Goal: Task Accomplishment & Management: Use online tool/utility

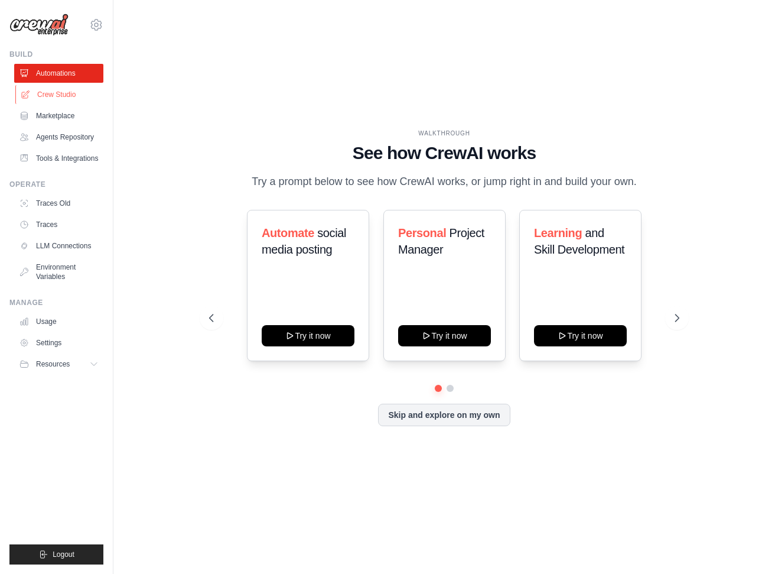
click at [54, 93] on link "Crew Studio" at bounding box center [59, 94] width 89 height 19
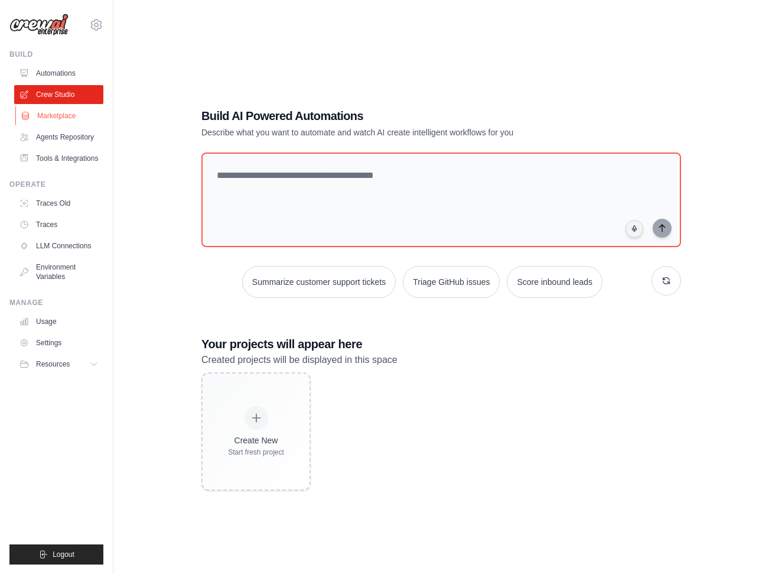
click at [53, 116] on link "Marketplace" at bounding box center [59, 115] width 89 height 19
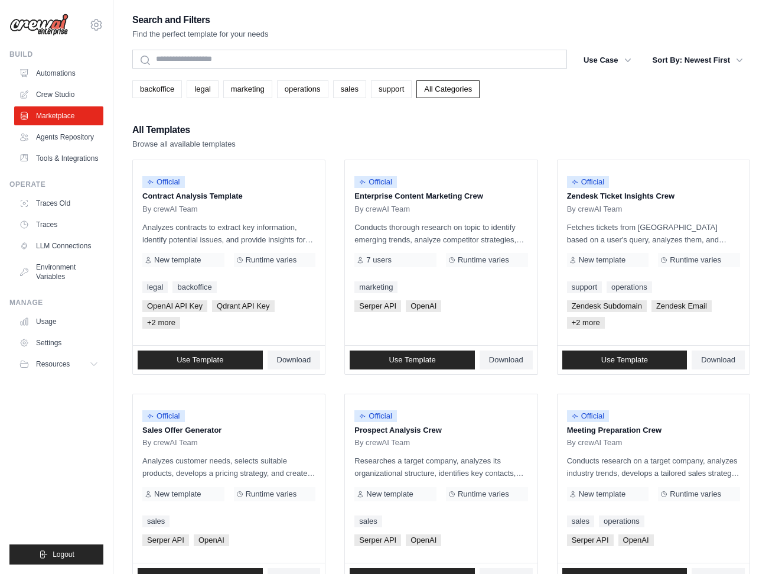
click at [333, 144] on div "All Templates Browse all available templates" at bounding box center [441, 136] width 618 height 28
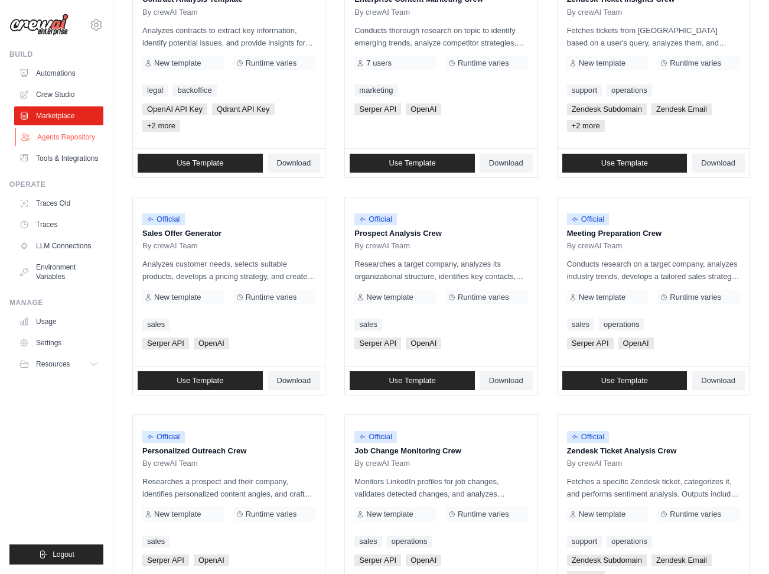
scroll to position [551, 0]
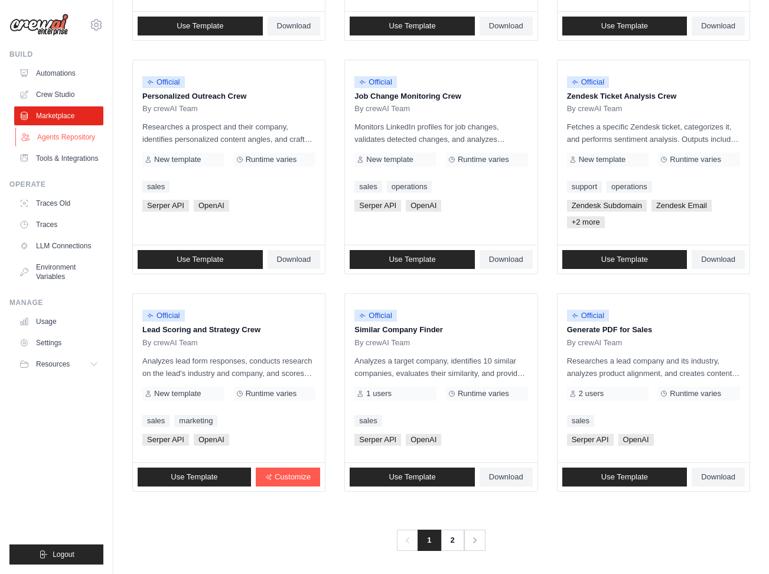
click at [63, 136] on link "Agents Repository" at bounding box center [59, 137] width 89 height 19
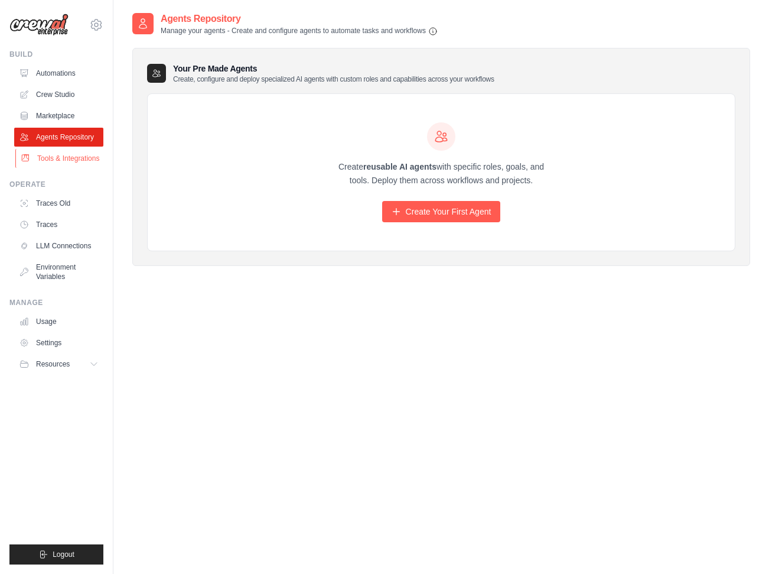
click at [59, 154] on link "Tools & Integrations" at bounding box center [59, 158] width 89 height 19
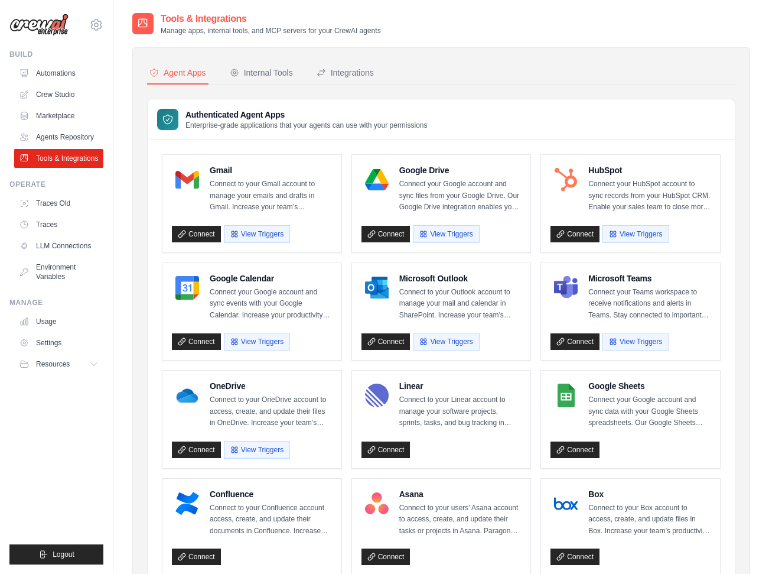
click at [122, 151] on div "Tools & Integrations Manage apps, internal tools, and MCP servers for your Crew…" at bounding box center [441, 532] width 656 height 1041
click at [266, 70] on div "Internal Tools" at bounding box center [261, 73] width 63 height 12
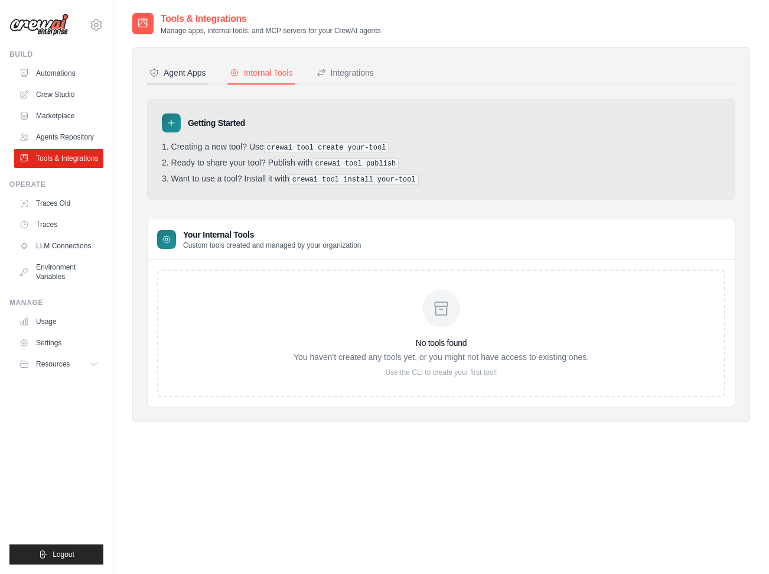
click at [174, 72] on div "Agent Apps" at bounding box center [177, 73] width 57 height 12
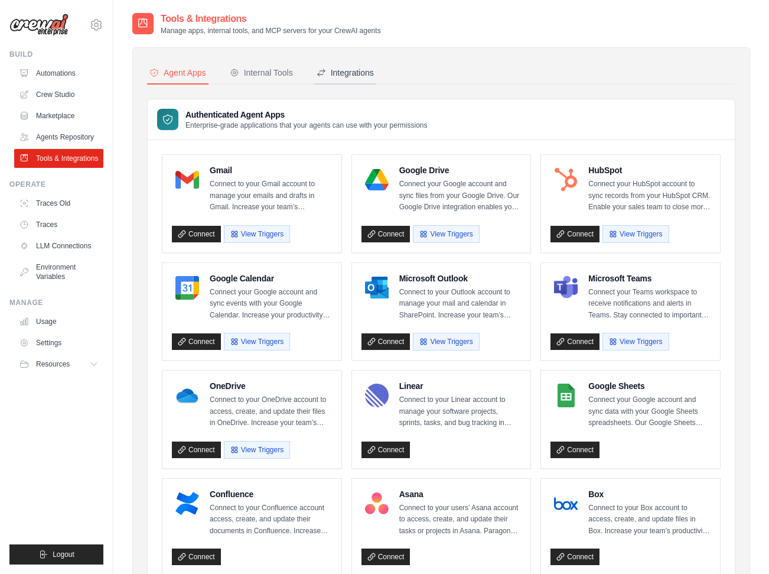
click at [344, 71] on div "Integrations" at bounding box center [345, 73] width 57 height 12
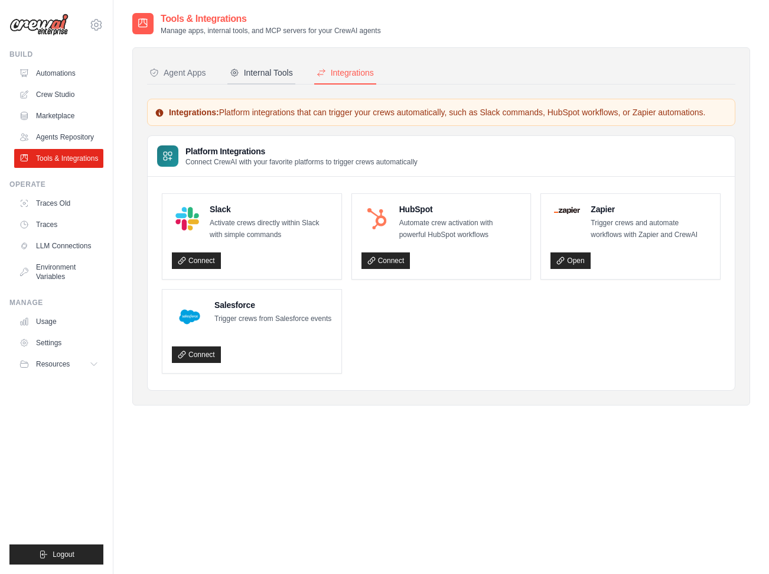
click at [263, 72] on div "Internal Tools" at bounding box center [261, 73] width 63 height 12
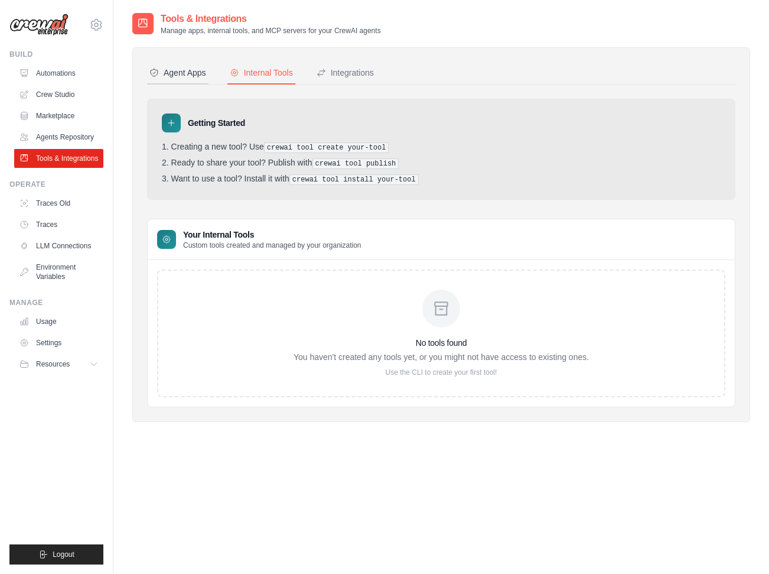
click at [180, 69] on div "Agent Apps" at bounding box center [177, 73] width 57 height 12
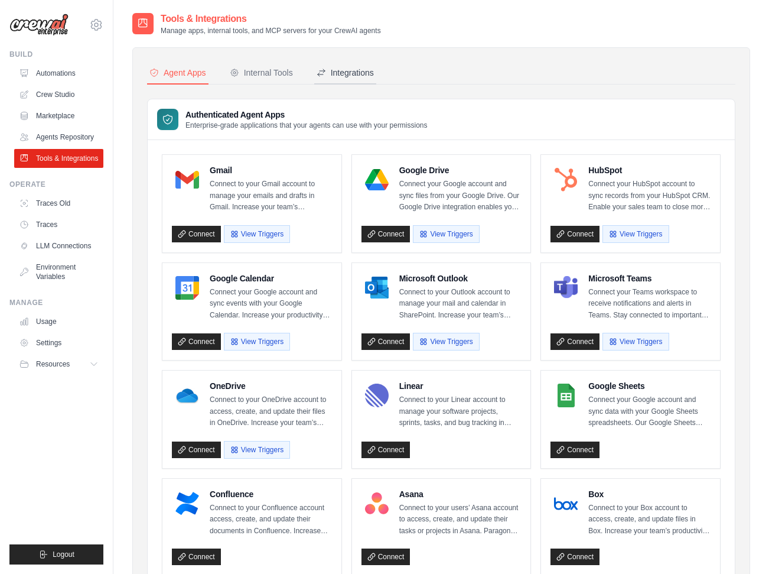
click at [343, 71] on div "Integrations" at bounding box center [345, 73] width 57 height 12
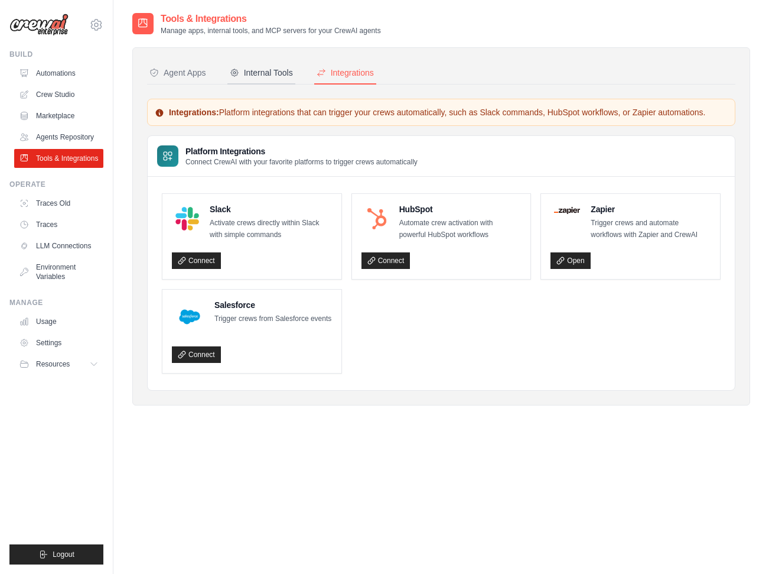
click at [255, 73] on div "Internal Tools" at bounding box center [261, 73] width 63 height 12
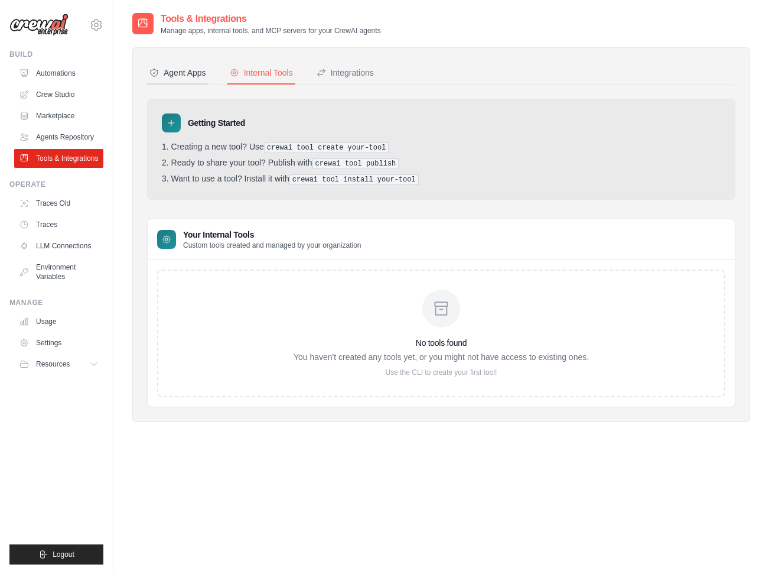
click at [180, 73] on div "Agent Apps" at bounding box center [177, 73] width 57 height 12
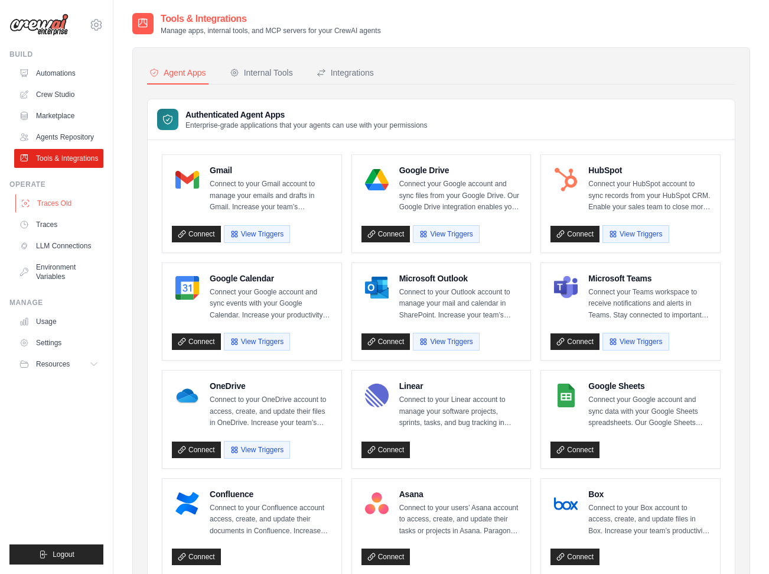
click at [56, 203] on link "Traces Old" at bounding box center [59, 203] width 89 height 19
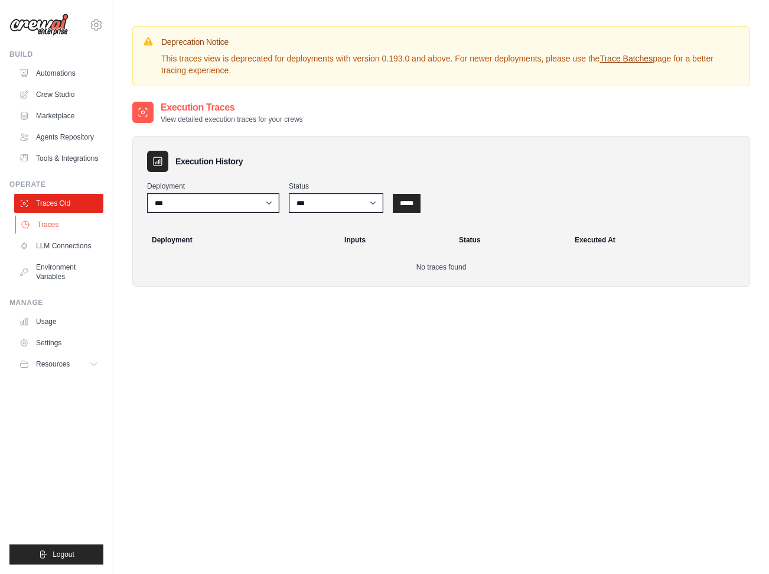
click at [54, 221] on link "Traces" at bounding box center [59, 224] width 89 height 19
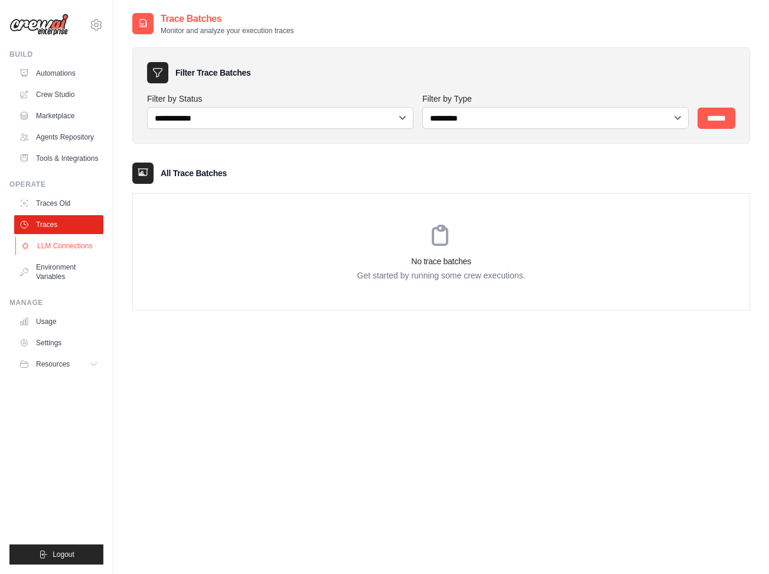
click at [53, 245] on link "LLM Connections" at bounding box center [59, 245] width 89 height 19
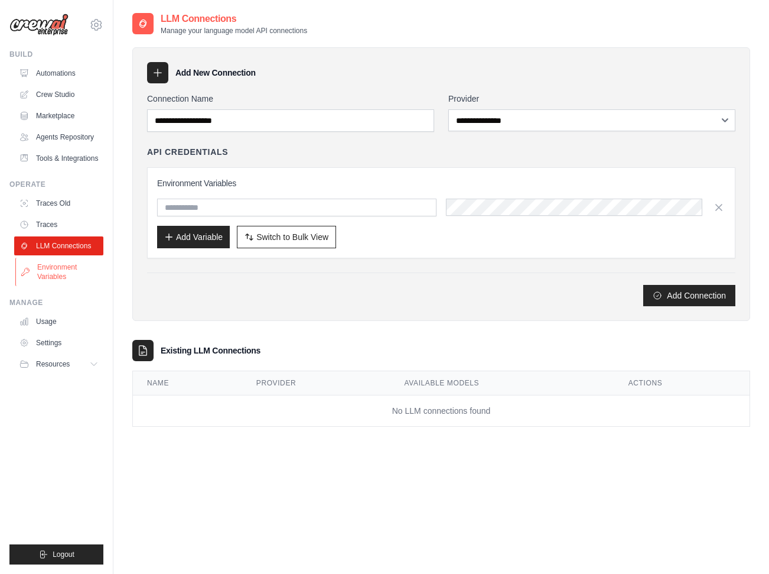
click at [58, 269] on link "Environment Variables" at bounding box center [59, 272] width 89 height 28
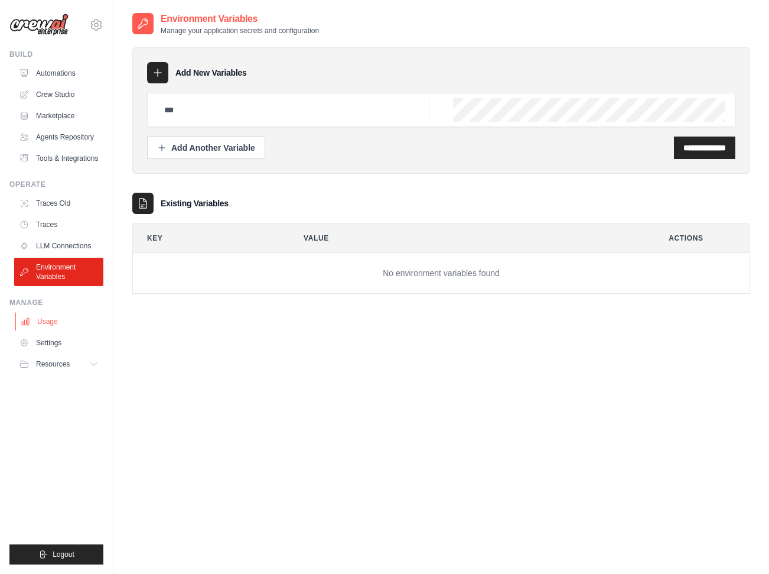
click at [55, 323] on link "Usage" at bounding box center [59, 321] width 89 height 19
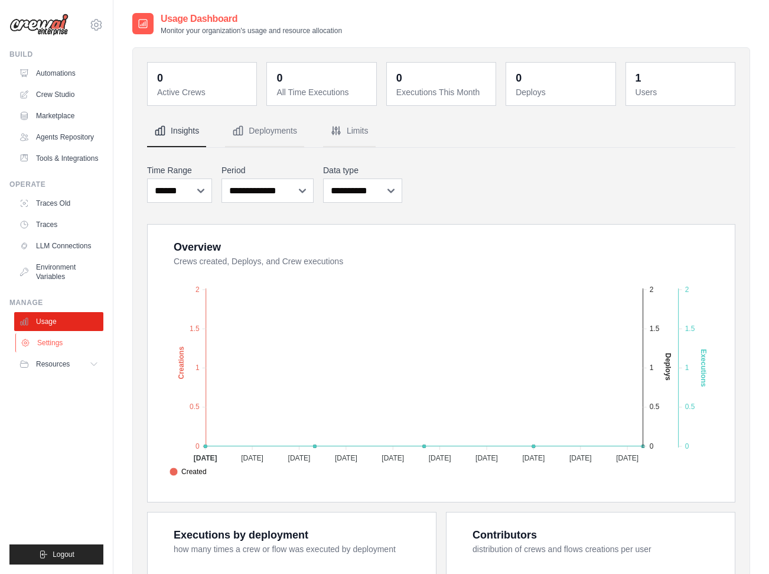
click at [57, 341] on link "Settings" at bounding box center [59, 342] width 89 height 19
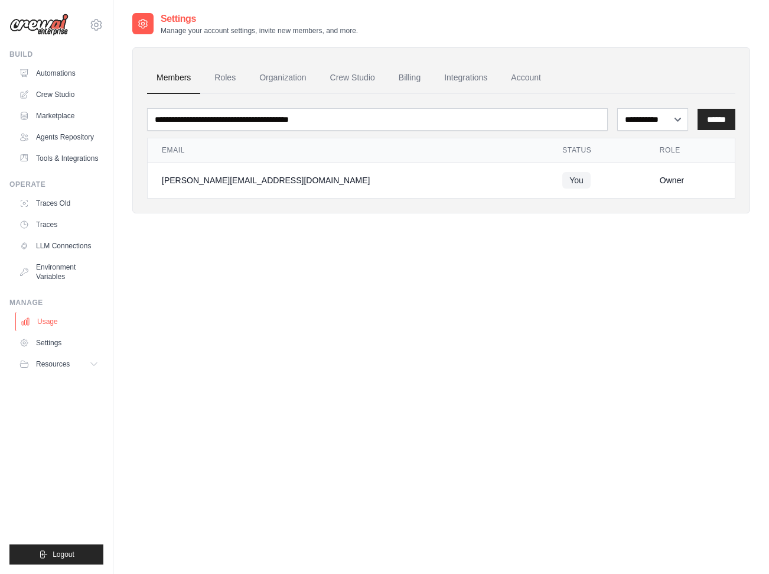
click at [57, 324] on link "Usage" at bounding box center [59, 321] width 89 height 19
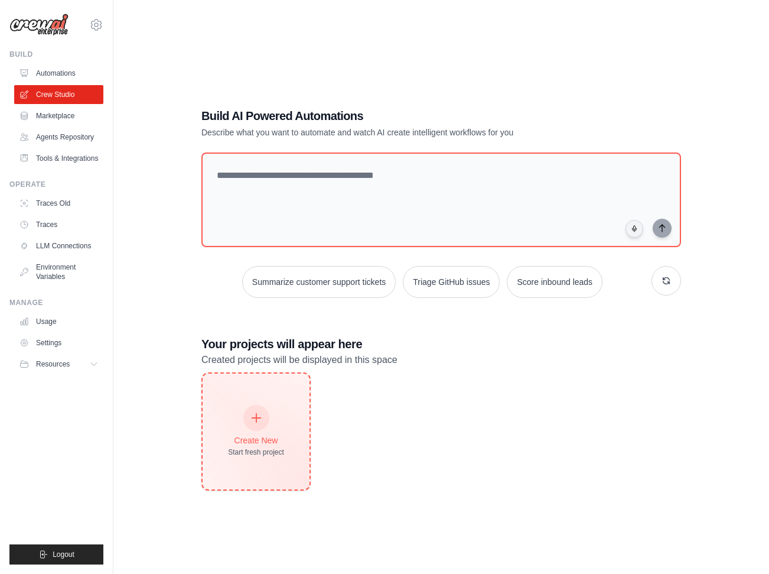
click at [255, 428] on div "Create New Start fresh project" at bounding box center [256, 431] width 56 height 51
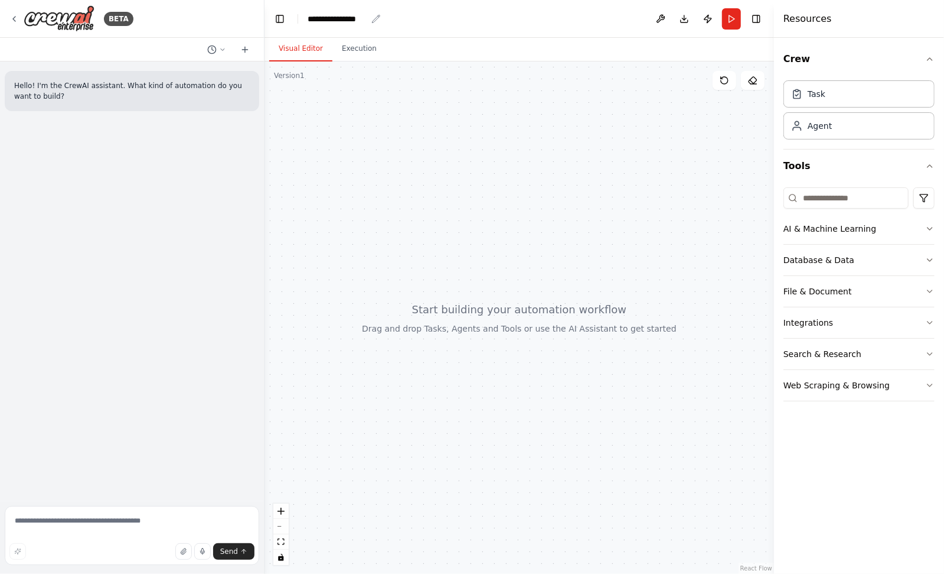
click at [324, 17] on div "**********" at bounding box center [337, 19] width 59 height 12
click at [328, 21] on div "**********" at bounding box center [352, 19] width 89 height 12
click at [425, 20] on header "**********" at bounding box center [520, 19] width 510 height 38
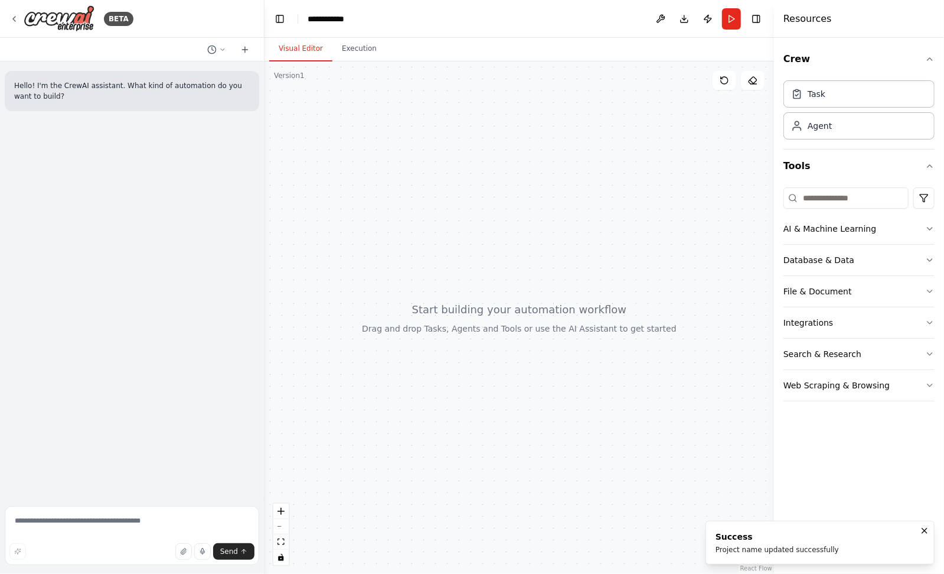
click at [418, 171] on div at bounding box center [520, 317] width 510 height 512
click at [774, 197] on input at bounding box center [846, 197] width 125 height 21
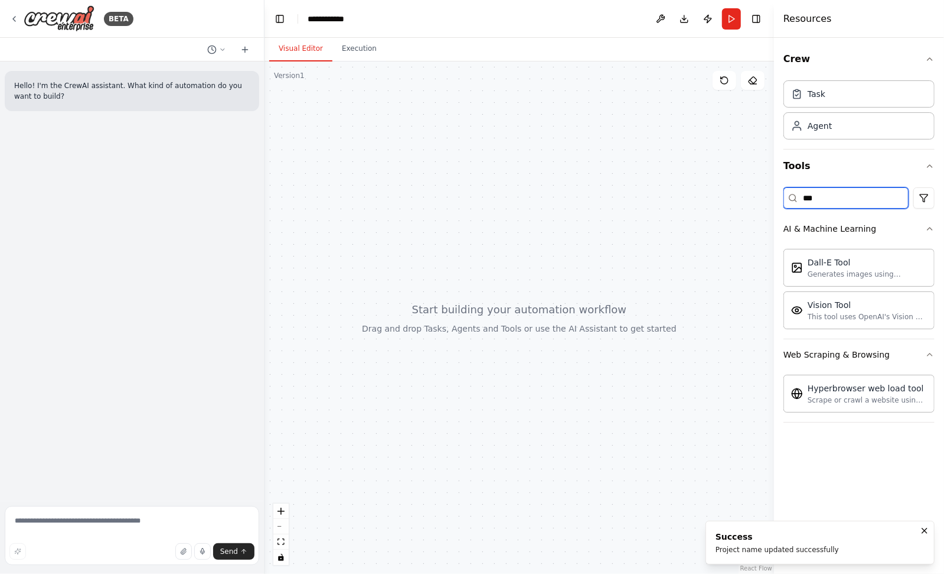
type input "****"
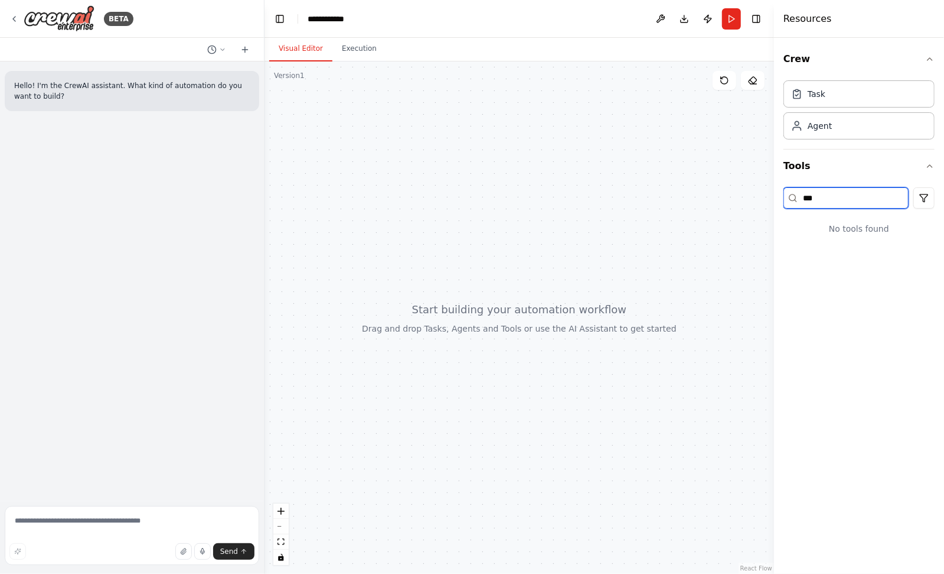
type input "****"
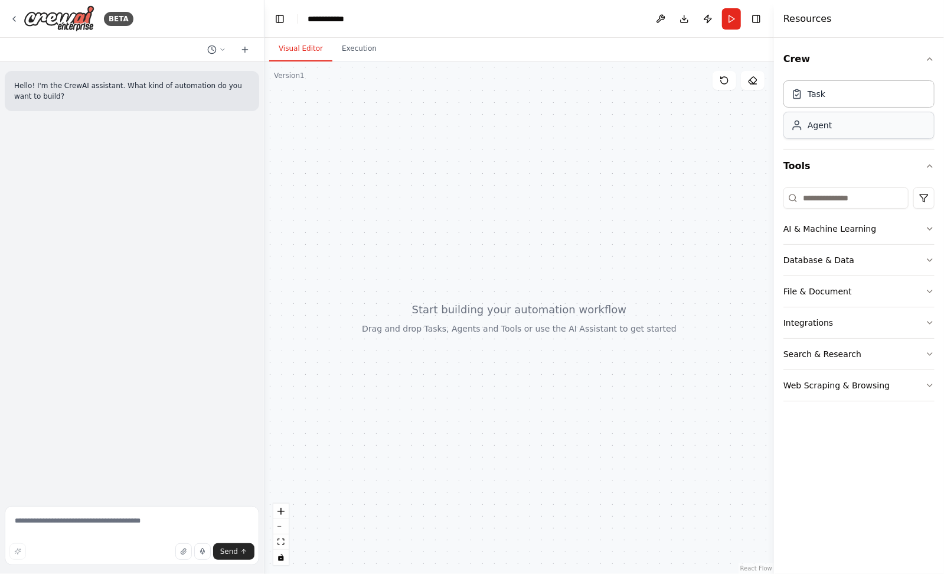
click at [774, 132] on div "Agent" at bounding box center [859, 125] width 151 height 27
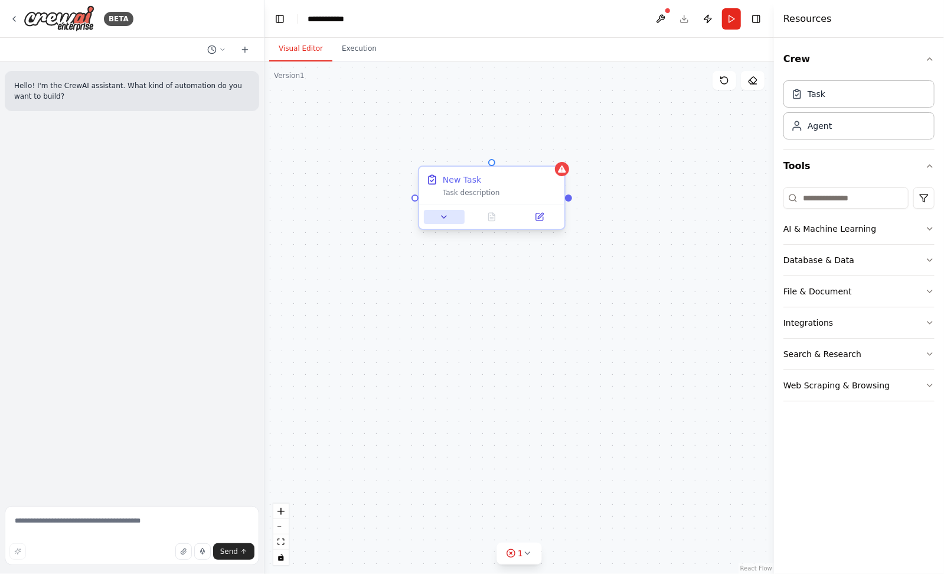
click at [440, 215] on icon at bounding box center [443, 216] width 9 height 9
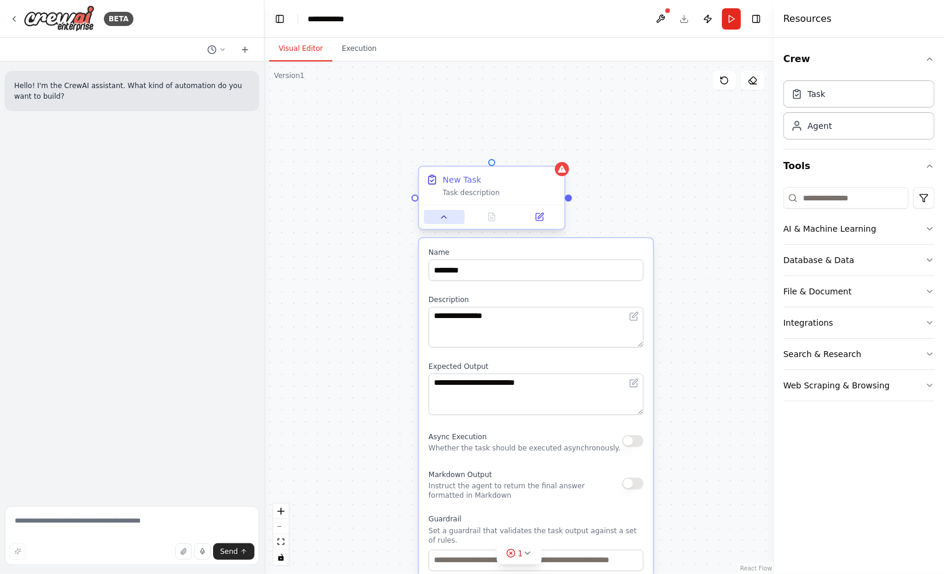
click at [443, 214] on icon at bounding box center [443, 216] width 9 height 9
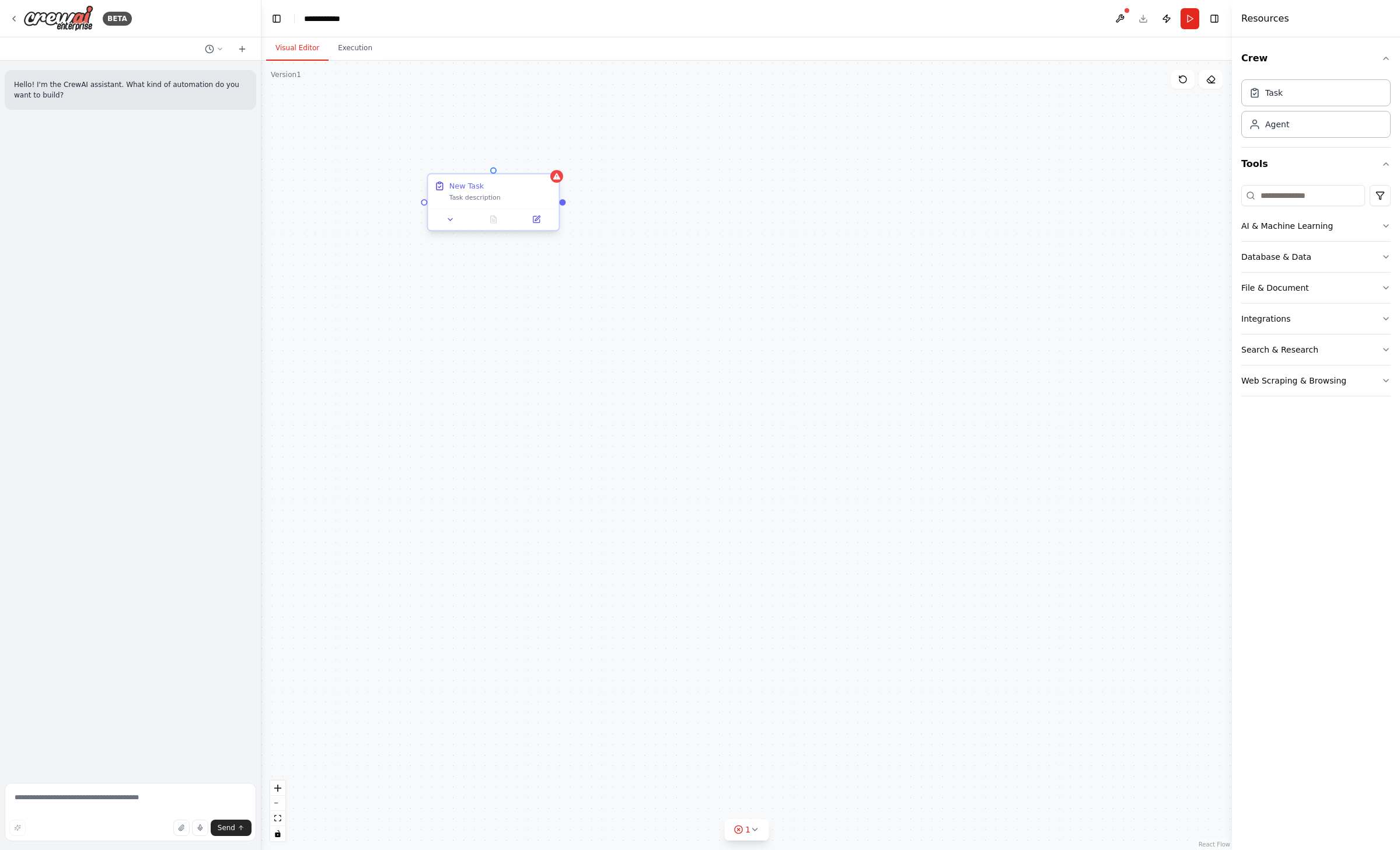
click at [488, 200] on div "Task description" at bounding box center [501, 198] width 104 height 9
click at [467, 182] on div "New Task" at bounding box center [466, 186] width 35 height 11
click at [454, 216] on button at bounding box center [451, 219] width 37 height 13
click at [533, 224] on button at bounding box center [536, 219] width 37 height 13
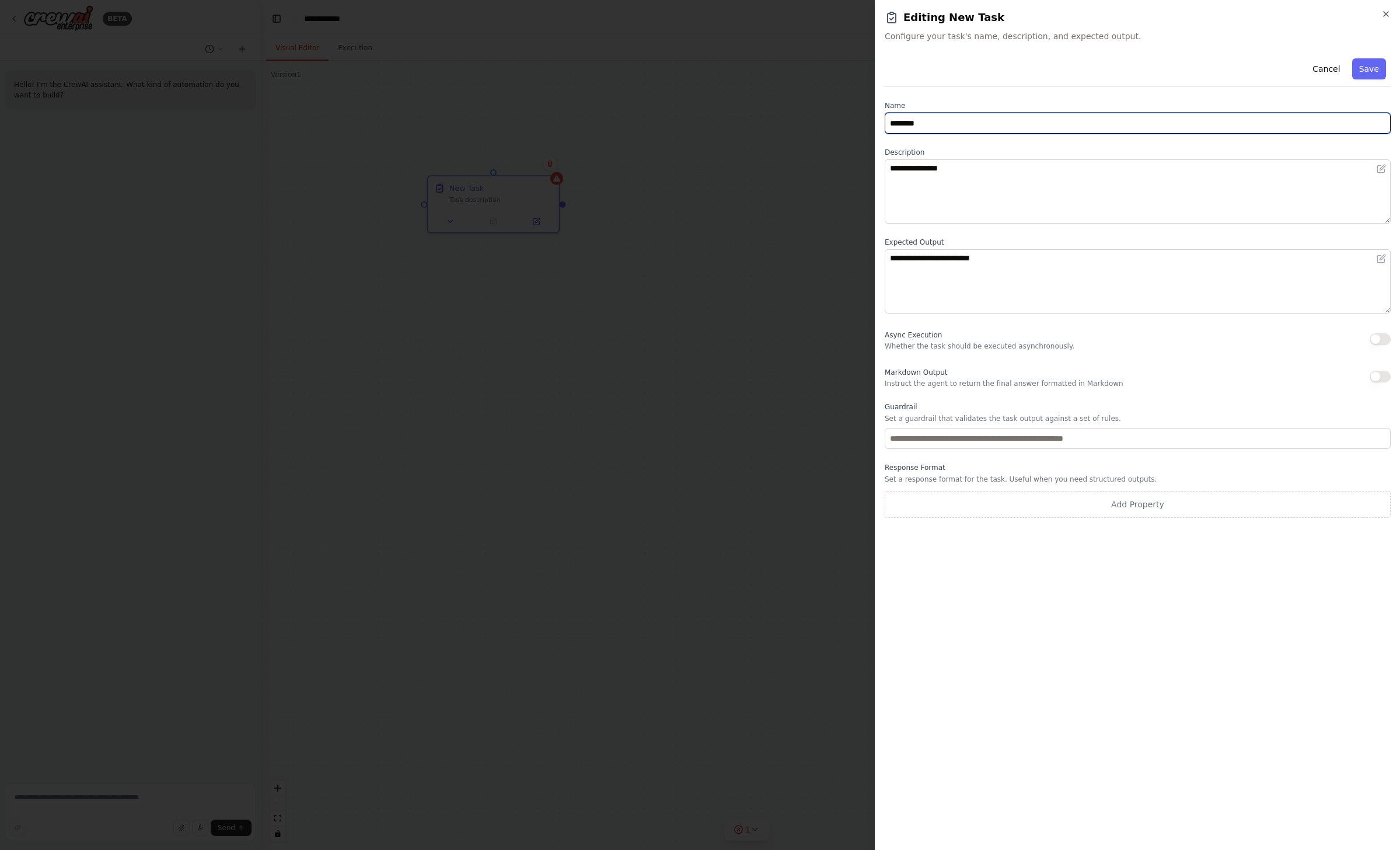
click at [765, 121] on input "********" at bounding box center [1137, 123] width 506 height 21
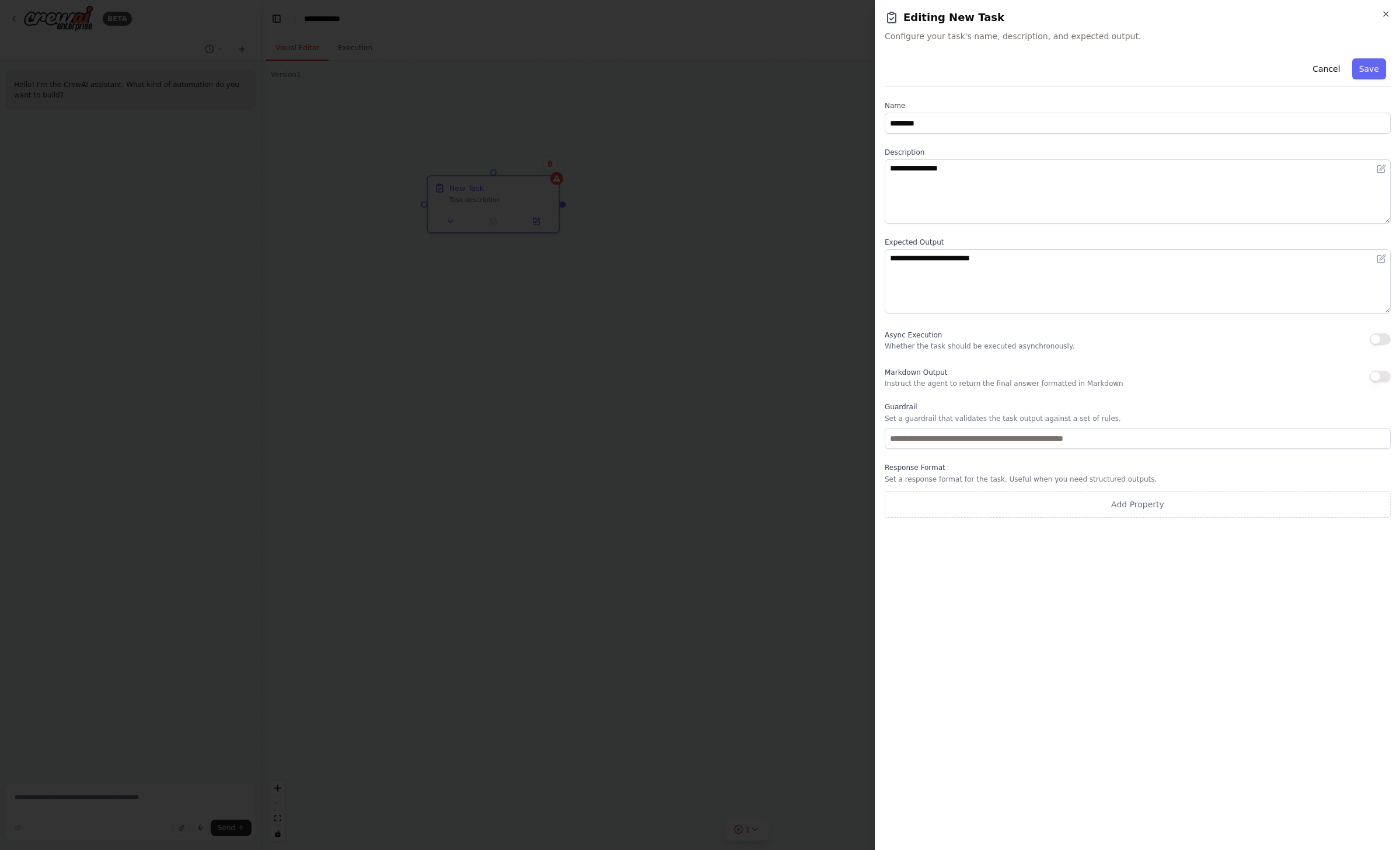
click at [765, 95] on div "**********" at bounding box center [1137, 286] width 506 height 465
click at [765, 175] on textarea "**********" at bounding box center [1137, 191] width 506 height 64
click at [765, 181] on textarea "**********" at bounding box center [1137, 191] width 506 height 64
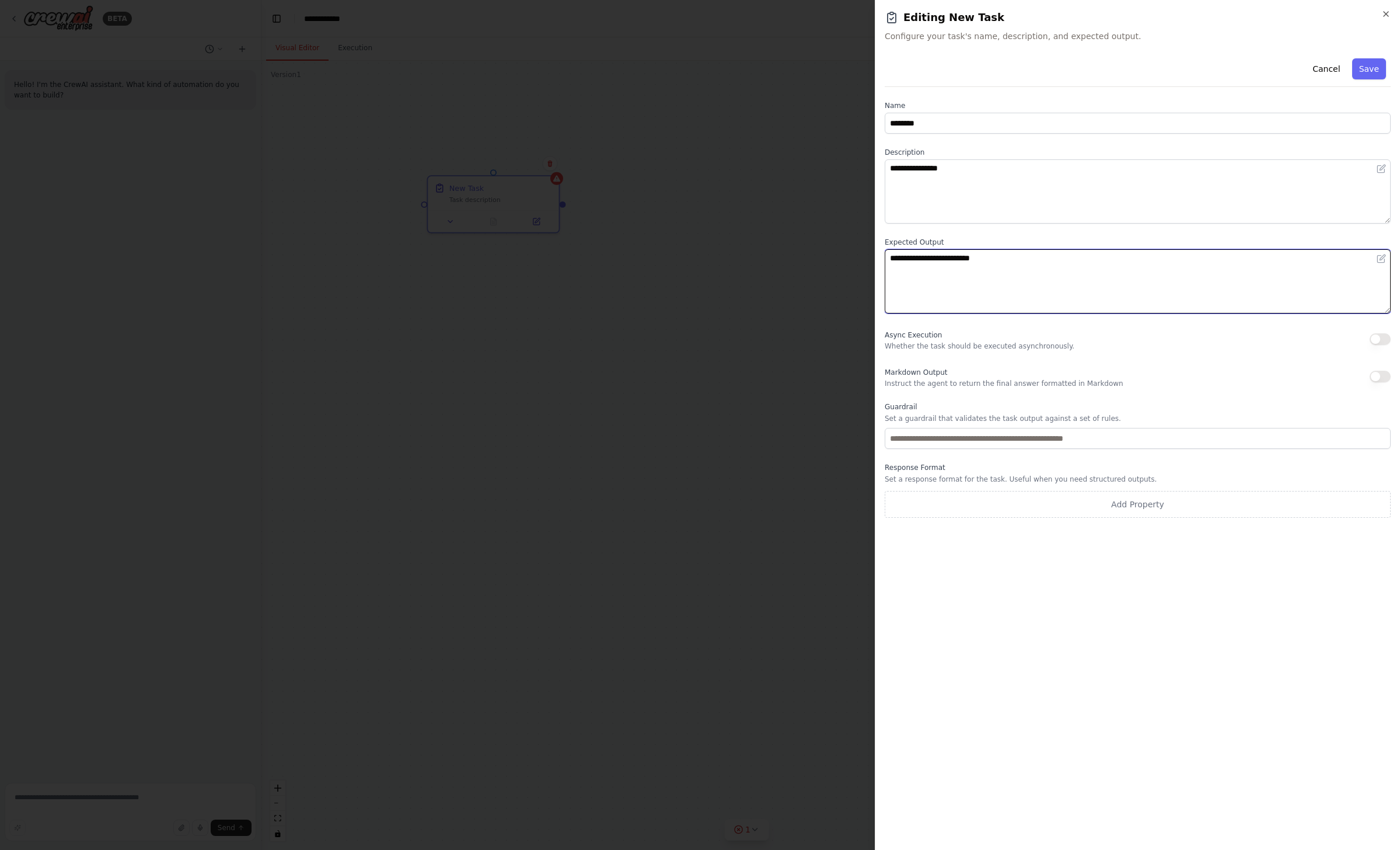
click at [765, 275] on textarea "**********" at bounding box center [1137, 281] width 506 height 64
click at [765, 270] on textarea "**********" at bounding box center [1137, 281] width 506 height 64
click at [765, 268] on textarea "**********" at bounding box center [1137, 281] width 506 height 64
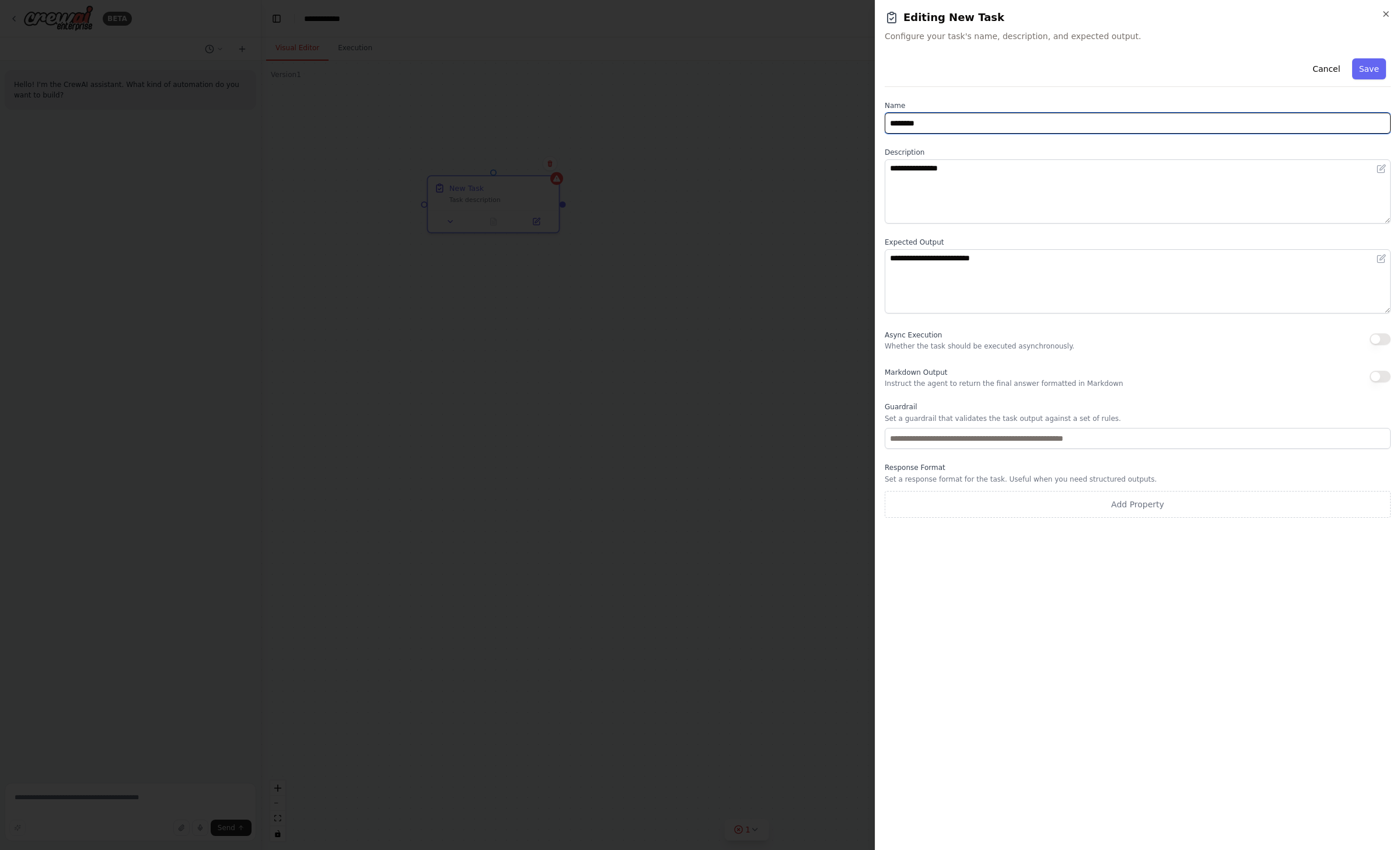
click at [765, 131] on input "********" at bounding box center [1137, 123] width 506 height 21
type input "**********"
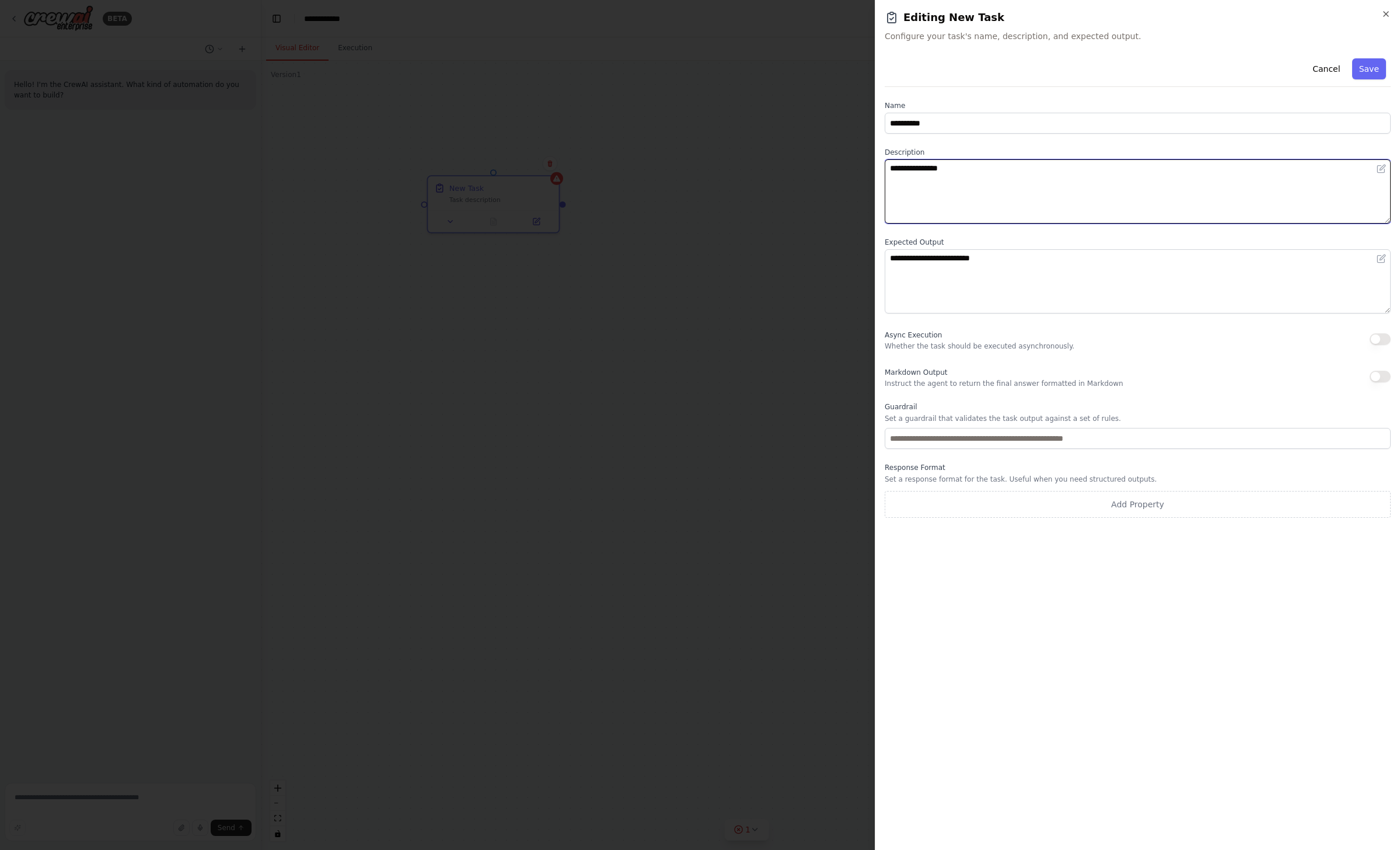
click at [765, 198] on textarea "**********" at bounding box center [1137, 191] width 506 height 64
click at [765, 174] on textarea "**********" at bounding box center [1137, 191] width 506 height 64
type textarea "**********"
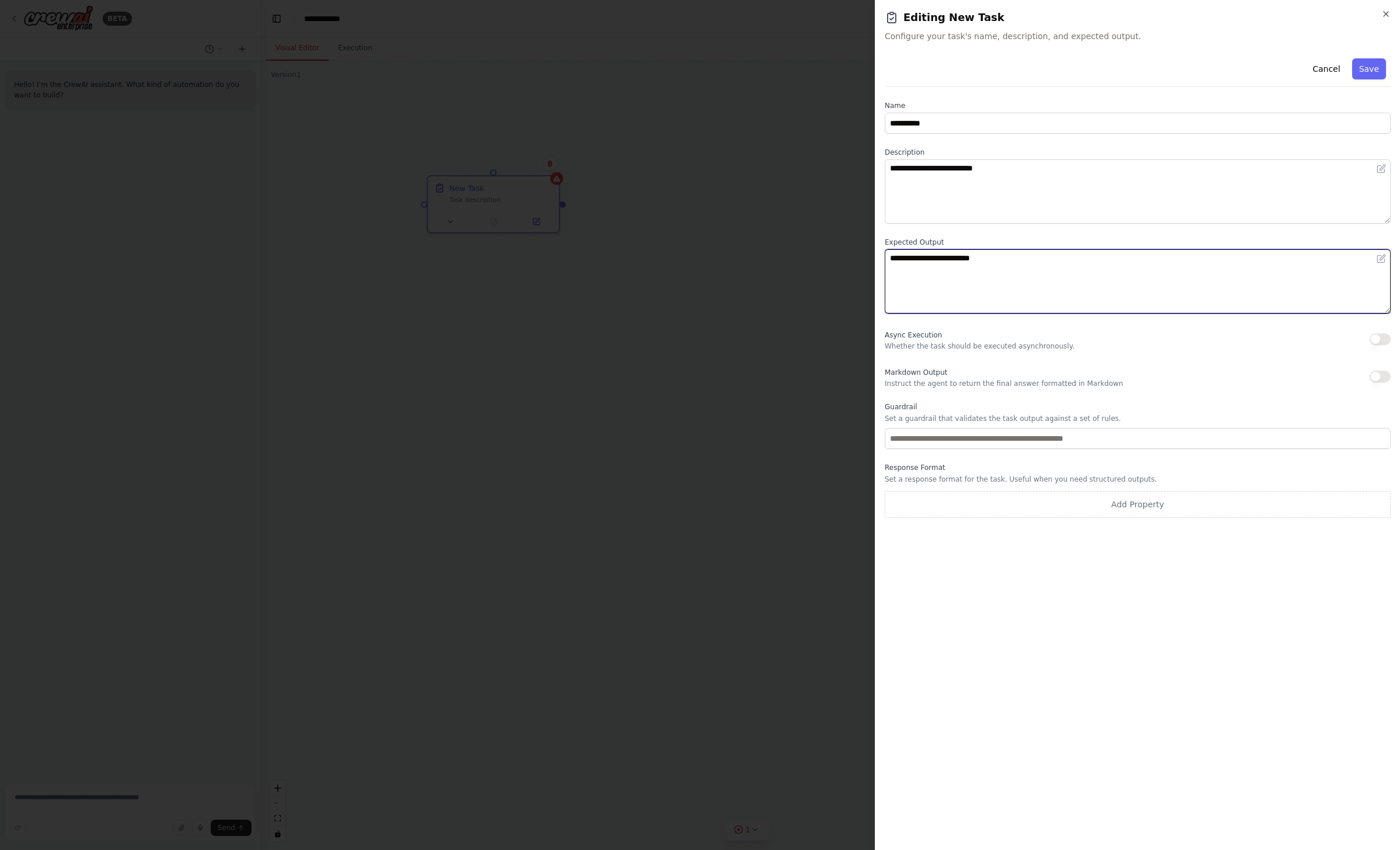
click at [765, 268] on textarea "**********" at bounding box center [1137, 281] width 506 height 64
click at [765, 275] on textarea "**********" at bounding box center [1137, 281] width 506 height 64
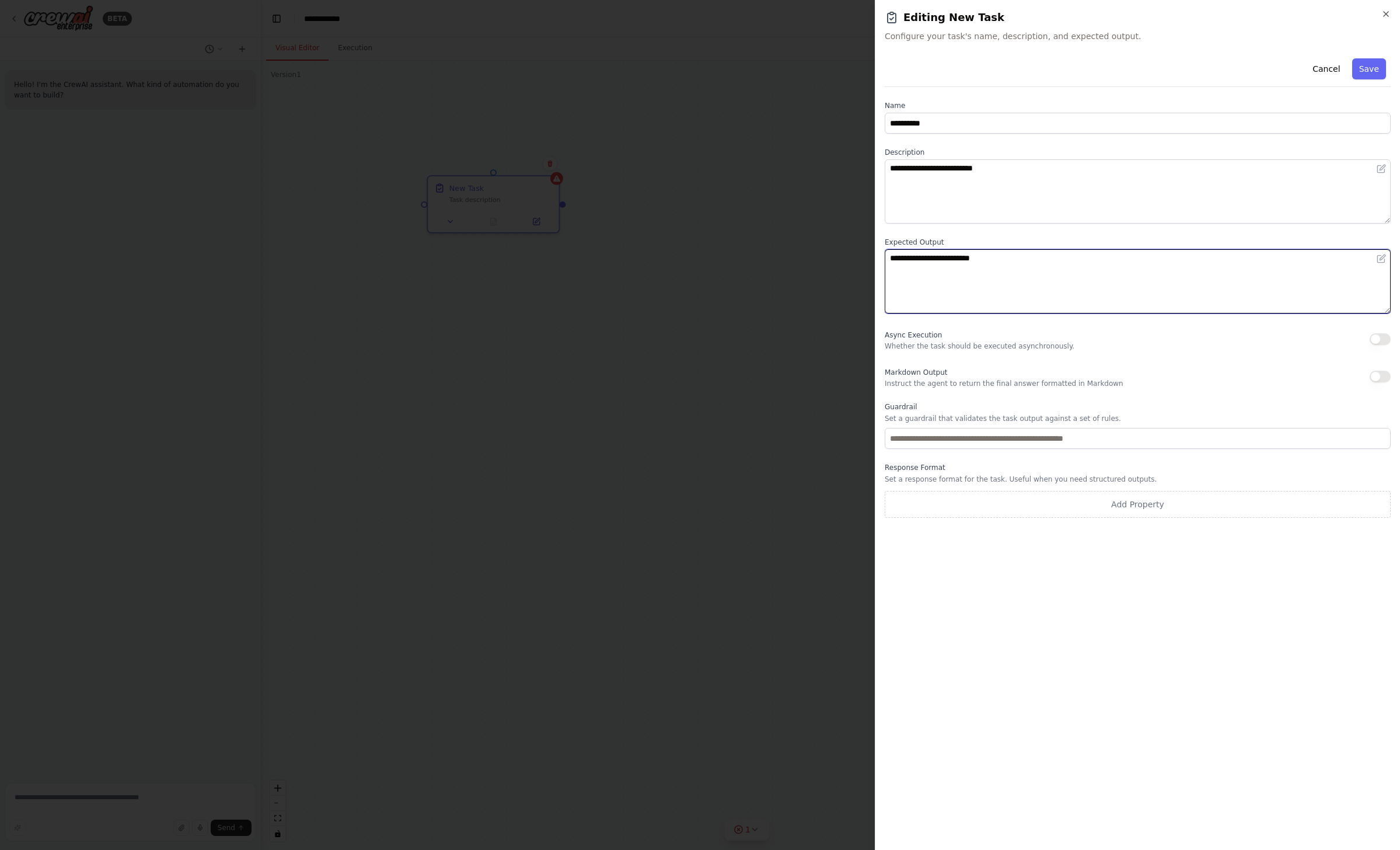
click at [765, 275] on textarea "**********" at bounding box center [1137, 281] width 506 height 64
click at [765, 278] on textarea "**********" at bounding box center [1137, 281] width 506 height 64
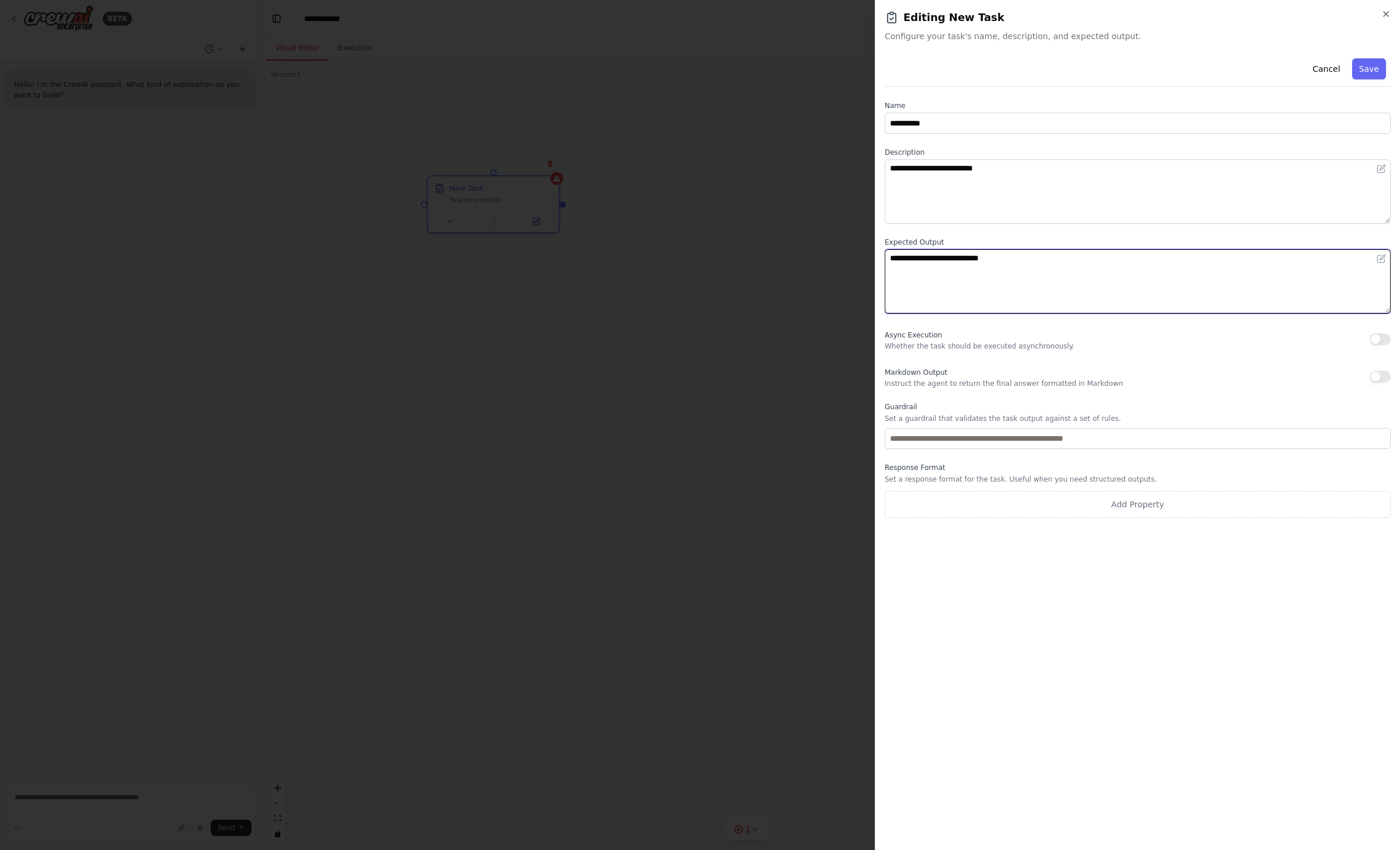
type textarea "**********"
click at [765, 190] on textarea "**********" at bounding box center [1137, 191] width 506 height 64
click at [765, 65] on button "Save" at bounding box center [1369, 68] width 34 height 21
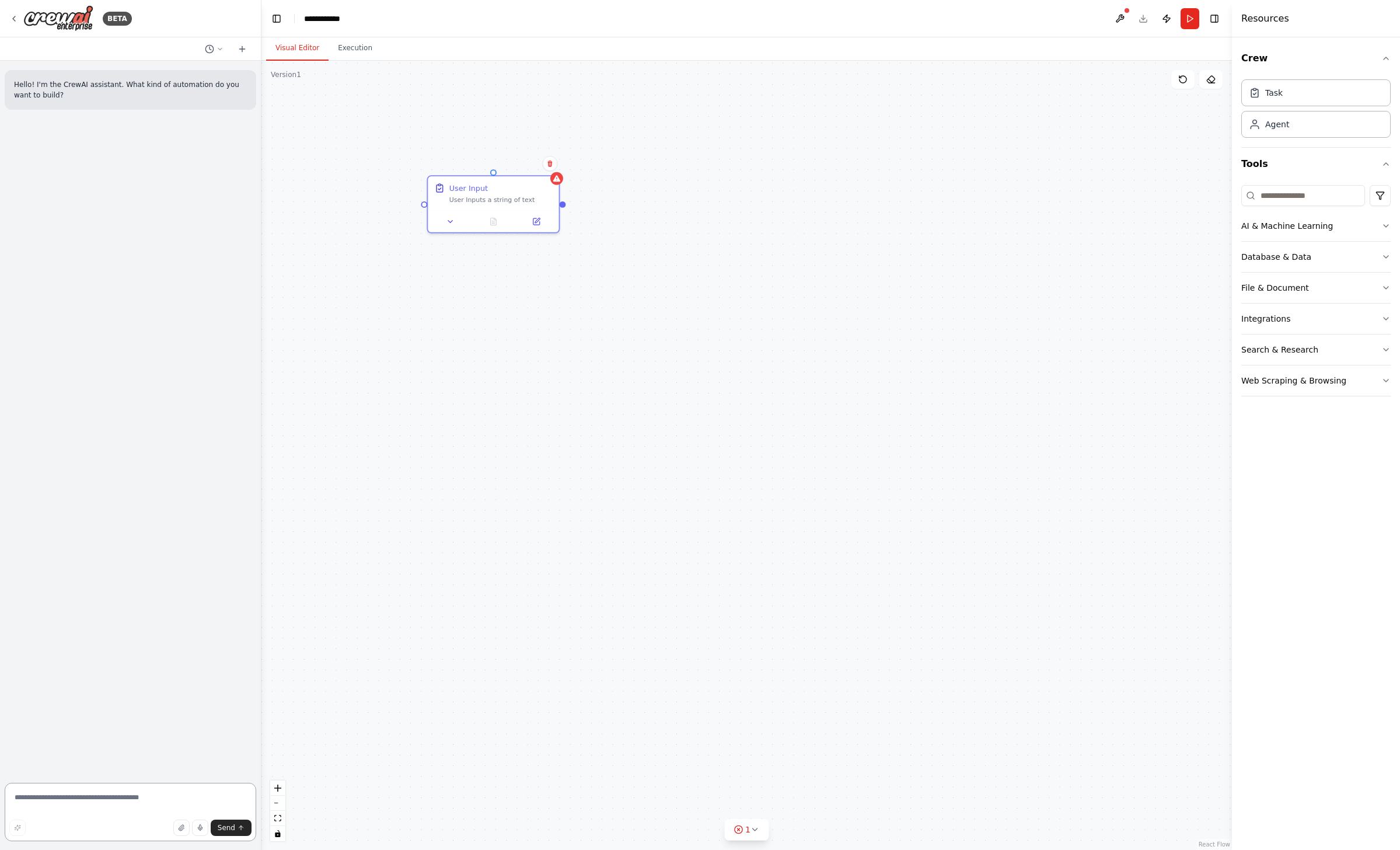
click at [82, 566] on textarea at bounding box center [130, 811] width 252 height 58
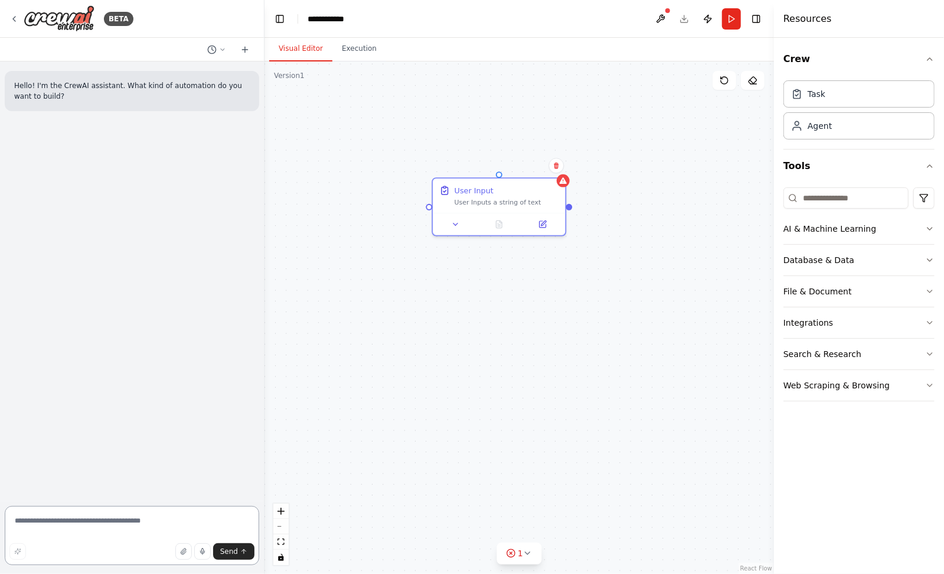
click at [126, 519] on textarea at bounding box center [132, 535] width 255 height 59
type textarea "**********"
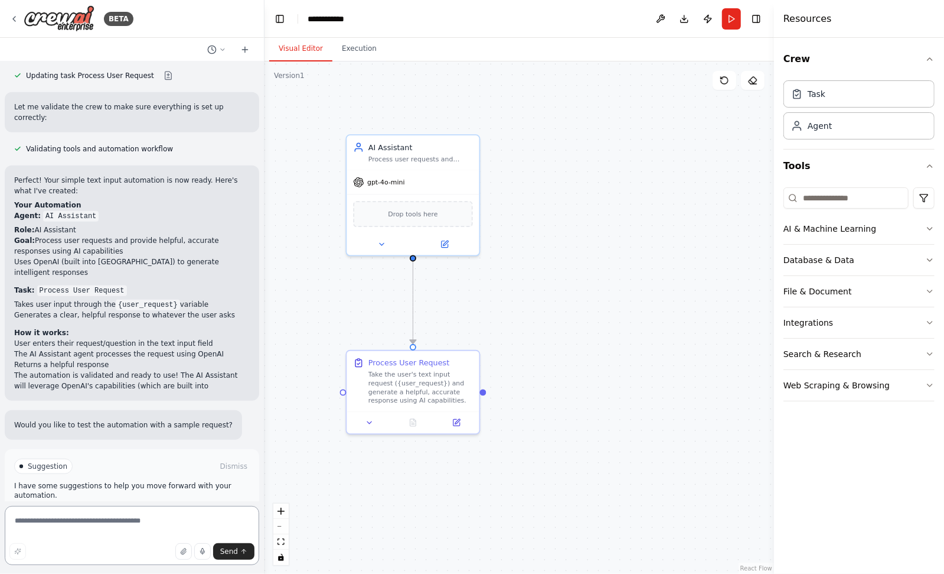
scroll to position [512, 0]
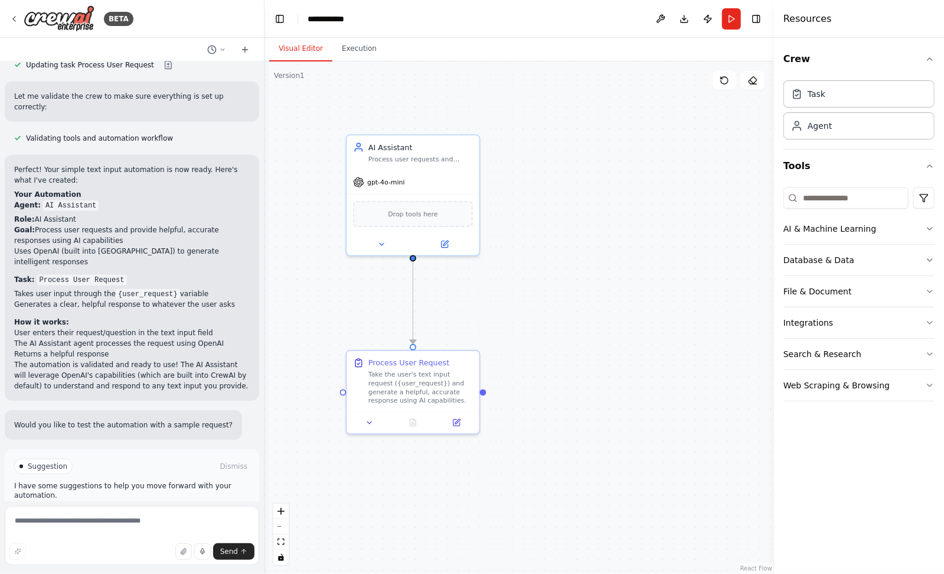
click at [43, 461] on span "Suggestion" at bounding box center [48, 465] width 40 height 9
click at [124, 512] on span "Run Automation" at bounding box center [137, 516] width 57 height 9
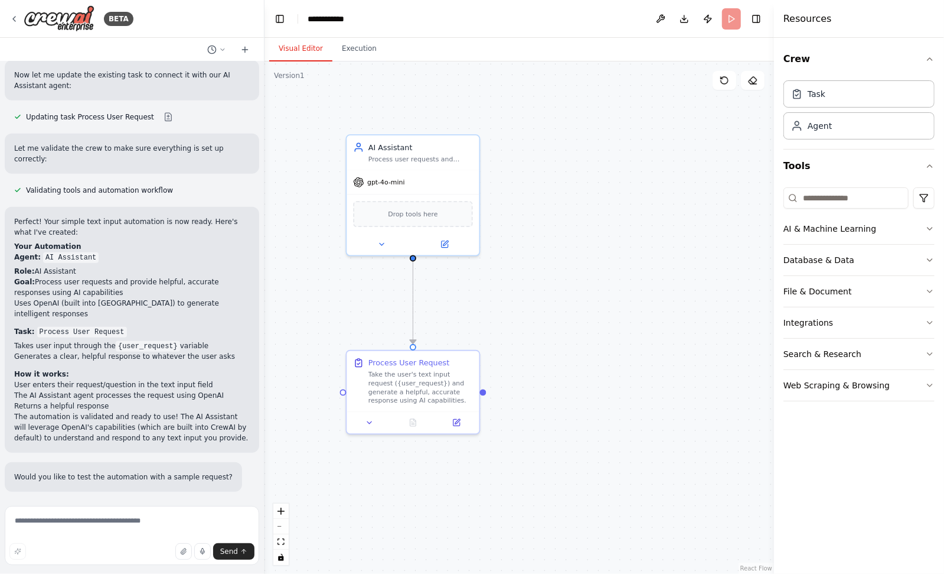
scroll to position [416, 0]
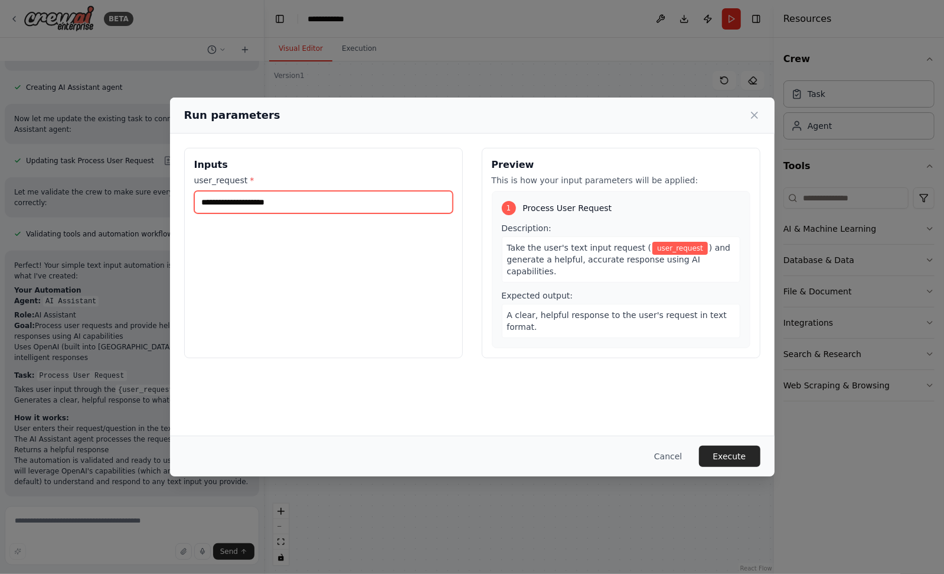
click at [267, 195] on input "user_request *" at bounding box center [323, 202] width 259 height 22
click at [276, 201] on input "user_request *" at bounding box center [323, 202] width 259 height 22
type input "*"
type input "**********"
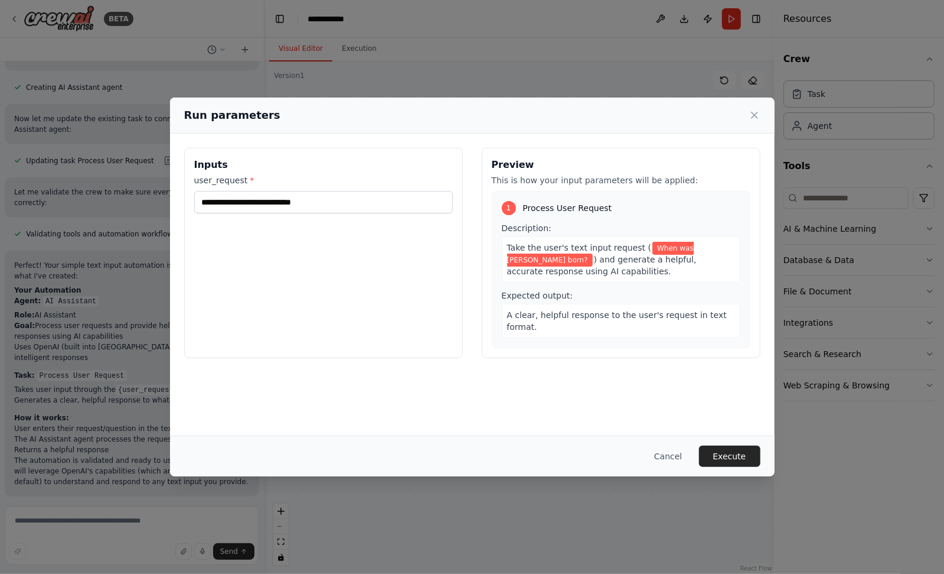
click at [347, 284] on div "**********" at bounding box center [323, 253] width 279 height 210
click at [727, 452] on button "Execute" at bounding box center [729, 455] width 61 height 21
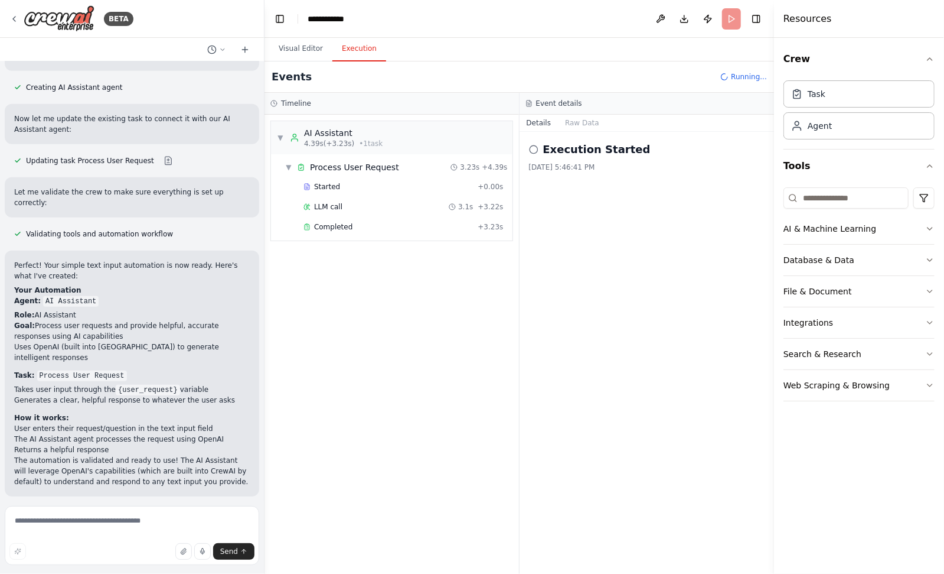
scroll to position [512, 0]
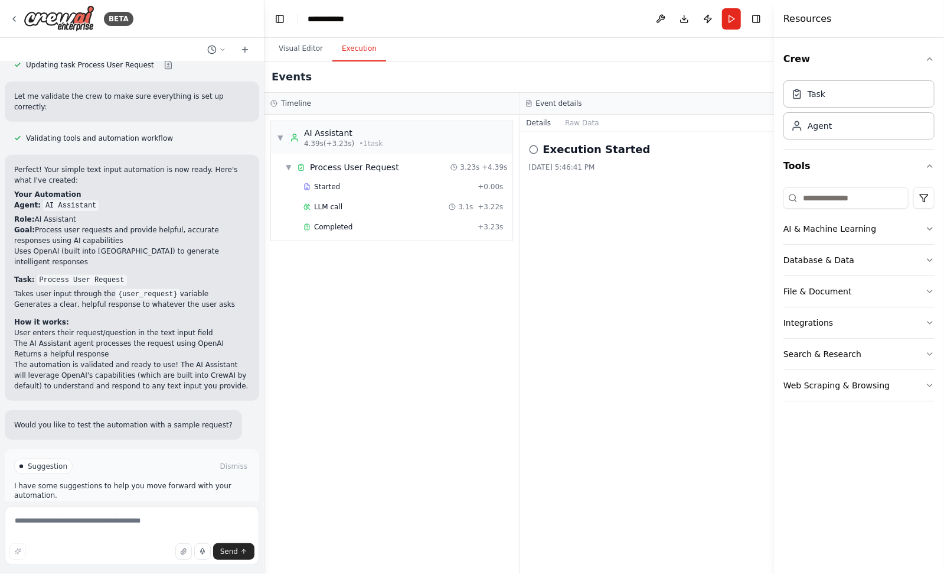
click at [126, 512] on span "Improve automation" at bounding box center [137, 516] width 72 height 9
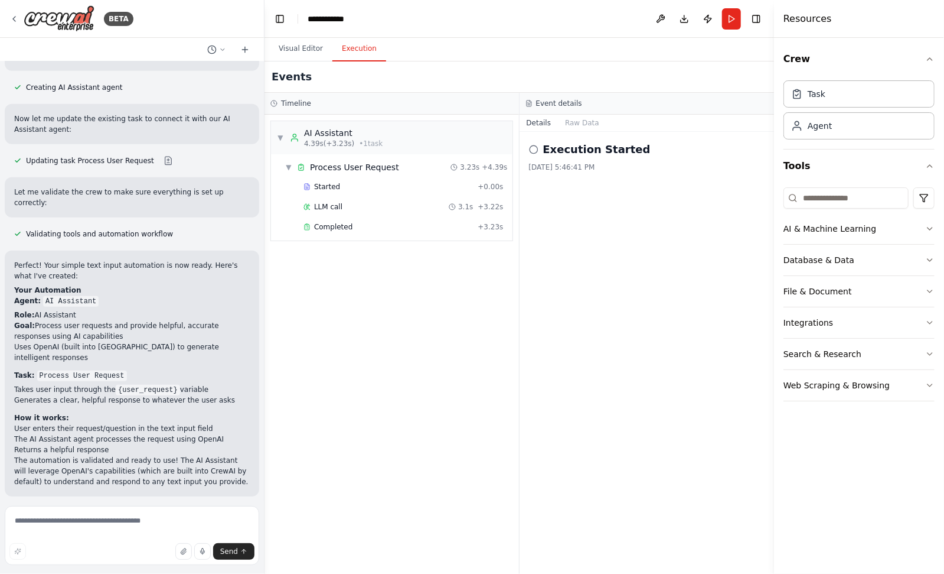
scroll to position [462, 0]
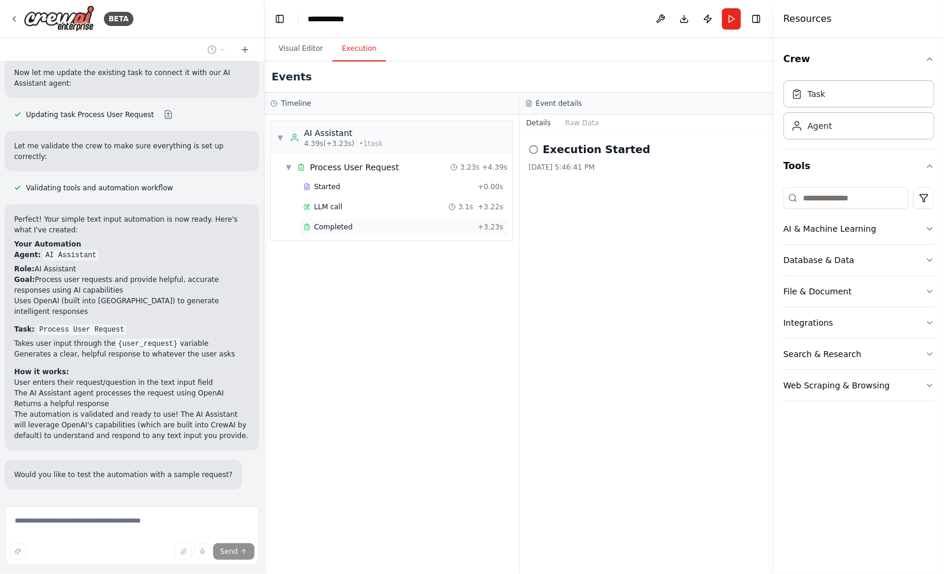
click at [334, 225] on span "Completed" at bounding box center [333, 226] width 38 height 9
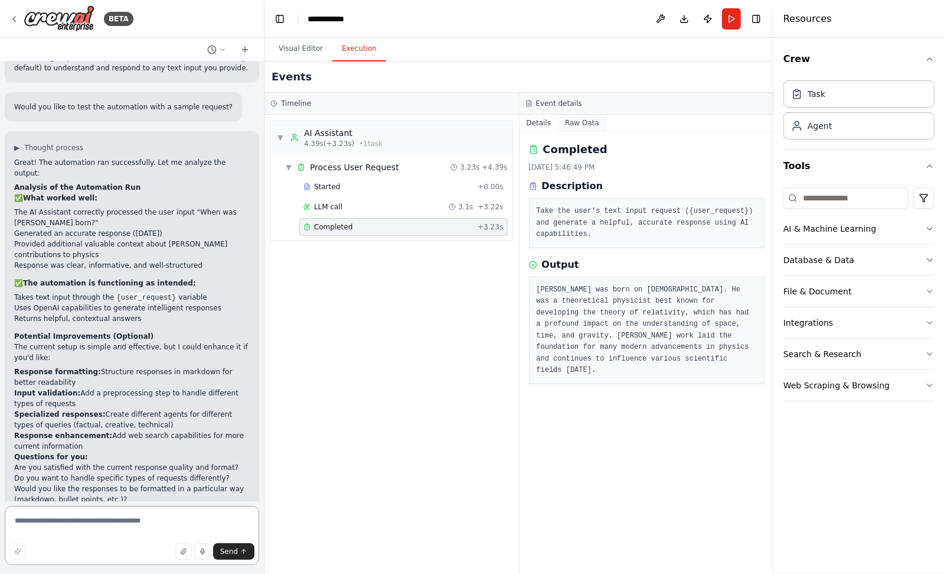
scroll to position [840, 0]
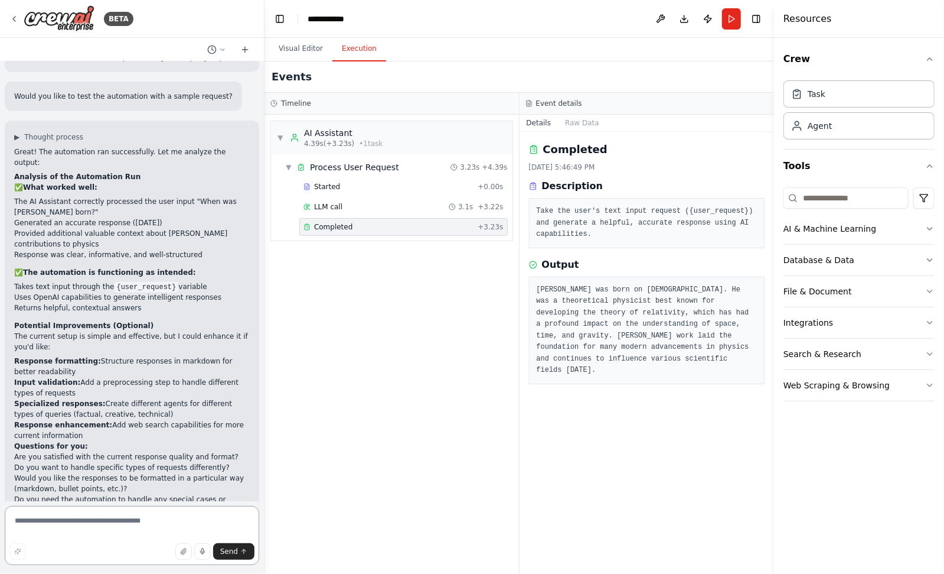
click at [125, 526] on textarea at bounding box center [132, 535] width 255 height 59
click at [305, 52] on button "Visual Editor" at bounding box center [300, 49] width 63 height 25
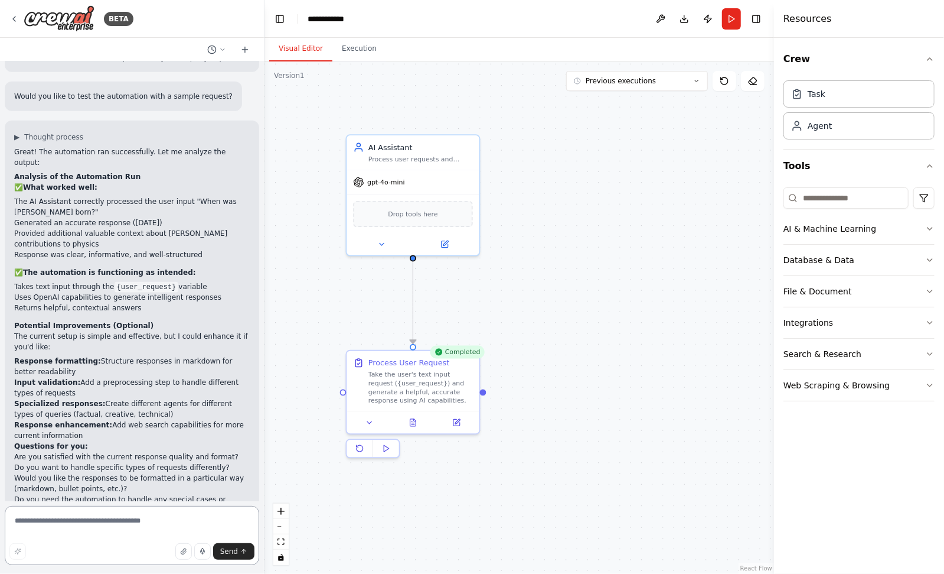
click at [106, 532] on textarea at bounding box center [132, 535] width 255 height 59
click at [117, 526] on textarea at bounding box center [132, 535] width 255 height 59
click at [657, 15] on button at bounding box center [661, 18] width 19 height 21
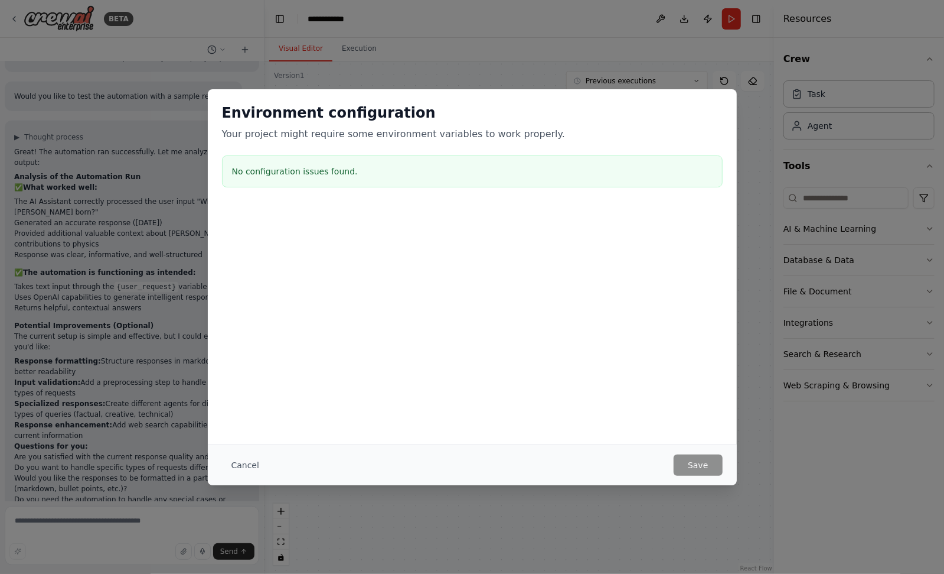
drag, startPoint x: 462, startPoint y: 135, endPoint x: 460, endPoint y: 145, distance: 10.3
click at [462, 135] on p "Your project might require some environment variables to work properly." at bounding box center [472, 134] width 501 height 14
drag, startPoint x: 375, startPoint y: 354, endPoint x: 183, endPoint y: 498, distance: 240.0
click at [375, 354] on div "Environment configuration Your project might require some environment variables…" at bounding box center [472, 266] width 529 height 355
click at [246, 466] on button "Cancel" at bounding box center [245, 464] width 47 height 21
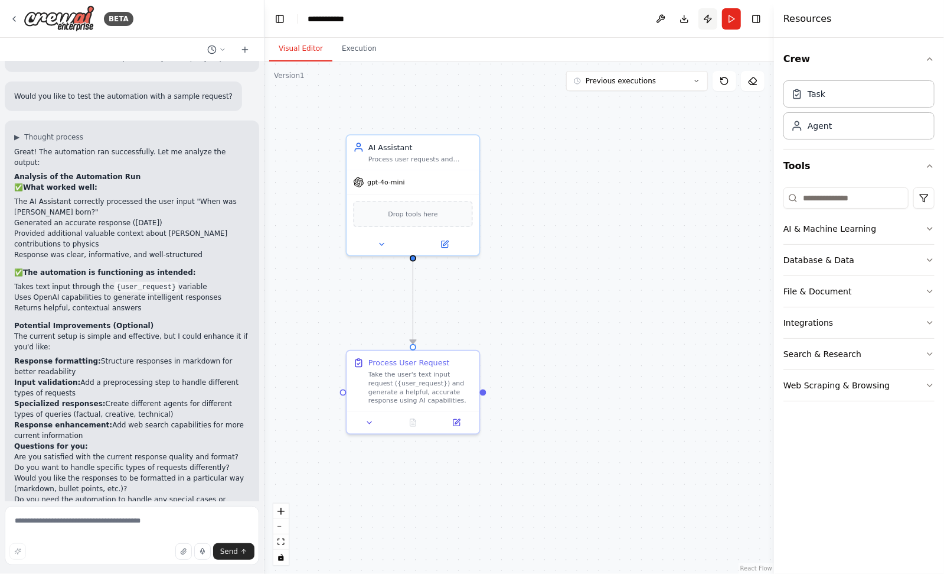
click at [711, 14] on button "Publish" at bounding box center [708, 18] width 19 height 21
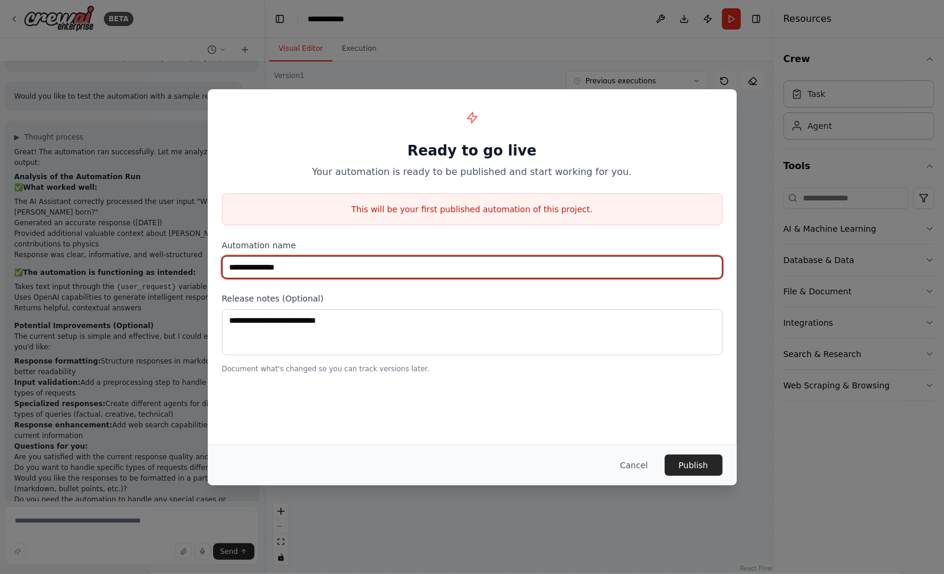
click at [353, 266] on input "**********" at bounding box center [472, 267] width 501 height 22
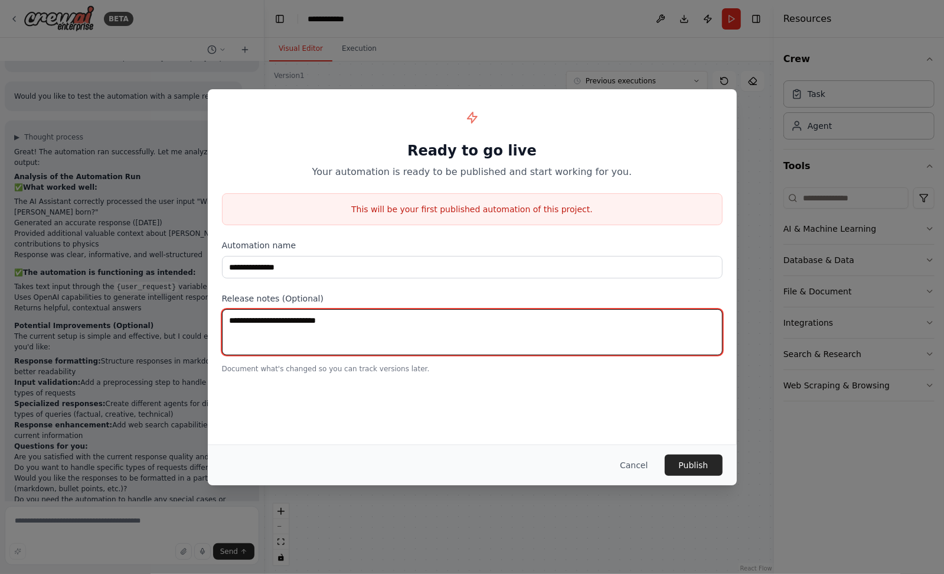
click at [425, 324] on textarea at bounding box center [472, 332] width 501 height 46
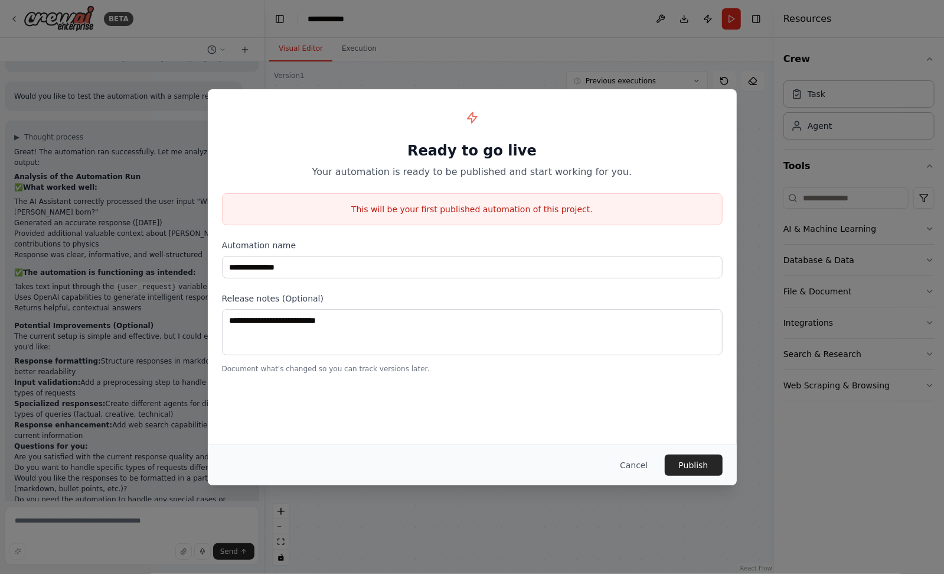
drag, startPoint x: 498, startPoint y: 411, endPoint x: 486, endPoint y: 274, distance: 137.6
click at [498, 405] on div "**********" at bounding box center [472, 266] width 529 height 355
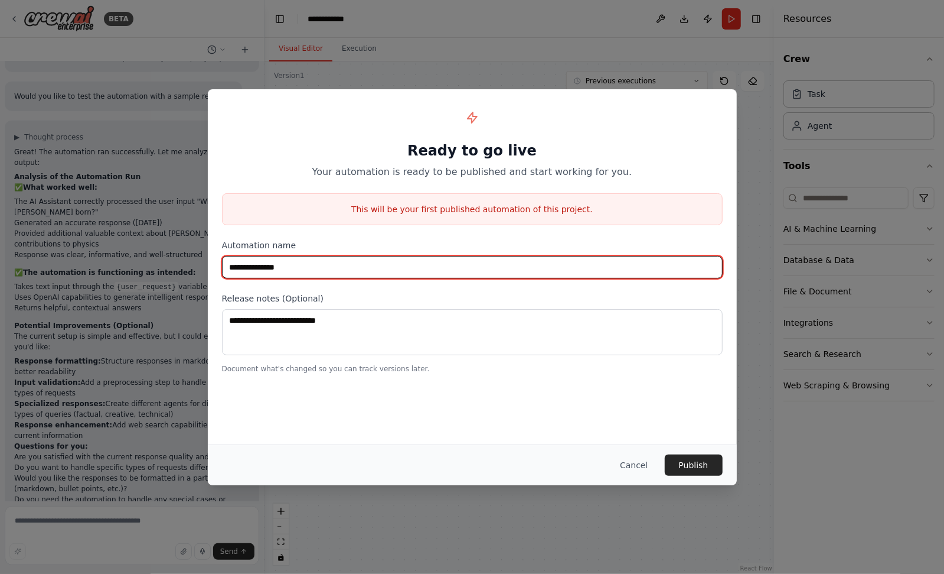
click at [495, 261] on input "**********" at bounding box center [472, 267] width 501 height 22
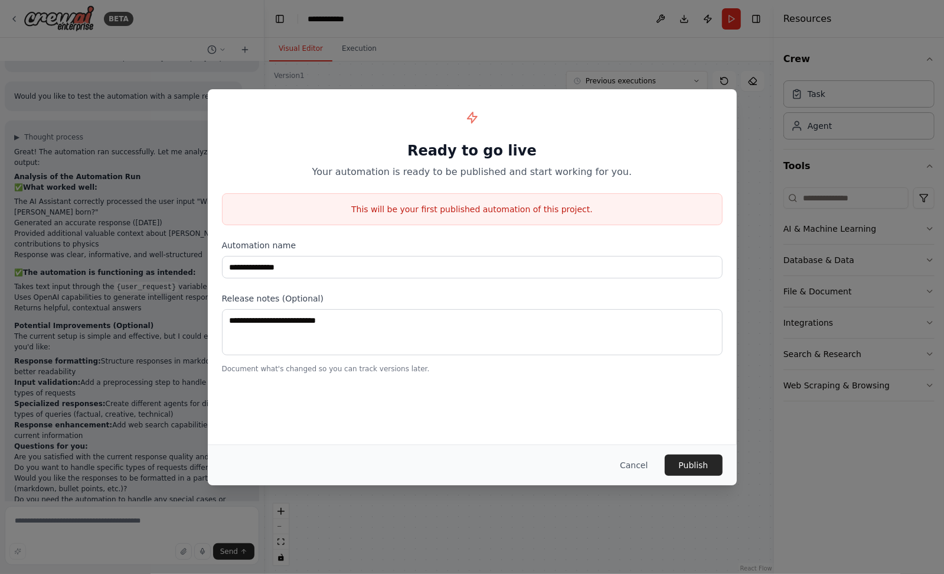
click at [502, 239] on label "Automation name" at bounding box center [472, 245] width 501 height 12
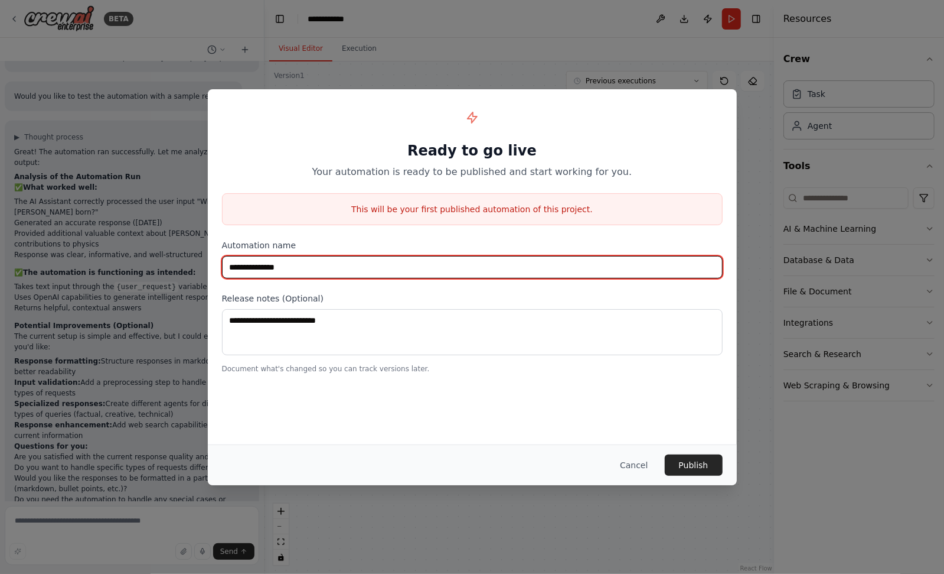
click at [502, 270] on input "**********" at bounding box center [472, 267] width 501 height 22
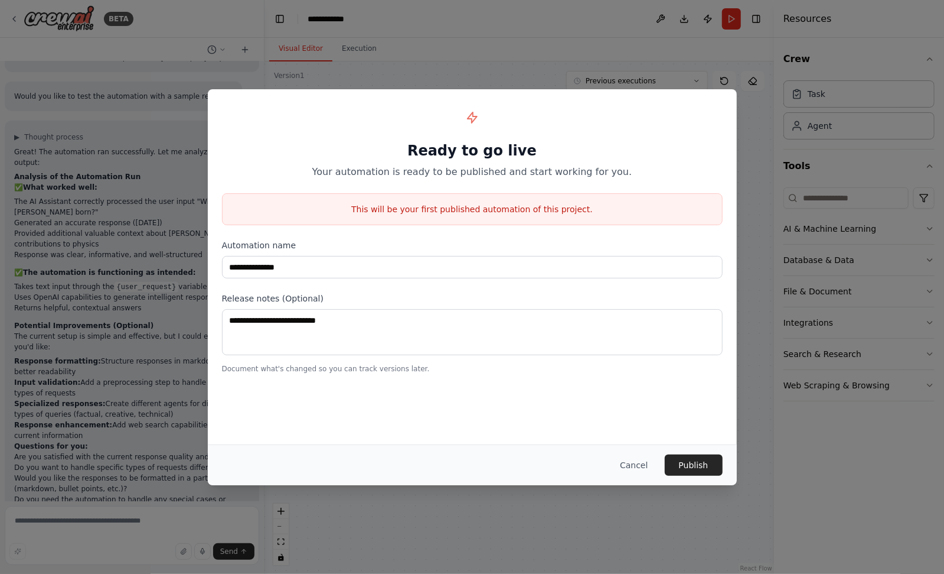
click at [507, 241] on label "Automation name" at bounding box center [472, 245] width 501 height 12
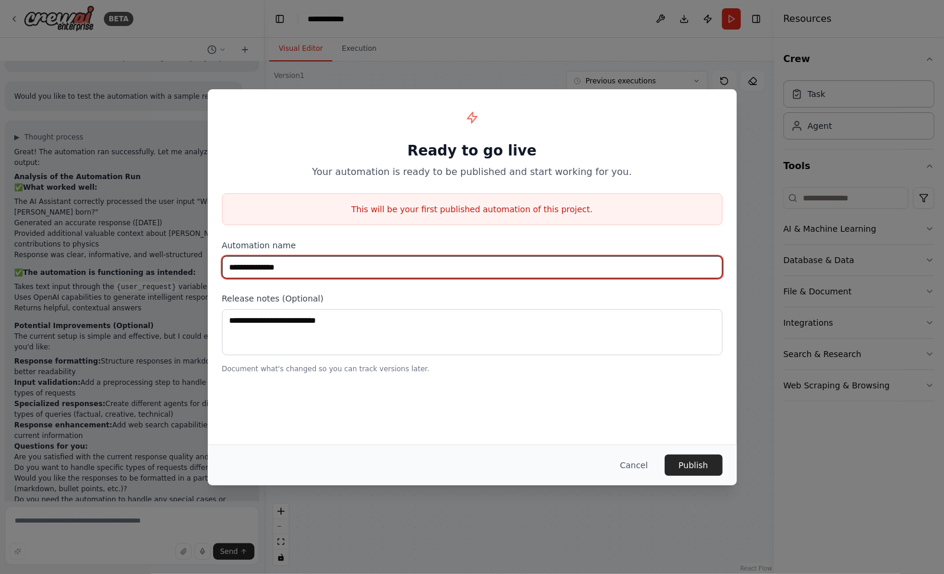
click at [498, 263] on input "**********" at bounding box center [472, 267] width 501 height 22
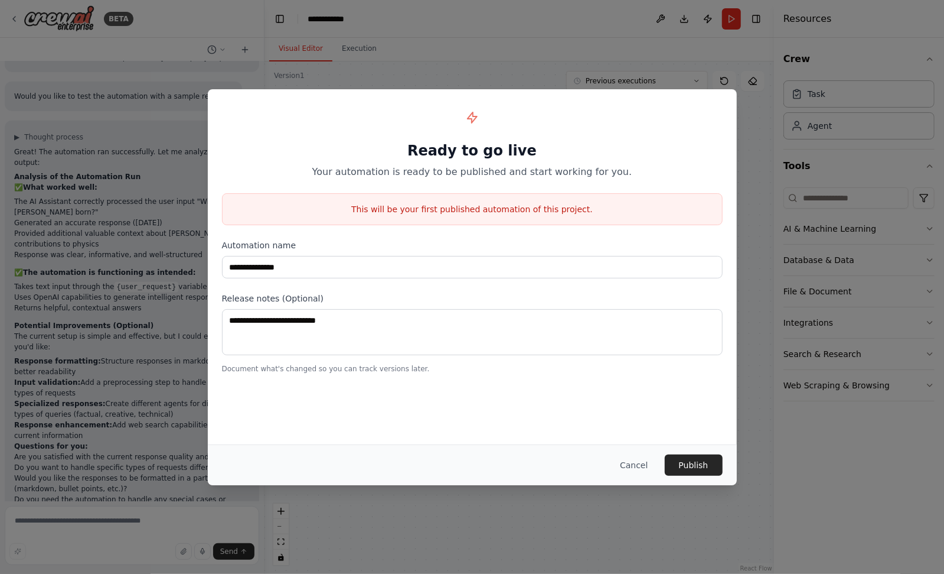
click at [507, 232] on div "**********" at bounding box center [472, 238] width 529 height 298
click at [698, 464] on button "Publish" at bounding box center [694, 464] width 58 height 21
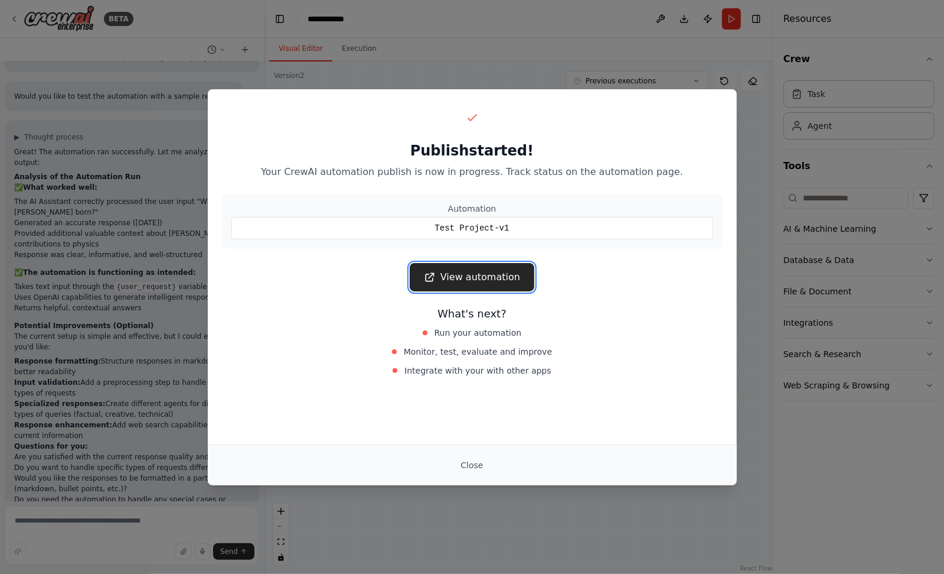
click at [475, 272] on link "View automation" at bounding box center [472, 277] width 125 height 28
drag, startPoint x: 625, startPoint y: 289, endPoint x: 484, endPoint y: 243, distance: 147.9
click at [620, 287] on div "View automation" at bounding box center [472, 277] width 501 height 28
click at [474, 464] on button "Close" at bounding box center [471, 464] width 41 height 21
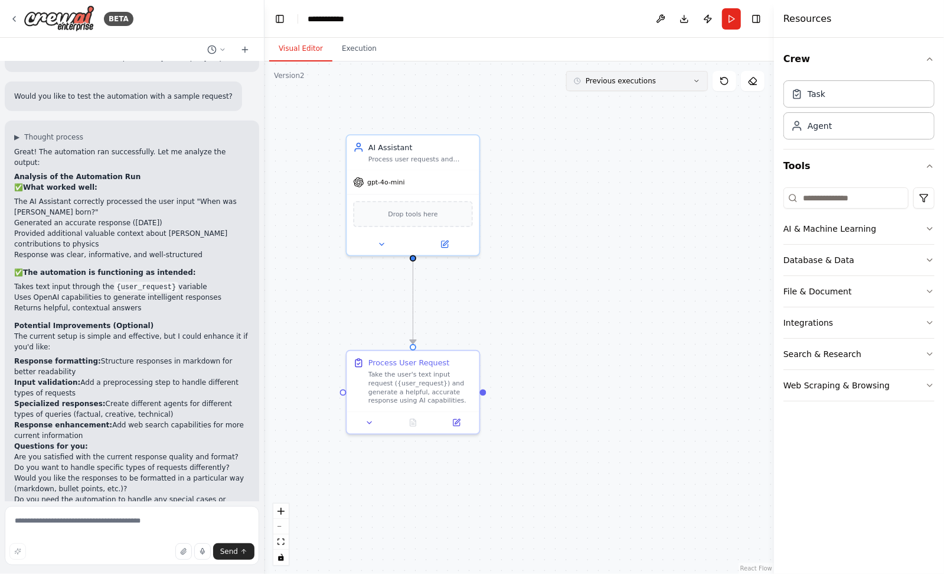
click at [657, 86] on button "Previous executions" at bounding box center [637, 81] width 142 height 20
click at [657, 83] on button "Previous executions" at bounding box center [637, 81] width 142 height 20
click at [658, 164] on div ".deletable-edge-delete-btn { width: 20px; height: 20px; border: 0px solid #ffff…" at bounding box center [520, 317] width 510 height 512
click at [757, 20] on button "Toggle Right Sidebar" at bounding box center [756, 19] width 17 height 17
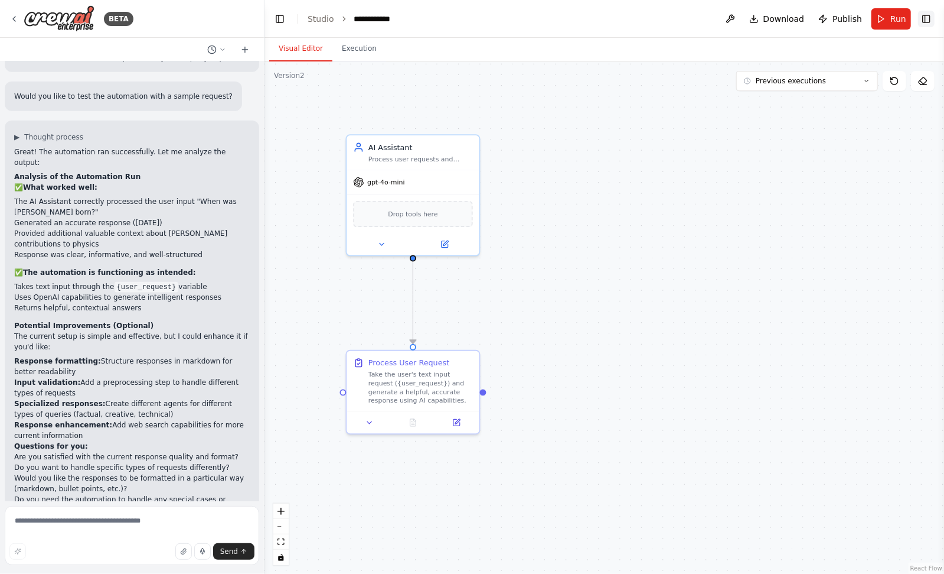
click at [774, 18] on button "Toggle Right Sidebar" at bounding box center [926, 19] width 17 height 17
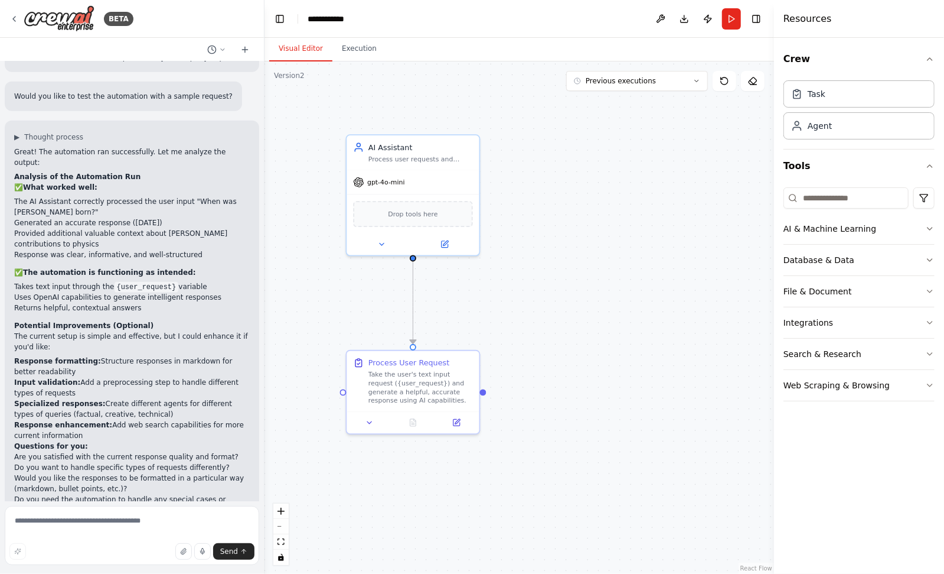
click at [774, 376] on div "Crew Task Agent Tools AI & Machine Learning Database & Data File & Document Int…" at bounding box center [859, 306] width 170 height 536
click at [774, 382] on button "Web Scraping & Browsing" at bounding box center [859, 385] width 151 height 31
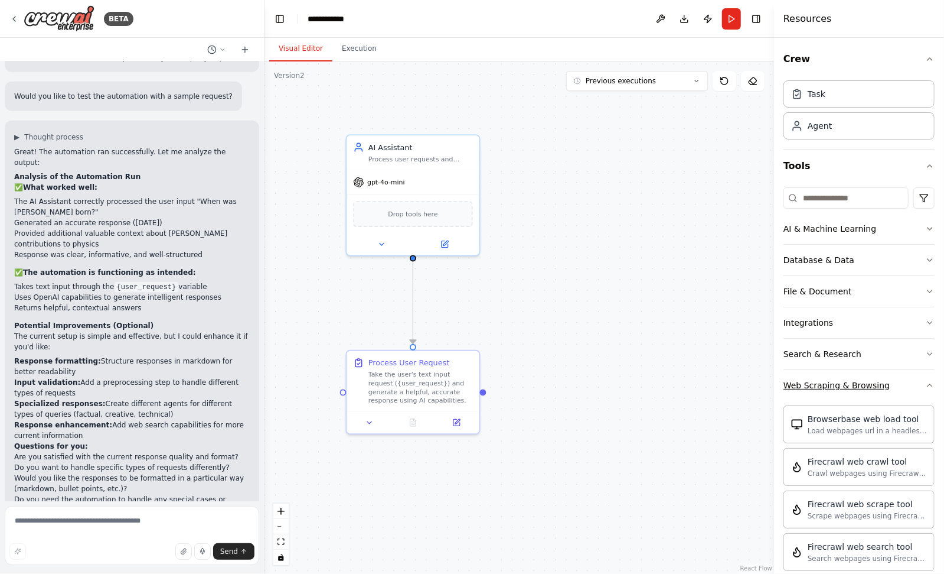
click at [774, 382] on icon "button" at bounding box center [930, 384] width 9 height 9
click at [774, 346] on button "Search & Research" at bounding box center [859, 353] width 151 height 31
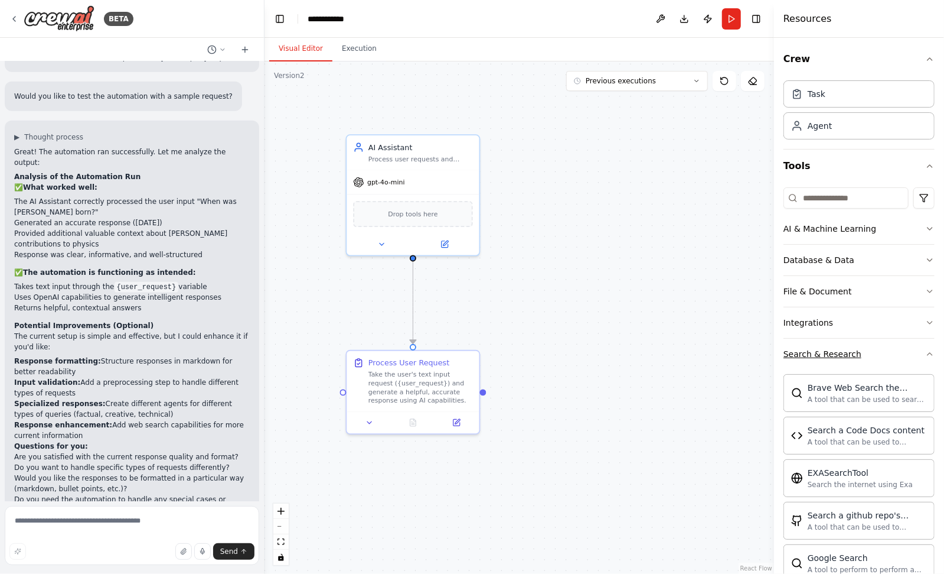
click at [774, 347] on button "Search & Research" at bounding box center [859, 353] width 151 height 31
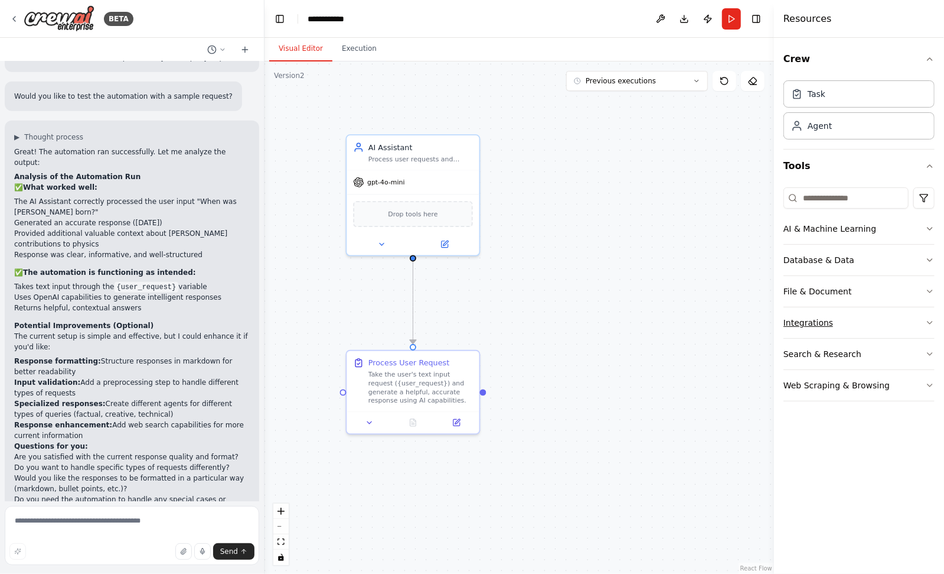
click at [774, 314] on button "Integrations" at bounding box center [859, 322] width 151 height 31
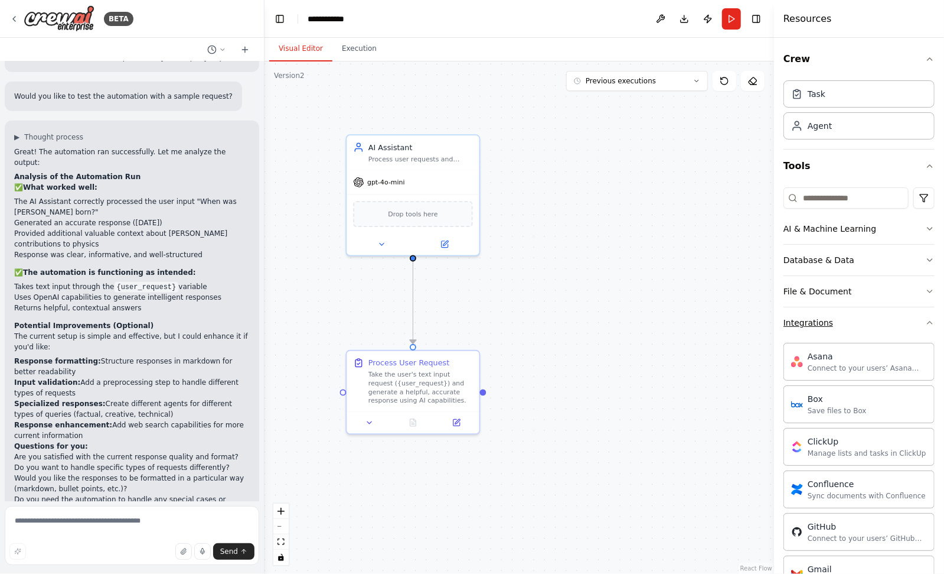
click at [774, 313] on button "Integrations" at bounding box center [859, 322] width 151 height 31
click at [774, 285] on button "File & Document" at bounding box center [859, 291] width 151 height 31
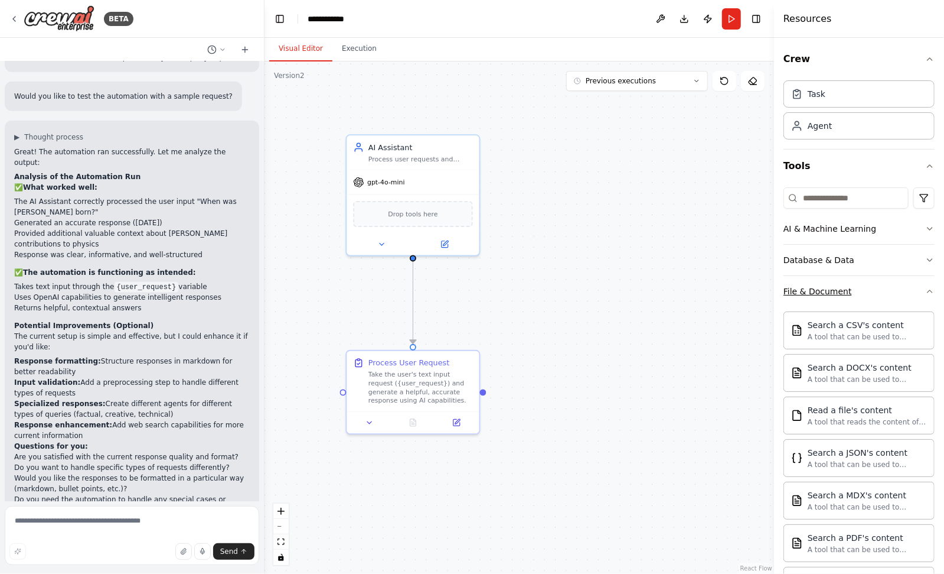
click at [774, 285] on button "File & Document" at bounding box center [859, 291] width 151 height 31
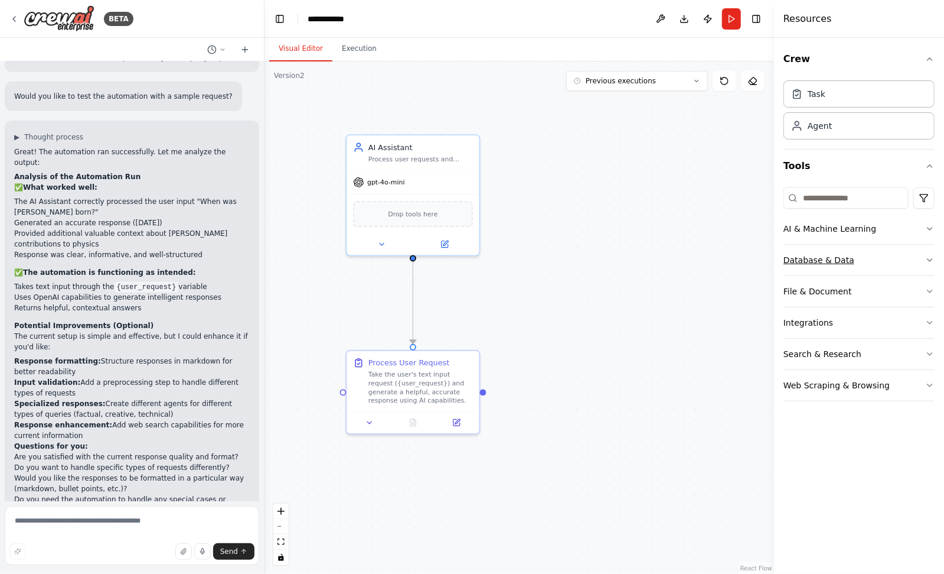
click at [774, 259] on button "Database & Data" at bounding box center [859, 260] width 151 height 31
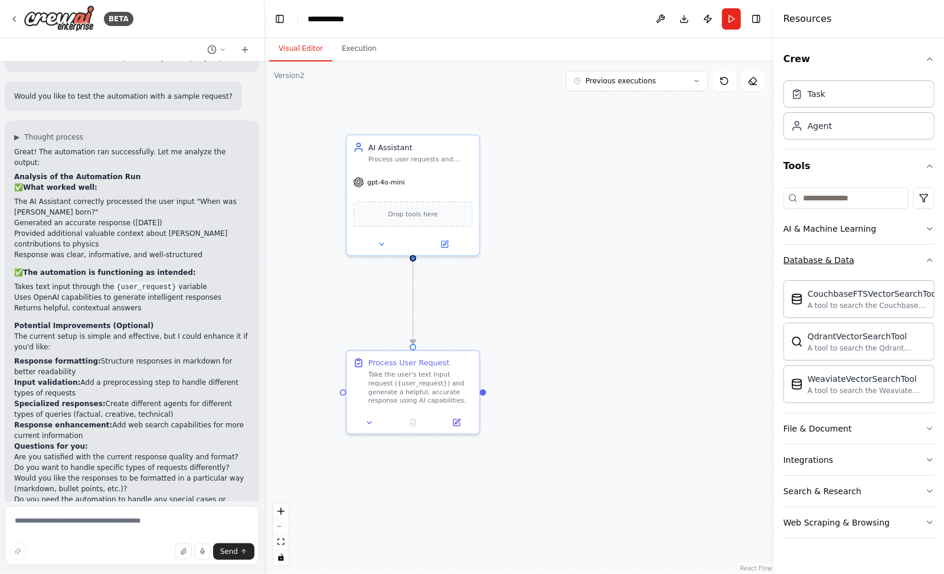
click at [774, 255] on button "Database & Data" at bounding box center [859, 260] width 151 height 31
click at [774, 225] on button "AI & Machine Learning" at bounding box center [859, 228] width 151 height 31
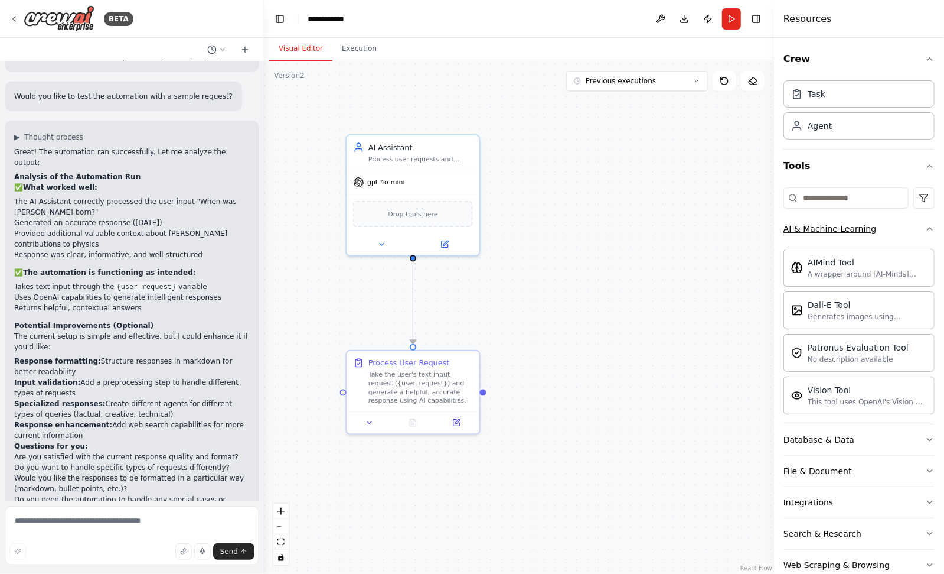
click at [774, 225] on button "AI & Machine Learning" at bounding box center [859, 228] width 151 height 31
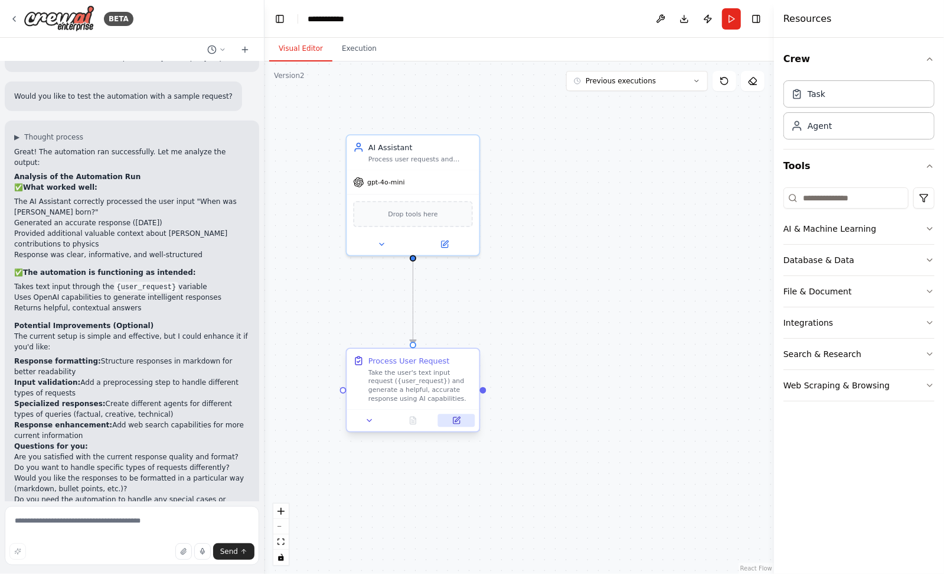
click at [460, 426] on button at bounding box center [456, 419] width 37 height 13
click at [399, 182] on span "gpt-4o-mini" at bounding box center [386, 180] width 38 height 9
click at [450, 242] on button at bounding box center [444, 242] width 61 height 13
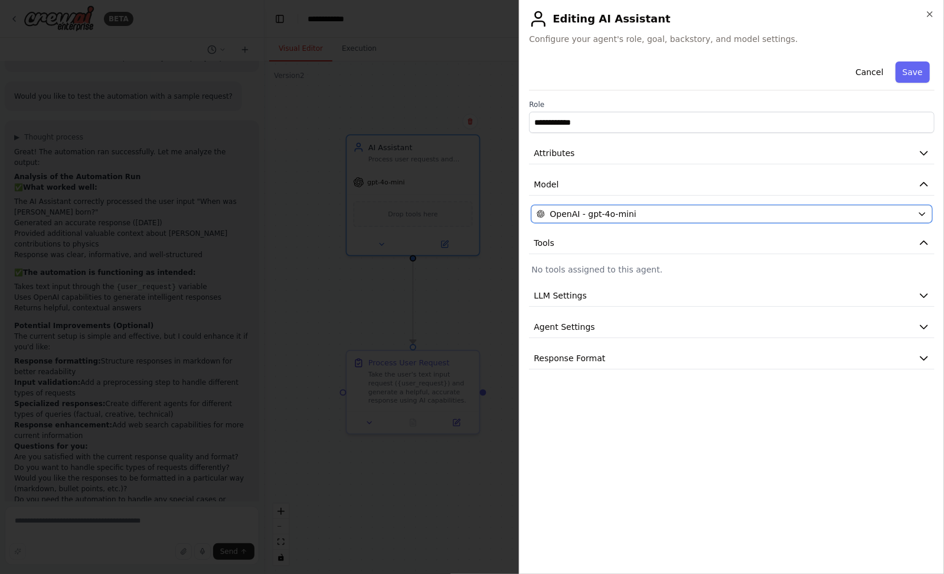
click at [711, 217] on div "OpenAI - gpt-4o-mini" at bounding box center [725, 214] width 376 height 12
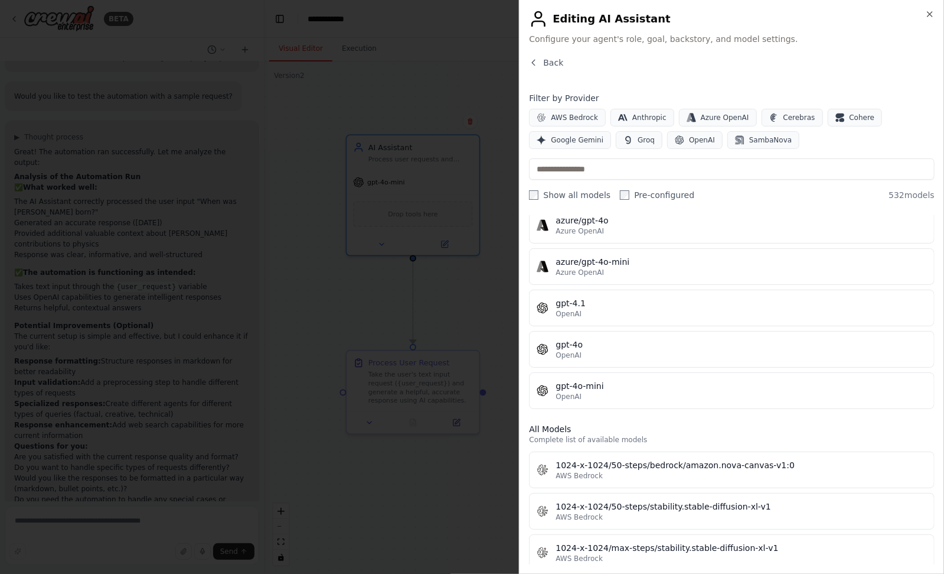
scroll to position [0, 0]
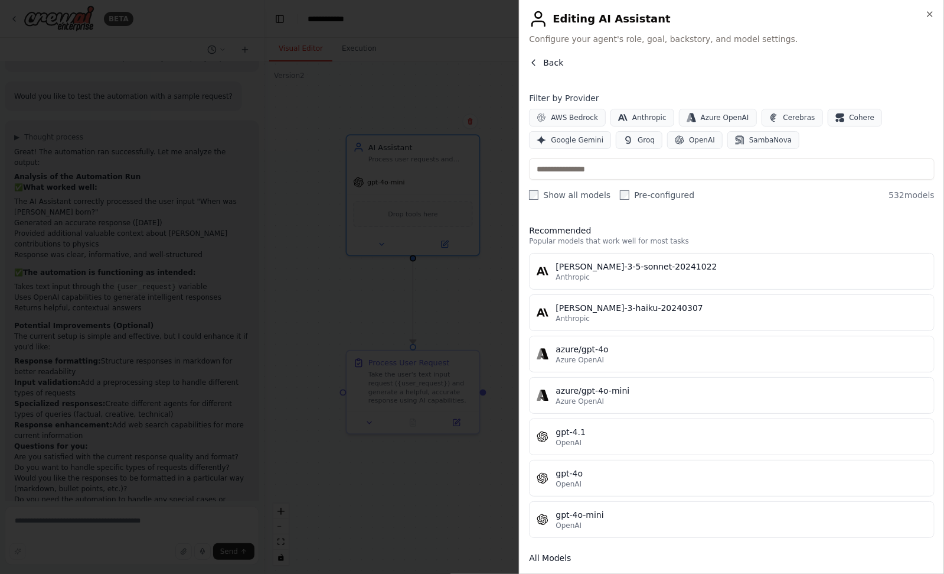
click at [549, 64] on span "Back" at bounding box center [553, 63] width 20 height 12
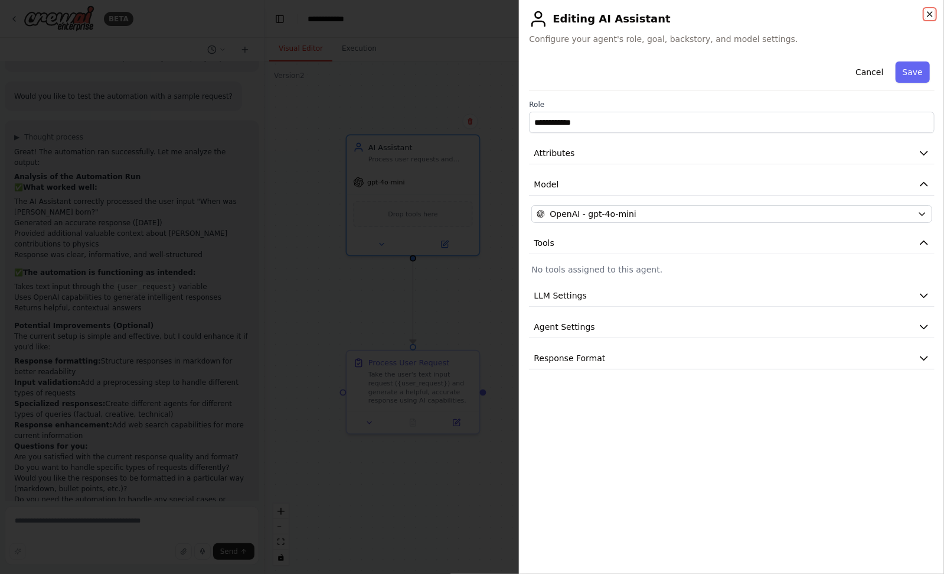
click at [774, 11] on icon "button" at bounding box center [930, 13] width 9 height 9
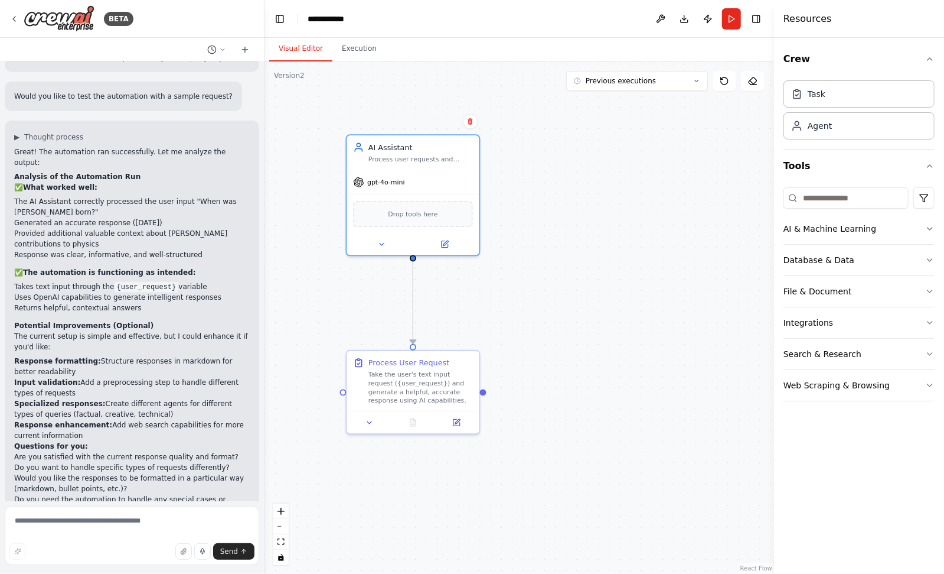
drag, startPoint x: 636, startPoint y: 161, endPoint x: 628, endPoint y: 159, distance: 7.8
click at [636, 161] on div ".deletable-edge-delete-btn { width: 20px; height: 20px; border: 0px solid #ffff…" at bounding box center [520, 317] width 510 height 512
click at [579, 184] on div ".deletable-edge-delete-btn { width: 20px; height: 20px; border: 0px solid #ffff…" at bounding box center [520, 317] width 510 height 512
click at [73, 523] on textarea at bounding box center [132, 535] width 255 height 59
click at [76, 525] on textarea at bounding box center [132, 535] width 255 height 59
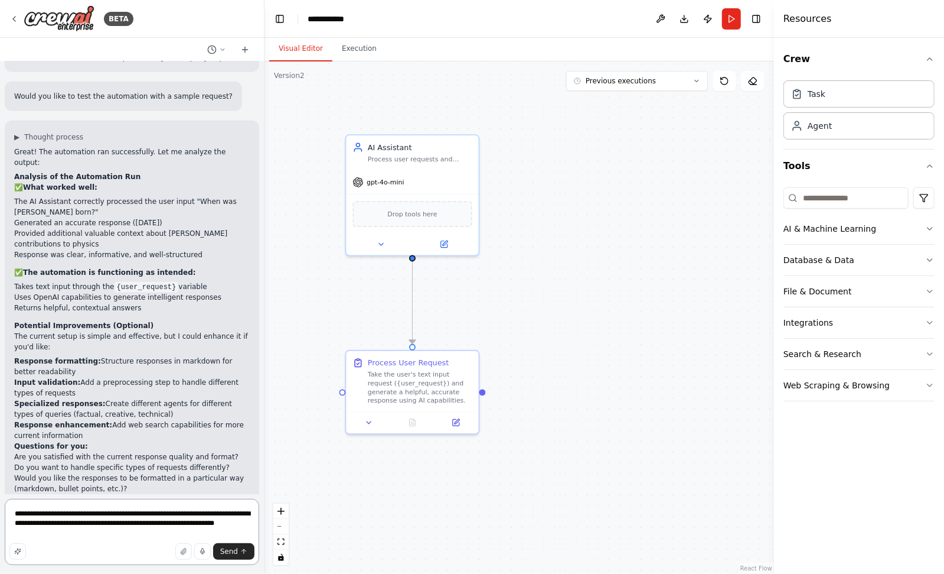
type textarea "**********"
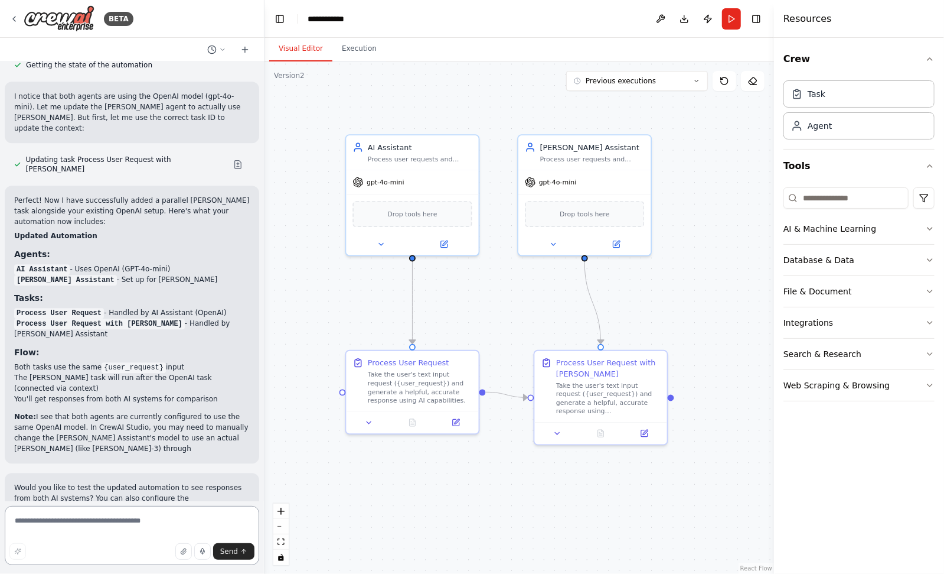
scroll to position [1869, 0]
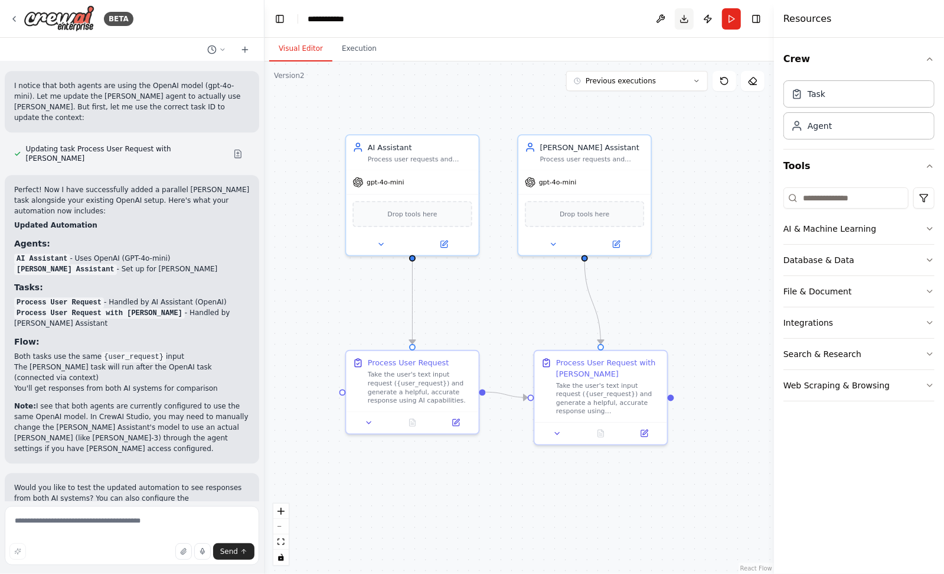
click at [686, 19] on button "Download" at bounding box center [684, 18] width 19 height 21
click at [643, 433] on icon at bounding box center [644, 431] width 6 height 6
click at [622, 240] on button at bounding box center [616, 242] width 61 height 13
drag, startPoint x: 108, startPoint y: 535, endPoint x: 120, endPoint y: 523, distance: 17.1
click at [108, 535] on textarea at bounding box center [132, 535] width 255 height 59
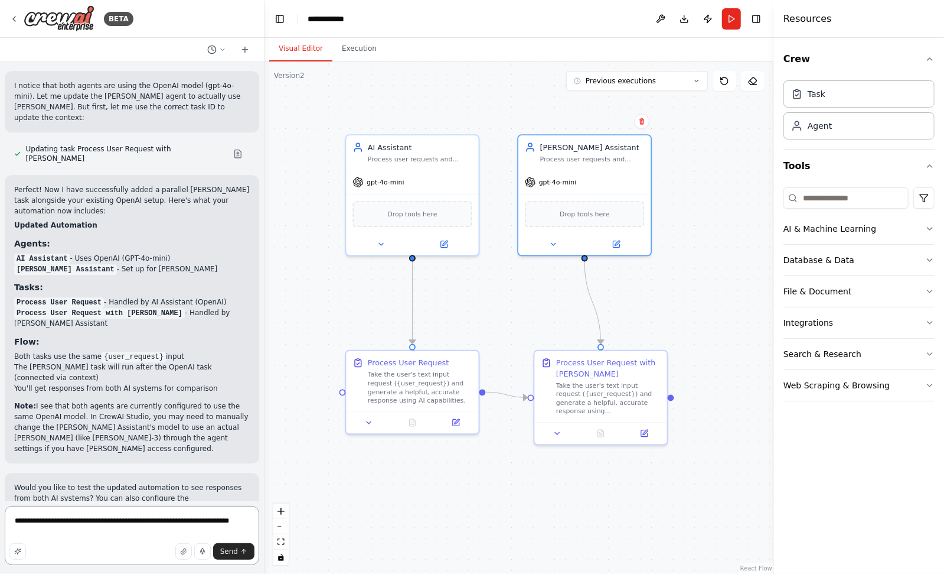
type textarea "**********"
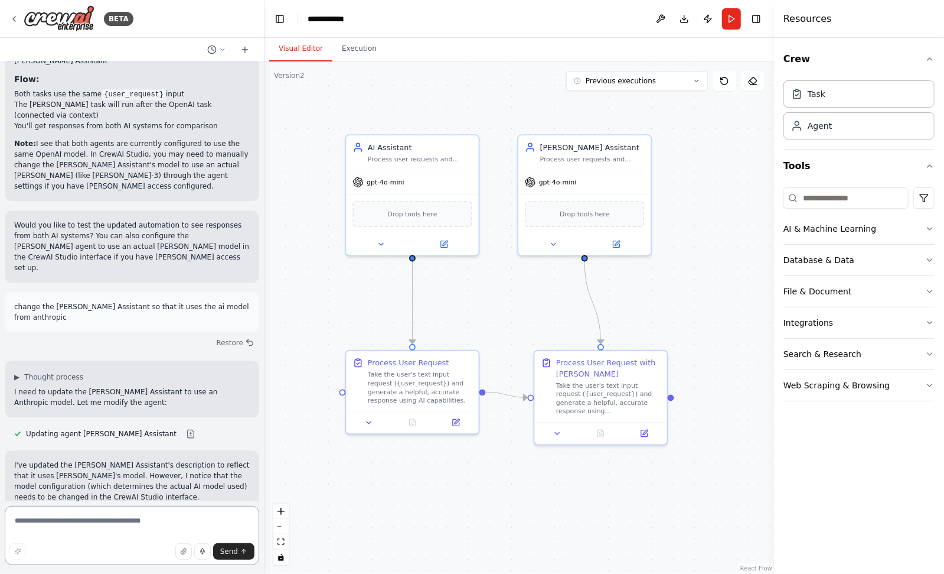
scroll to position [2289, 0]
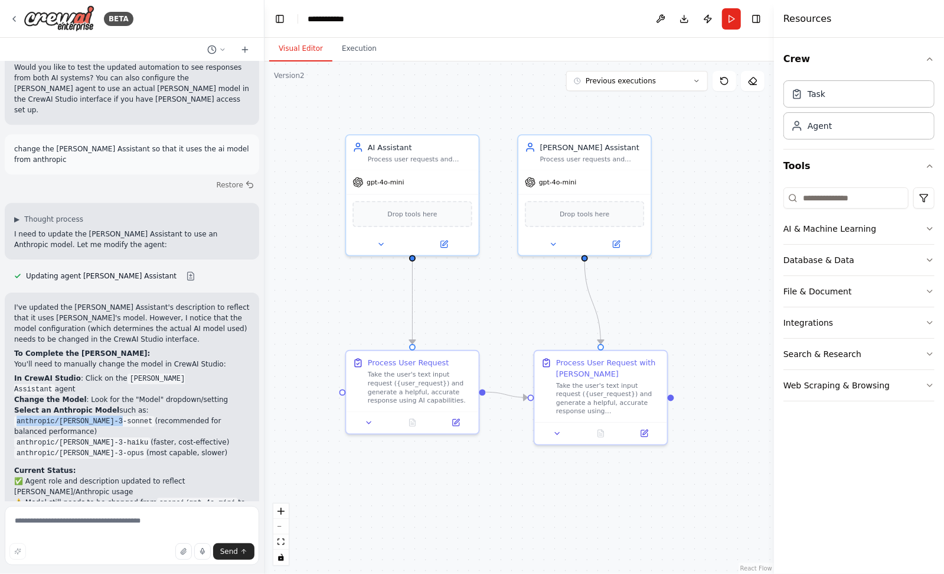
drag, startPoint x: 113, startPoint y: 262, endPoint x: 17, endPoint y: 264, distance: 96.3
click at [17, 416] on code "anthropic/claude-3-sonnet" at bounding box center [84, 421] width 141 height 11
copy code "anthropic/claude-3-sonnet"
click at [97, 514] on textarea at bounding box center [132, 535] width 255 height 59
paste textarea "**********"
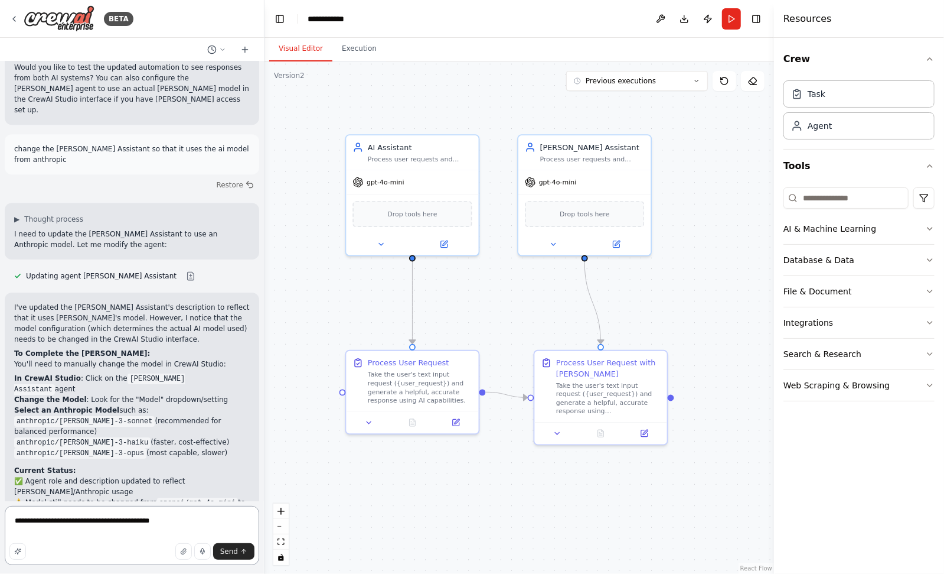
type textarea "**********"
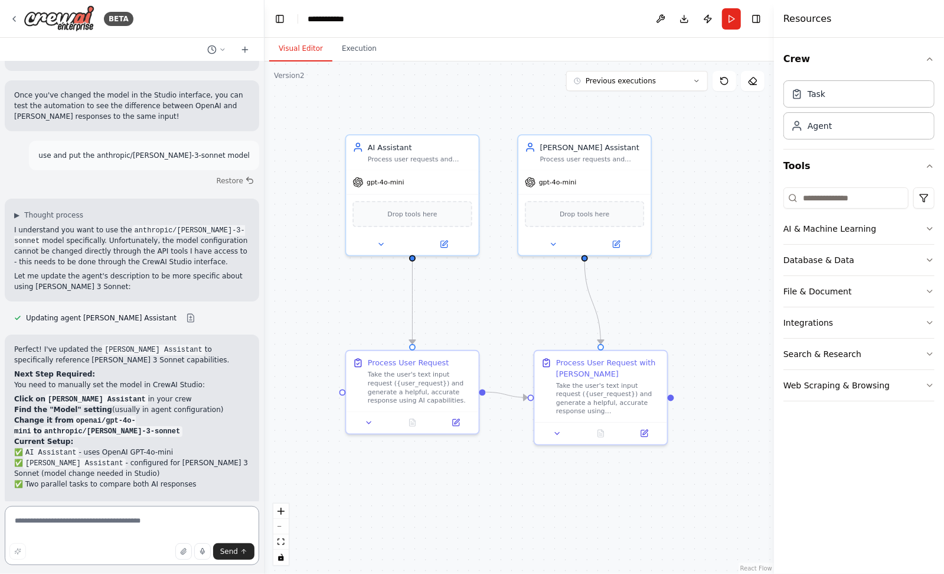
scroll to position [2763, 0]
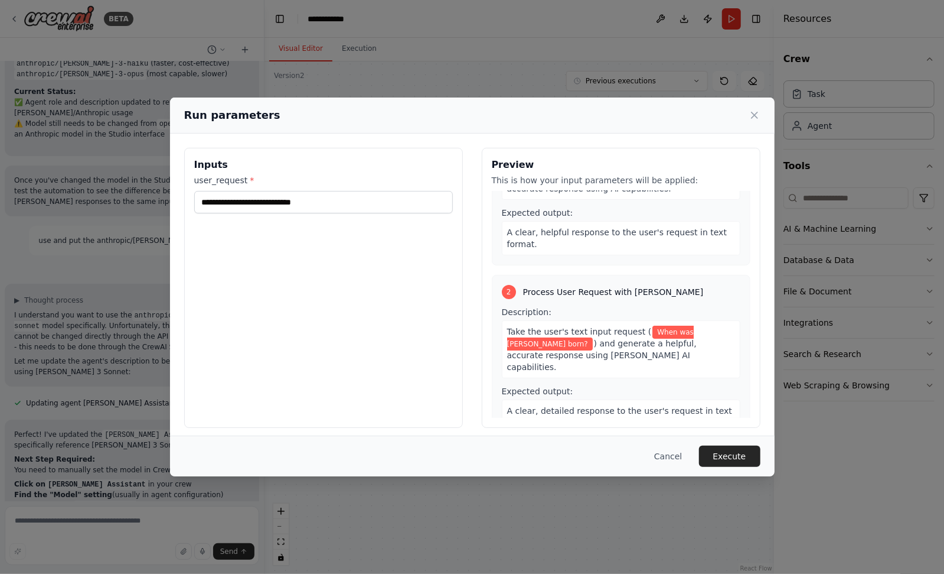
scroll to position [0, 0]
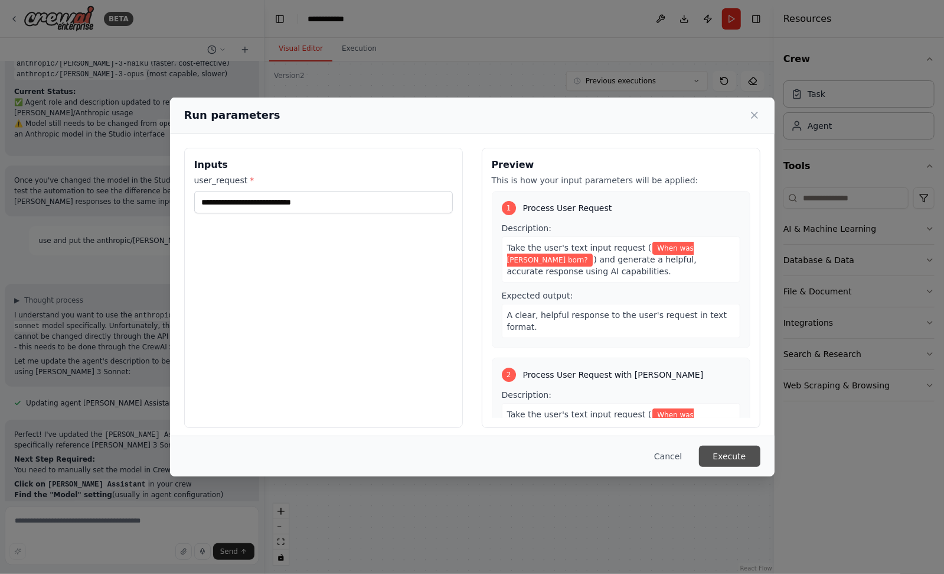
click at [732, 457] on button "Execute" at bounding box center [729, 455] width 61 height 21
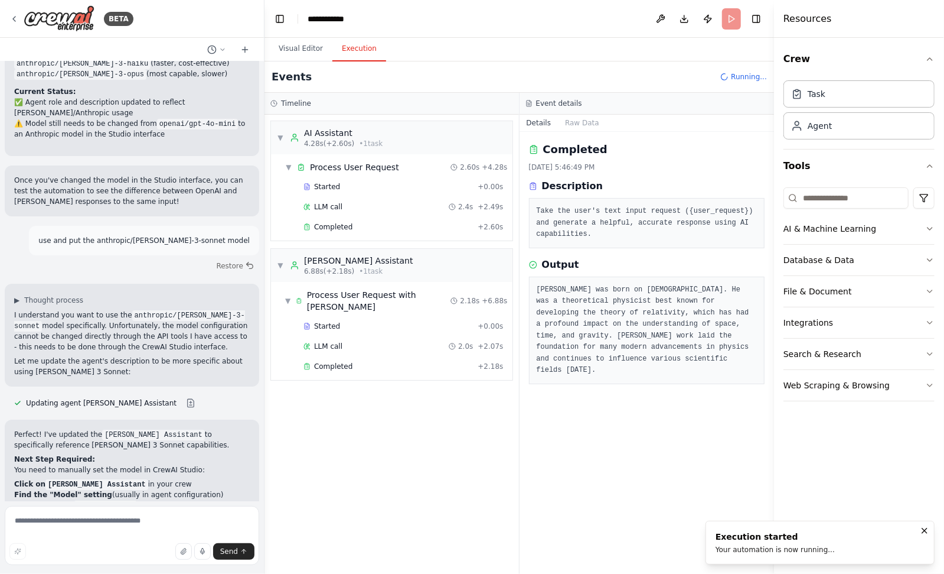
scroll to position [2763, 0]
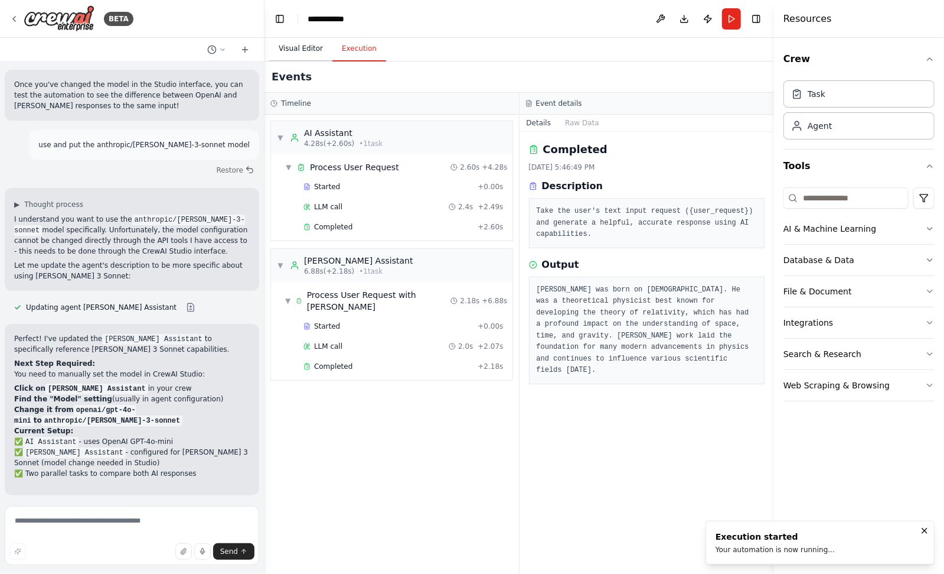
click at [295, 50] on button "Visual Editor" at bounding box center [300, 49] width 63 height 25
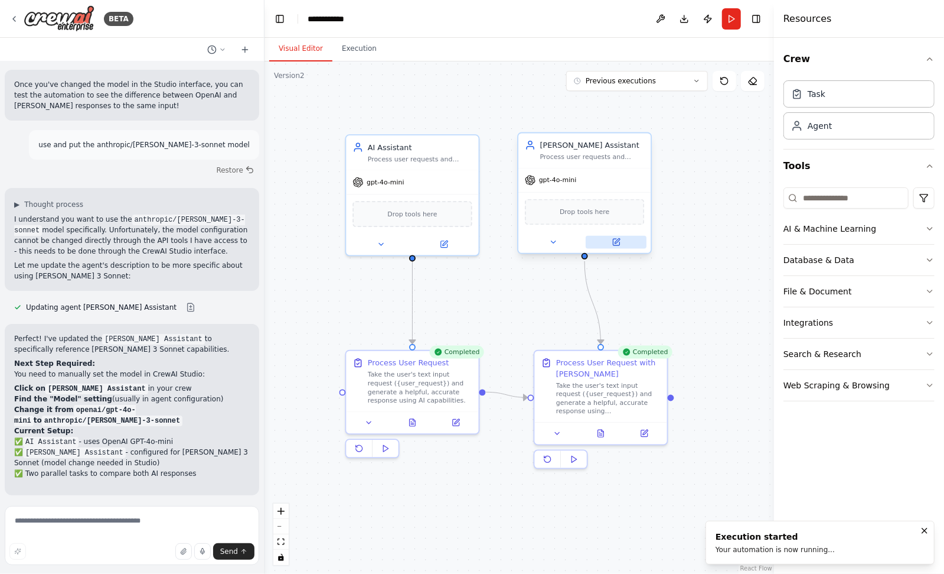
click at [622, 241] on button at bounding box center [616, 242] width 61 height 13
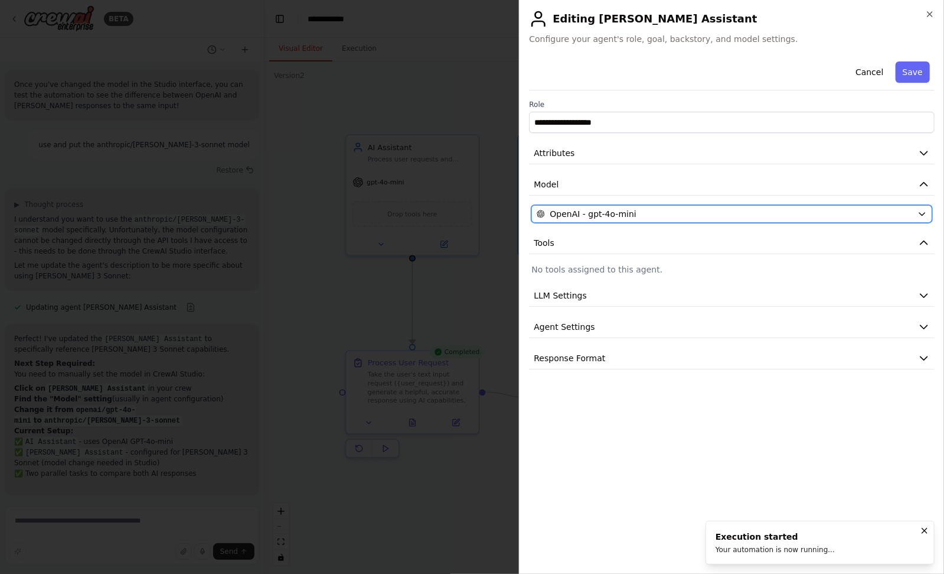
click at [640, 217] on div "OpenAI - gpt-4o-mini" at bounding box center [725, 214] width 376 height 12
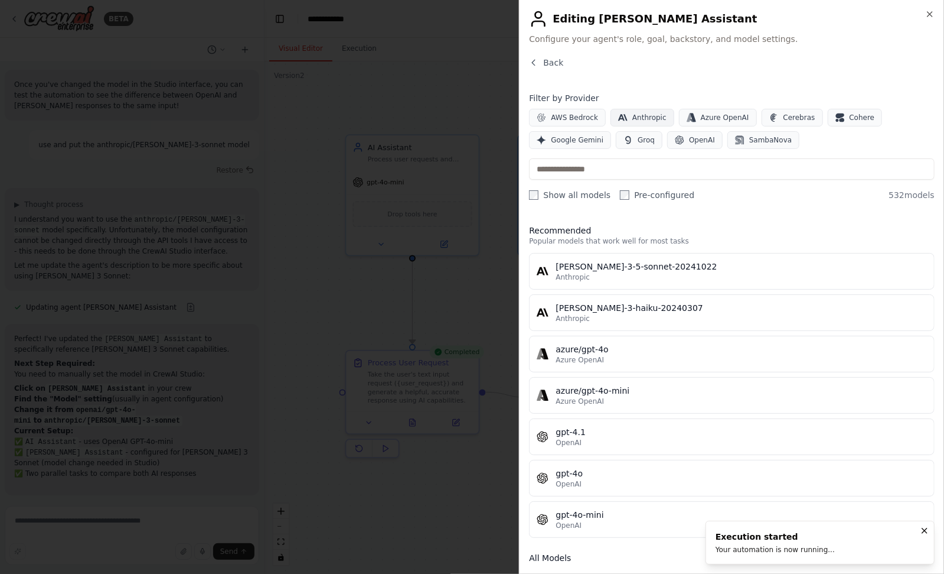
click at [640, 113] on span "Anthropic" at bounding box center [650, 117] width 34 height 9
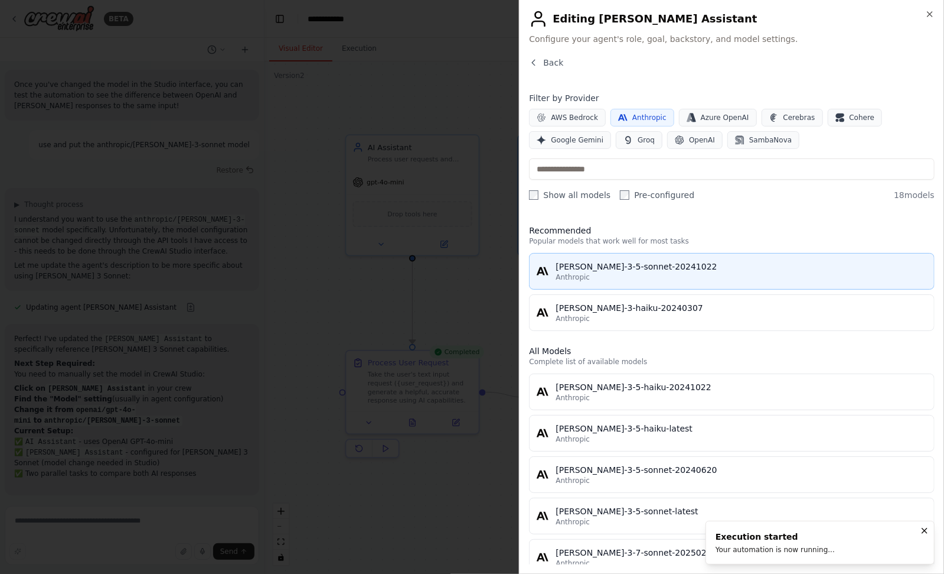
click at [649, 260] on div "claude-3-5-sonnet-20241022" at bounding box center [742, 266] width 372 height 12
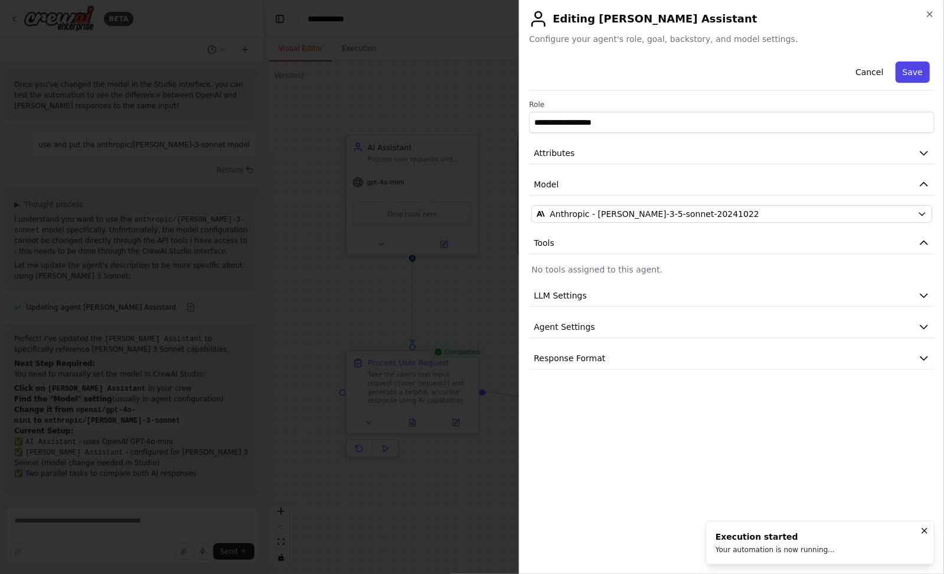
click at [774, 72] on button "Save" at bounding box center [913, 71] width 34 height 21
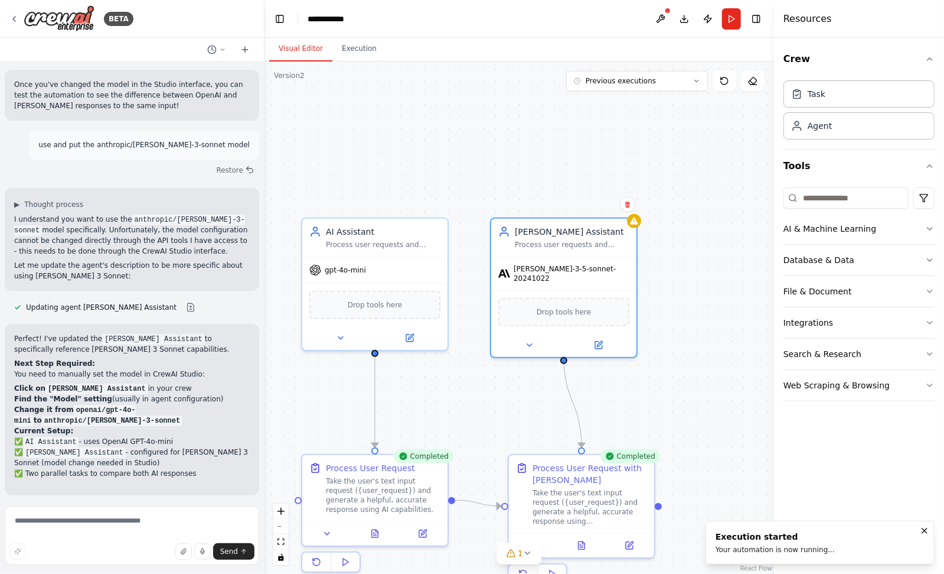
drag, startPoint x: 702, startPoint y: 223, endPoint x: 691, endPoint y: 325, distance: 102.2
click at [695, 343] on div ".deletable-edge-delete-btn { width: 20px; height: 20px; border: 0px solid #ffff…" at bounding box center [520, 317] width 510 height 512
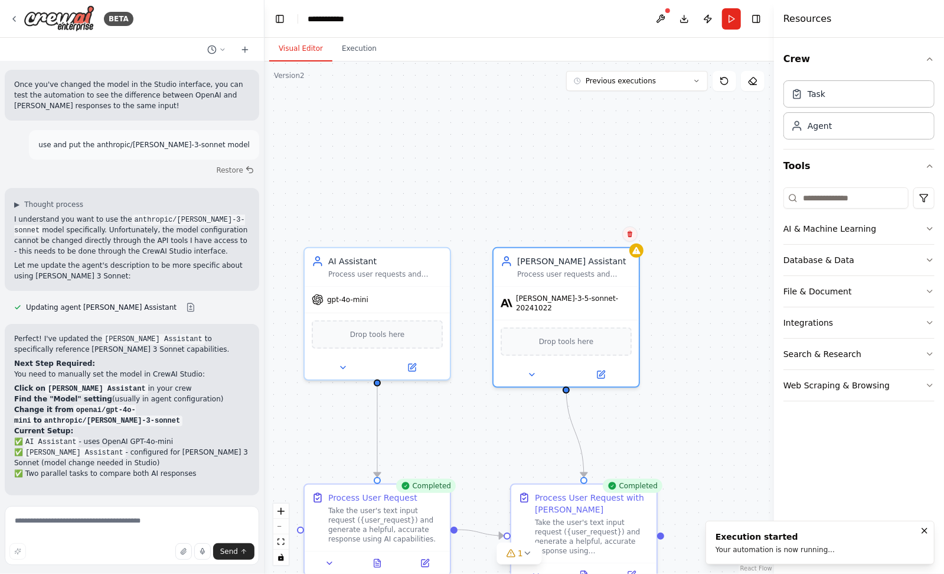
click at [630, 234] on icon at bounding box center [630, 234] width 5 height 6
click at [600, 234] on button "Confirm" at bounding box center [597, 234] width 42 height 14
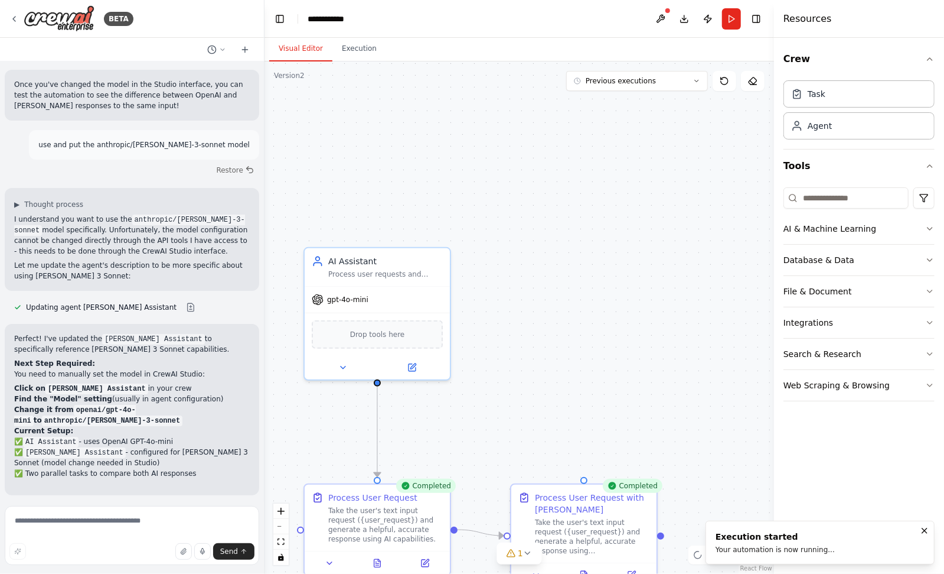
click at [708, 233] on div ".deletable-edge-delete-btn { width: 20px; height: 20px; border: 0px solid #ffff…" at bounding box center [520, 317] width 510 height 512
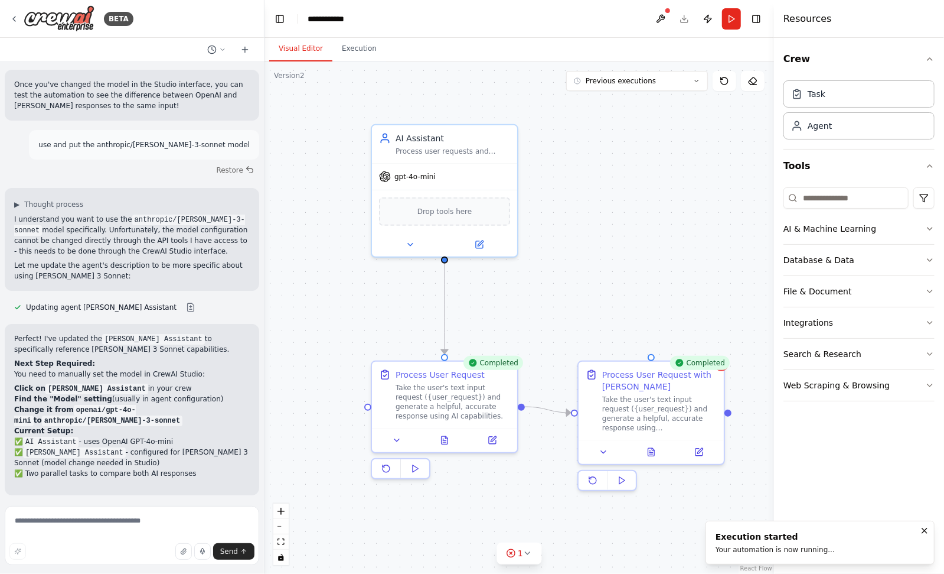
drag, startPoint x: 610, startPoint y: 299, endPoint x: 676, endPoint y: 177, distance: 139.0
click at [676, 177] on div ".deletable-edge-delete-btn { width: 20px; height: 20px; border: 0px solid #ffff…" at bounding box center [520, 317] width 510 height 512
click at [661, 17] on button at bounding box center [661, 18] width 19 height 21
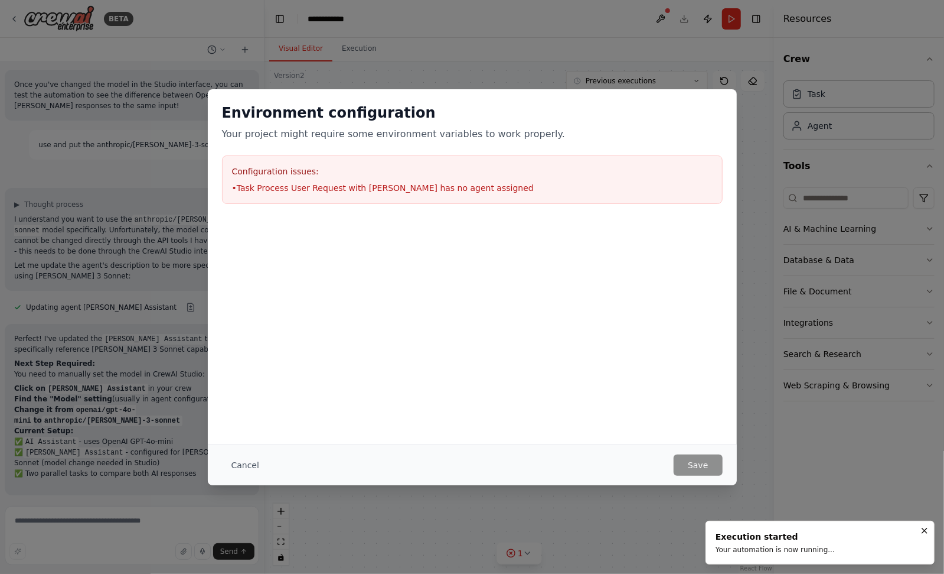
click at [542, 54] on div "Environment configuration Your project might require some environment variables…" at bounding box center [472, 287] width 944 height 574
click at [227, 465] on button "Cancel" at bounding box center [245, 464] width 47 height 21
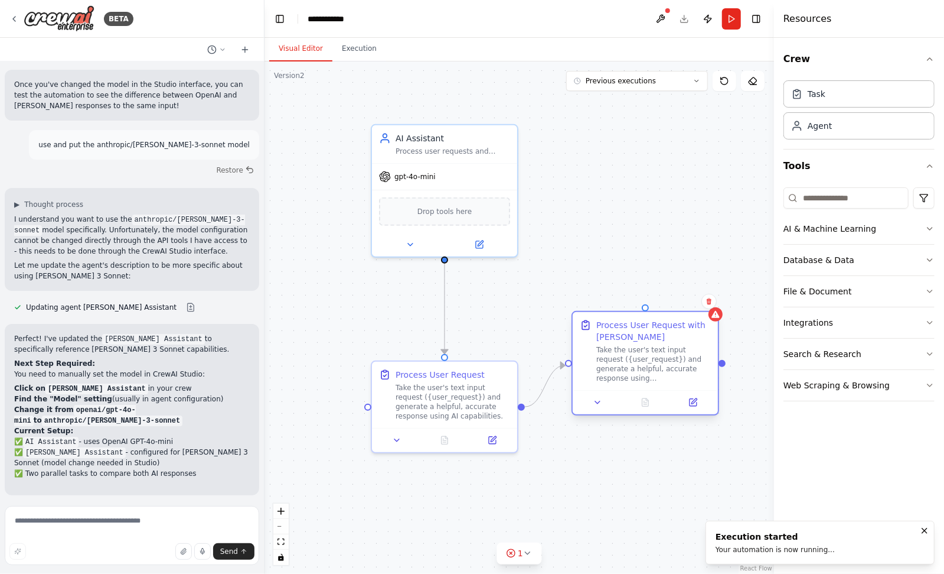
drag, startPoint x: 641, startPoint y: 379, endPoint x: 634, endPoint y: 333, distance: 46.6
click at [634, 333] on div "Process User Request with Claude" at bounding box center [654, 331] width 115 height 24
click at [706, 298] on icon at bounding box center [709, 301] width 7 height 7
click at [686, 299] on button "Confirm" at bounding box center [676, 301] width 42 height 14
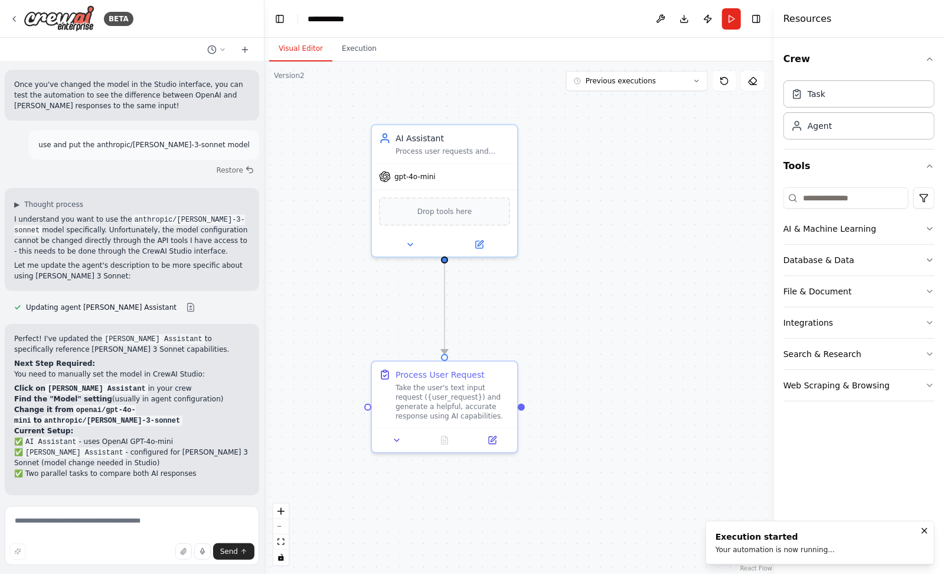
click at [639, 281] on div ".deletable-edge-delete-btn { width: 20px; height: 20px; border: 0px solid #ffff…" at bounding box center [520, 317] width 510 height 512
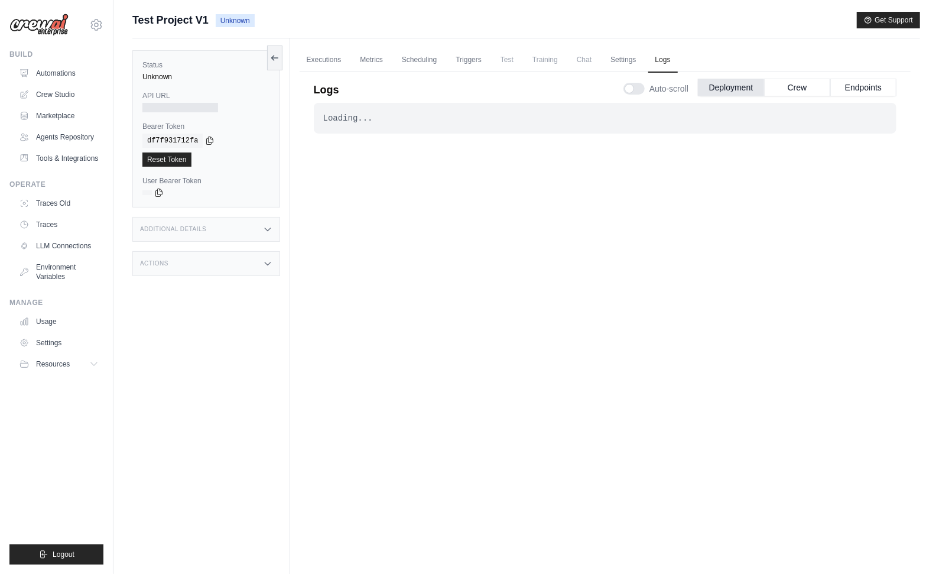
click at [267, 225] on icon at bounding box center [267, 228] width 9 height 9
click at [265, 332] on icon at bounding box center [267, 333] width 5 height 3
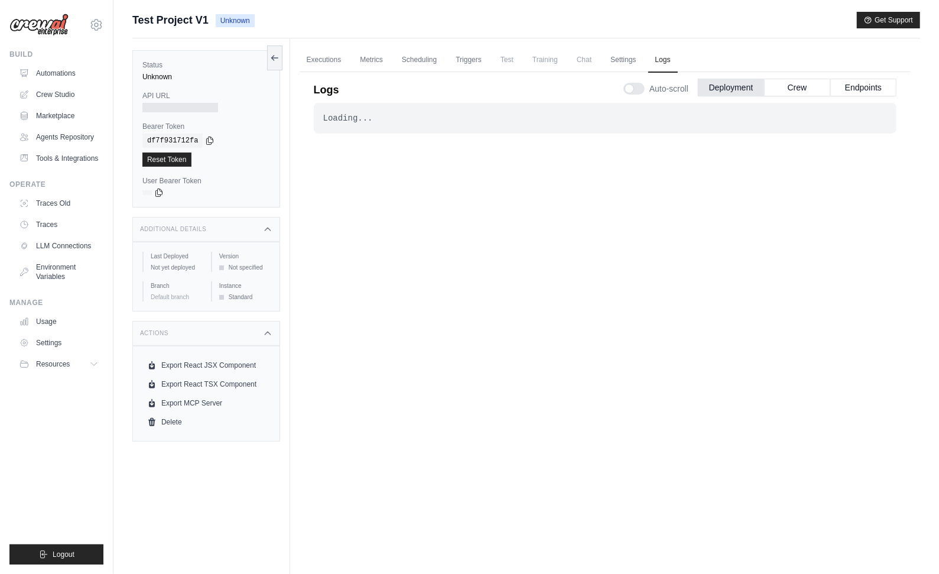
click at [465, 294] on div "Loading... . . ." at bounding box center [605, 325] width 582 height 445
click at [618, 230] on div "Loading... . . ." at bounding box center [605, 325] width 582 height 445
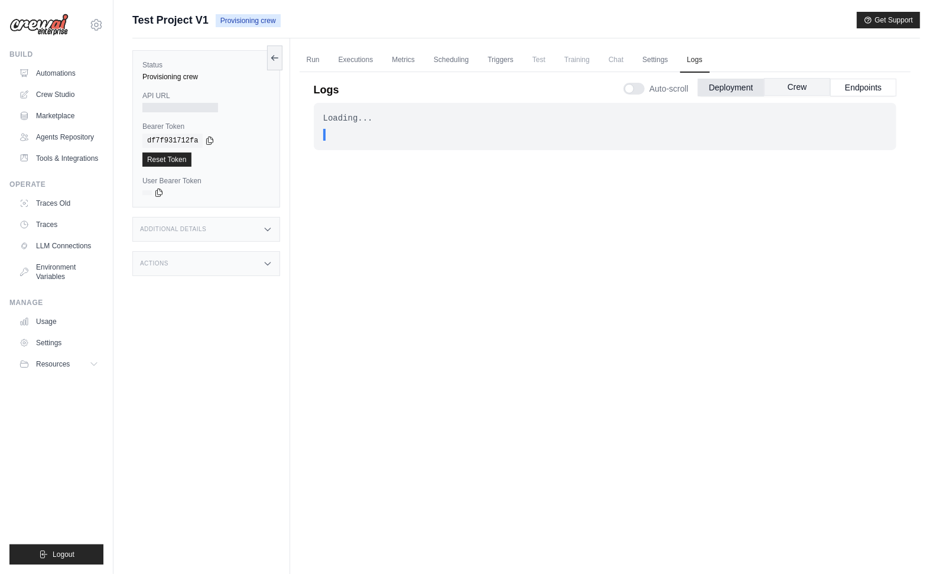
click at [795, 85] on button "Crew" at bounding box center [797, 87] width 66 height 18
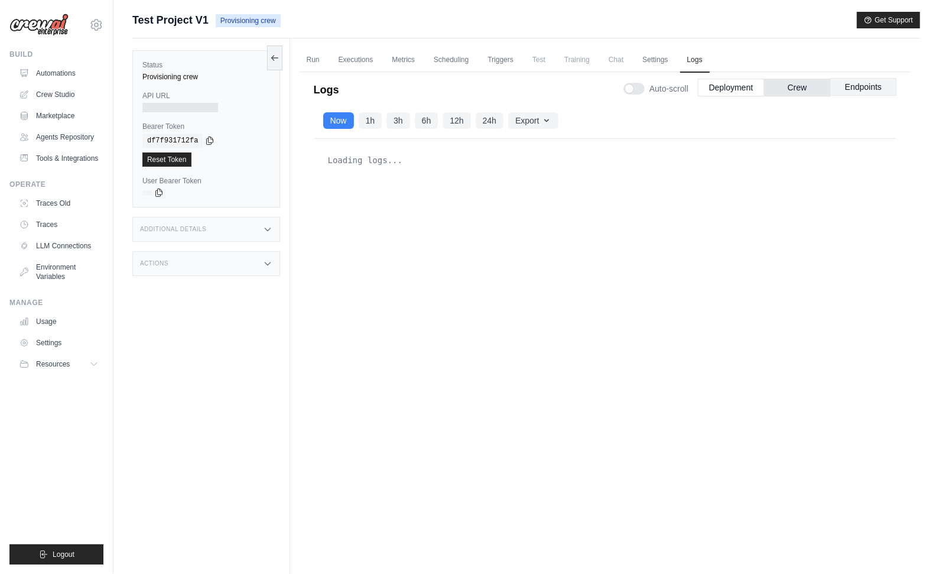
click at [870, 87] on button "Endpoints" at bounding box center [863, 87] width 66 height 18
click at [714, 83] on button "Deployment" at bounding box center [731, 87] width 66 height 18
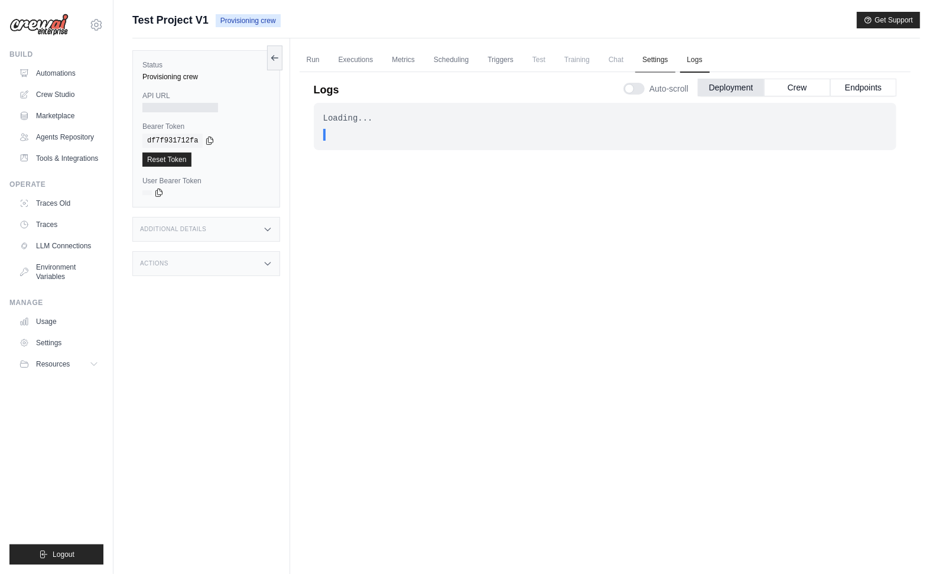
click at [660, 61] on link "Settings" at bounding box center [655, 60] width 40 height 25
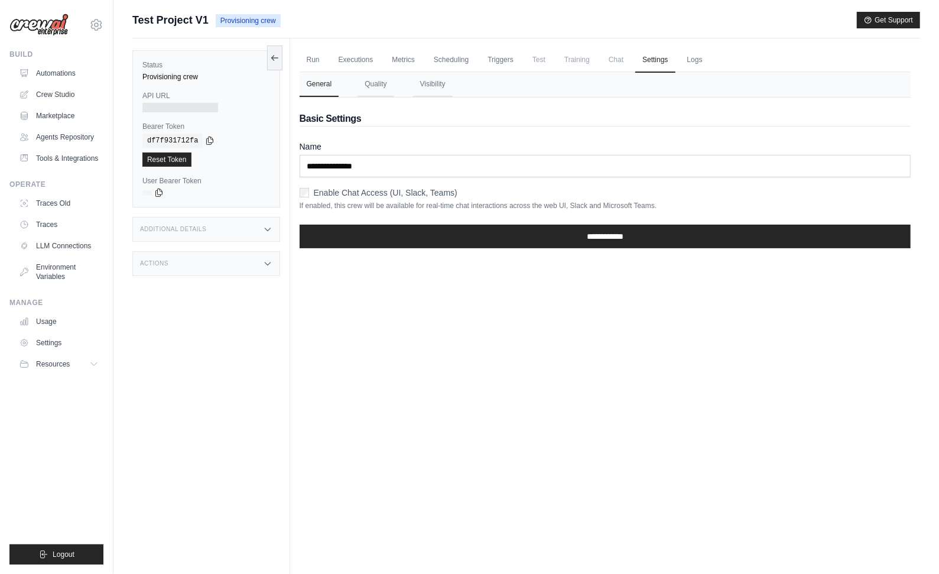
click at [615, 61] on span "Chat" at bounding box center [615, 60] width 29 height 24
click at [499, 64] on link "Triggers" at bounding box center [500, 60] width 40 height 25
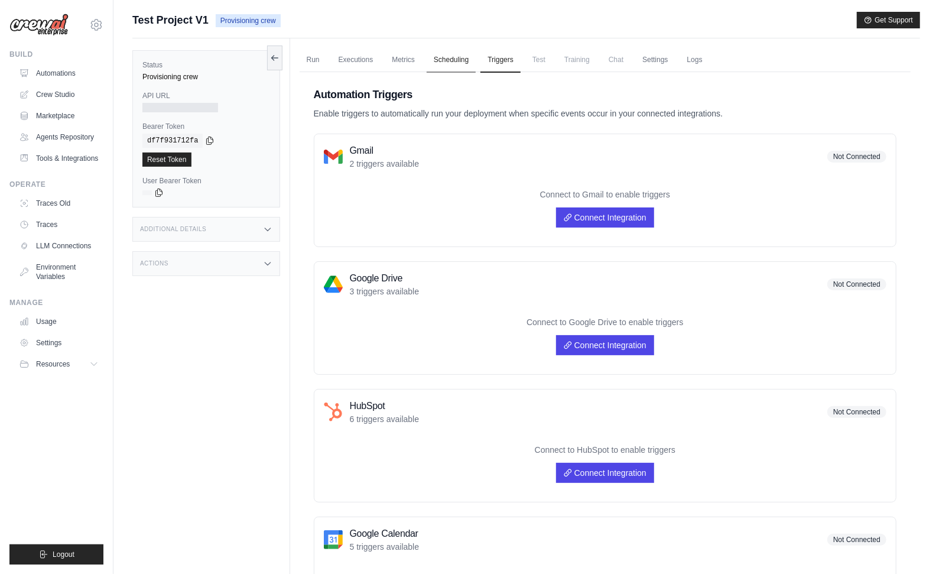
click at [457, 60] on link "Scheduling" at bounding box center [450, 60] width 49 height 25
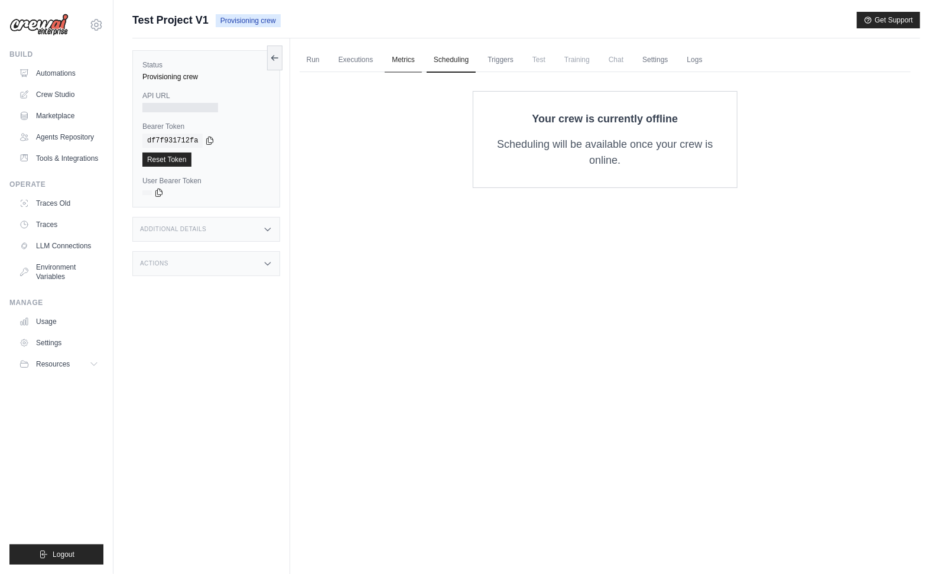
click at [403, 59] on link "Metrics" at bounding box center [403, 60] width 37 height 25
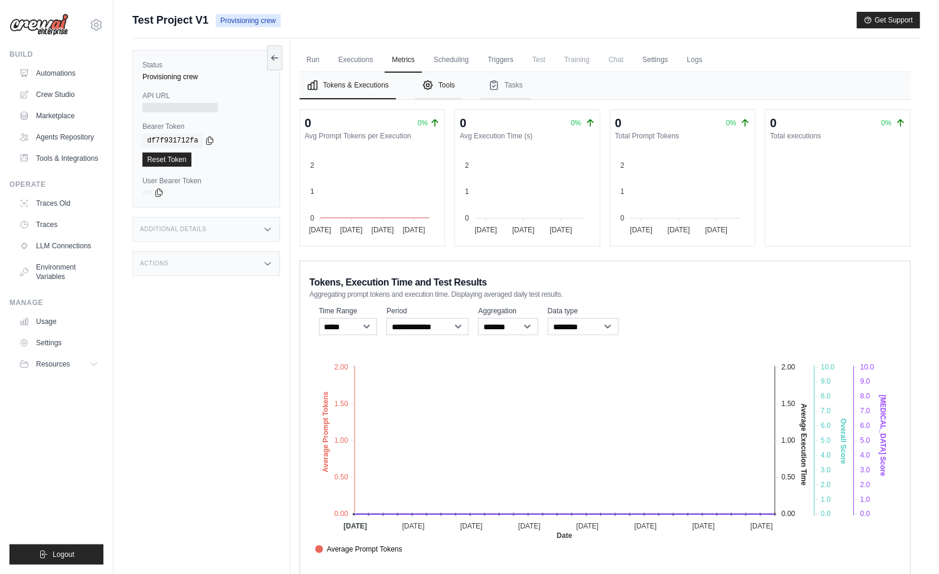
click at [444, 84] on button "Tools" at bounding box center [438, 85] width 47 height 27
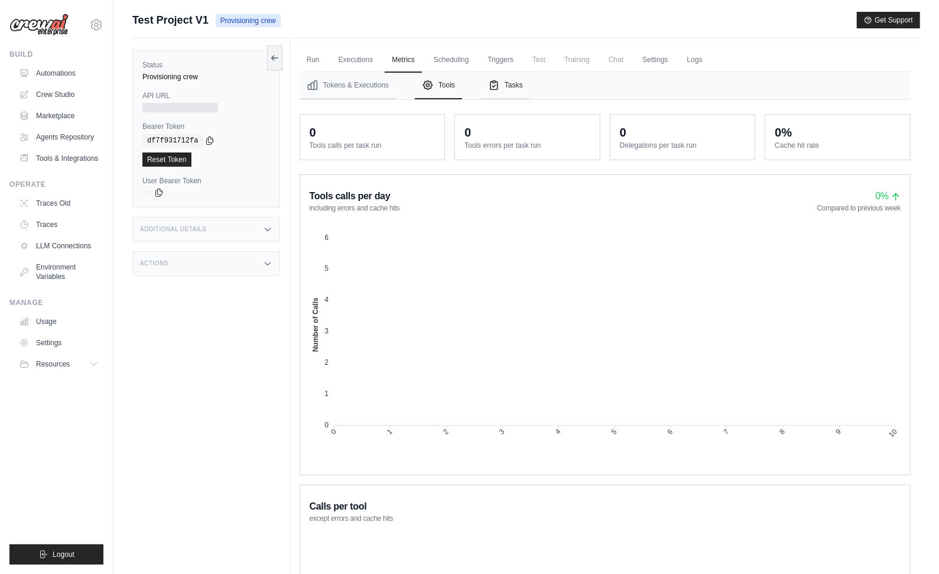
click at [507, 83] on button "Tasks" at bounding box center [505, 85] width 49 height 27
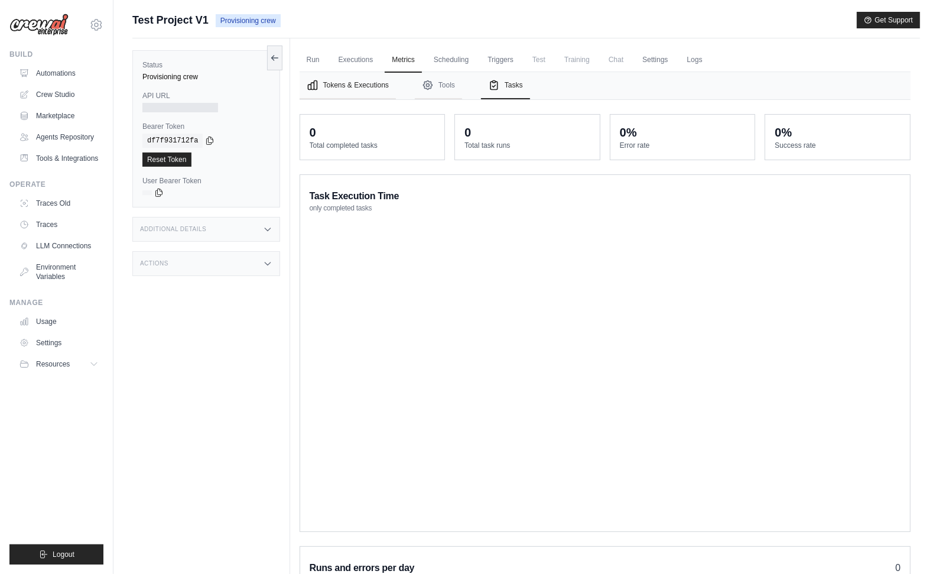
click at [353, 85] on button "Tokens & Executions" at bounding box center [347, 85] width 96 height 27
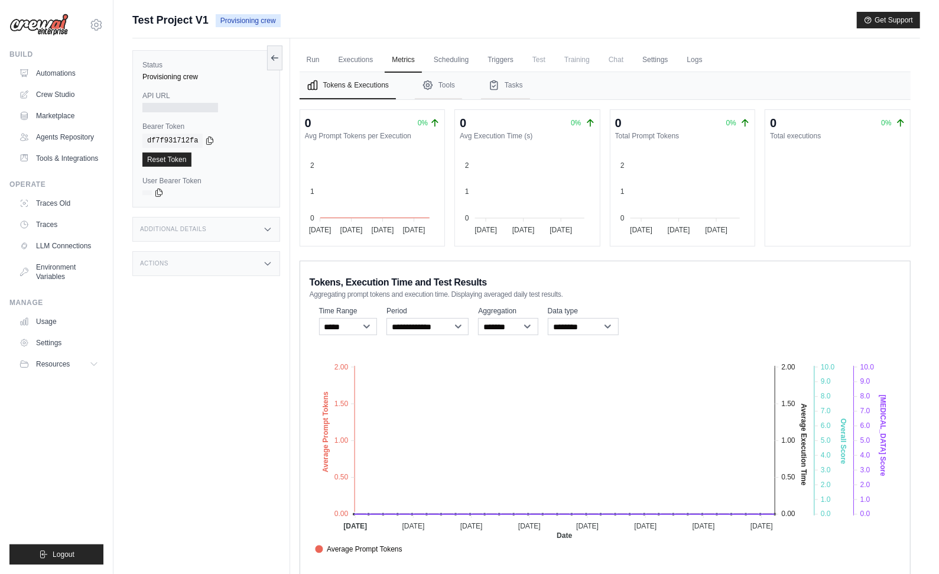
click at [868, 424] on tspan "6.0" at bounding box center [864, 426] width 10 height 8
click at [361, 64] on link "Executions" at bounding box center [355, 60] width 49 height 25
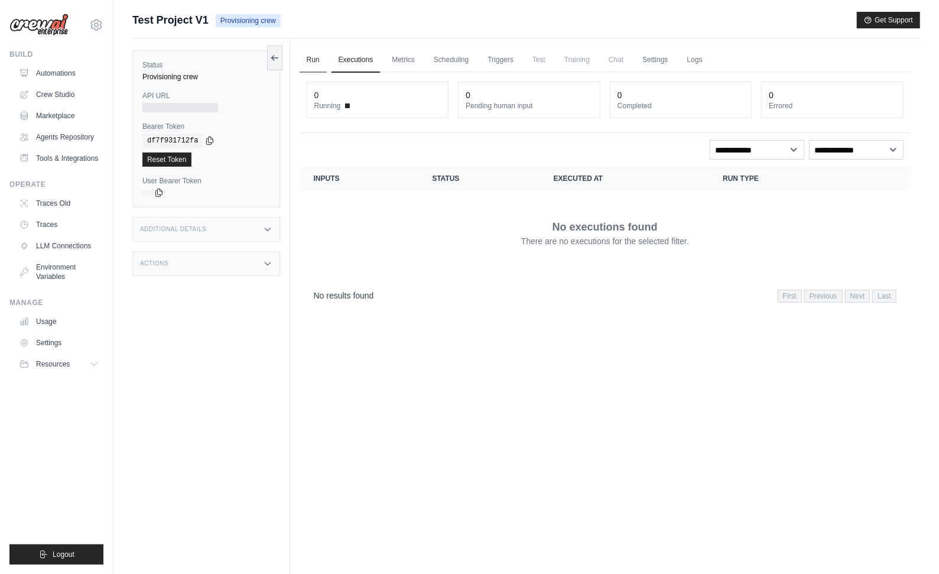
click at [309, 63] on link "Run" at bounding box center [312, 60] width 27 height 25
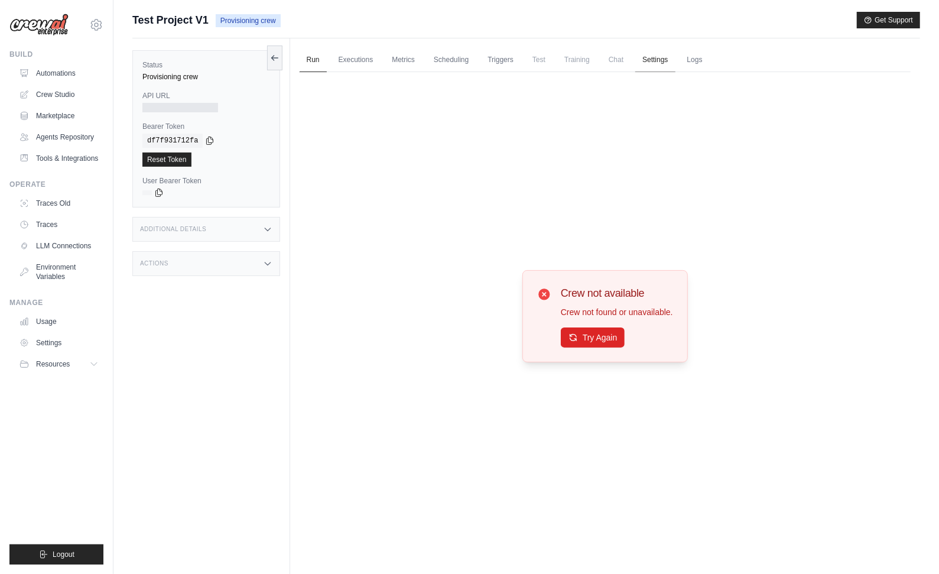
click at [649, 64] on link "Settings" at bounding box center [655, 60] width 40 height 25
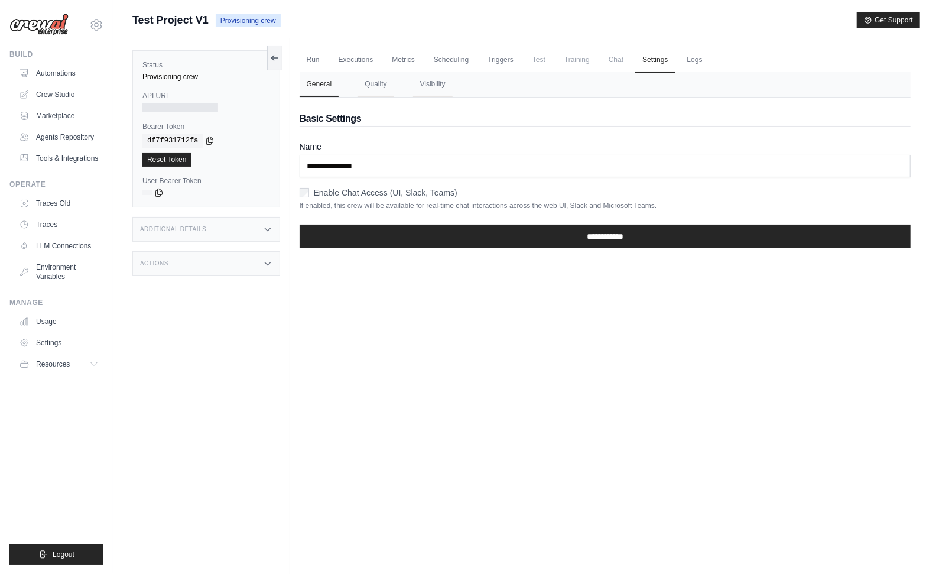
drag, startPoint x: 306, startPoint y: 55, endPoint x: 480, endPoint y: 128, distance: 188.2
click at [306, 56] on link "Run" at bounding box center [312, 60] width 27 height 25
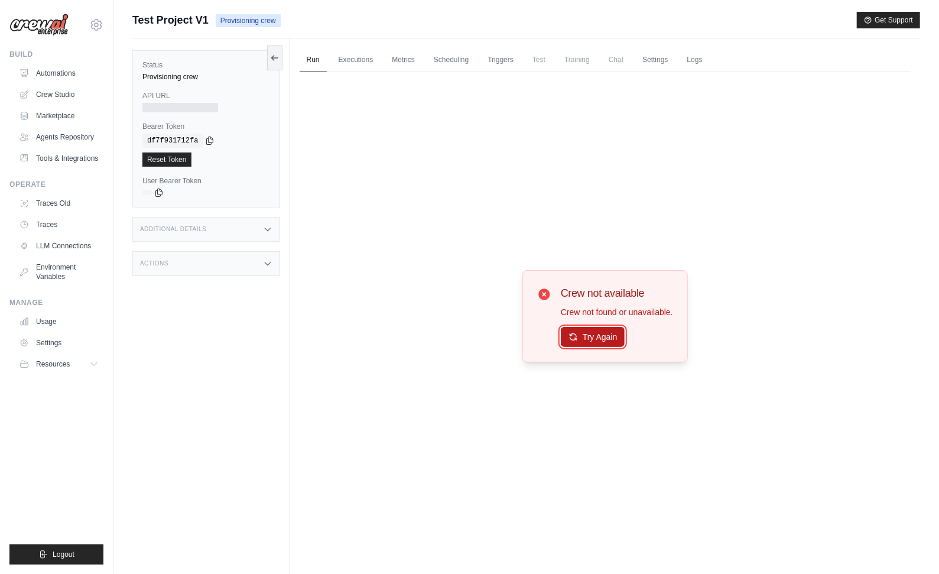
click at [594, 337] on button "Try Again" at bounding box center [593, 337] width 64 height 20
click at [649, 61] on link "Settings" at bounding box center [655, 60] width 40 height 25
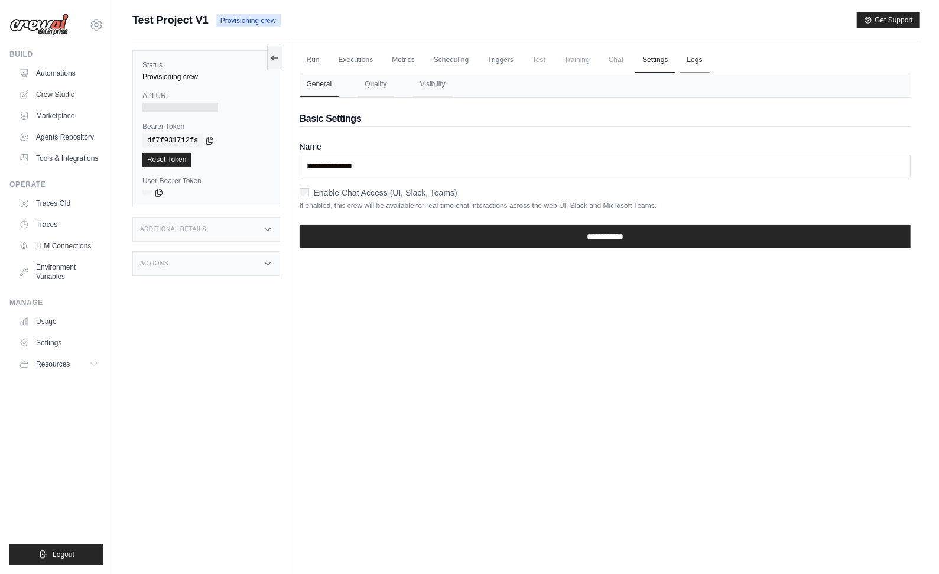
click at [698, 58] on link "Logs" at bounding box center [695, 60] width 30 height 25
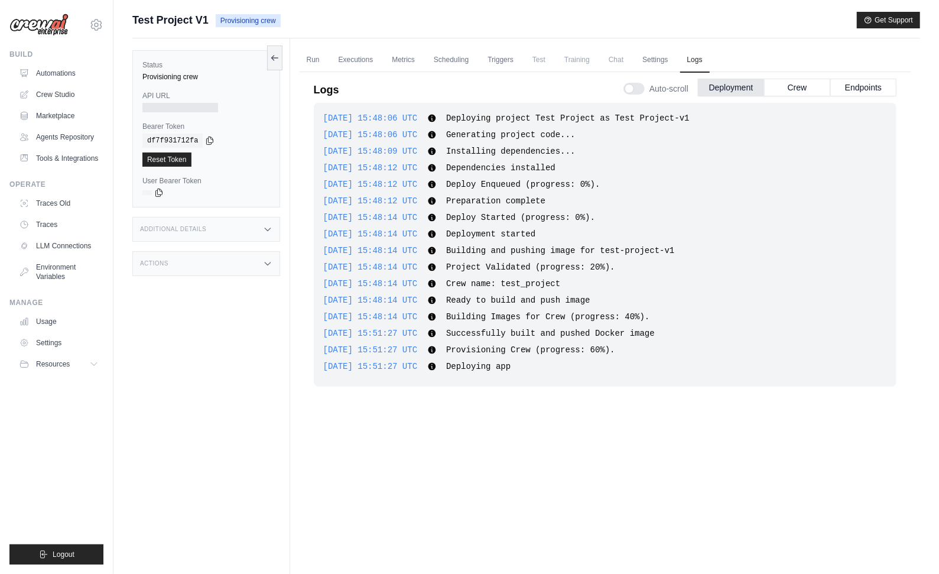
click at [765, 22] on div "Test Project V1 Provisioning crew Get Support" at bounding box center [525, 20] width 787 height 17
click at [666, 57] on link "Settings" at bounding box center [655, 60] width 40 height 25
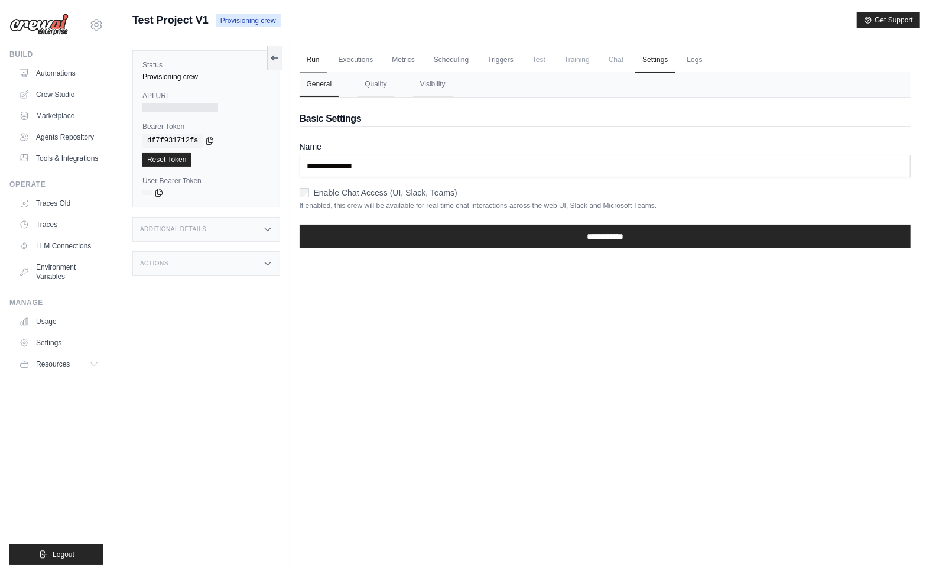
click at [309, 61] on link "Run" at bounding box center [312, 60] width 27 height 25
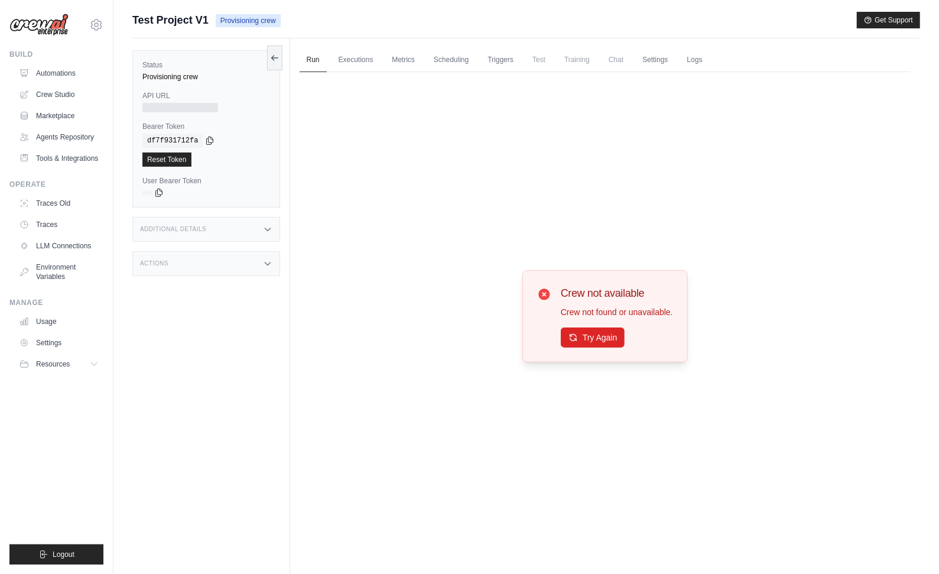
click at [620, 58] on span "Chat" at bounding box center [615, 60] width 29 height 24
click at [578, 56] on span "Training" at bounding box center [577, 60] width 40 height 24
click at [516, 56] on link "Triggers" at bounding box center [500, 60] width 40 height 25
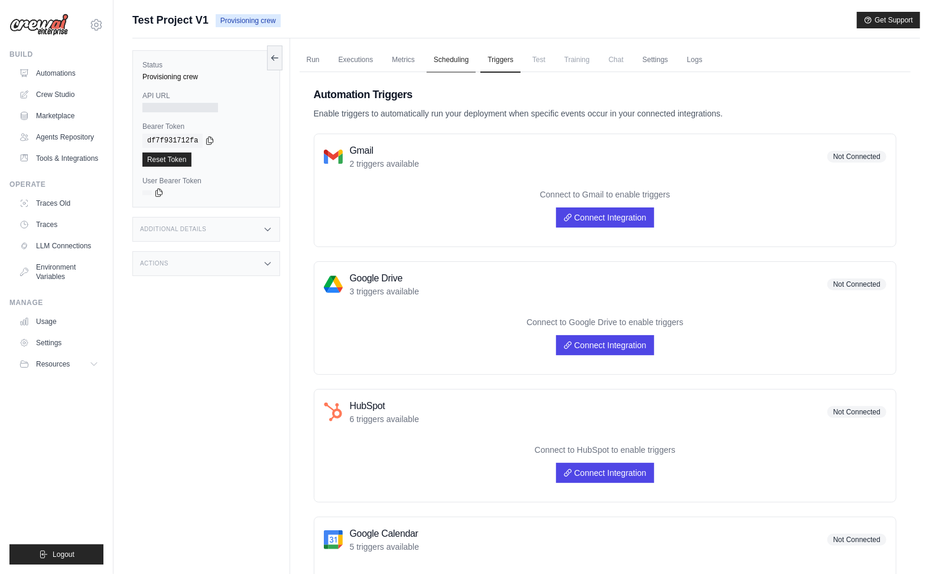
click at [455, 56] on link "Scheduling" at bounding box center [450, 60] width 49 height 25
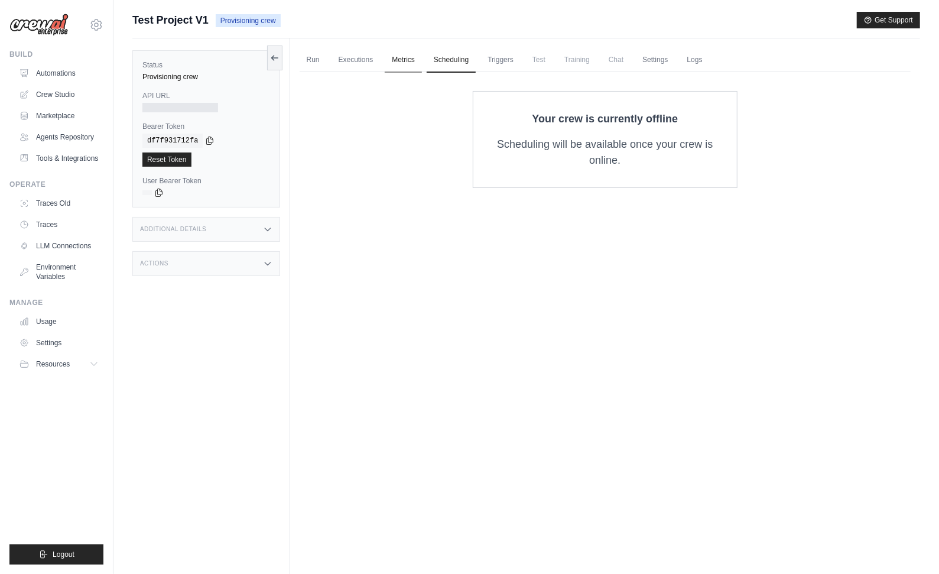
click at [407, 57] on link "Metrics" at bounding box center [403, 60] width 37 height 25
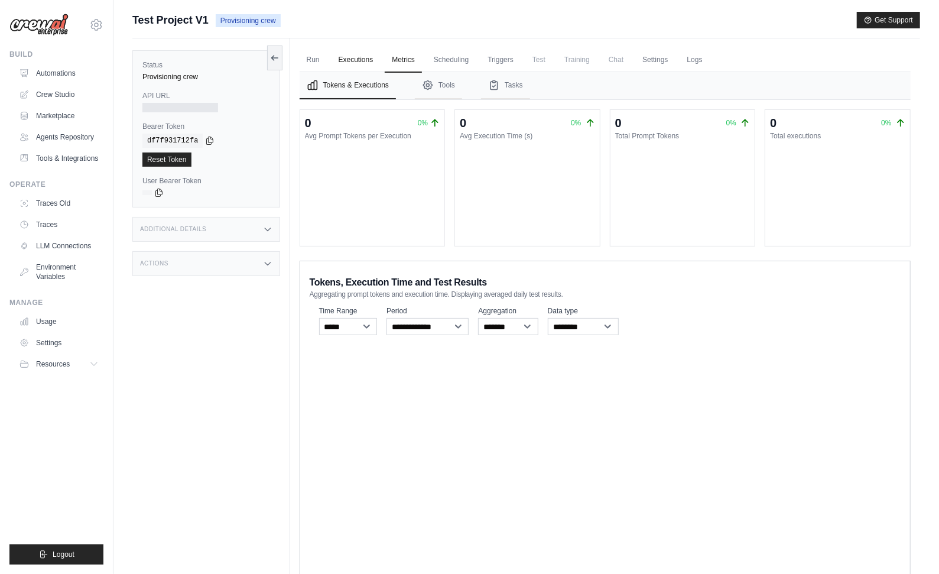
click at [363, 57] on link "Executions" at bounding box center [355, 60] width 49 height 25
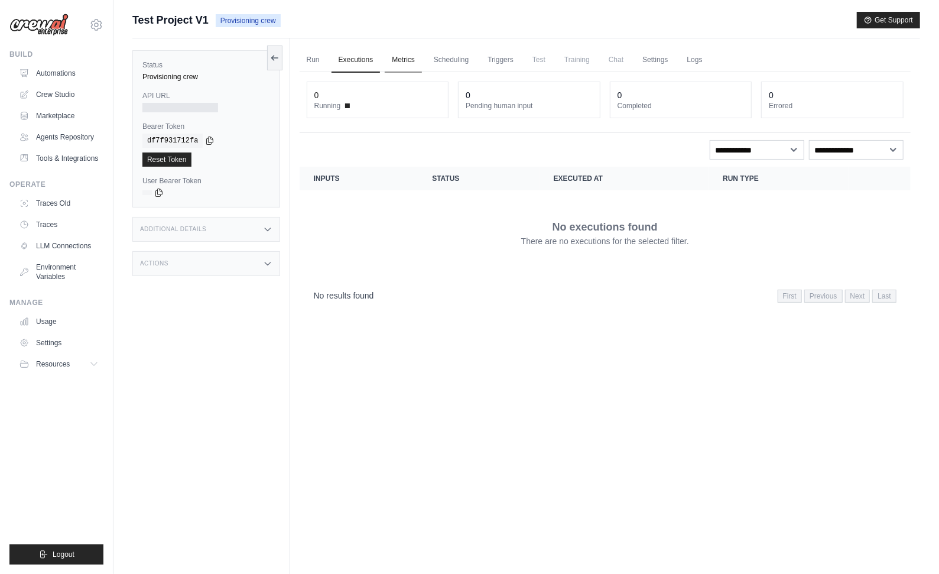
drag, startPoint x: 658, startPoint y: 64, endPoint x: 409, endPoint y: 70, distance: 248.7
click at [657, 64] on link "Settings" at bounding box center [655, 60] width 40 height 25
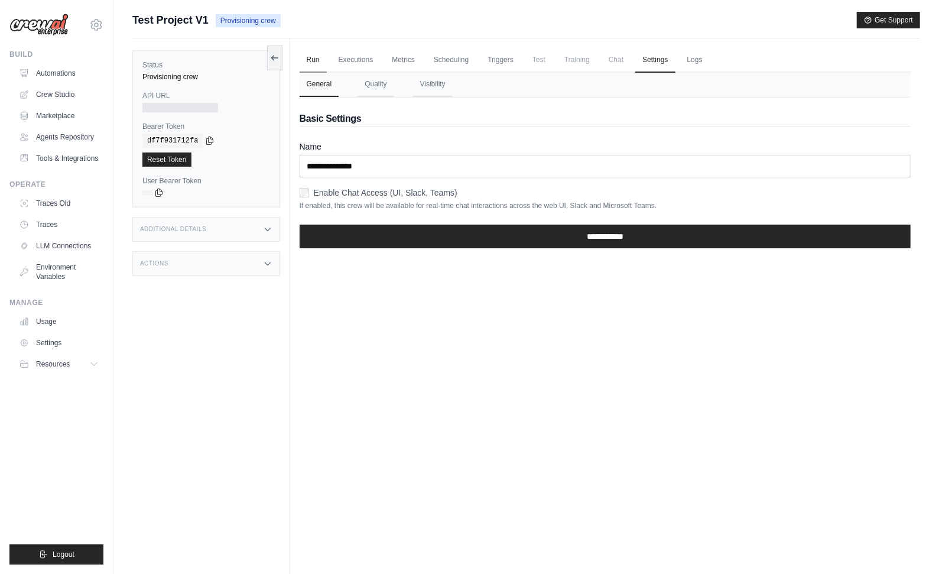
click at [311, 61] on link "Run" at bounding box center [312, 60] width 27 height 25
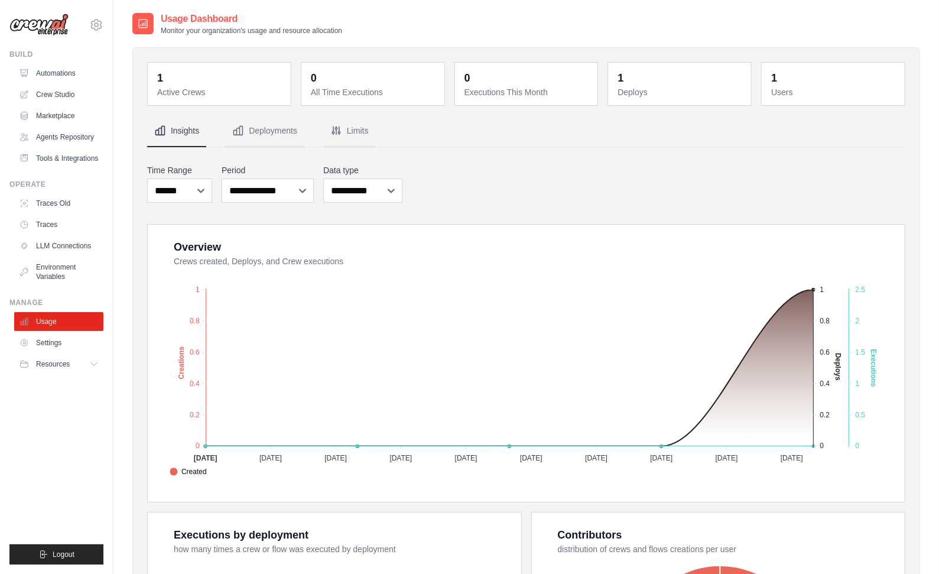
click at [600, 23] on div "Usage Dashboard Monitor your organization's usage and resource allocation" at bounding box center [525, 24] width 787 height 24
click at [267, 130] on button "Deployments" at bounding box center [264, 131] width 79 height 32
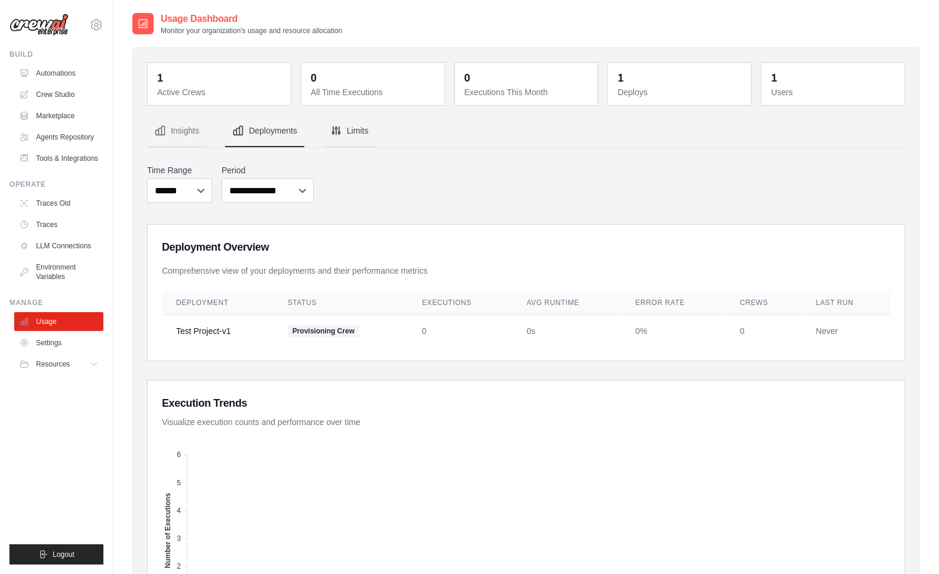
click at [354, 138] on button "Limits" at bounding box center [349, 131] width 53 height 32
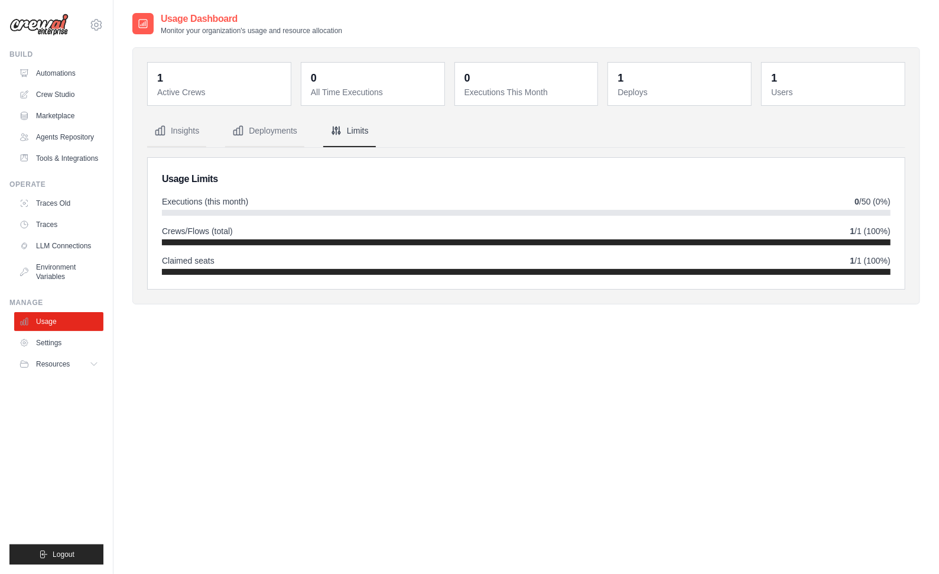
click at [562, 128] on nav "Insights Deployments Limits" at bounding box center [526, 131] width 758 height 32
click at [187, 129] on button "Insights" at bounding box center [176, 131] width 59 height 32
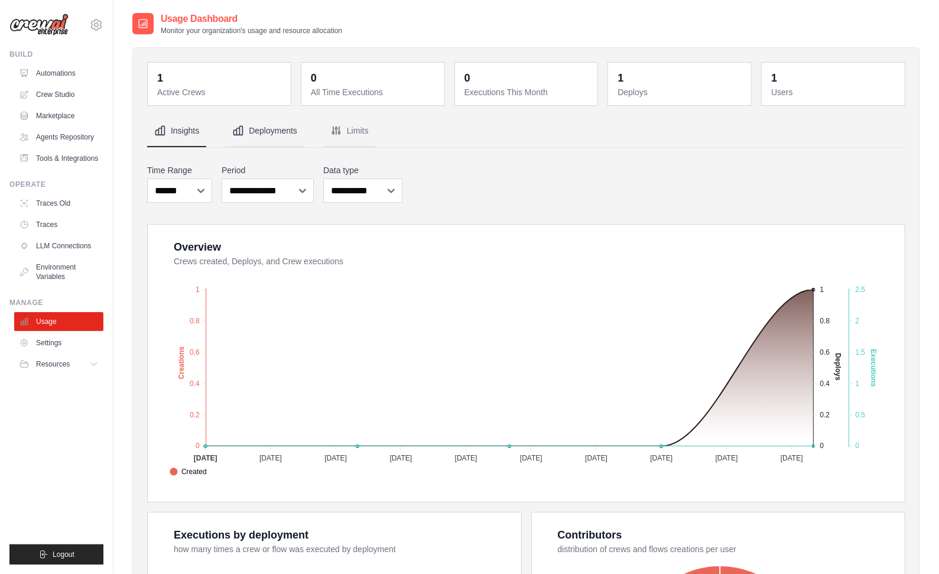
click at [266, 126] on button "Deployments" at bounding box center [264, 131] width 79 height 32
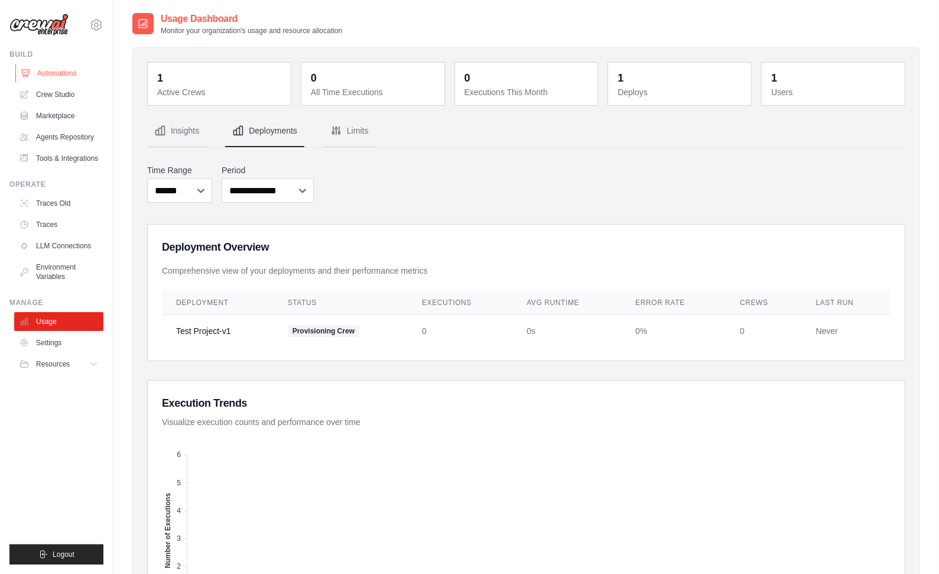
click at [64, 70] on link "Automations" at bounding box center [59, 73] width 89 height 19
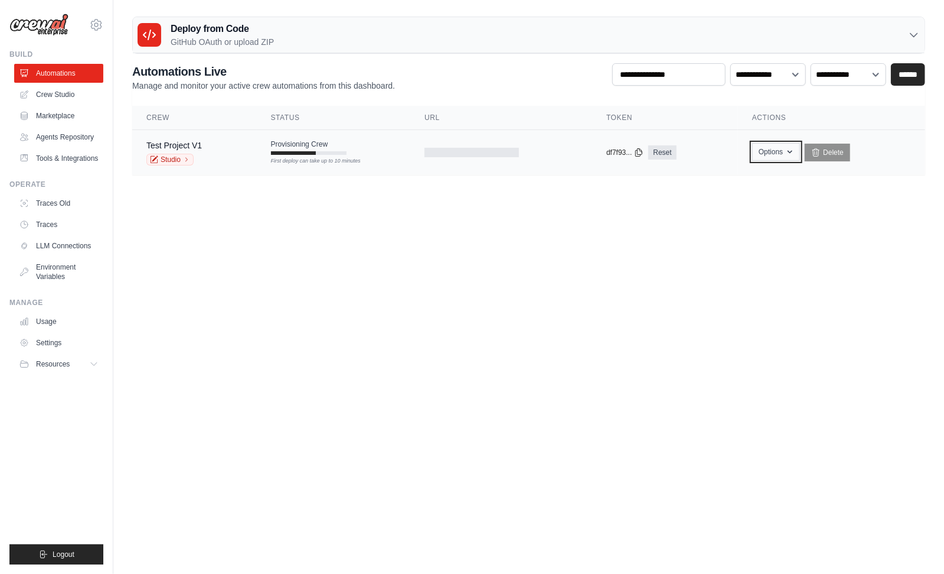
click at [781, 146] on button "Options" at bounding box center [777, 152] width 48 height 18
click at [756, 249] on body "[PERSON_NAME][EMAIL_ADDRESS][DOMAIN_NAME] Settings Build Automations" at bounding box center [472, 287] width 944 height 574
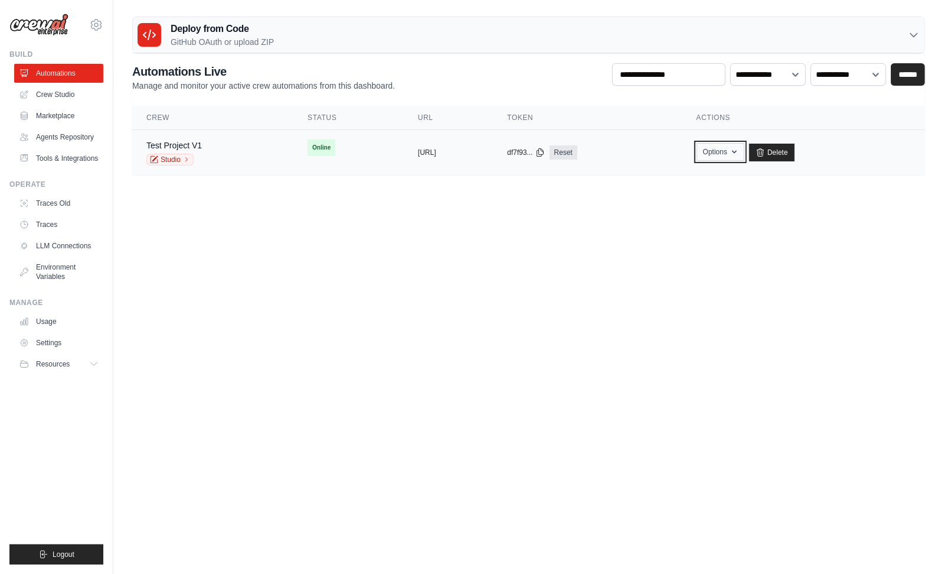
click at [745, 151] on button "Options" at bounding box center [721, 152] width 48 height 18
drag, startPoint x: 577, startPoint y: 253, endPoint x: 595, endPoint y: 241, distance: 22.1
click at [577, 253] on body "[PERSON_NAME][EMAIL_ADDRESS][DOMAIN_NAME] Settings Build Automations" at bounding box center [472, 287] width 944 height 574
click at [176, 141] on link "Test Project V1" at bounding box center [174, 145] width 56 height 9
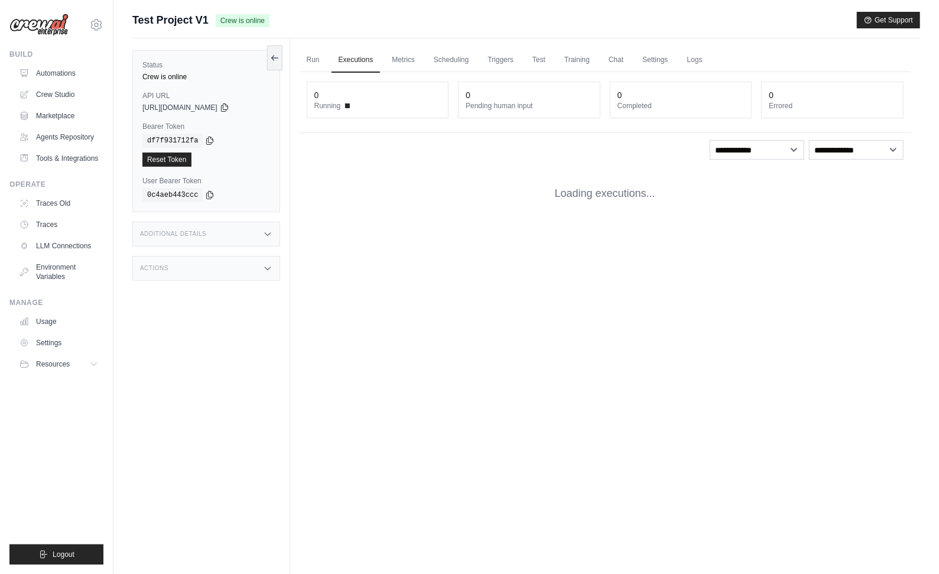
click at [172, 157] on div "copied" at bounding box center [159, 152] width 25 height 14
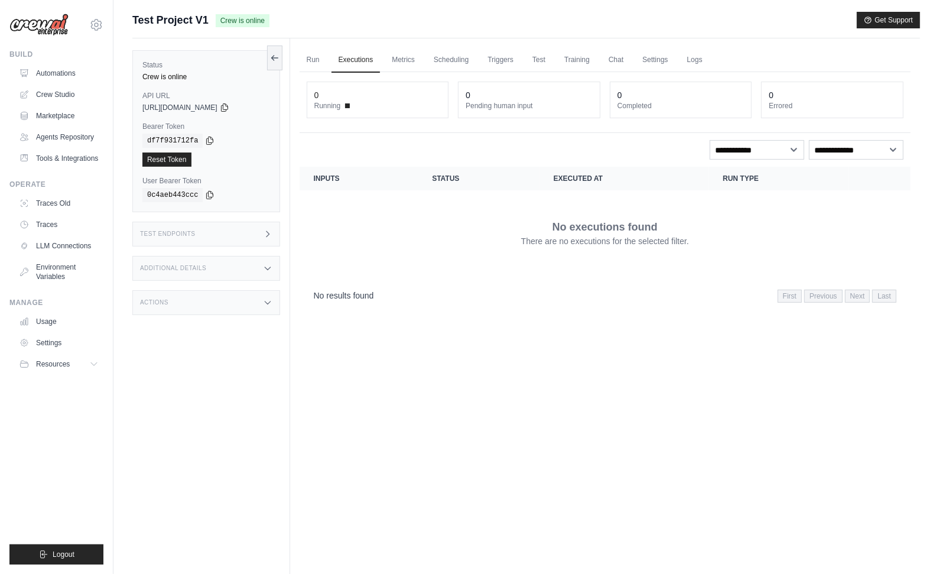
click at [246, 168] on div "Status Crew is online API URL copied https://test-project-v1-7790a2ef-2053-47cd…" at bounding box center [206, 131] width 148 height 162
click at [225, 298] on div "Actions" at bounding box center [206, 302] width 148 height 25
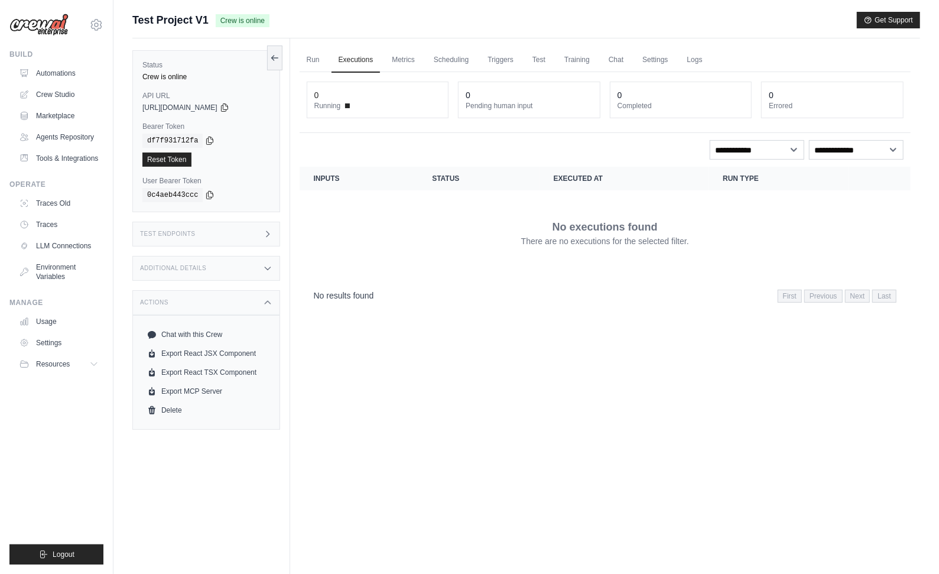
click at [240, 263] on div "Additional Details" at bounding box center [206, 268] width 148 height 25
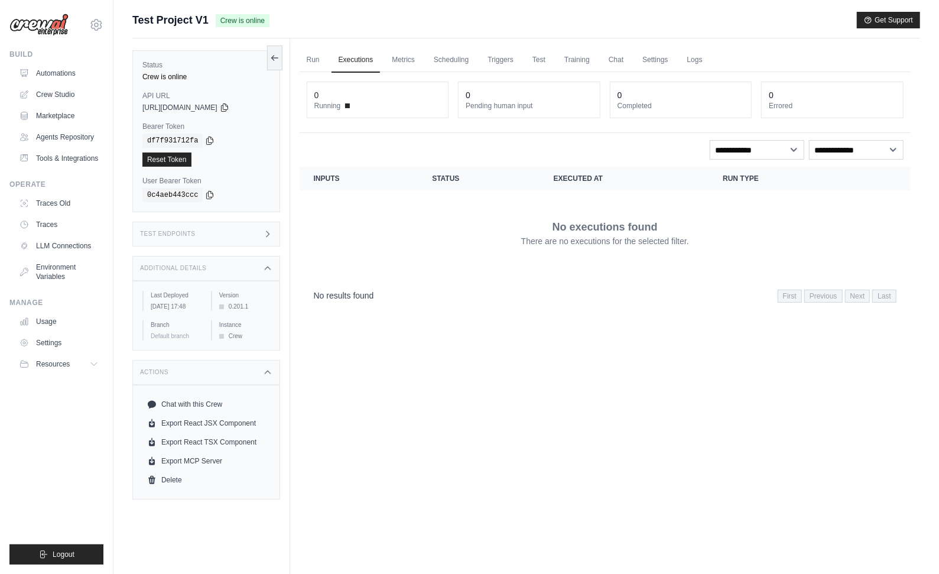
click at [243, 223] on div "Test Endpoints" at bounding box center [206, 233] width 148 height 25
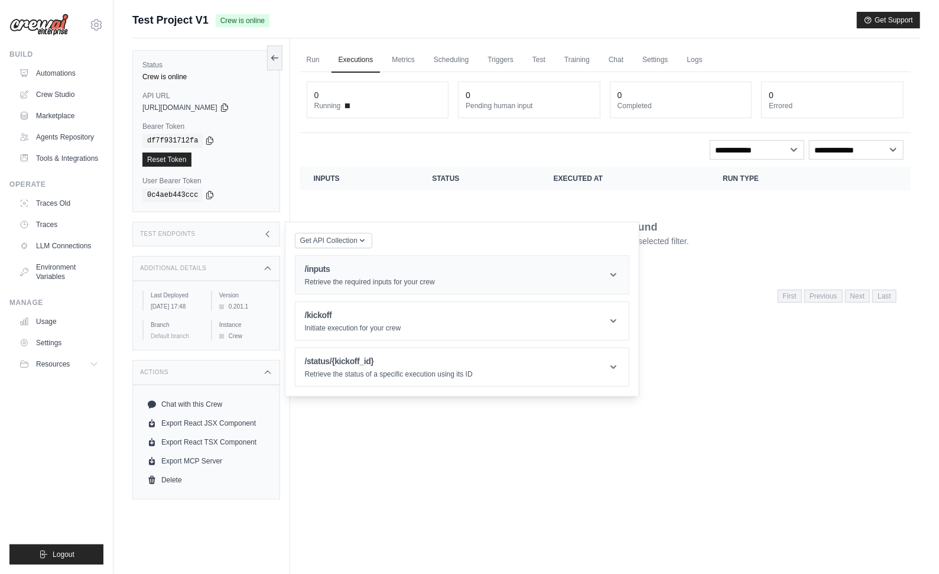
click at [585, 274] on header "/inputs Retrieve the required inputs for your crew" at bounding box center [461, 275] width 333 height 38
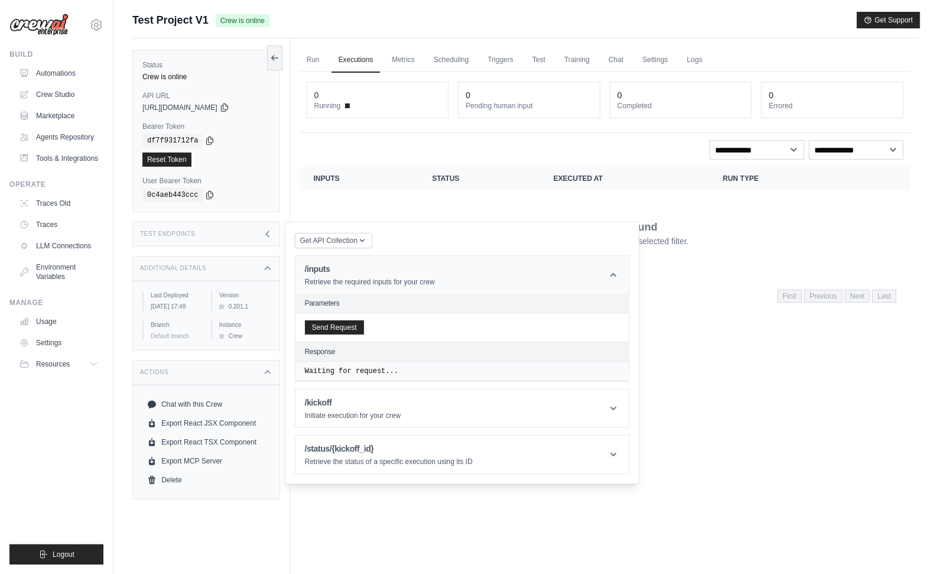
click at [514, 273] on header "/inputs Retrieve the required inputs for your crew" at bounding box center [461, 275] width 333 height 38
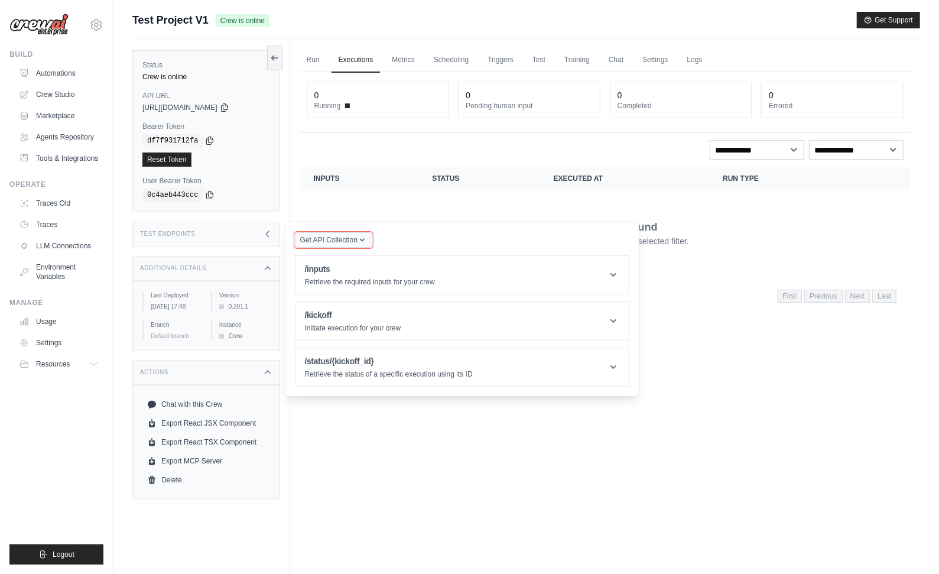
click at [346, 233] on button "Get API Collection" at bounding box center [333, 239] width 77 height 15
click at [332, 240] on span "Get API Collection" at bounding box center [328, 239] width 57 height 9
click at [342, 271] on div "Postman API Collection" at bounding box center [360, 271] width 113 height 19
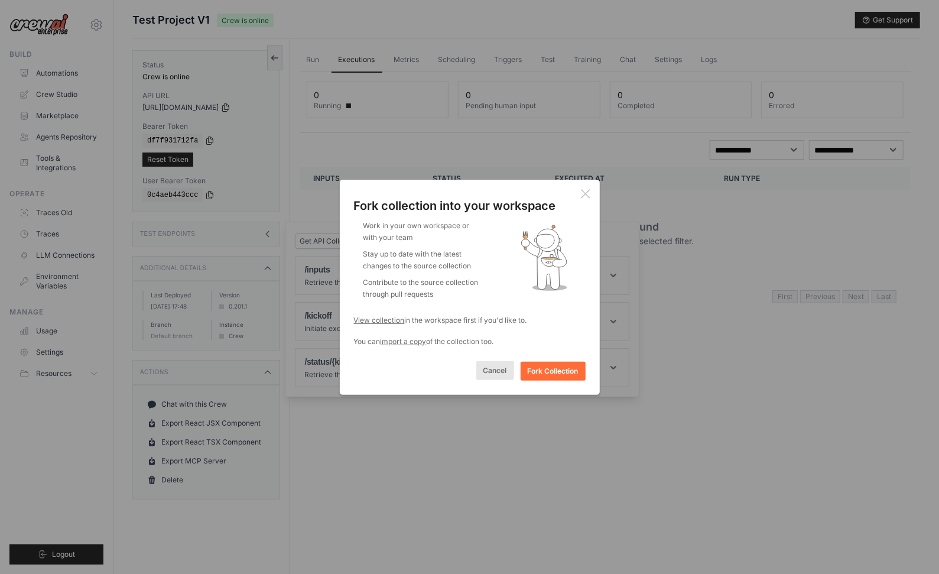
click at [494, 371] on button "Cancel" at bounding box center [495, 370] width 38 height 19
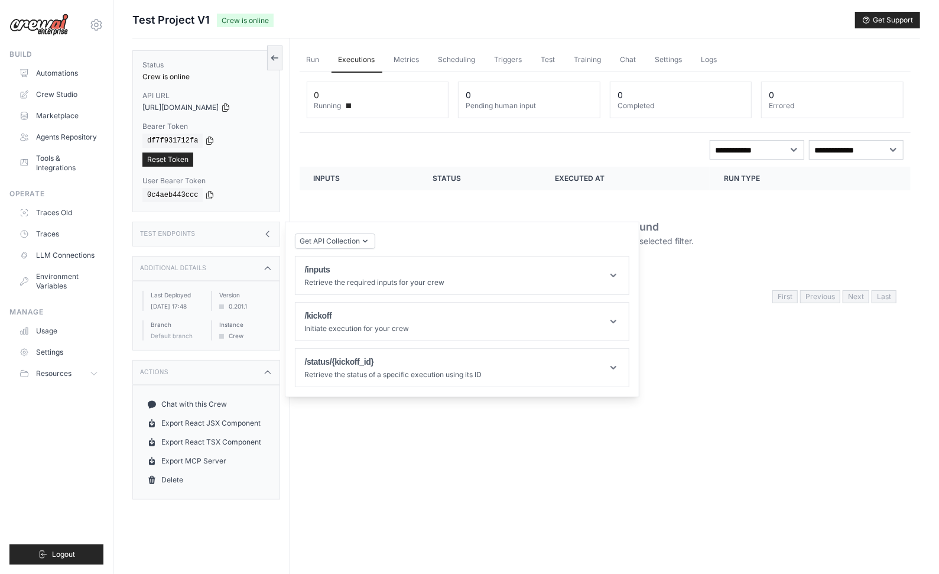
click at [478, 423] on div "Run Executions Metrics Scheduling Triggers Test Training Chat Settings Logs 0 R…" at bounding box center [605, 325] width 630 height 574
click at [237, 224] on div "Test Endpoints" at bounding box center [206, 233] width 148 height 25
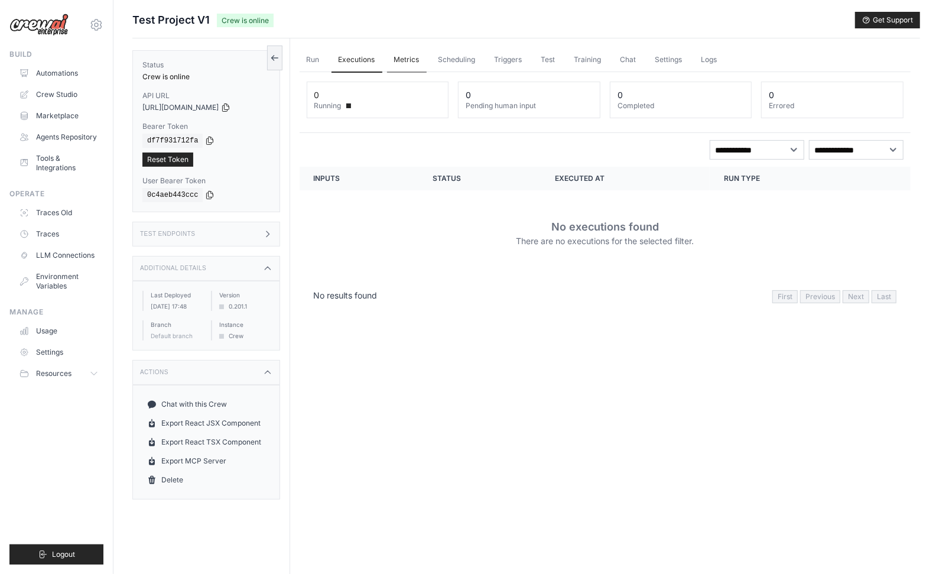
click at [398, 58] on link "Metrics" at bounding box center [407, 60] width 40 height 25
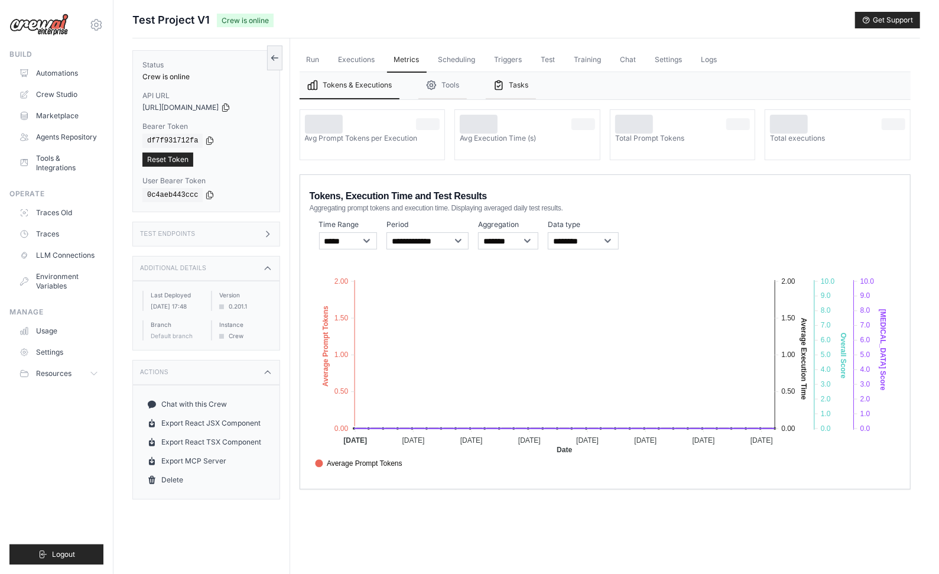
drag, startPoint x: 448, startPoint y: 85, endPoint x: 506, endPoint y: 94, distance: 58.6
click at [448, 86] on button "Tools" at bounding box center [442, 85] width 48 height 27
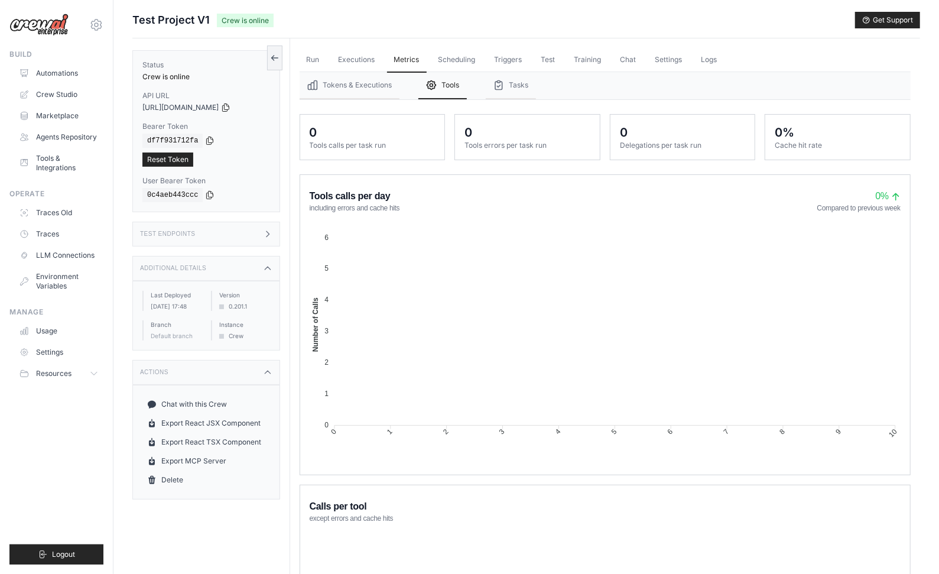
click at [563, 81] on nav "Tokens & Executions Tools Tasks" at bounding box center [604, 85] width 611 height 27
click at [513, 83] on button "Tasks" at bounding box center [511, 85] width 50 height 27
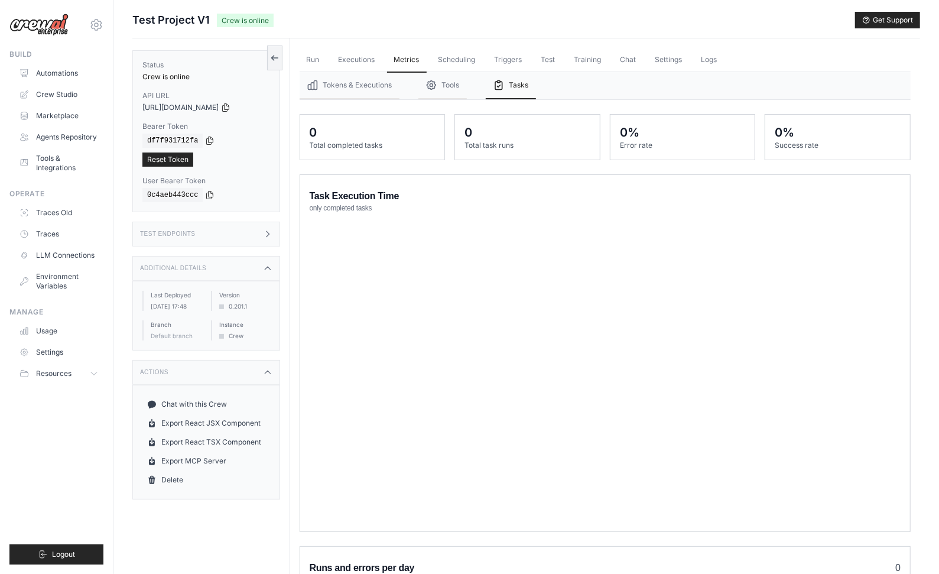
click at [336, 85] on button "Tokens & Executions" at bounding box center [349, 85] width 100 height 27
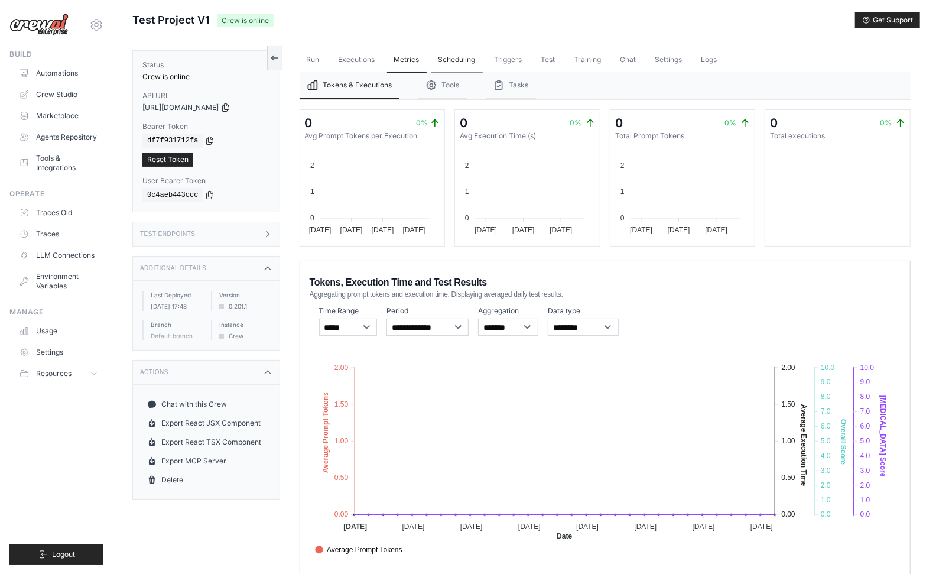
click at [451, 56] on link "Scheduling" at bounding box center [456, 60] width 51 height 25
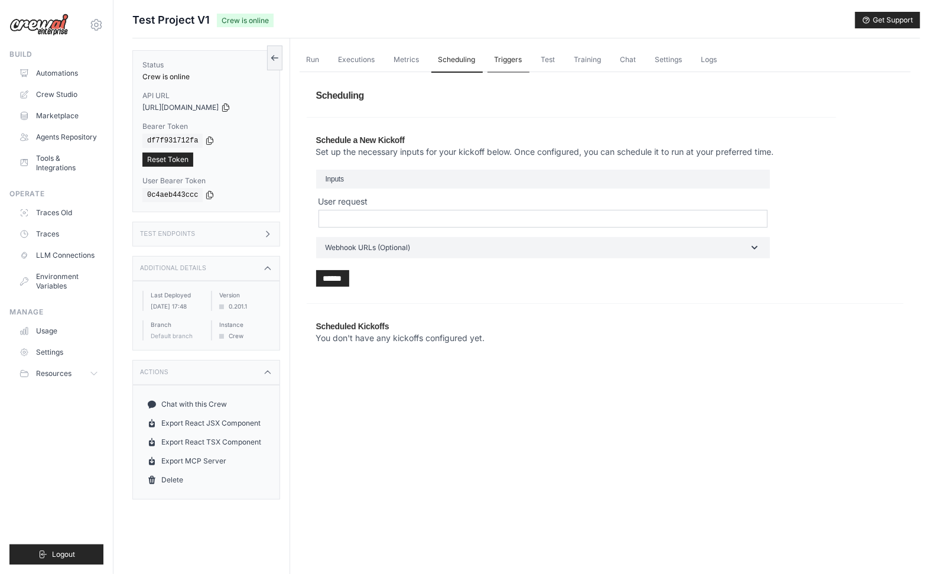
click at [501, 57] on link "Triggers" at bounding box center [508, 60] width 42 height 25
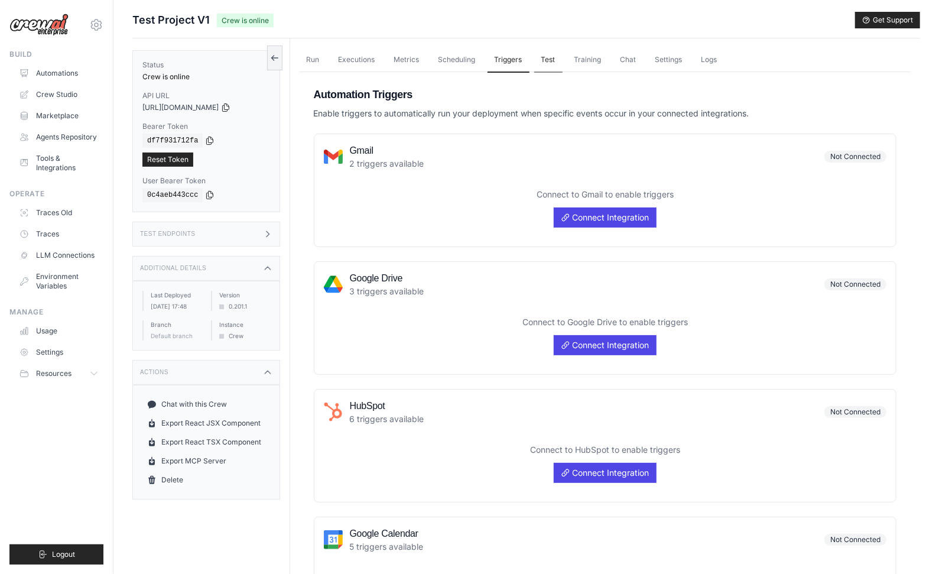
click at [539, 59] on link "Test" at bounding box center [548, 60] width 28 height 25
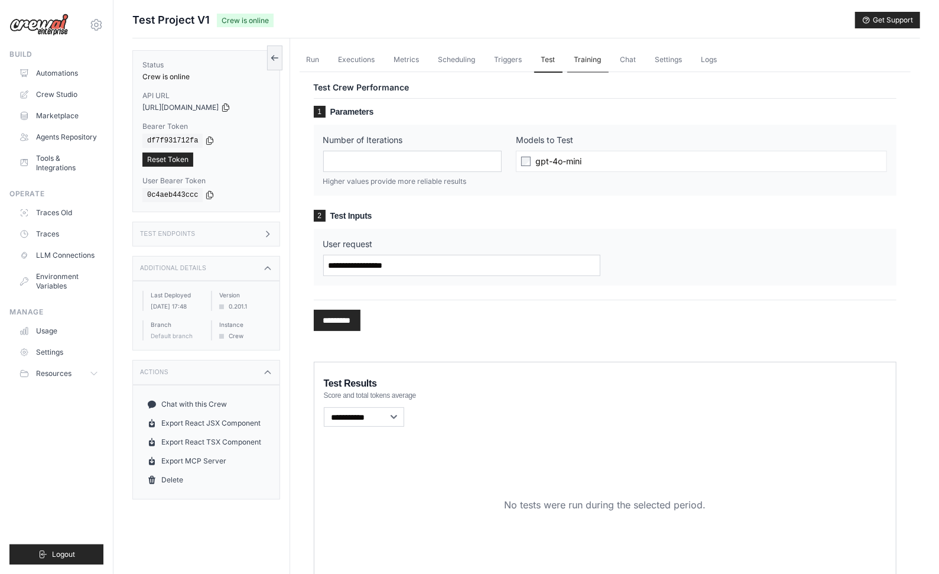
click at [585, 57] on link "Training" at bounding box center [587, 60] width 41 height 25
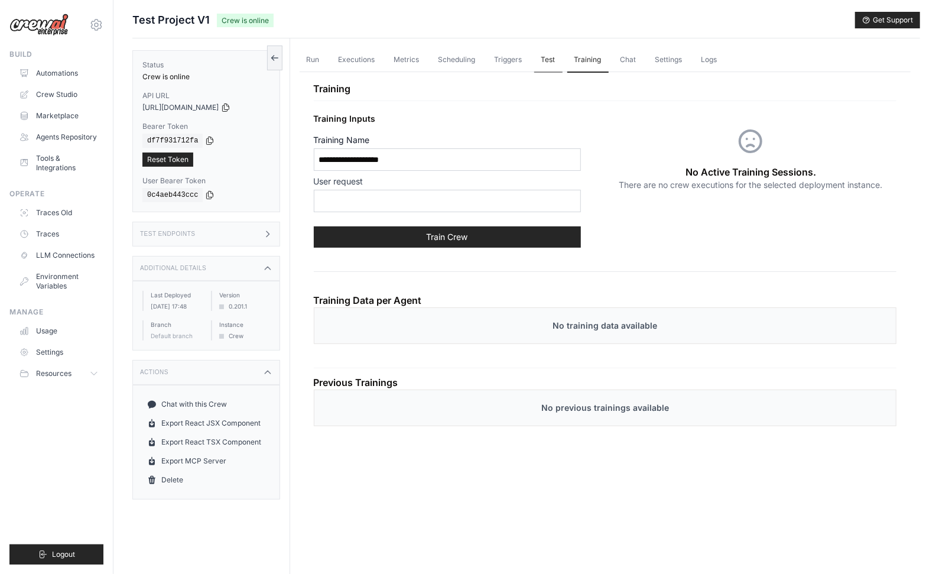
click at [542, 59] on link "Test" at bounding box center [548, 60] width 28 height 25
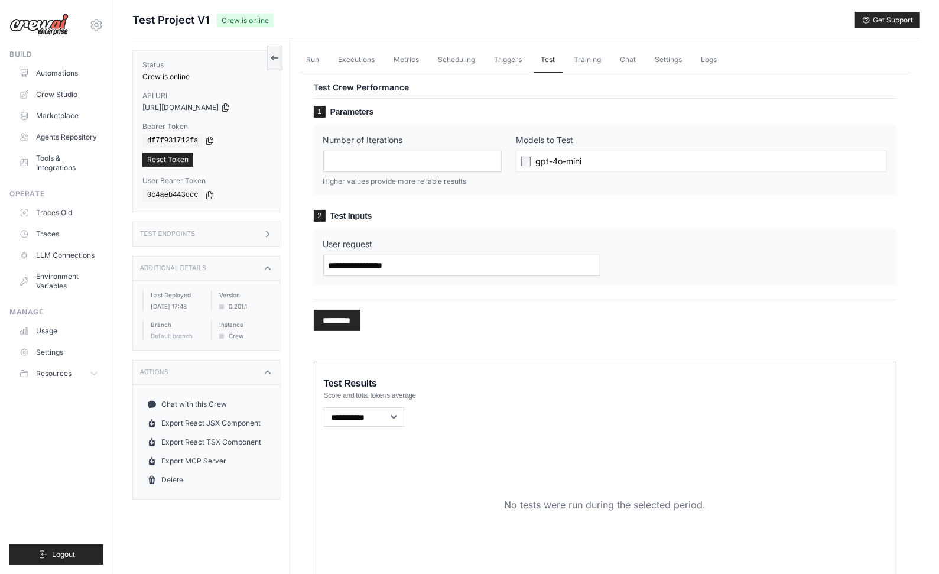
click at [649, 98] on div "1 Parameters Number of Iterations * Higher values provide more reliable results…" at bounding box center [605, 221] width 582 height 247
click at [581, 51] on link "Training" at bounding box center [587, 60] width 41 height 25
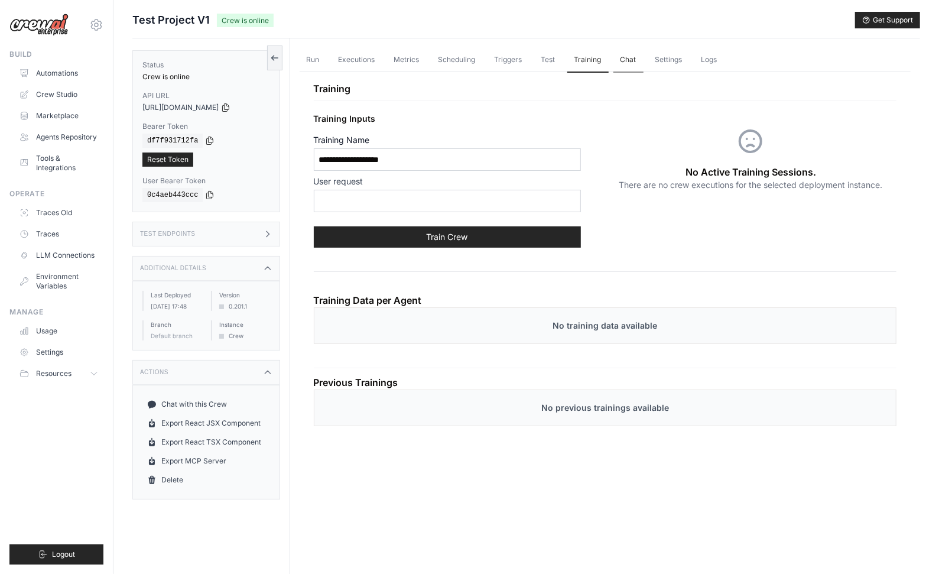
click at [626, 55] on link "Chat" at bounding box center [628, 60] width 30 height 25
click at [615, 54] on link "Chat" at bounding box center [628, 60] width 30 height 25
click at [664, 57] on link "Settings" at bounding box center [668, 60] width 41 height 25
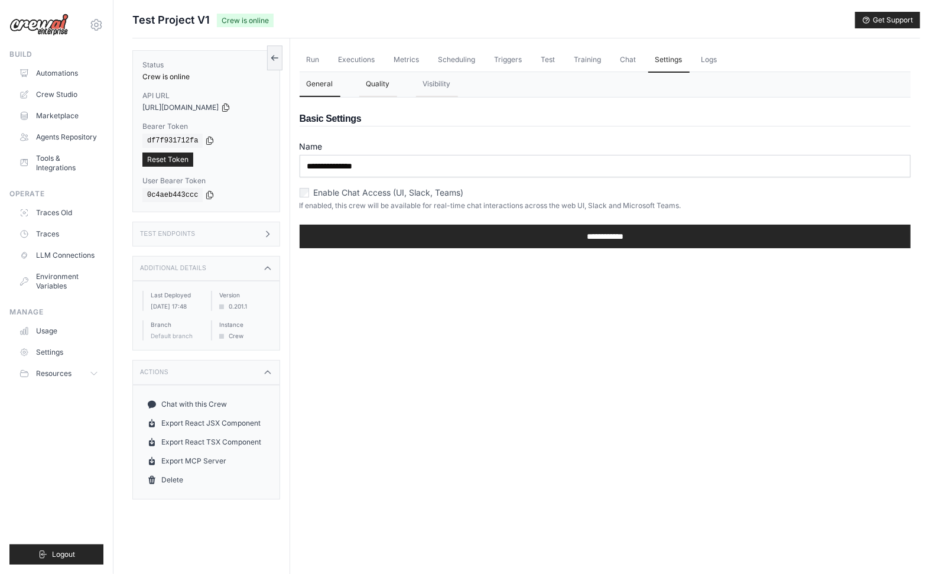
click at [380, 77] on button "Quality" at bounding box center [378, 84] width 38 height 25
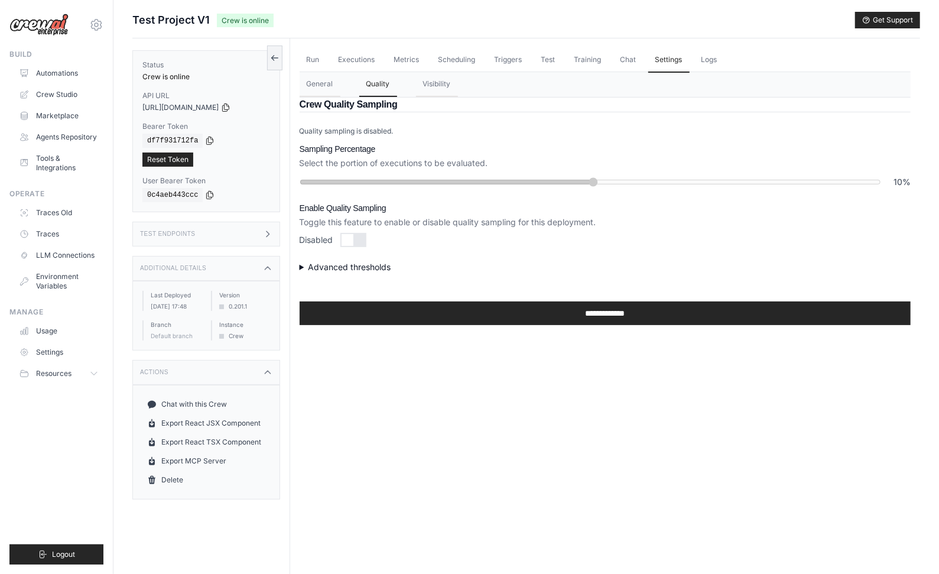
click at [360, 267] on summary "Advanced thresholds" at bounding box center [604, 267] width 611 height 12
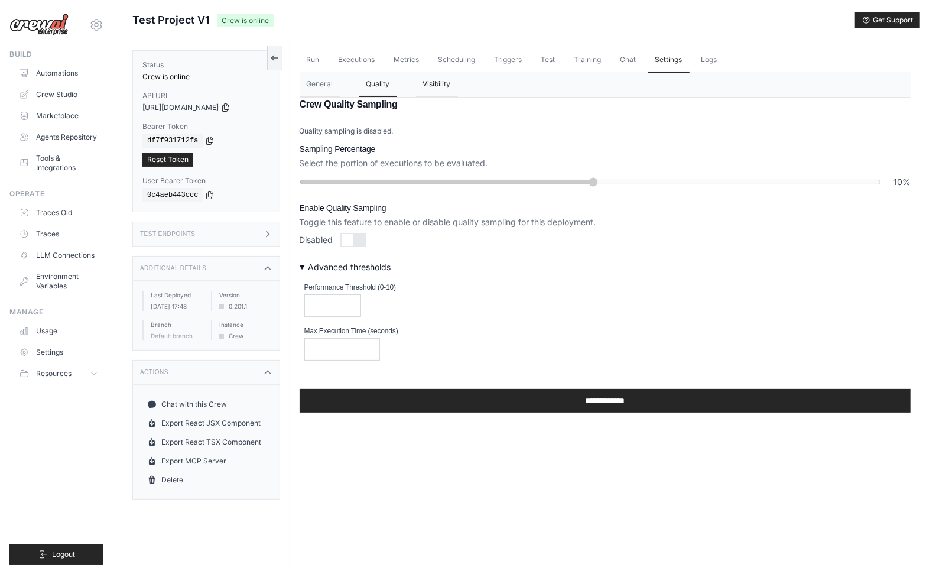
click at [429, 83] on button "Visibility" at bounding box center [437, 84] width 42 height 25
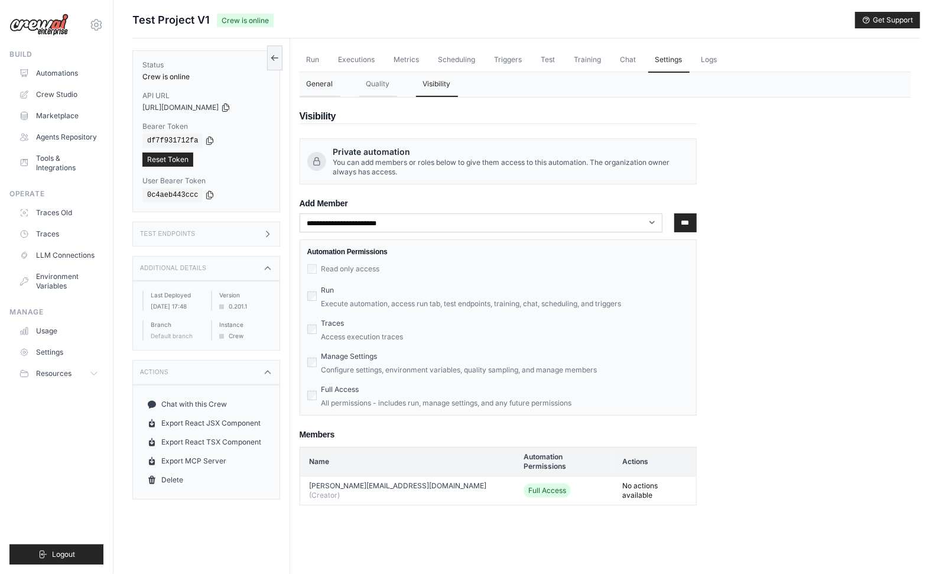
click at [310, 79] on button "General" at bounding box center [319, 84] width 41 height 25
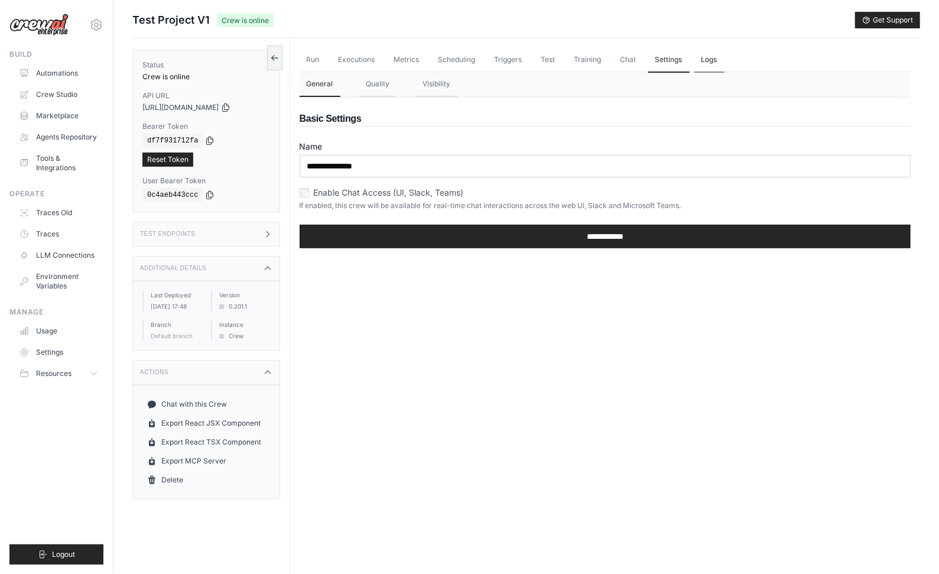
click at [694, 61] on link "Logs" at bounding box center [709, 60] width 30 height 25
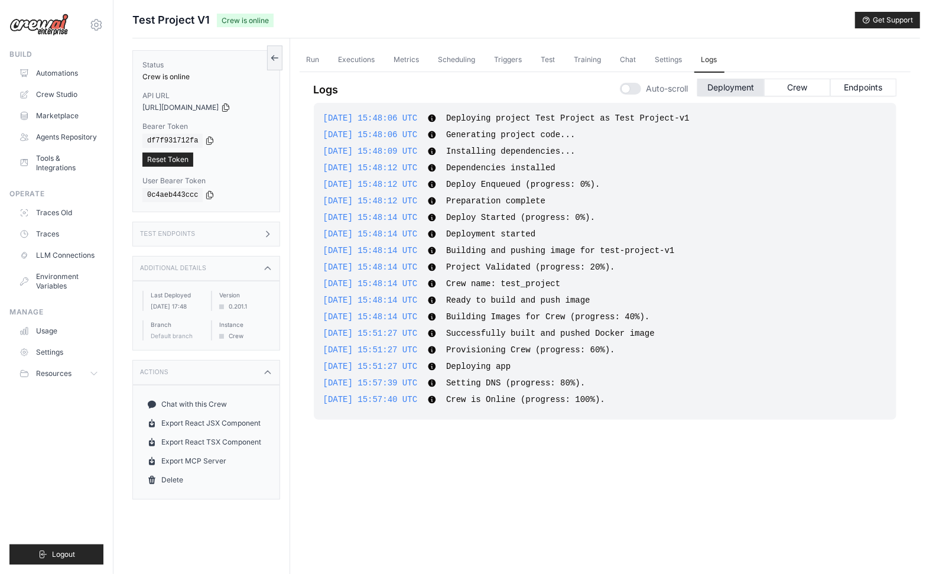
click at [760, 40] on div "Run Executions Metrics Scheduling Triggers Test Training Chat Settings Logs 0 R…" at bounding box center [605, 325] width 630 height 574
click at [761, 40] on div "Run Executions Metrics Scheduling Triggers Test Training Chat Settings Logs 0 R…" at bounding box center [605, 325] width 630 height 574
click at [315, 58] on link "Run" at bounding box center [312, 60] width 27 height 25
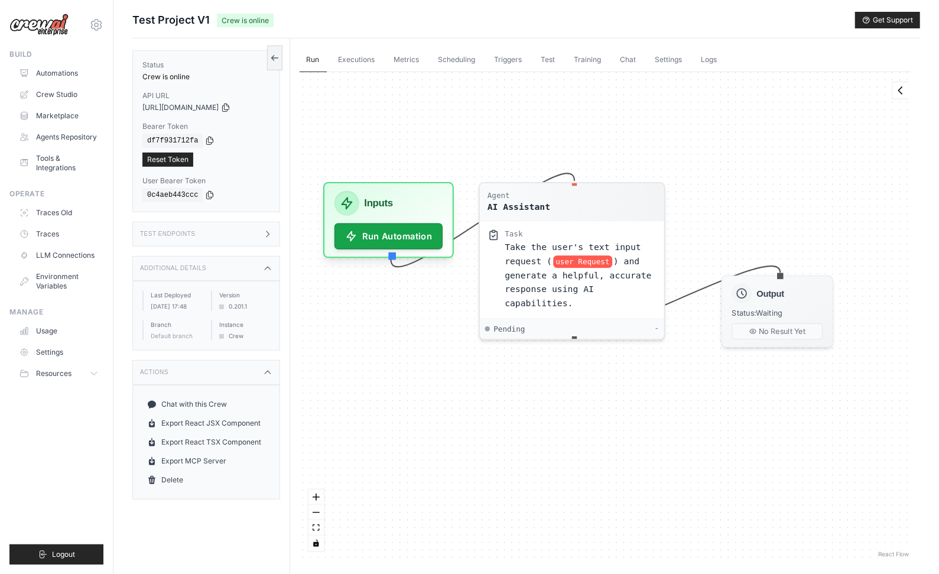
drag, startPoint x: 646, startPoint y: 146, endPoint x: 640, endPoint y: 122, distance: 24.8
click at [640, 122] on div "Agent AI Assistant Task Take the user's text input request ( user Request ) and…" at bounding box center [604, 315] width 611 height 487
click at [585, 207] on div "Agent AI Assistant" at bounding box center [571, 199] width 169 height 22
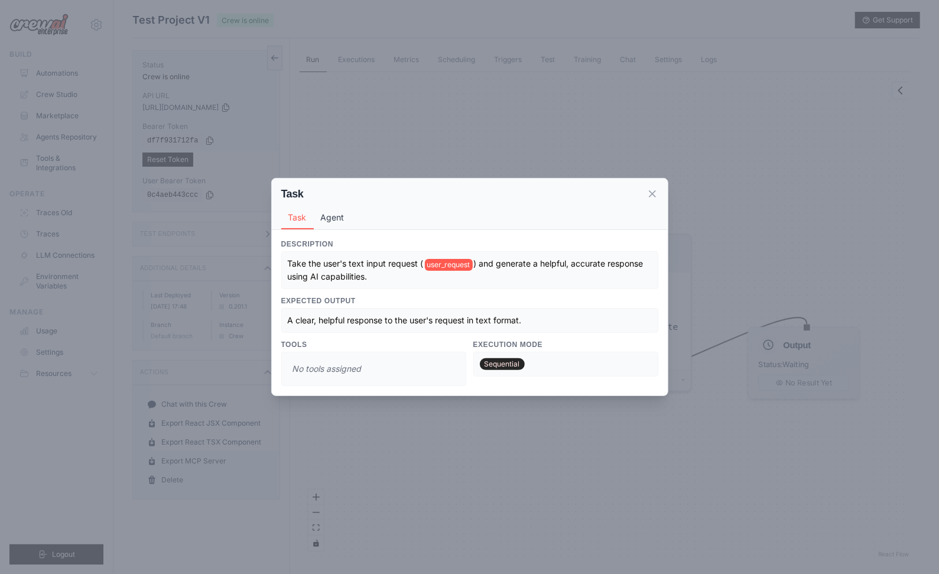
click at [330, 219] on button "Agent" at bounding box center [333, 217] width 38 height 22
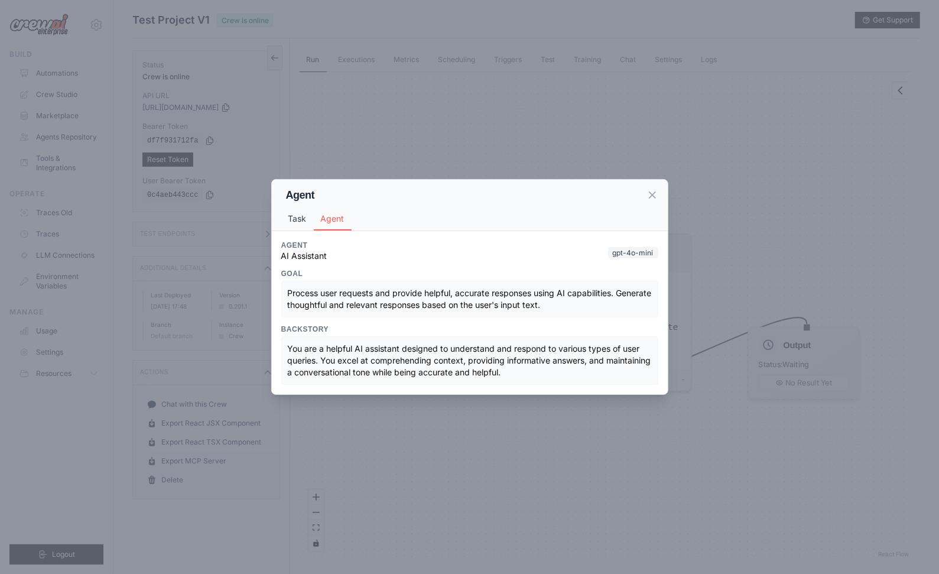
click at [299, 217] on button "Task" at bounding box center [297, 218] width 32 height 22
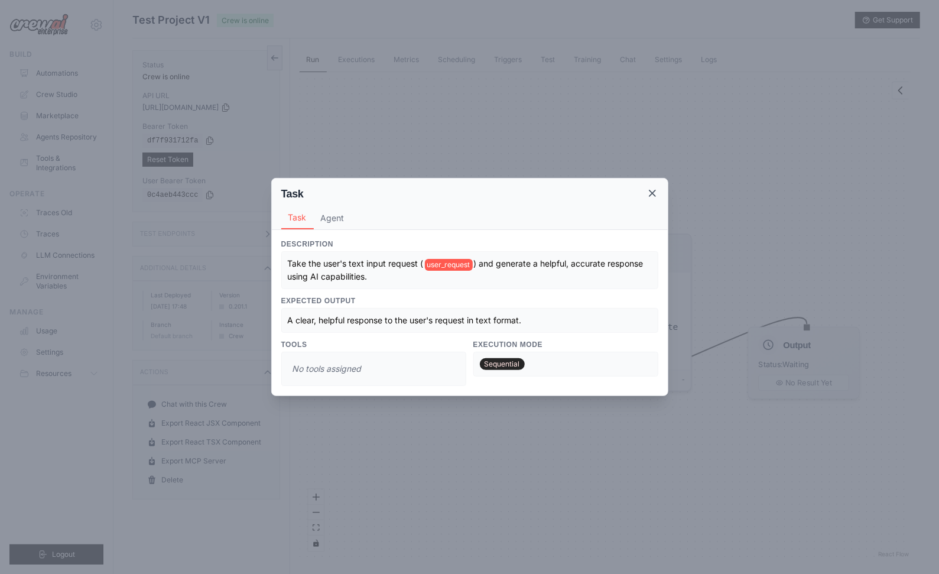
click at [652, 193] on icon at bounding box center [652, 193] width 6 height 6
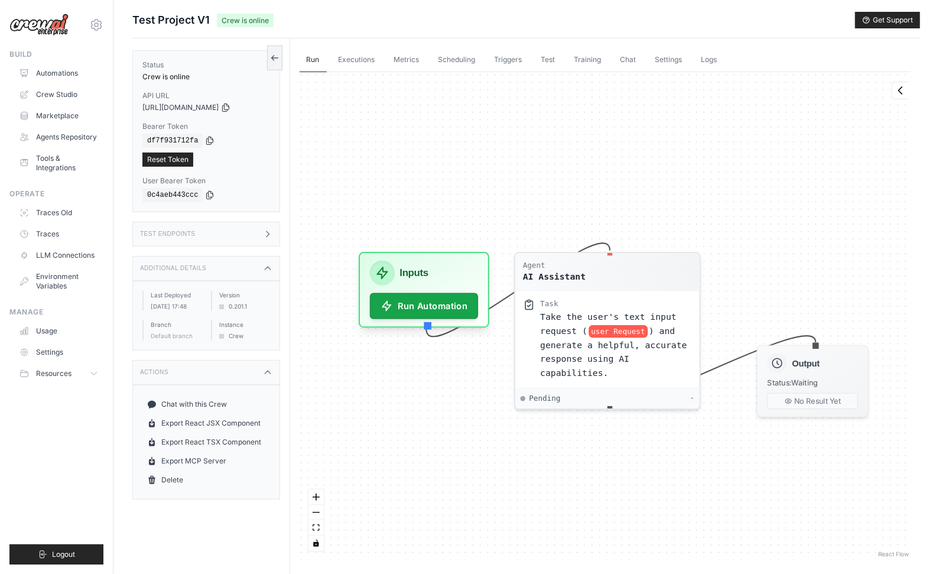
drag, startPoint x: 709, startPoint y: 146, endPoint x: 718, endPoint y: 165, distance: 20.3
click at [718, 165] on div "Agent AI Assistant Task Take the user's text input request ( user Request ) and…" at bounding box center [604, 315] width 611 height 487
click at [192, 464] on link "Export MCP Server" at bounding box center [206, 460] width 128 height 19
click at [45, 323] on link "Usage" at bounding box center [59, 330] width 89 height 19
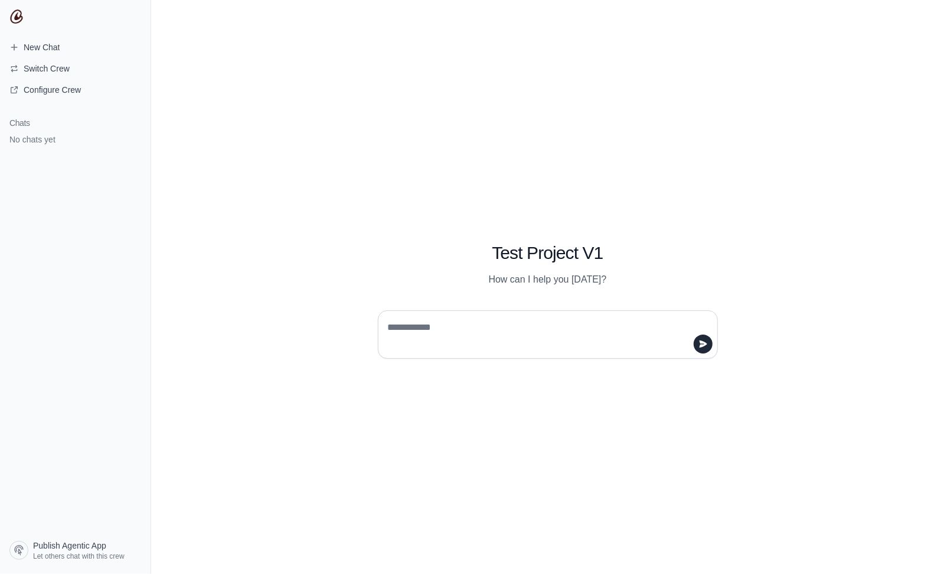
click at [532, 333] on textarea at bounding box center [545, 334] width 318 height 33
type textarea "****"
click at [708, 345] on icon "submit" at bounding box center [703, 343] width 9 height 9
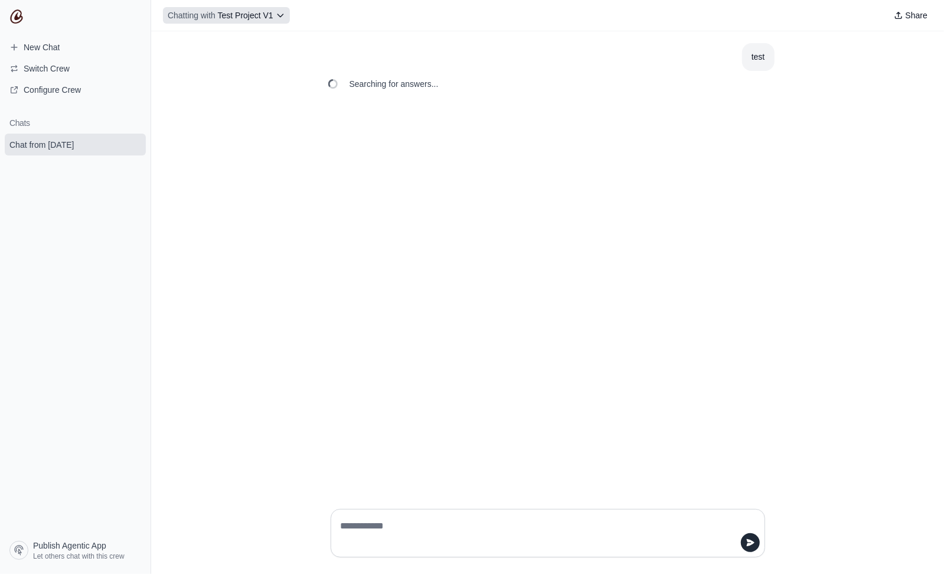
click at [276, 12] on icon at bounding box center [280, 15] width 9 height 9
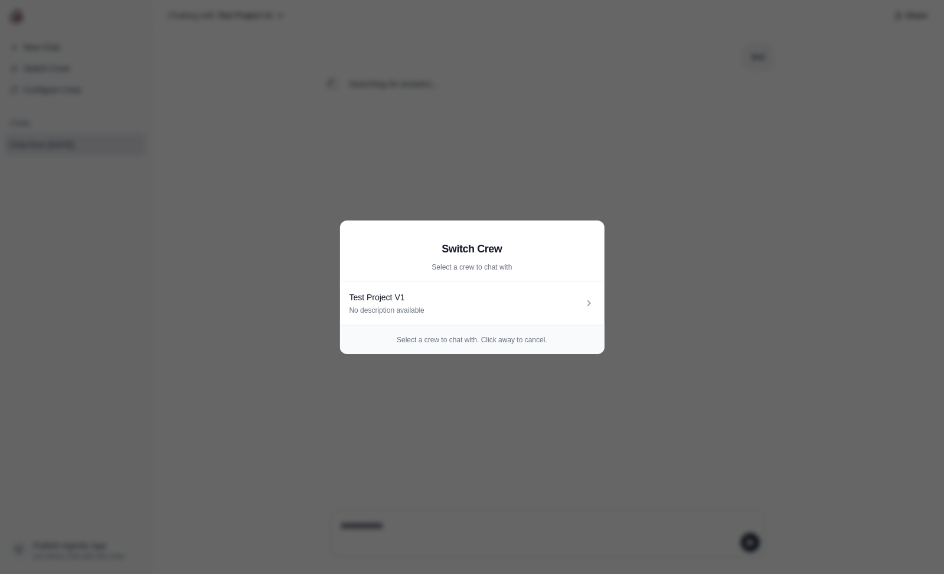
click at [520, 132] on aside "Switch Crew Select a crew to chat with Test Project V1 No description available…" at bounding box center [472, 287] width 944 height 574
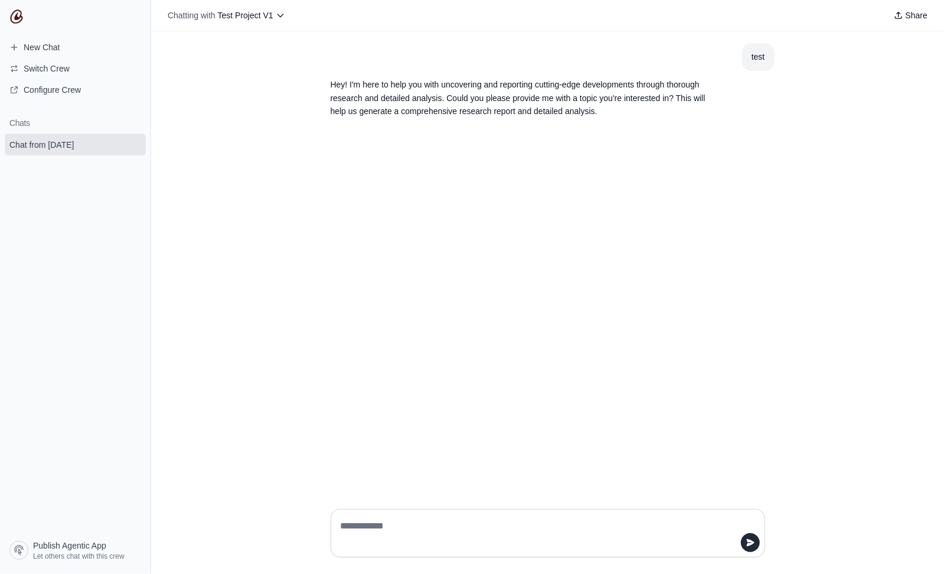
click at [760, 53] on div "test" at bounding box center [759, 57] width 14 height 14
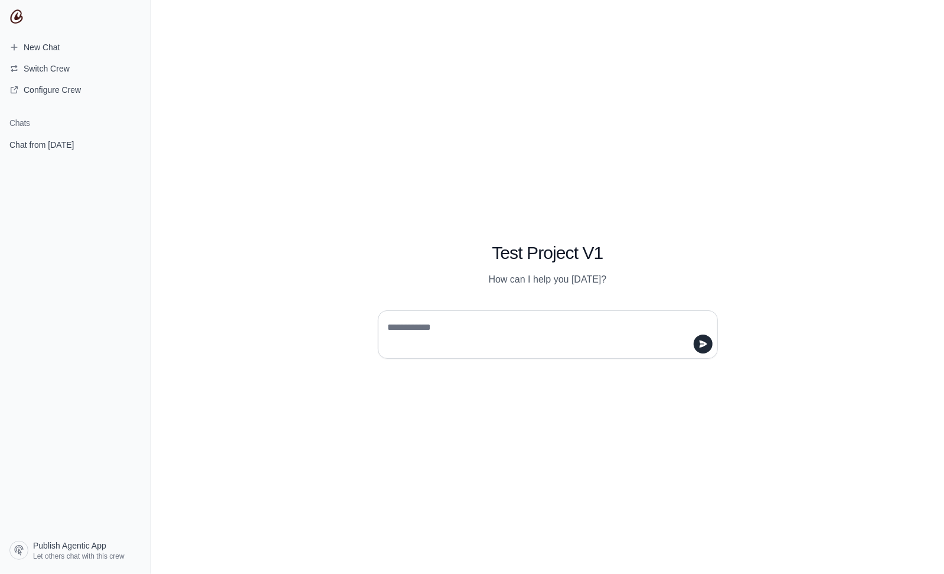
click at [453, 333] on textarea at bounding box center [545, 334] width 318 height 33
type textarea "**********"
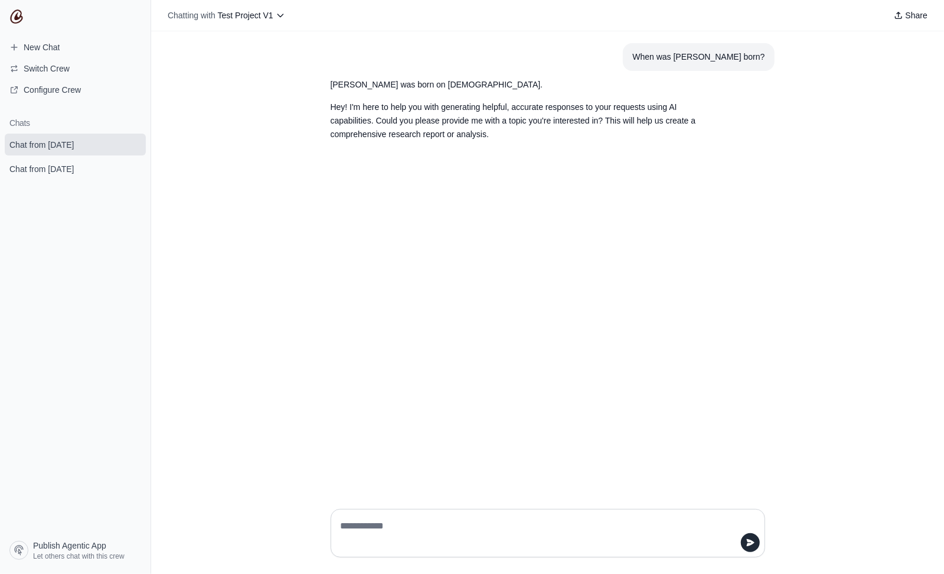
click at [510, 131] on p "Hey! I'm here to help you with generating helpful, accurate responses to your r…" at bounding box center [520, 120] width 378 height 40
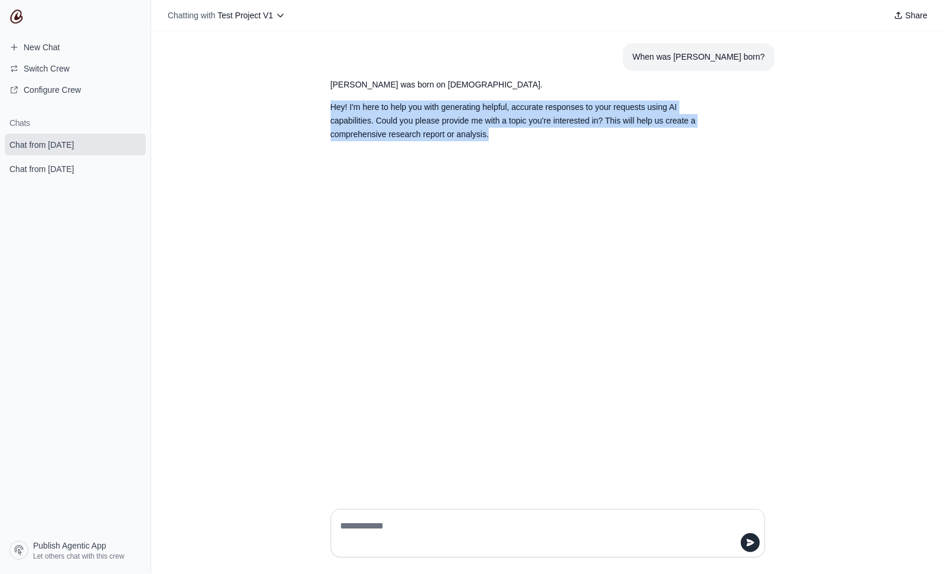
click at [510, 131] on p "Hey! I'm here to help you with generating helpful, accurate responses to your r…" at bounding box center [520, 120] width 378 height 40
click at [513, 119] on p "Hey! I'm here to help you with generating helpful, accurate responses to your r…" at bounding box center [520, 120] width 378 height 40
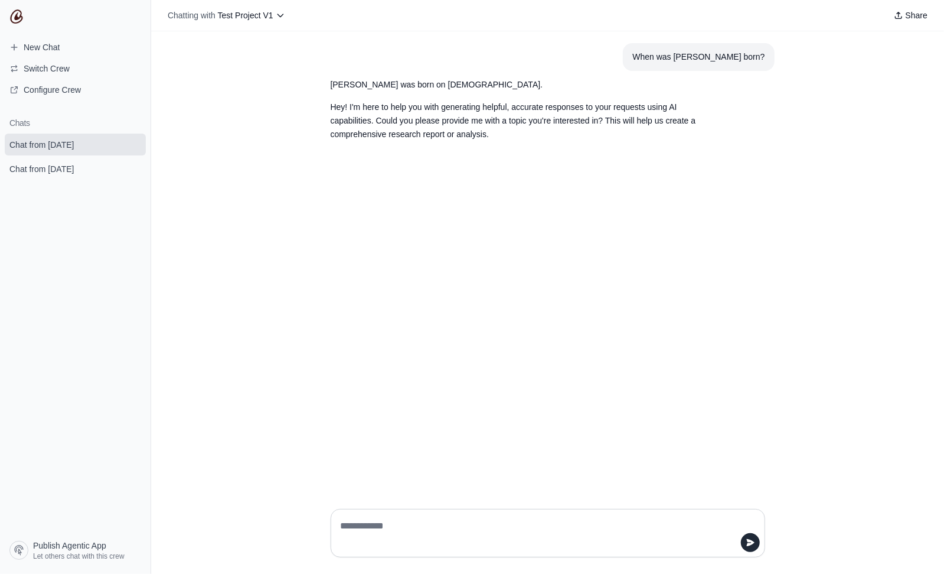
click at [504, 133] on p "Hey! I'm here to help you with generating helpful, accurate responses to your r…" at bounding box center [520, 120] width 378 height 40
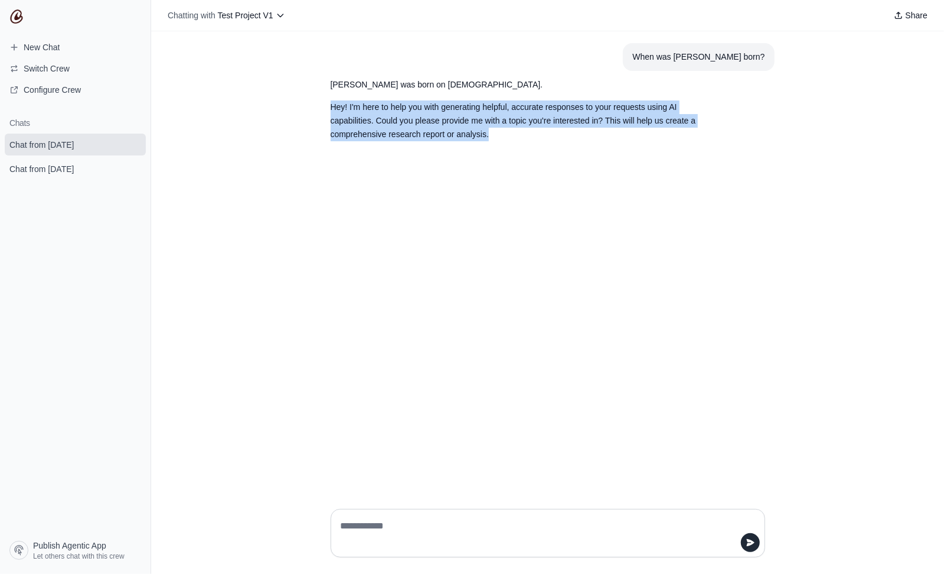
click at [504, 133] on p "Hey! I'm here to help you with generating helpful, accurate responses to your r…" at bounding box center [520, 120] width 378 height 40
click at [507, 120] on p "Hey! I'm here to help you with generating helpful, accurate responses to your r…" at bounding box center [520, 120] width 378 height 40
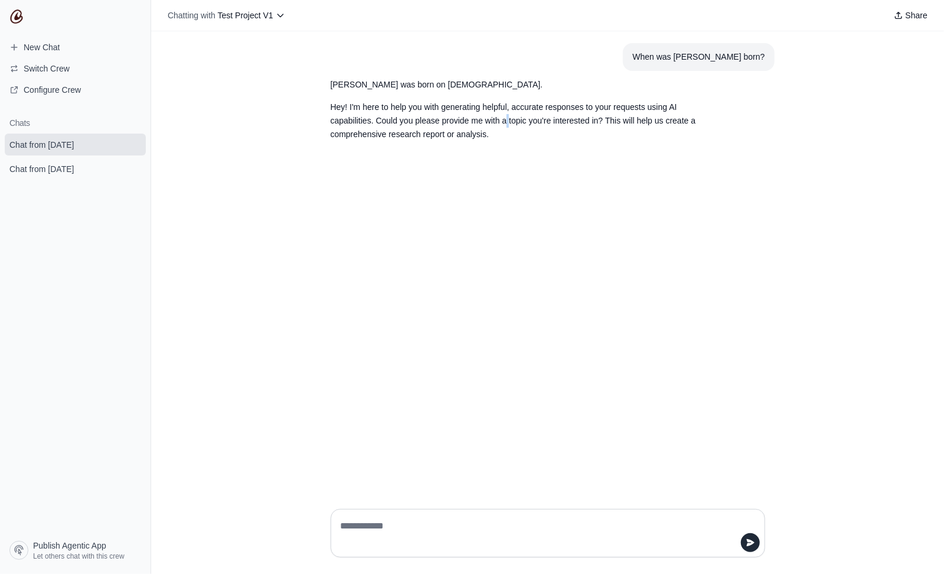
click at [507, 120] on p "Hey! I'm here to help you with generating helpful, accurate responses to your r…" at bounding box center [520, 120] width 378 height 40
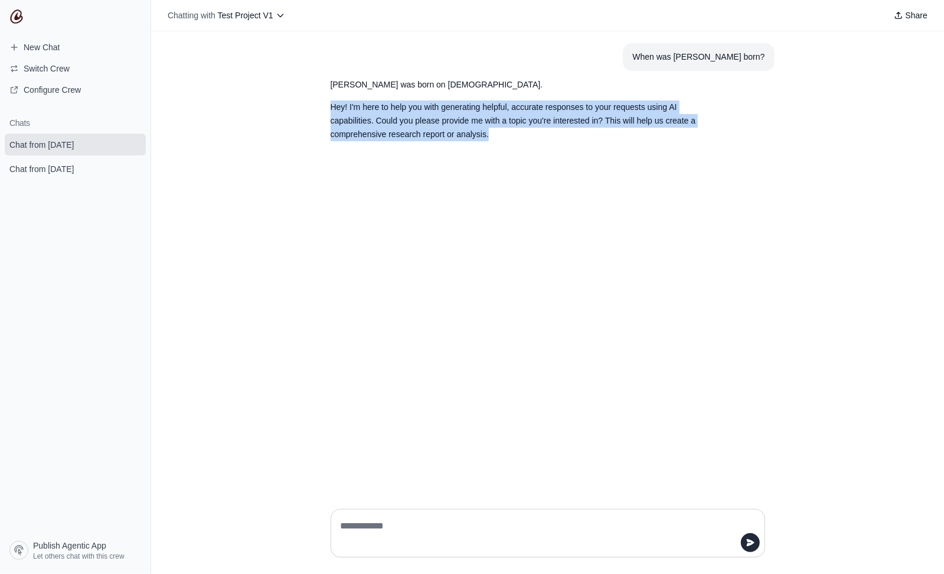
click at [507, 120] on p "Hey! I'm here to help you with generating helpful, accurate responses to your r…" at bounding box center [520, 120] width 378 height 40
click at [507, 134] on p "Hey! I'm here to help you with generating helpful, accurate responses to your r…" at bounding box center [520, 120] width 378 height 40
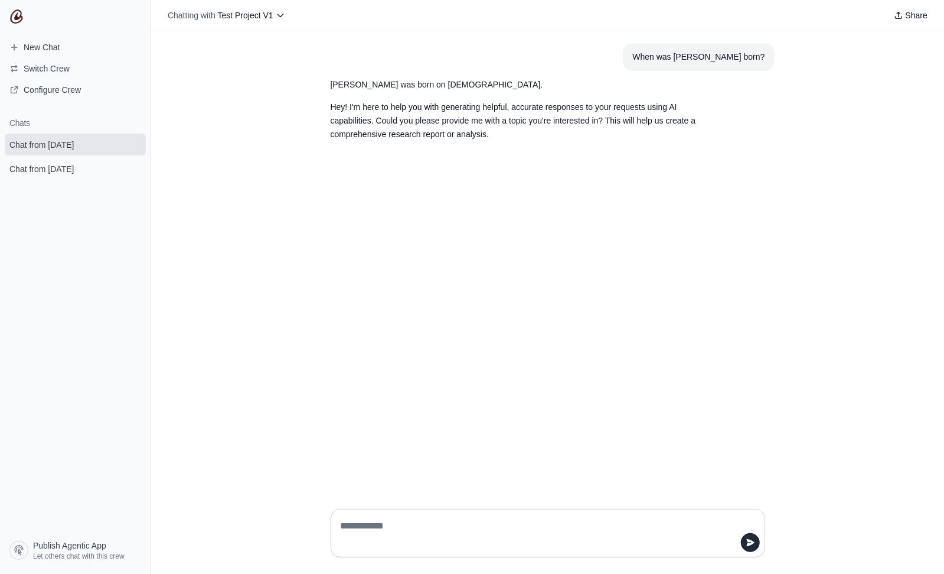
click at [507, 134] on p "Hey! I'm here to help you with generating helpful, accurate responses to your r…" at bounding box center [520, 120] width 378 height 40
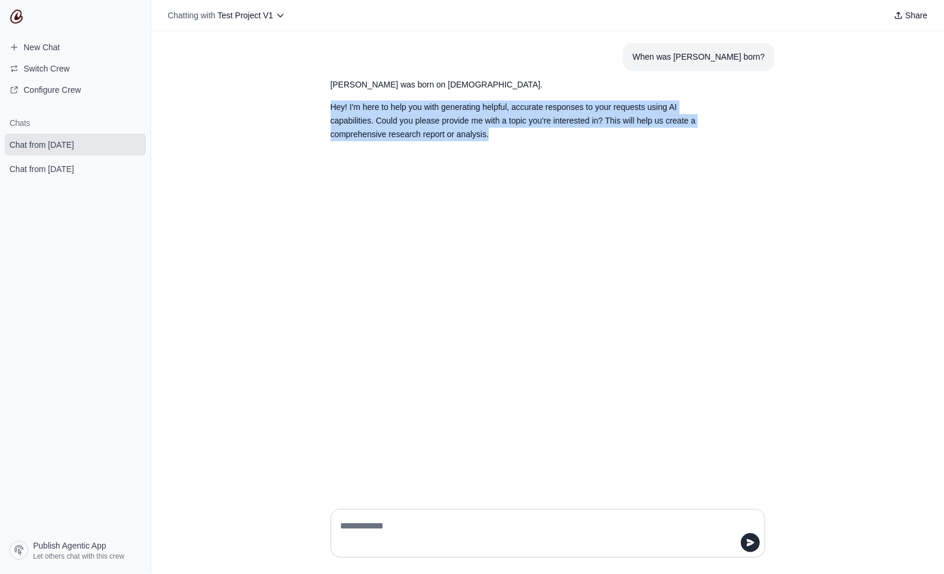
click at [507, 134] on p "Hey! I'm here to help you with generating helpful, accurate responses to your r…" at bounding box center [520, 120] width 378 height 40
click at [511, 119] on p "Hey! I'm here to help you with generating helpful, accurate responses to your r…" at bounding box center [520, 120] width 378 height 40
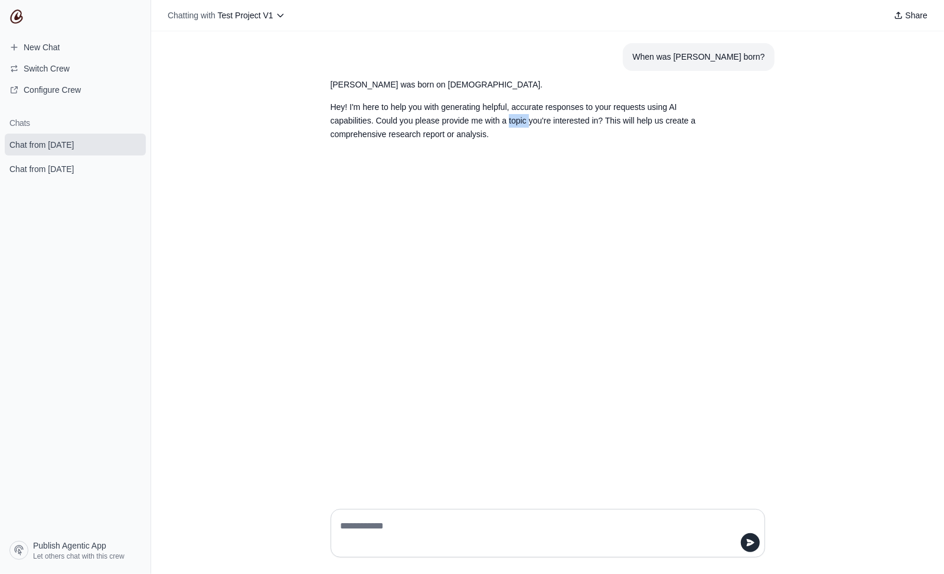
click at [511, 119] on p "Hey! I'm here to help you with generating helpful, accurate responses to your r…" at bounding box center [520, 120] width 378 height 40
click at [510, 132] on p "Hey! I'm here to help you with generating helpful, accurate responses to your r…" at bounding box center [520, 120] width 378 height 40
click at [510, 118] on p "Hey! I'm here to help you with generating helpful, accurate responses to your r…" at bounding box center [520, 120] width 378 height 40
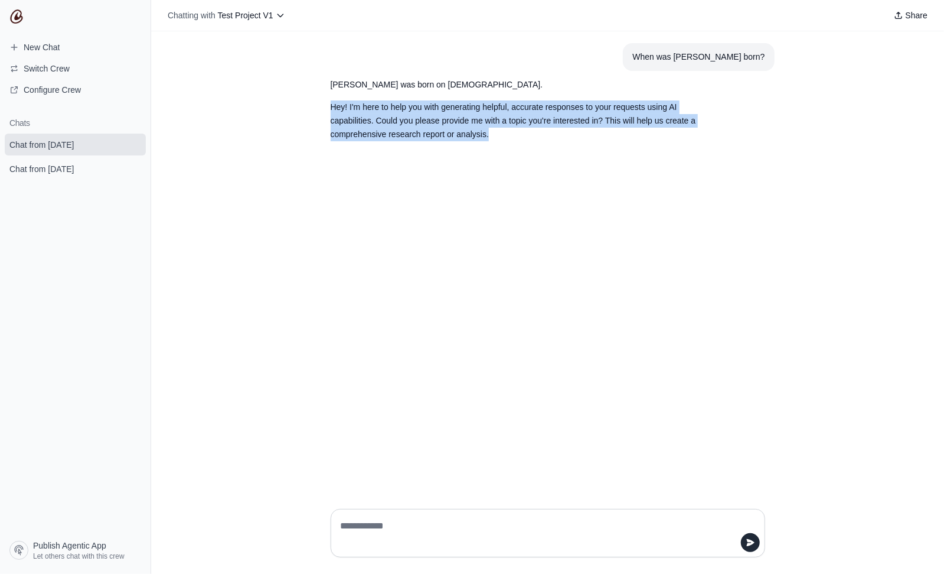
click at [510, 118] on p "Hey! I'm here to help you with generating helpful, accurate responses to your r…" at bounding box center [520, 120] width 378 height 40
click at [509, 123] on p "Hey! I'm here to help you with generating helpful, accurate responses to your r…" at bounding box center [520, 120] width 378 height 40
click at [510, 129] on p "Hey! I'm here to help you with generating helpful, accurate responses to your r…" at bounding box center [520, 120] width 378 height 40
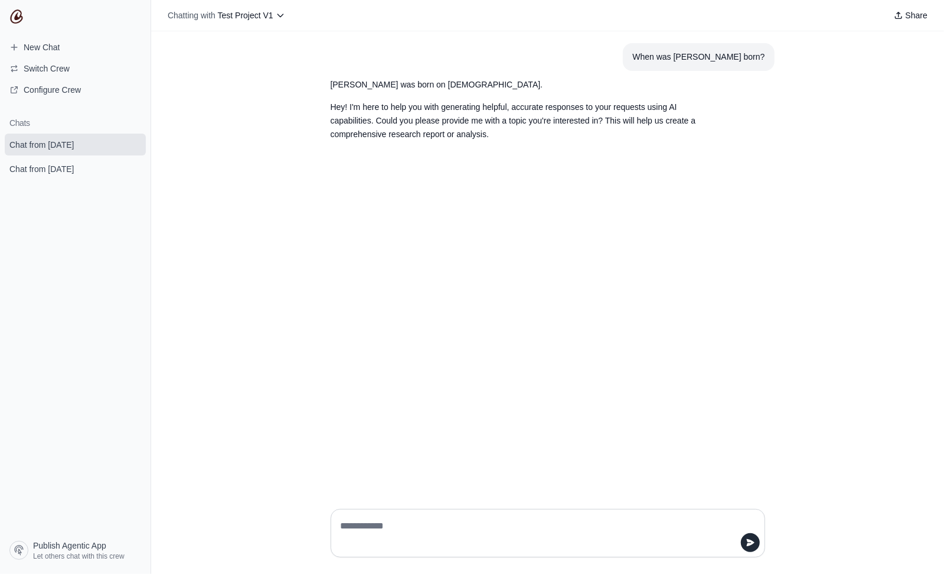
click at [508, 133] on p "Hey! I'm here to help you with generating helpful, accurate responses to your r…" at bounding box center [520, 120] width 378 height 40
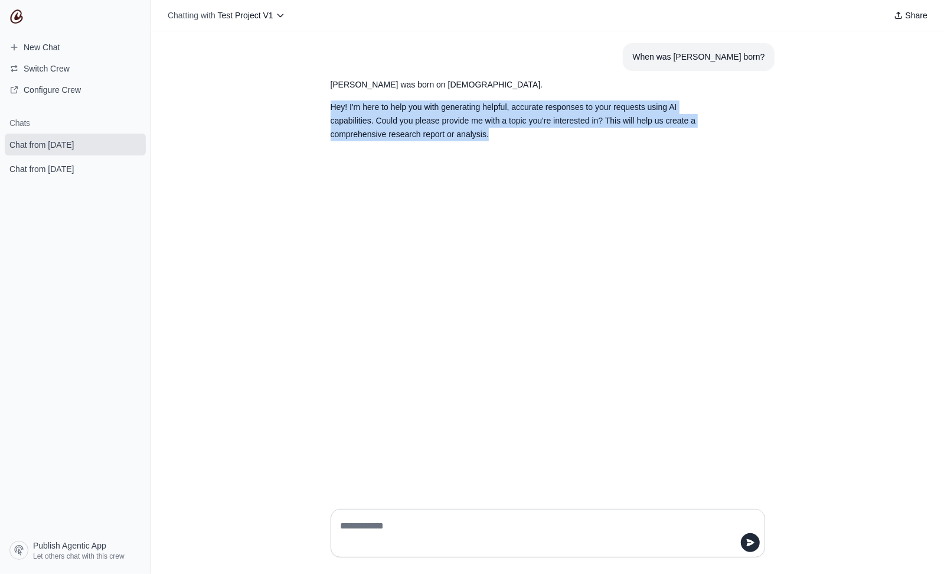
click at [508, 133] on p "Hey! I'm here to help you with generating helpful, accurate responses to your r…" at bounding box center [520, 120] width 378 height 40
click at [517, 119] on p "Hey! I'm here to help you with generating helpful, accurate responses to your r…" at bounding box center [520, 120] width 378 height 40
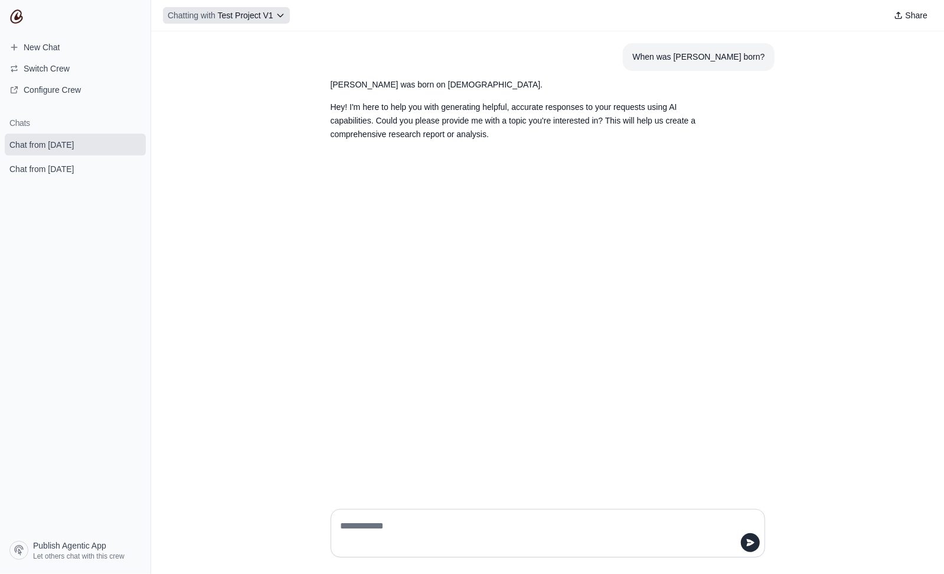
click at [266, 12] on span "Test Project V1" at bounding box center [246, 15] width 56 height 9
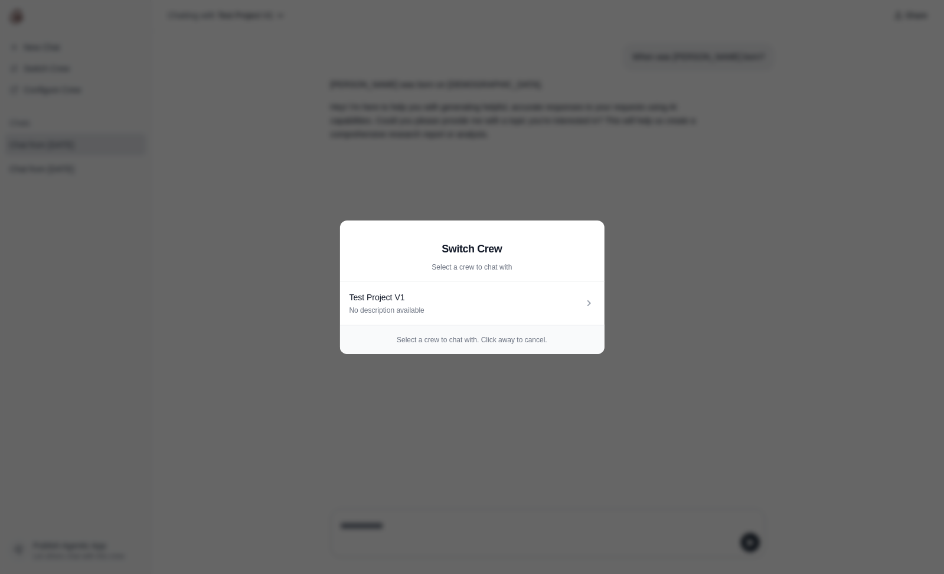
click at [235, 324] on aside "Switch Crew Select a crew to chat with Test Project V1 No description available…" at bounding box center [472, 287] width 944 height 574
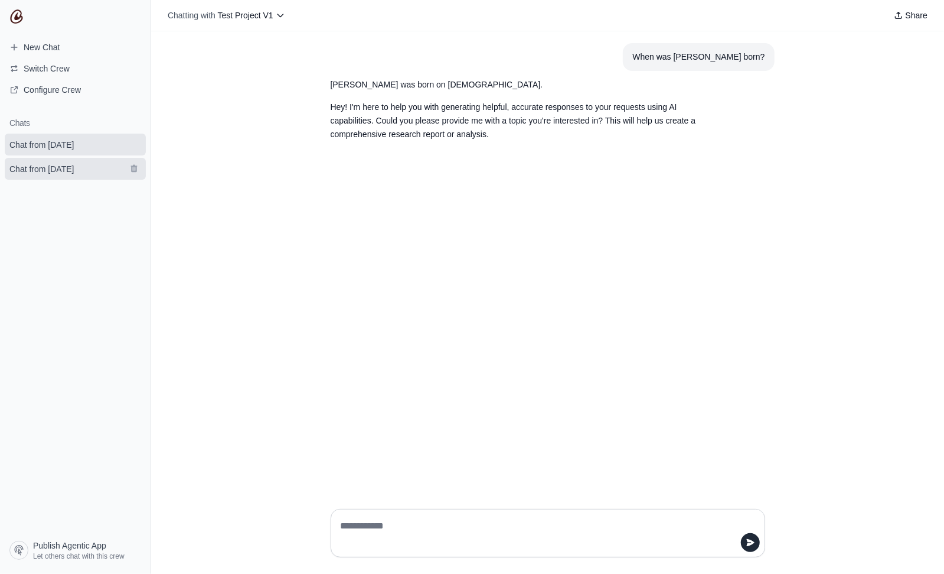
click at [57, 170] on span "Chat from [DATE]" at bounding box center [41, 169] width 64 height 12
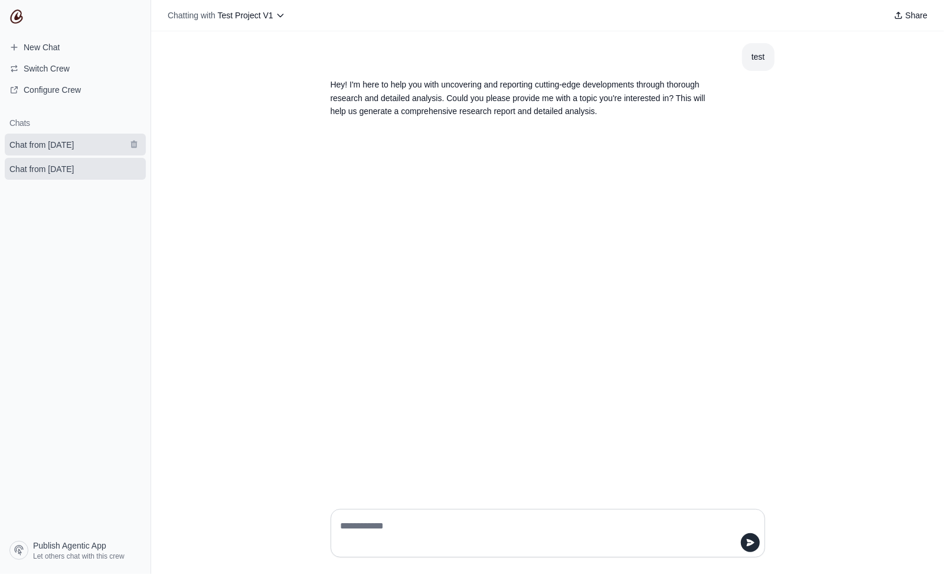
click at [61, 141] on span "Chat from [DATE]" at bounding box center [41, 145] width 64 height 12
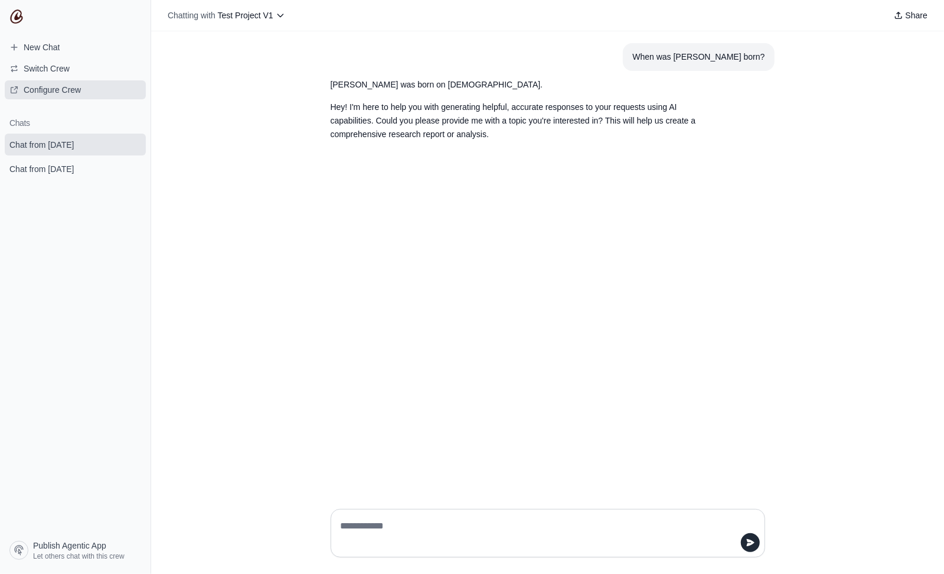
click at [56, 92] on span "Configure Crew" at bounding box center [52, 90] width 57 height 12
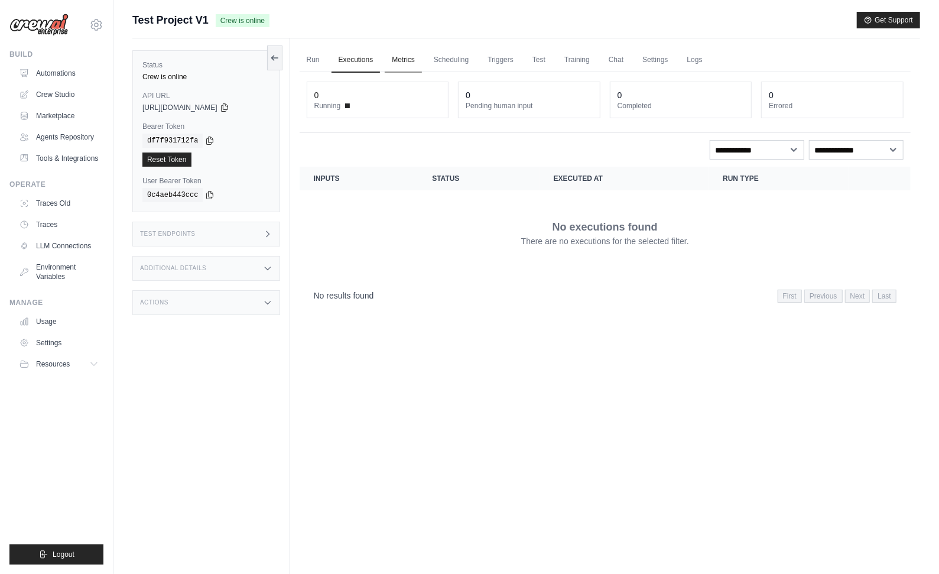
click at [402, 60] on link "Metrics" at bounding box center [403, 60] width 37 height 25
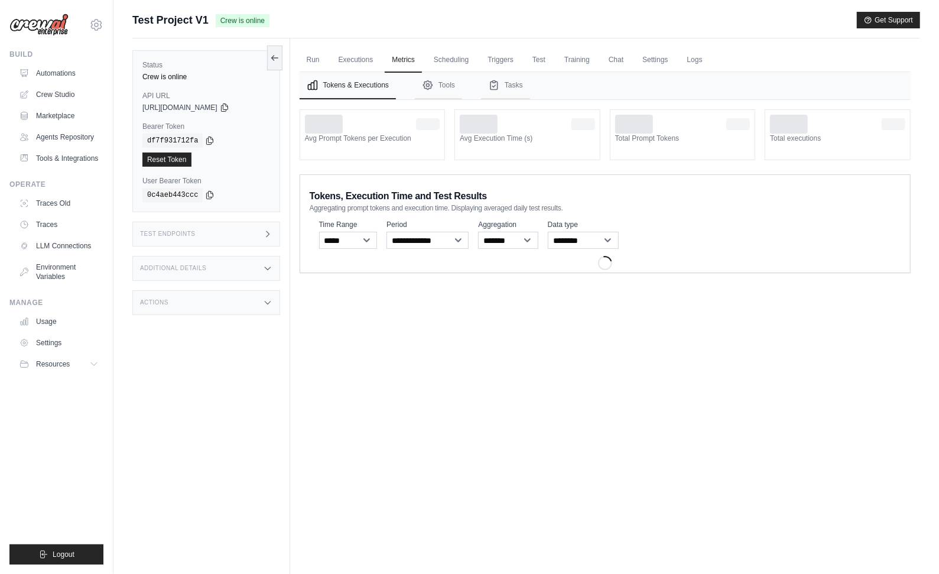
click at [263, 226] on div "Test Endpoints" at bounding box center [206, 233] width 148 height 25
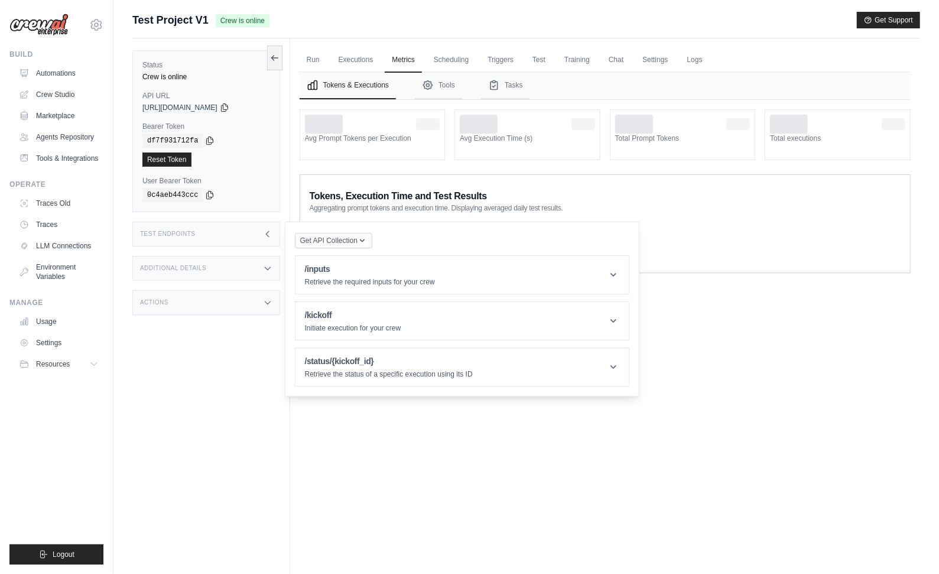
click at [255, 230] on div "Test Endpoints" at bounding box center [206, 233] width 148 height 25
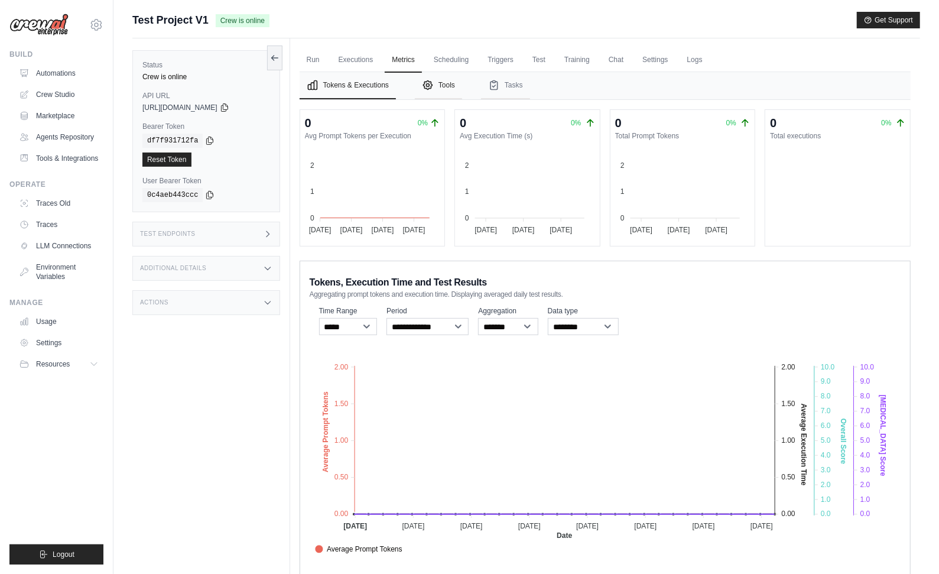
click at [442, 83] on button "Tools" at bounding box center [438, 85] width 47 height 27
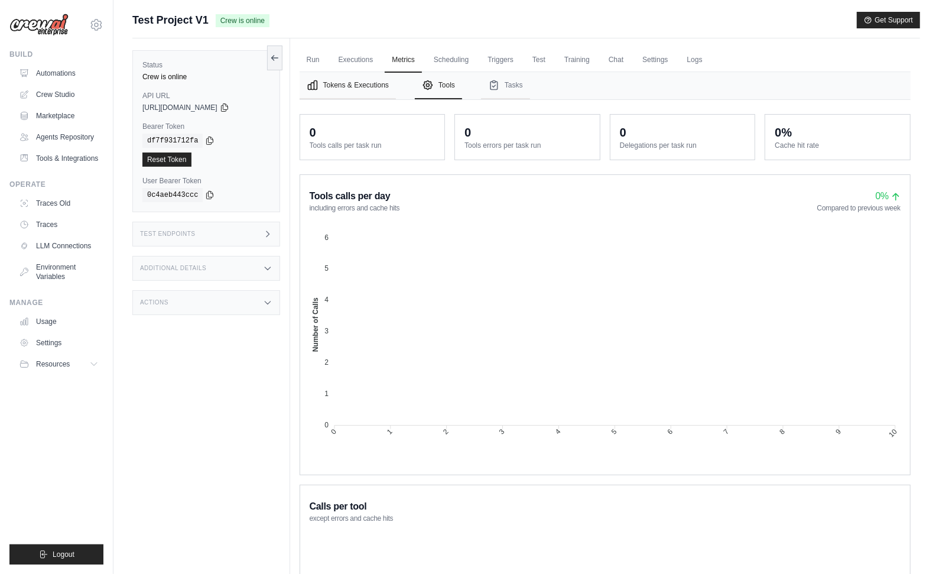
click at [369, 80] on button "Tokens & Executions" at bounding box center [347, 85] width 96 height 27
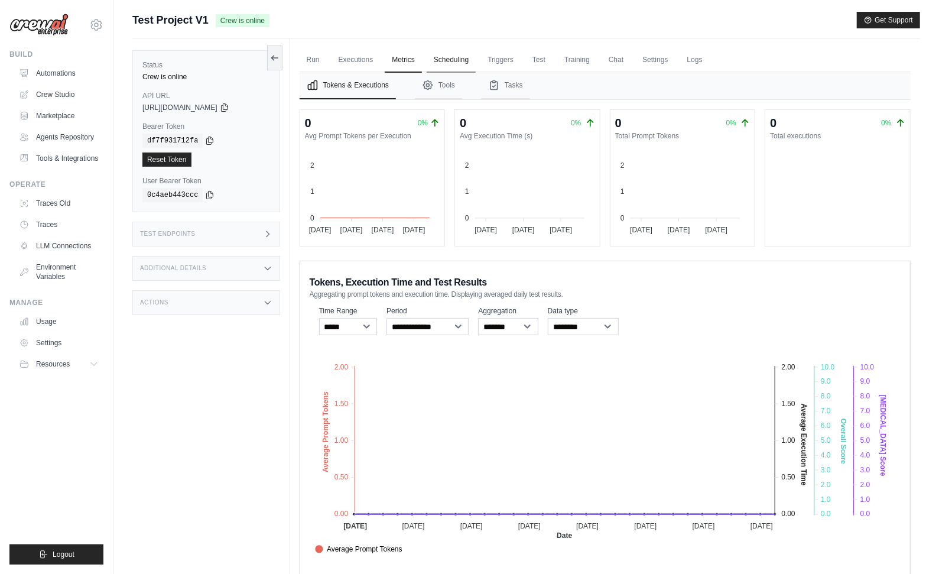
click at [459, 59] on link "Scheduling" at bounding box center [450, 60] width 49 height 25
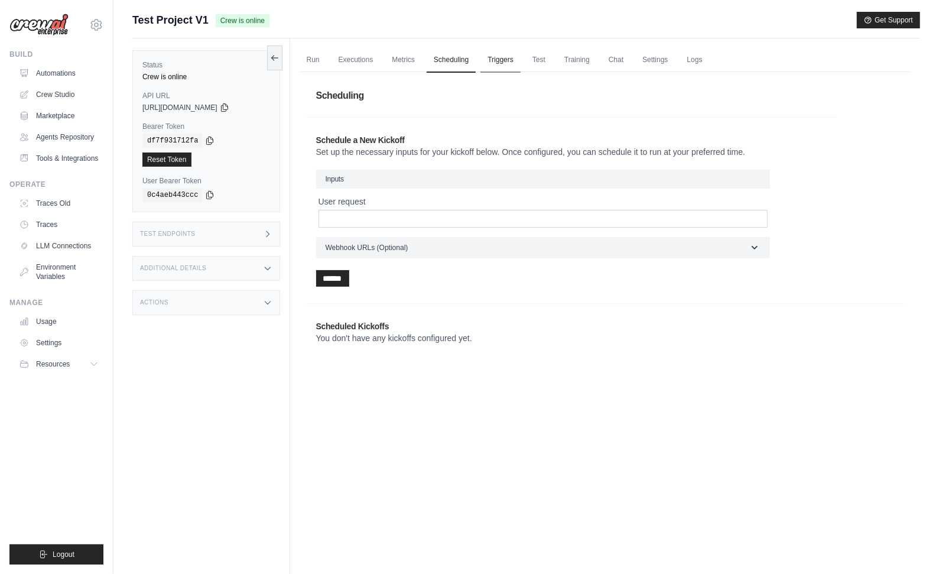
click at [504, 60] on link "Triggers" at bounding box center [500, 60] width 40 height 25
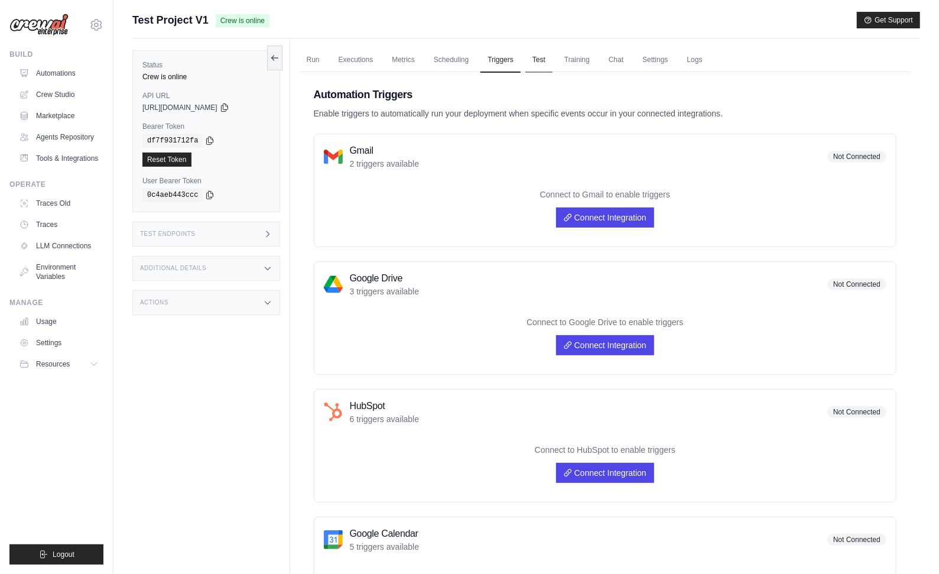
click at [542, 56] on link "Test" at bounding box center [538, 60] width 27 height 25
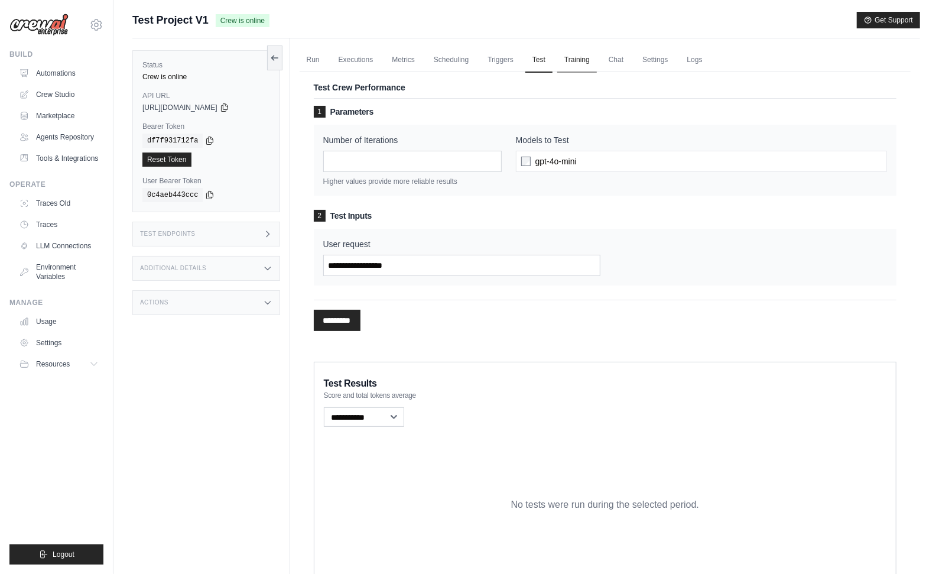
click at [578, 58] on link "Training" at bounding box center [577, 60] width 40 height 25
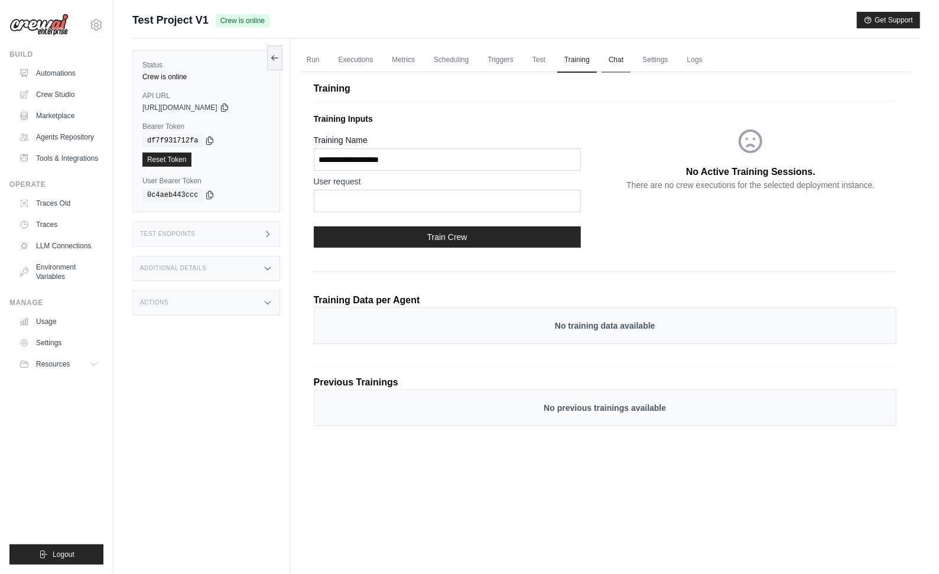
click at [620, 57] on link "Chat" at bounding box center [615, 60] width 29 height 25
click at [649, 54] on link "Settings" at bounding box center [655, 60] width 40 height 25
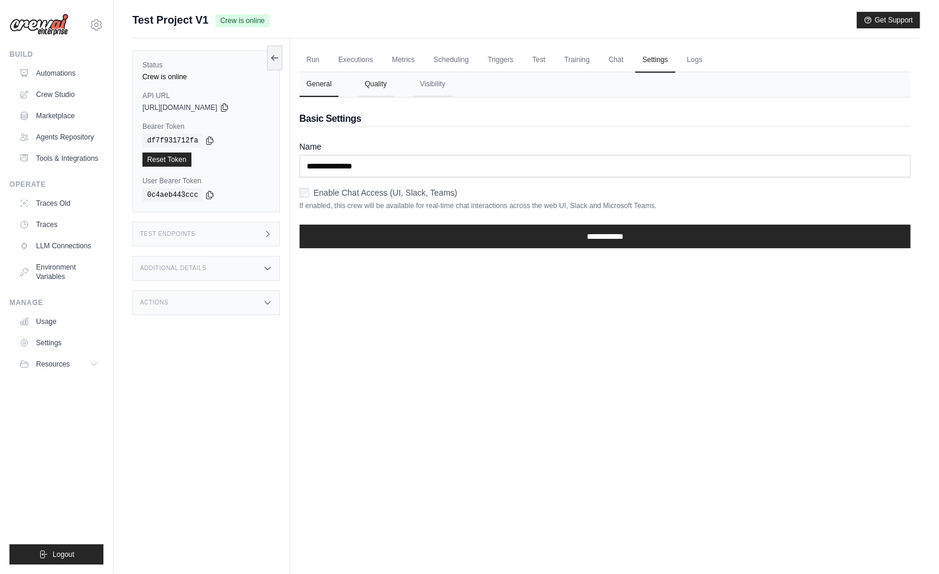
click at [371, 76] on button "Quality" at bounding box center [375, 84] width 36 height 25
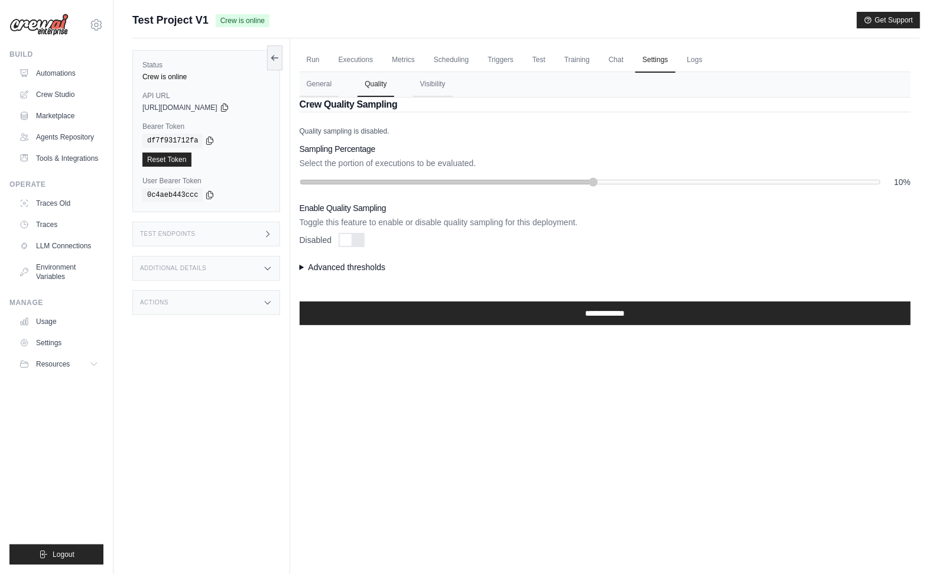
click at [416, 84] on button "Visibility" at bounding box center [433, 84] width 40 height 25
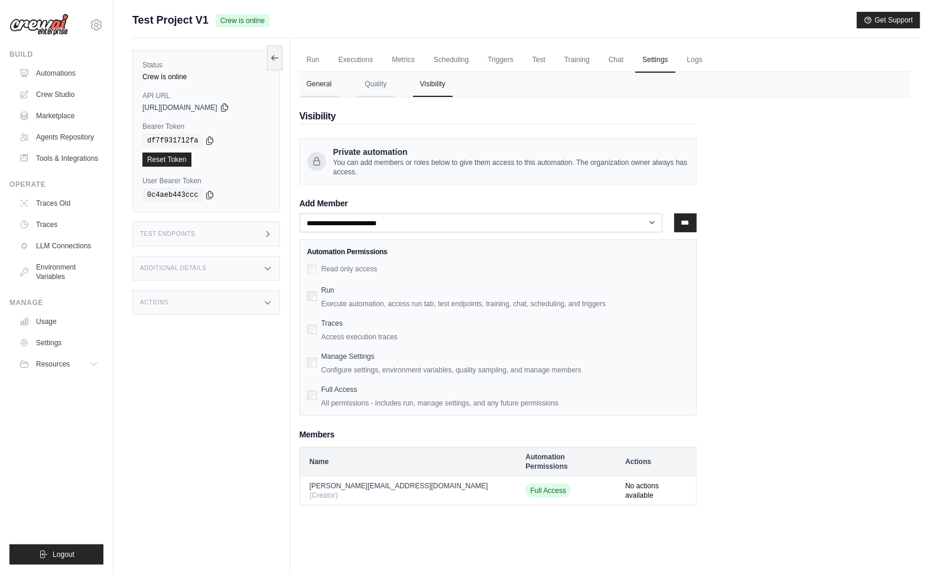
click at [311, 85] on button "General" at bounding box center [319, 84] width 40 height 25
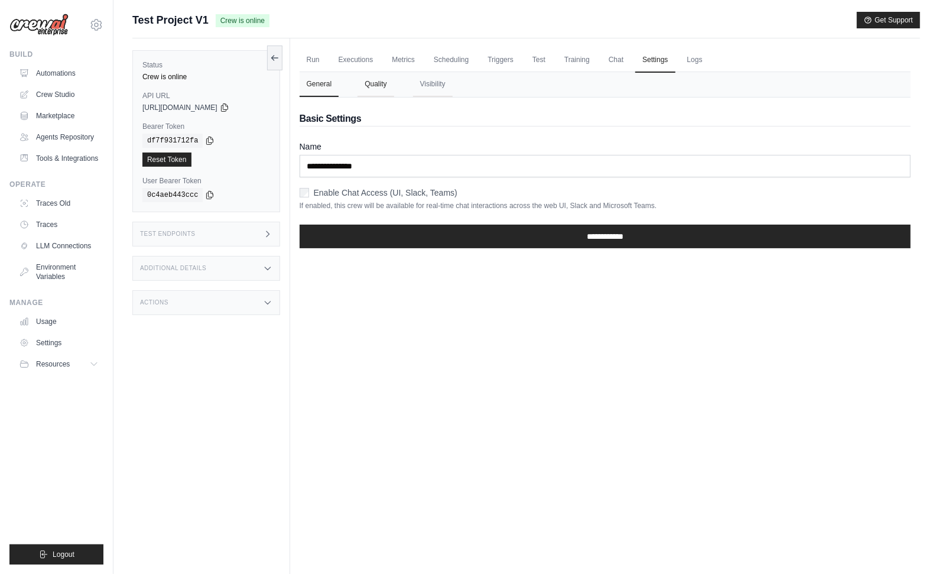
click at [360, 87] on button "Quality" at bounding box center [375, 84] width 36 height 25
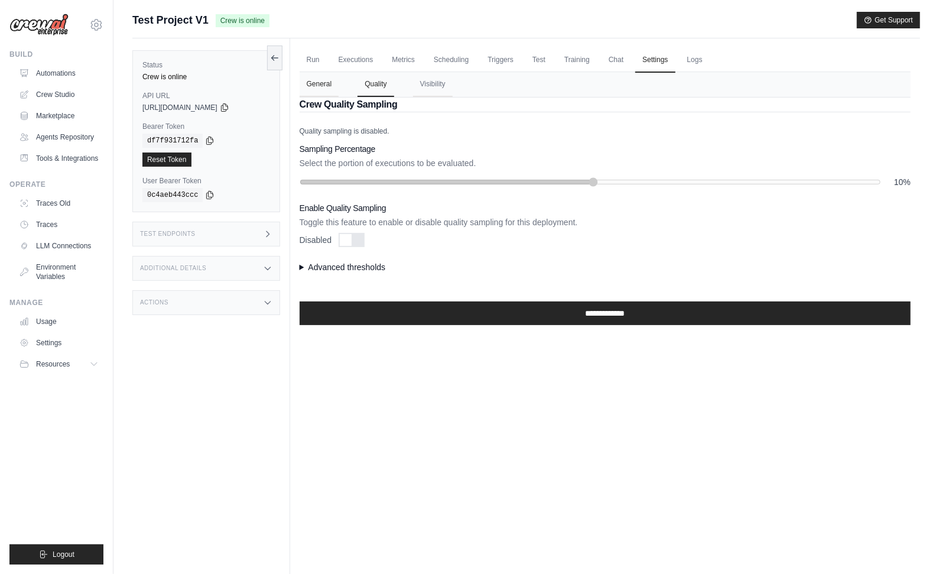
click at [322, 86] on button "General" at bounding box center [319, 84] width 40 height 25
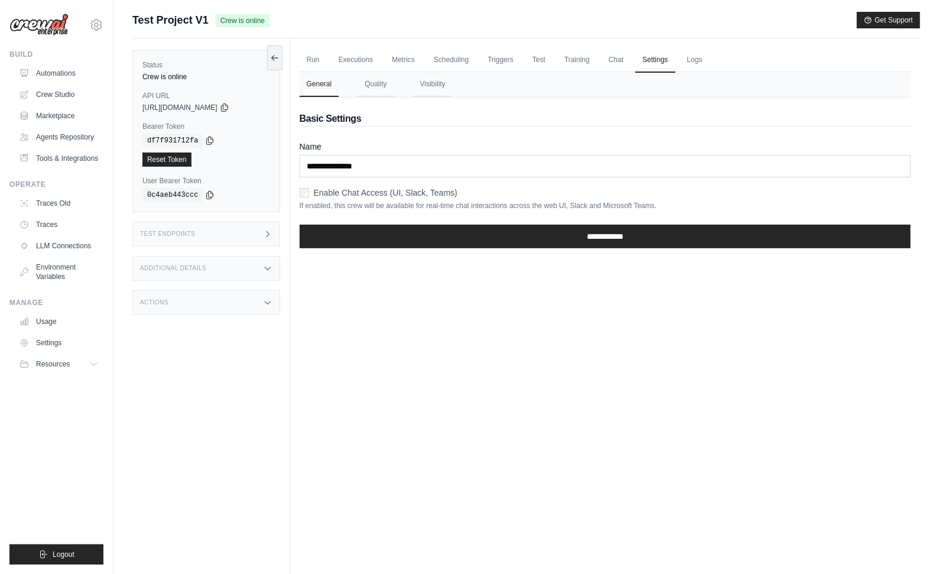
click at [386, 201] on p "If enabled, this crew will be available for real-time chat interactions across …" at bounding box center [604, 205] width 611 height 9
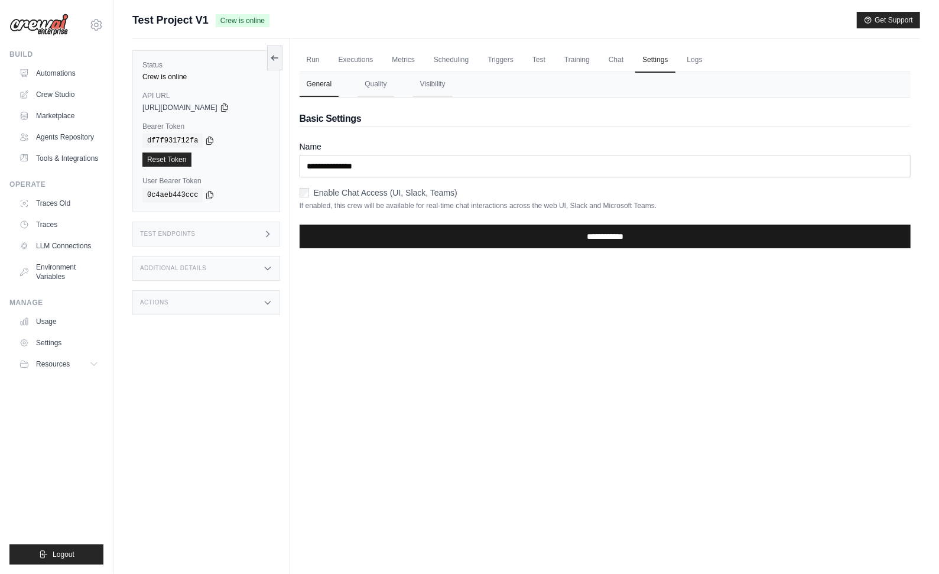
click at [601, 237] on input "**********" at bounding box center [604, 236] width 611 height 24
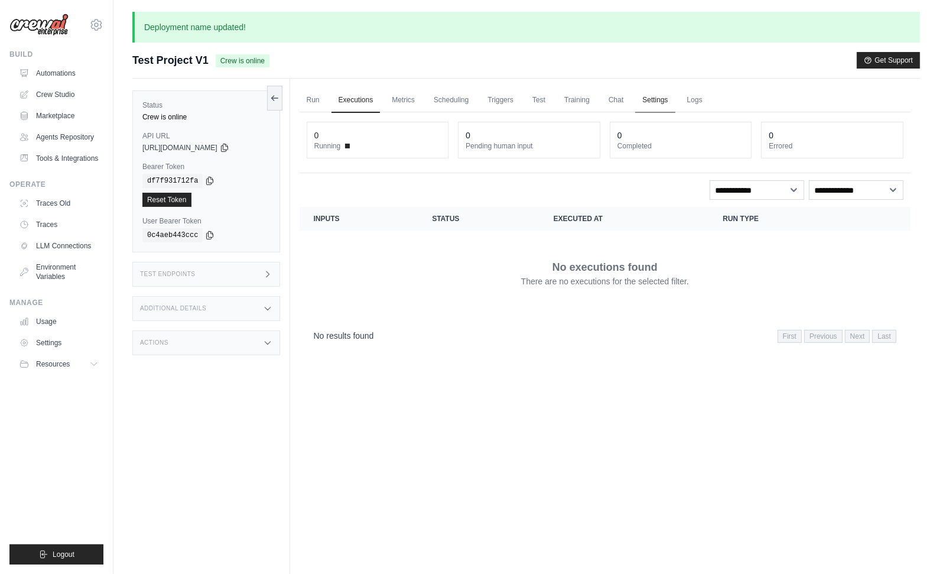
click at [650, 98] on link "Settings" at bounding box center [655, 100] width 40 height 25
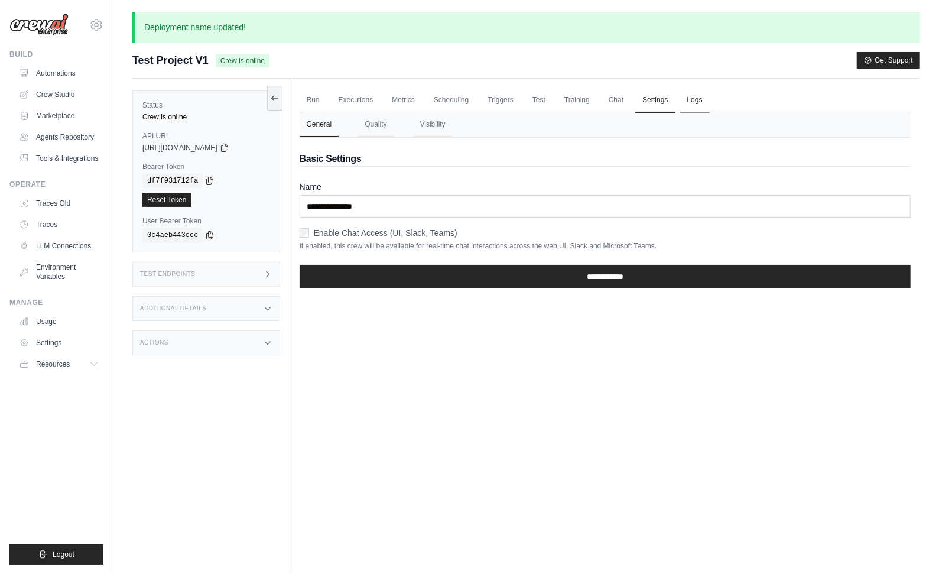
click at [703, 93] on link "Logs" at bounding box center [695, 100] width 30 height 25
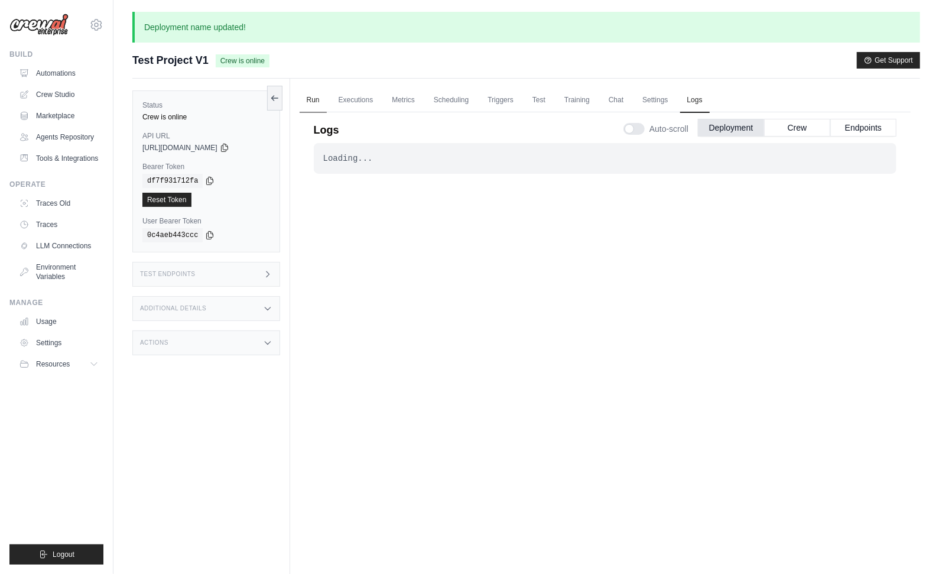
click at [315, 96] on link "Run" at bounding box center [312, 100] width 27 height 25
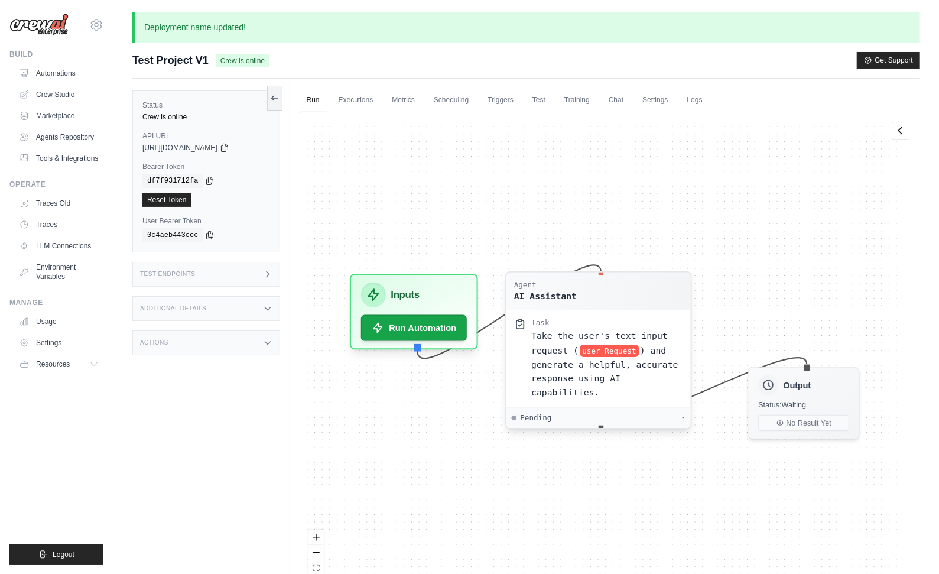
click at [584, 295] on div "Agent AI Assistant" at bounding box center [597, 291] width 169 height 22
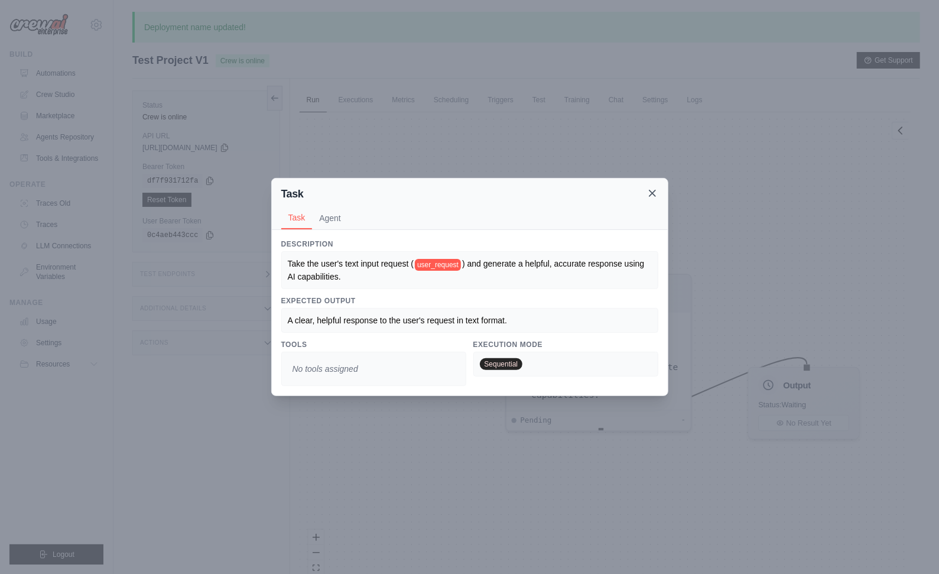
click at [652, 191] on icon at bounding box center [652, 193] width 12 height 12
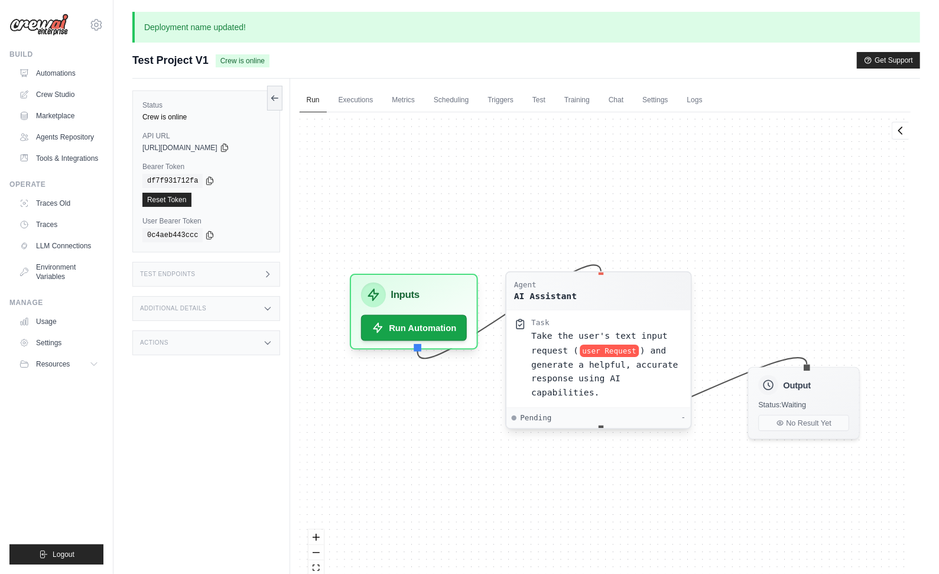
click at [605, 302] on div "Agent AI Assistant" at bounding box center [597, 291] width 169 height 22
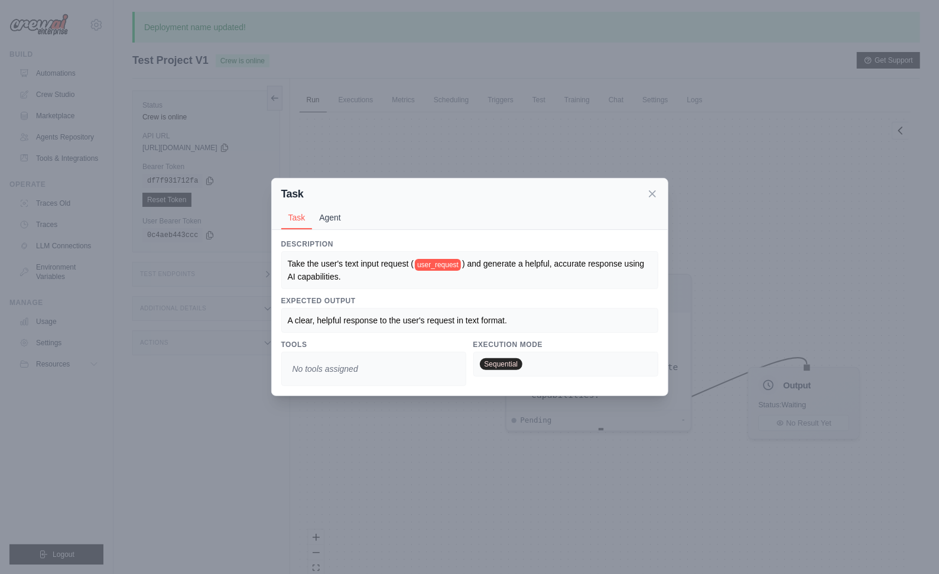
click at [328, 221] on button "Agent" at bounding box center [330, 217] width 36 height 22
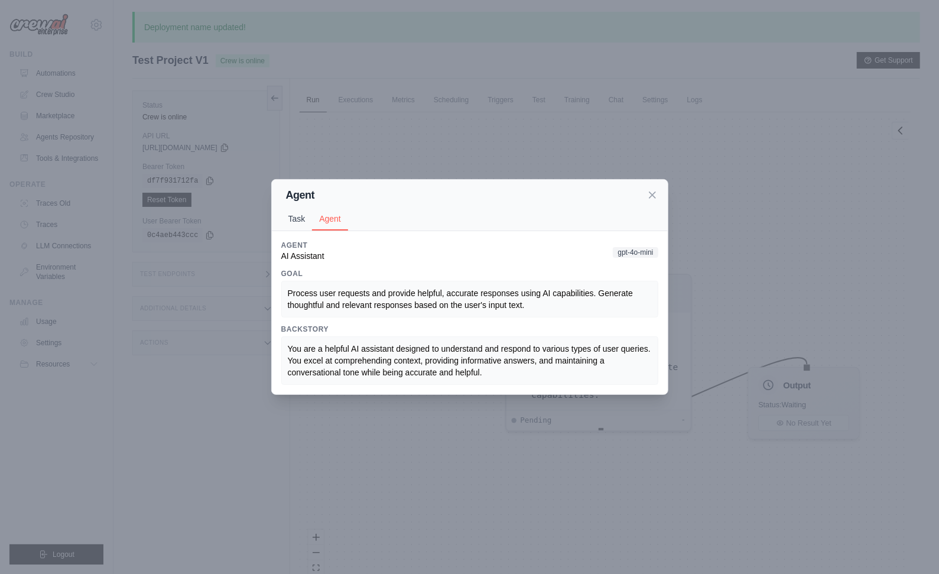
click at [295, 219] on button "Task" at bounding box center [296, 218] width 31 height 22
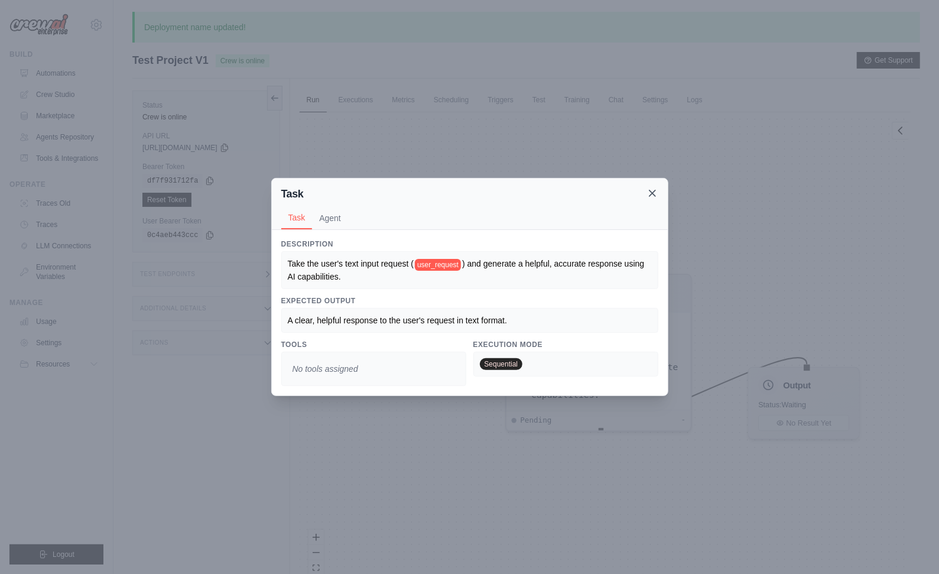
click at [650, 194] on icon at bounding box center [652, 193] width 12 height 12
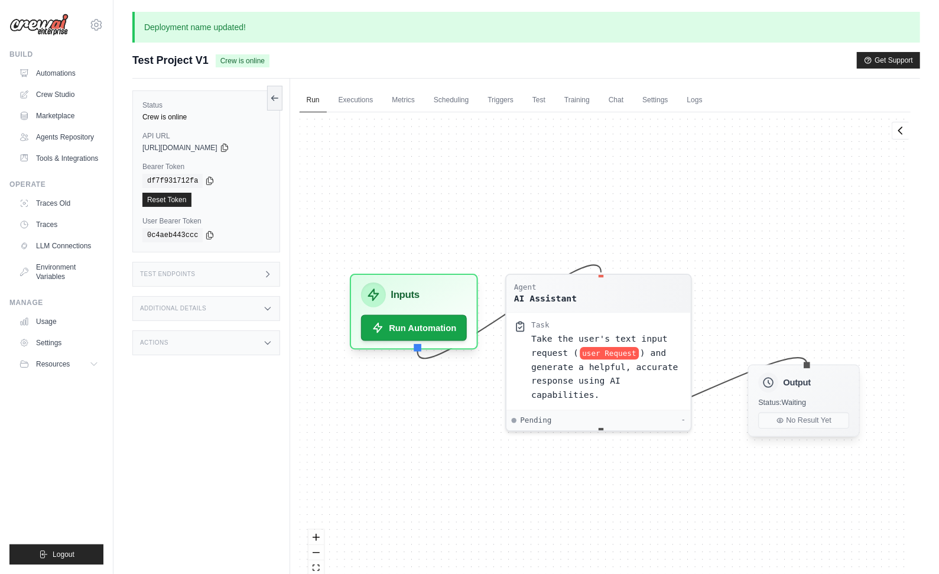
click at [825, 398] on div "Status: Waiting" at bounding box center [803, 402] width 91 height 10
drag, startPoint x: 852, startPoint y: 415, endPoint x: 828, endPoint y: 380, distance: 42.1
click at [852, 413] on div "Output Status: Waiting No Result Yet" at bounding box center [803, 400] width 112 height 72
click at [828, 380] on div "Output" at bounding box center [803, 382] width 91 height 20
click at [428, 285] on div "Inputs" at bounding box center [414, 289] width 106 height 25
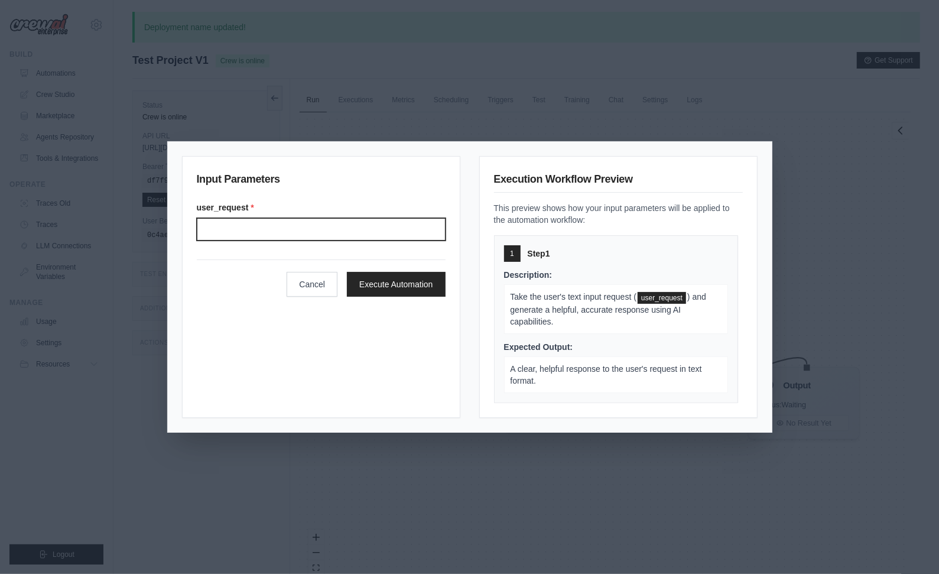
click at [337, 224] on input "User request" at bounding box center [321, 229] width 249 height 22
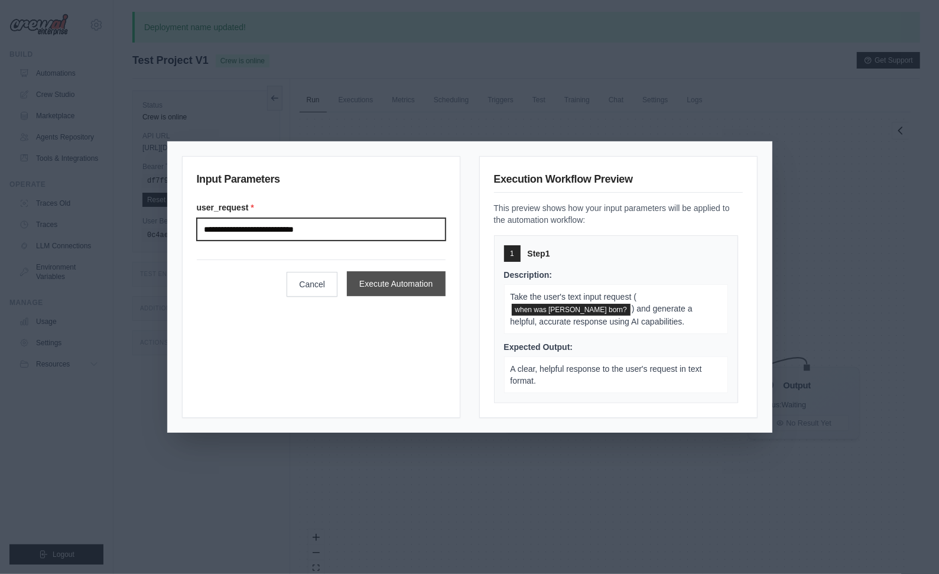
type input "**********"
click at [389, 279] on button "Execute Automation" at bounding box center [396, 283] width 99 height 25
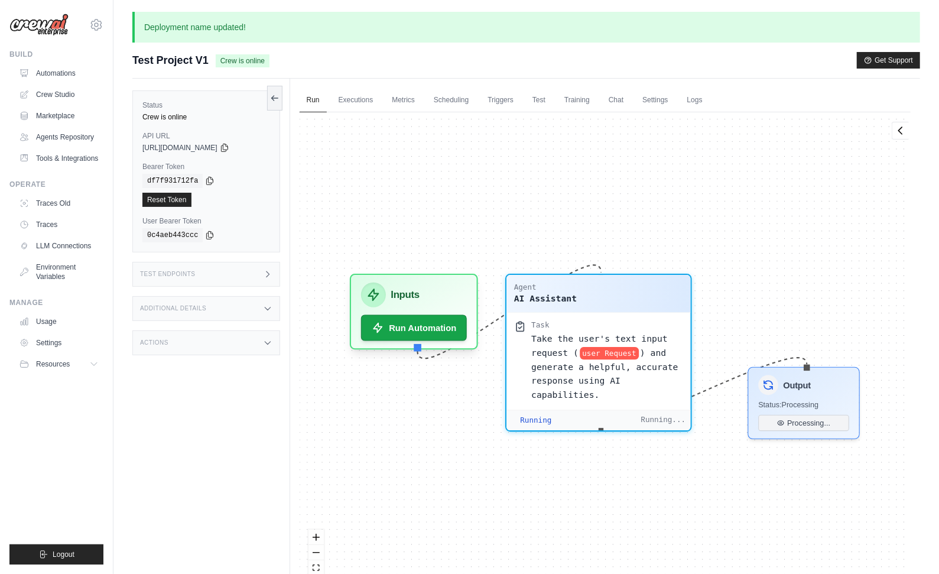
scroll to position [629, 0]
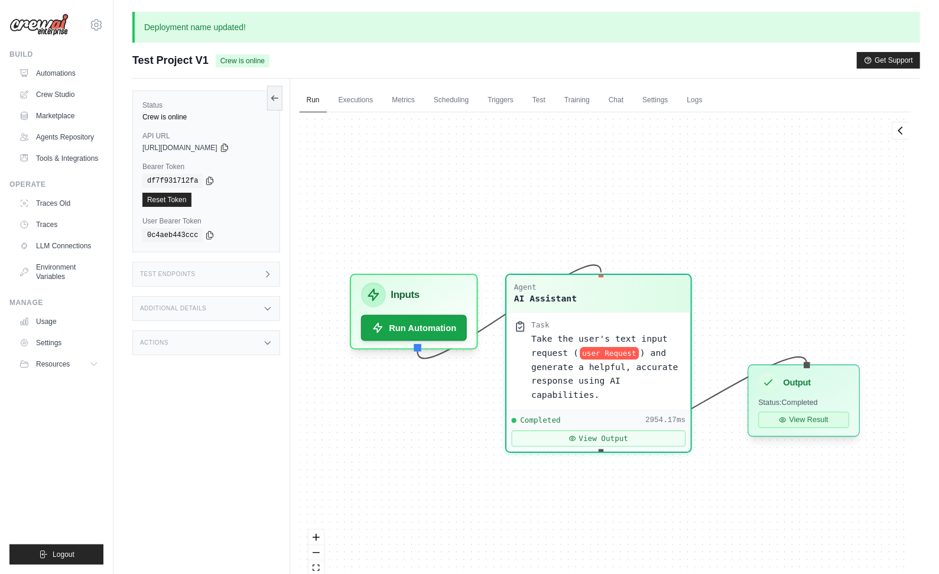
click at [809, 413] on button "View Result" at bounding box center [803, 420] width 91 height 16
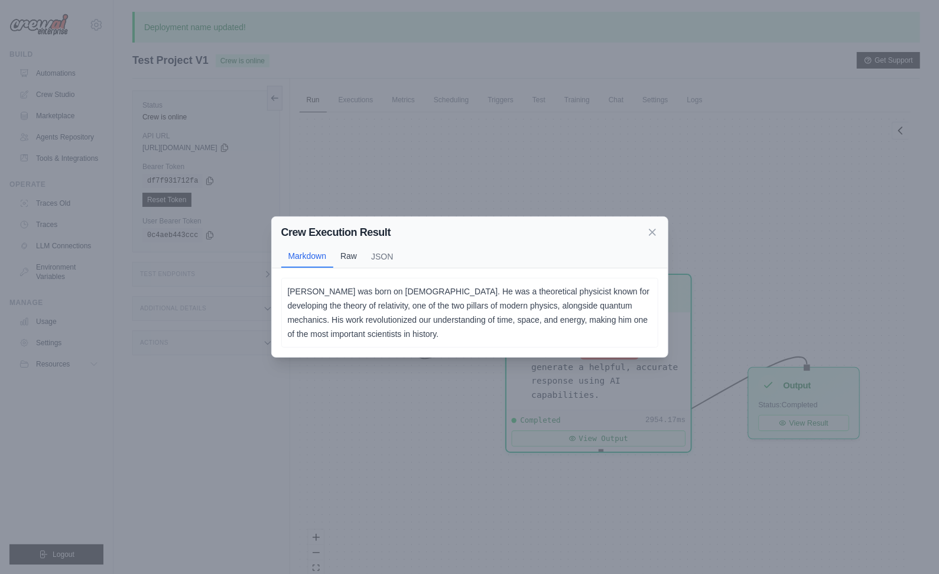
click at [342, 258] on button "Raw" at bounding box center [348, 256] width 31 height 22
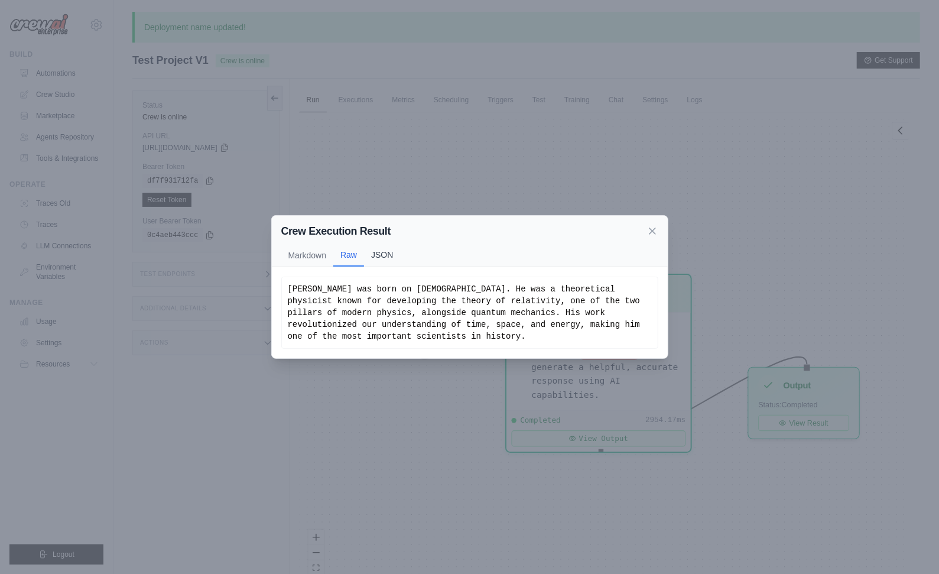
click at [389, 249] on button "JSON" at bounding box center [382, 254] width 36 height 22
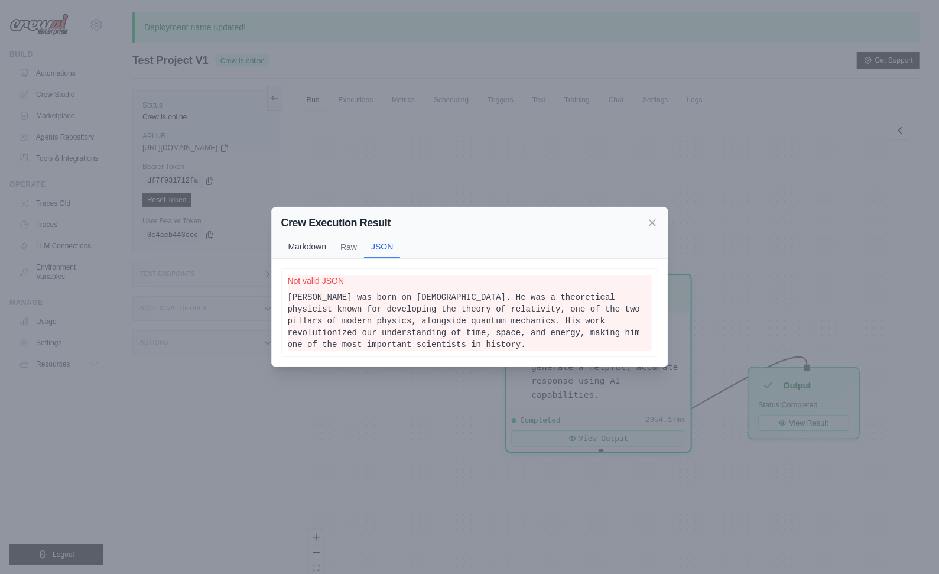
click at [304, 246] on button "Markdown" at bounding box center [307, 246] width 53 height 22
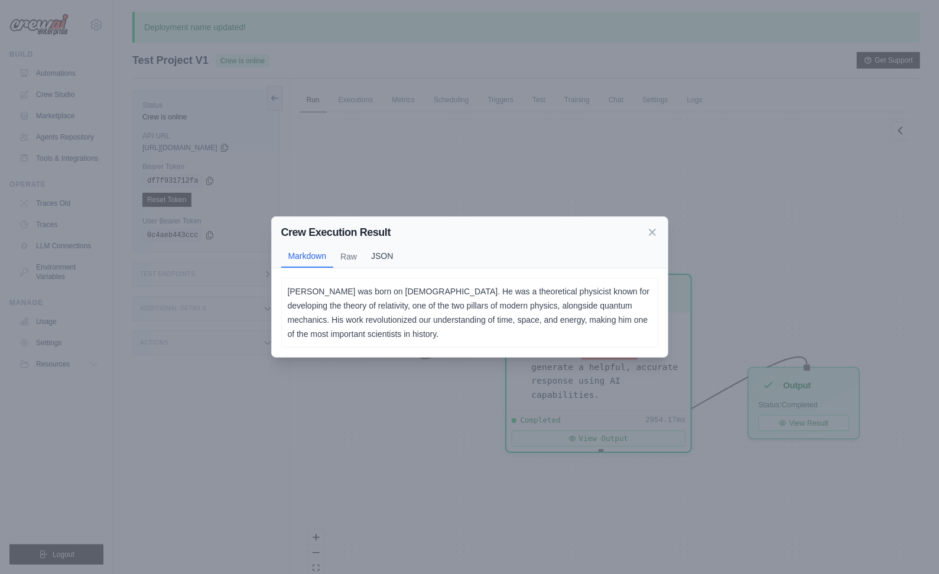
click at [380, 260] on button "JSON" at bounding box center [382, 256] width 36 height 22
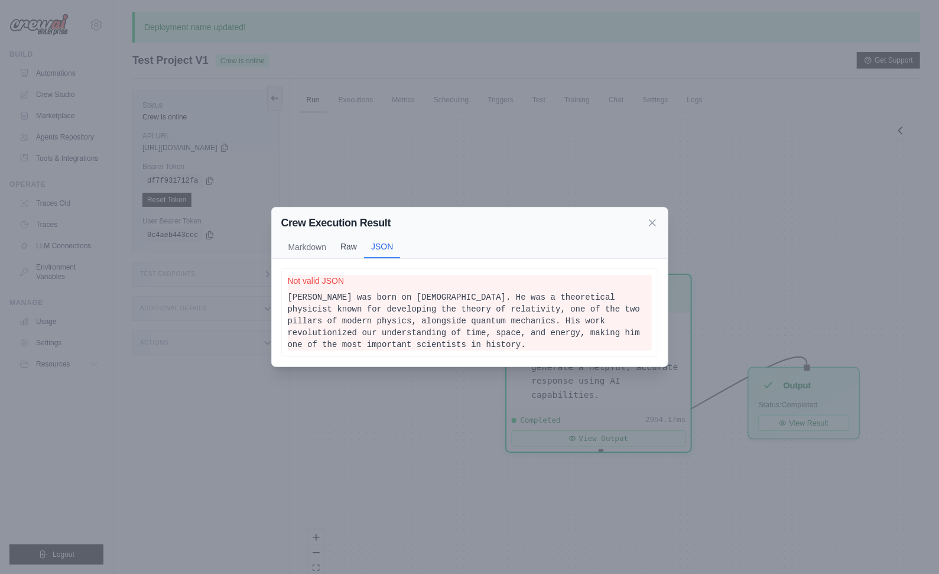
click at [346, 241] on button "Raw" at bounding box center [348, 246] width 31 height 22
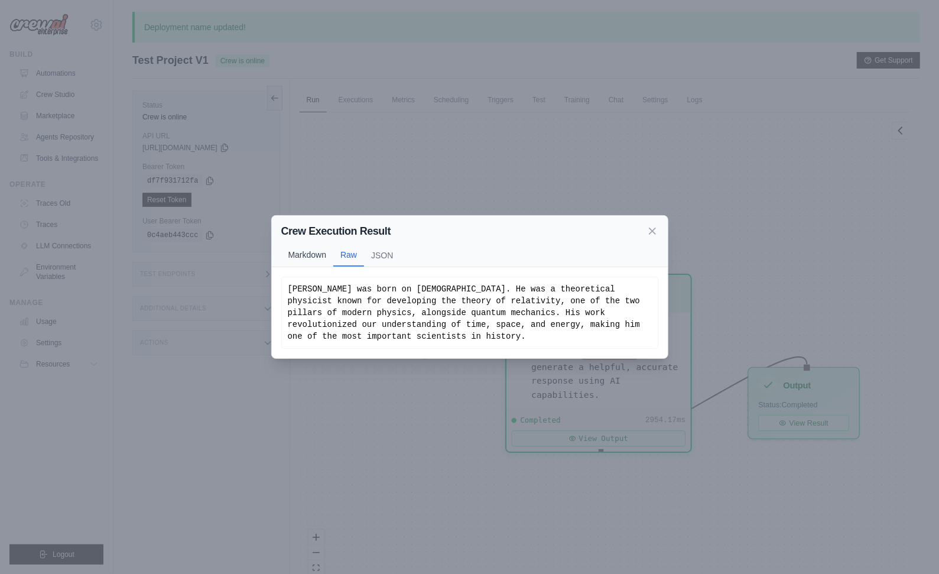
click at [305, 258] on button "Markdown" at bounding box center [307, 254] width 53 height 22
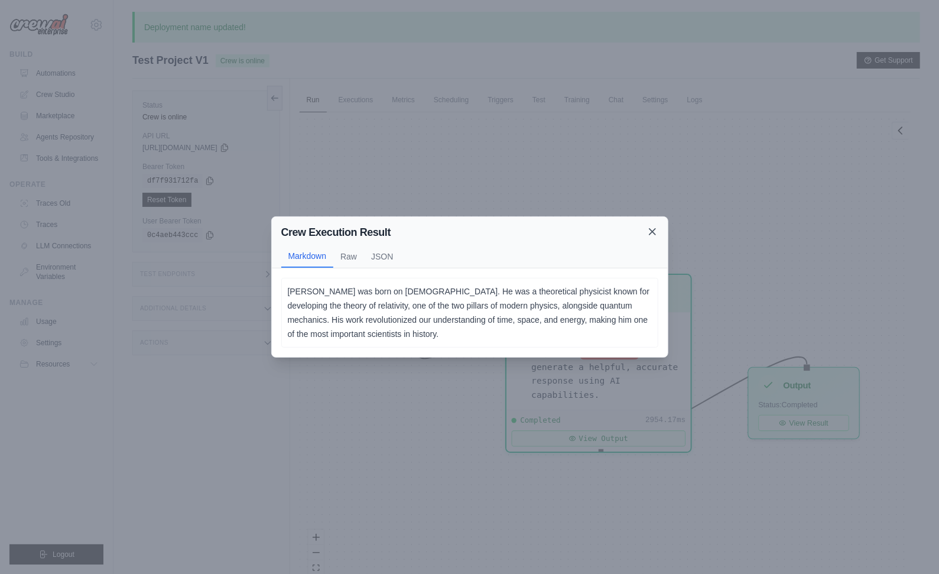
click at [654, 230] on icon at bounding box center [652, 232] width 12 height 12
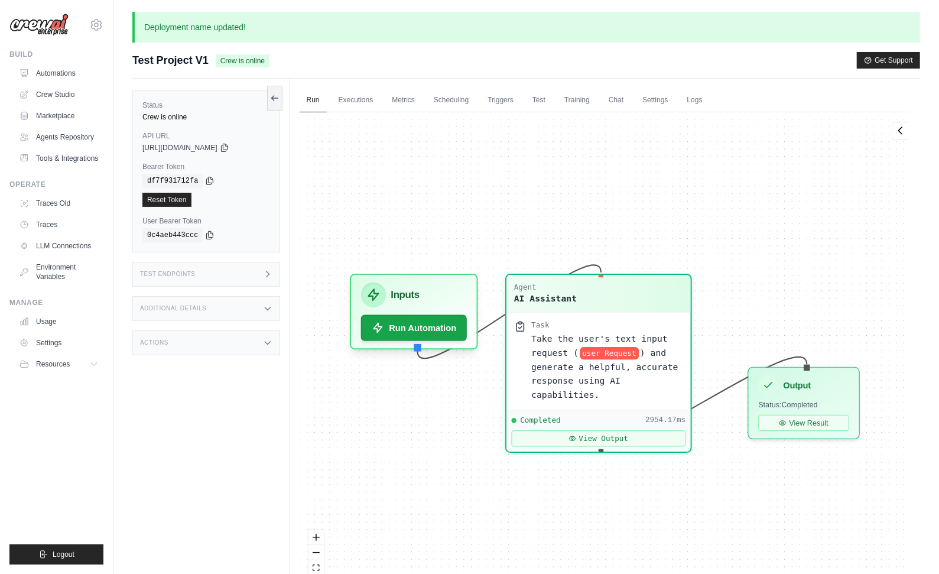
click at [768, 176] on div "Agent AI Assistant Task Take the user's text input request ( user Request ) and…" at bounding box center [604, 355] width 611 height 487
click at [653, 97] on link "Settings" at bounding box center [655, 100] width 40 height 25
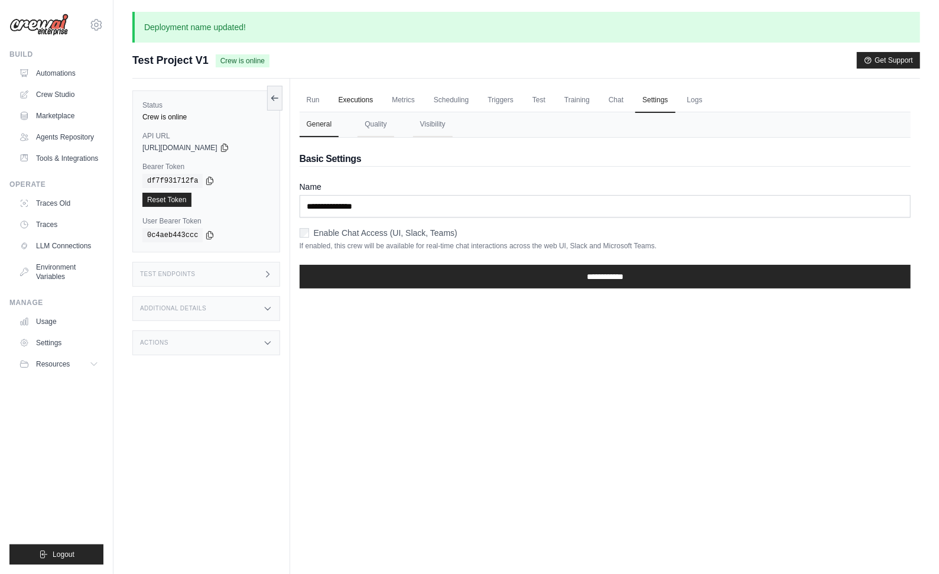
click at [354, 98] on link "Executions" at bounding box center [355, 100] width 49 height 25
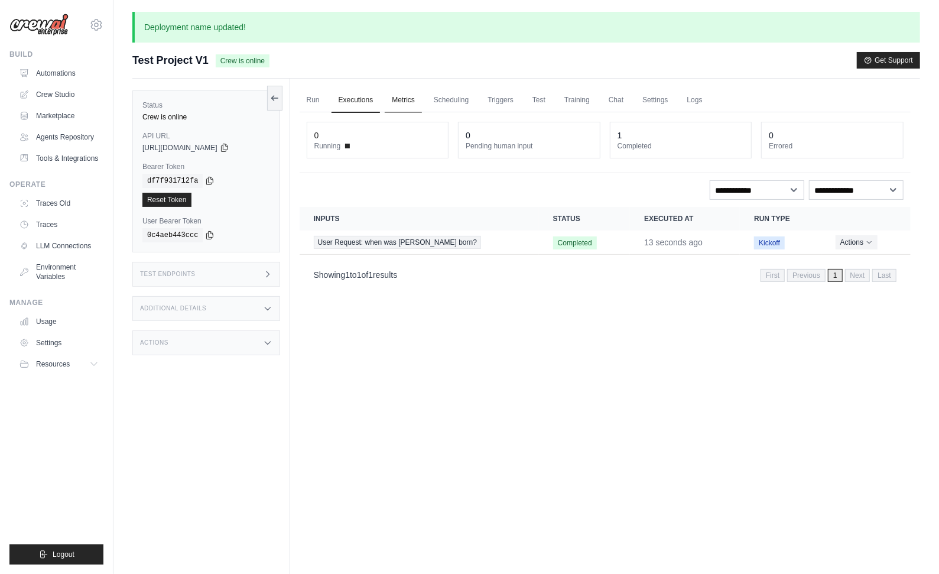
click at [398, 97] on link "Metrics" at bounding box center [403, 100] width 37 height 25
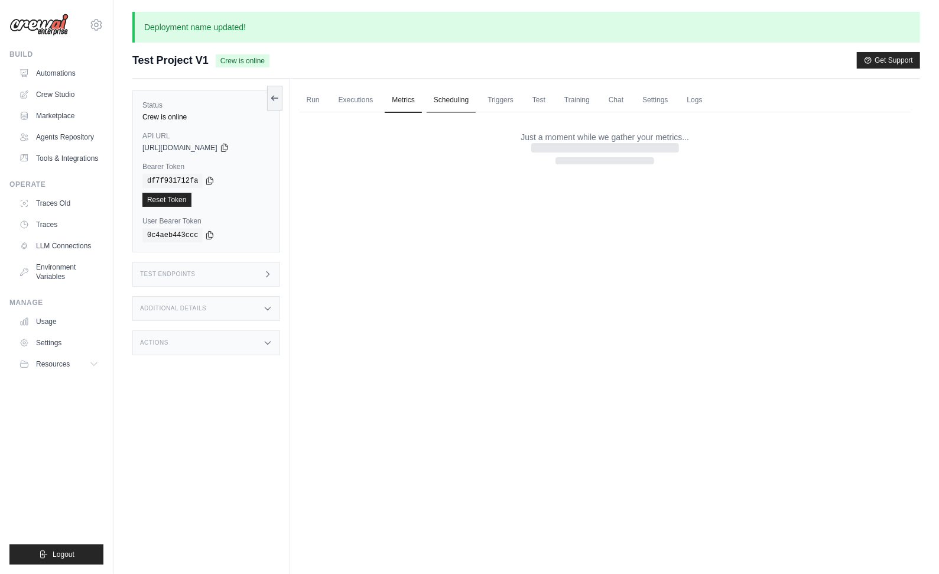
click at [447, 100] on link "Scheduling" at bounding box center [450, 100] width 49 height 25
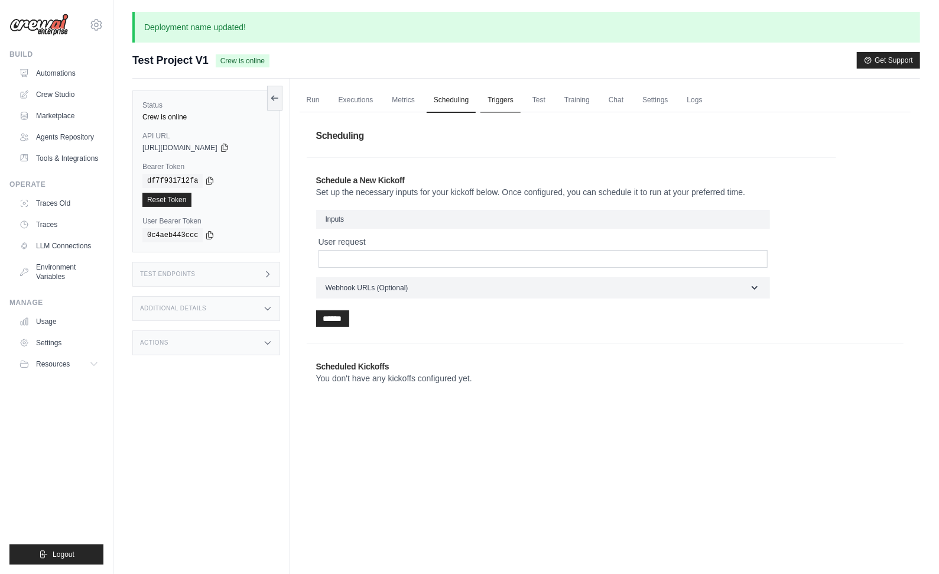
click at [501, 101] on link "Triggers" at bounding box center [500, 100] width 40 height 25
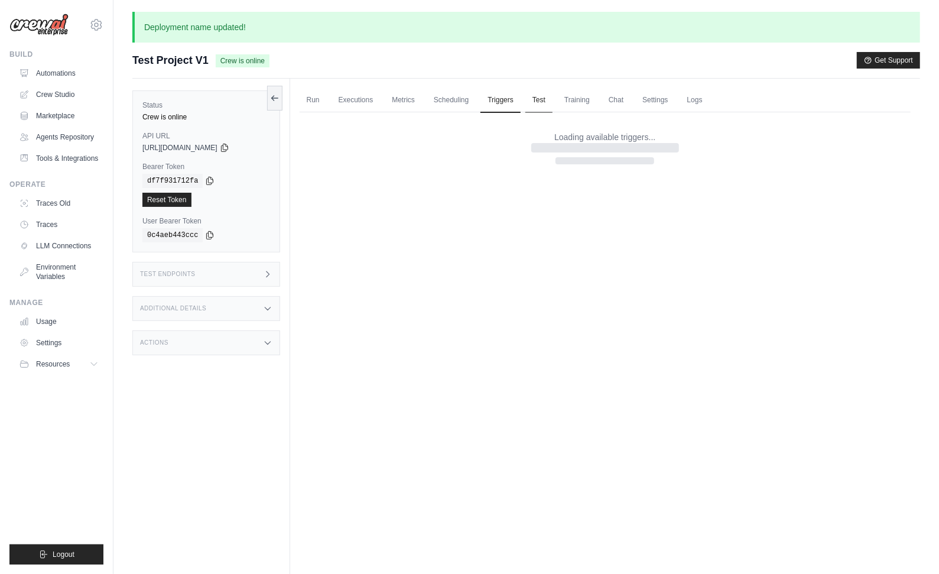
click at [542, 101] on link "Test" at bounding box center [538, 100] width 27 height 25
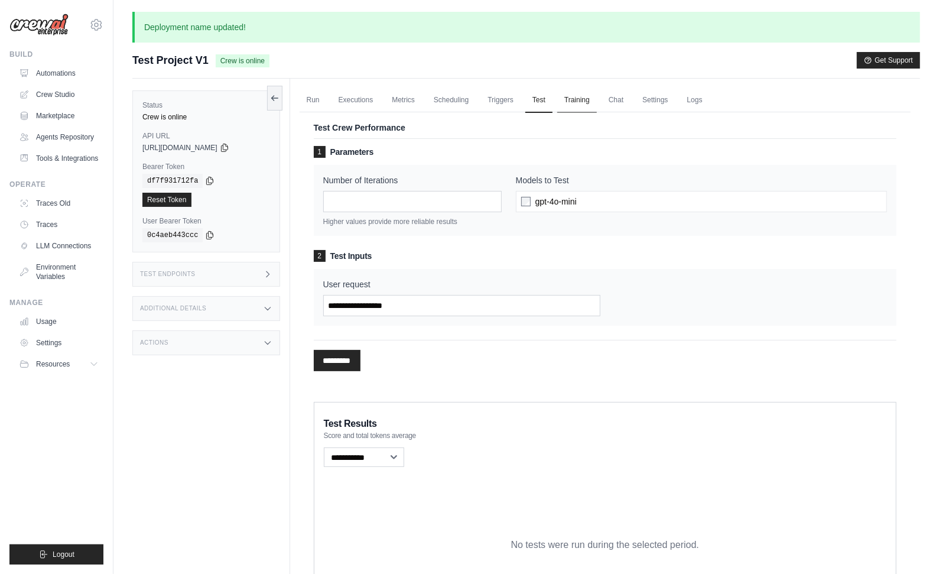
click at [573, 100] on link "Training" at bounding box center [577, 100] width 40 height 25
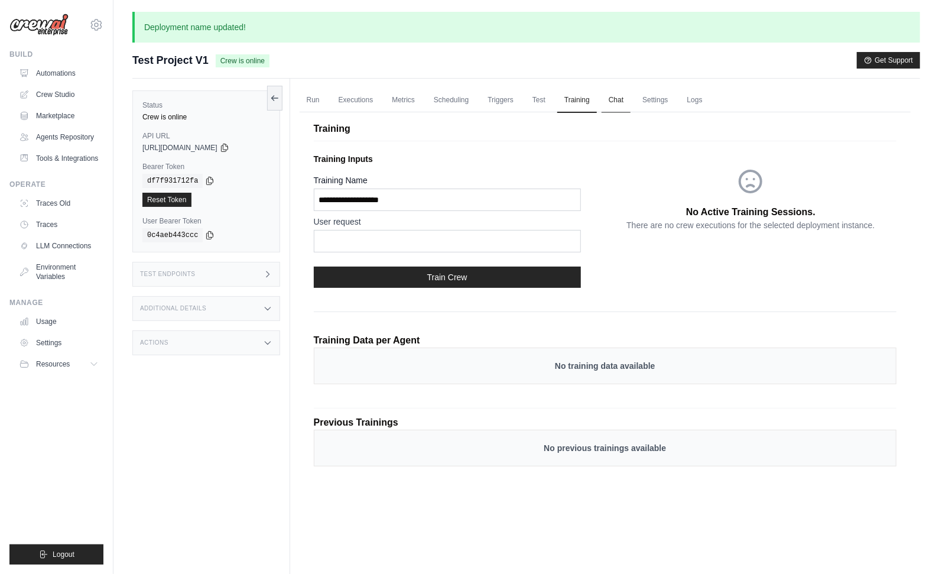
click at [617, 98] on link "Chat" at bounding box center [615, 100] width 29 height 25
click at [617, 100] on link "Chat" at bounding box center [615, 100] width 29 height 25
click at [657, 104] on link "Settings" at bounding box center [655, 100] width 40 height 25
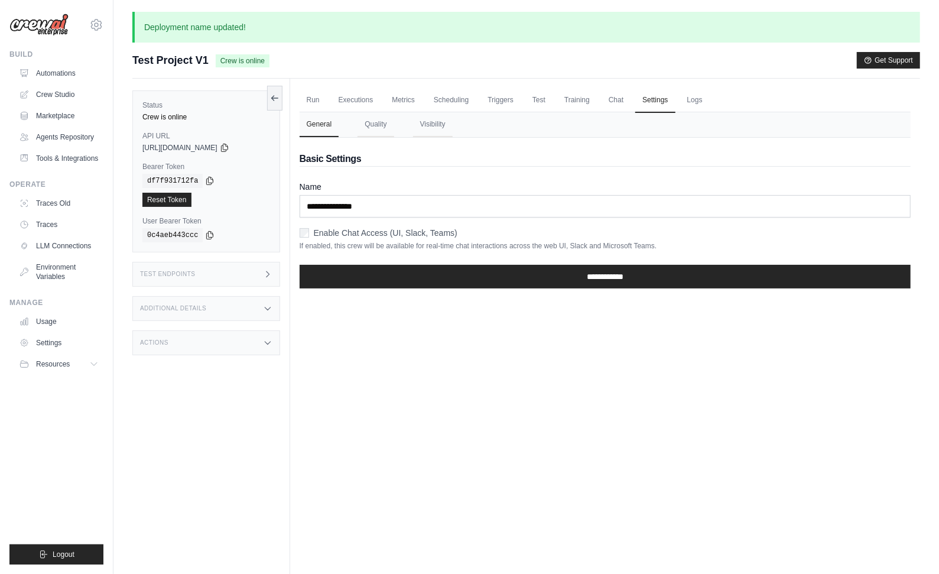
click at [669, 64] on div "Test Project V1 Crew is online Get Support" at bounding box center [525, 60] width 787 height 17
click at [308, 96] on link "Run" at bounding box center [312, 100] width 27 height 25
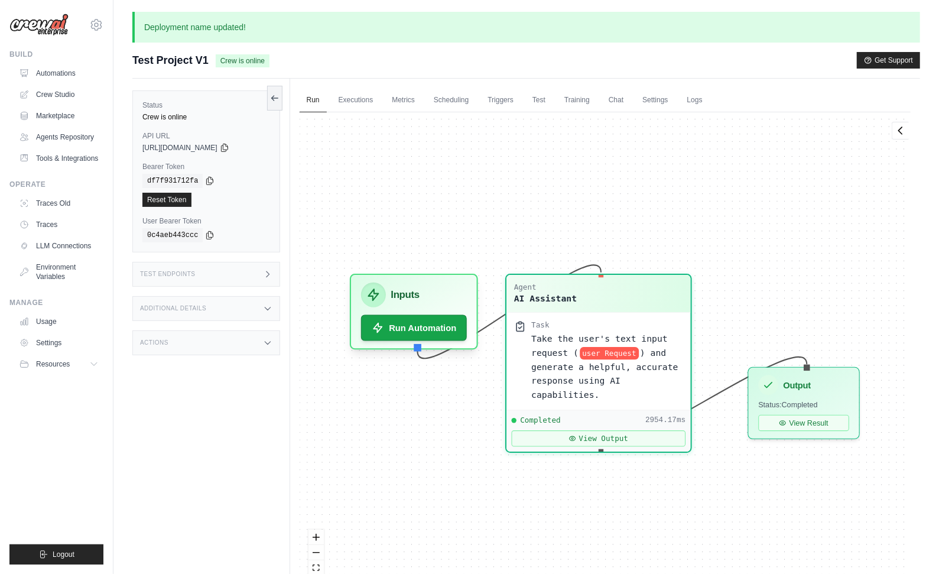
click at [372, 47] on div "Deployment name updated! Submit a support request Describe your issue or questi…" at bounding box center [525, 332] width 825 height 640
click at [338, 53] on div "Test Project V1 Crew is online Get Support" at bounding box center [525, 60] width 787 height 17
click at [65, 157] on link "Tools & Integrations" at bounding box center [59, 158] width 89 height 19
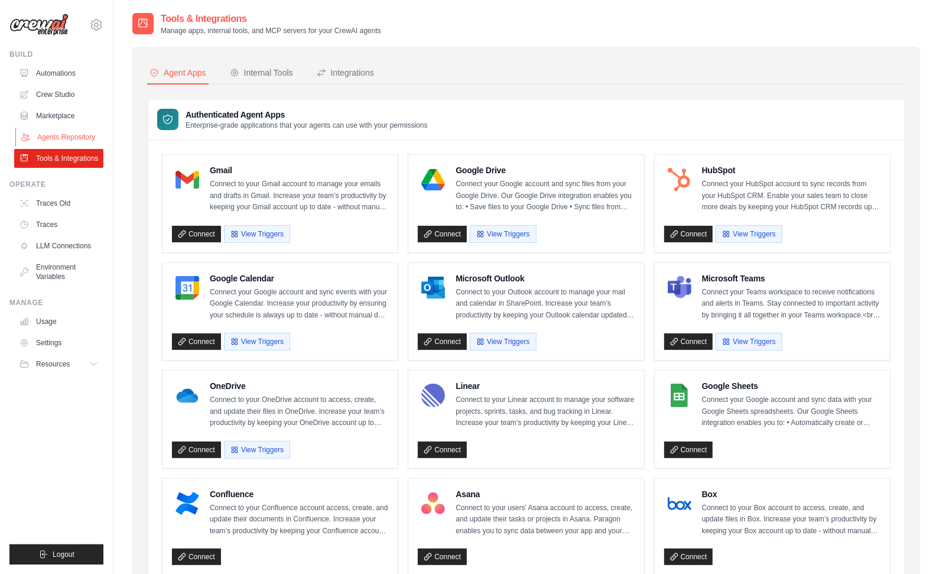
click at [51, 136] on link "Agents Repository" at bounding box center [59, 137] width 89 height 19
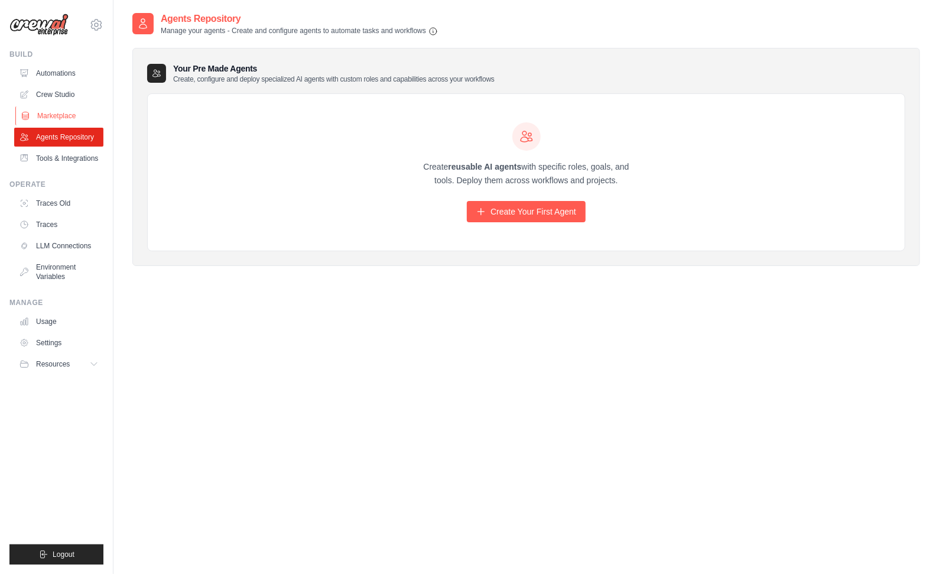
click at [54, 115] on link "Marketplace" at bounding box center [59, 115] width 89 height 19
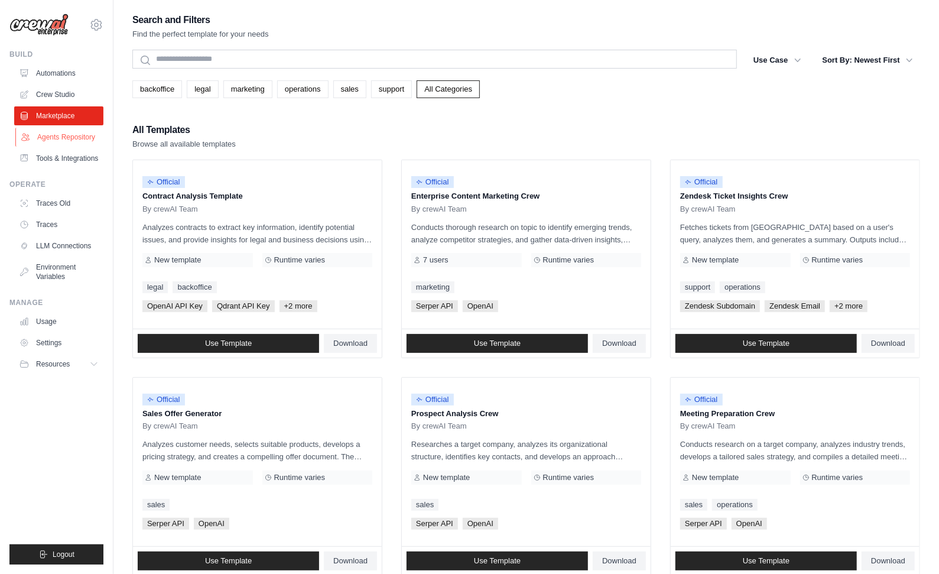
click at [43, 137] on link "Agents Repository" at bounding box center [59, 137] width 89 height 19
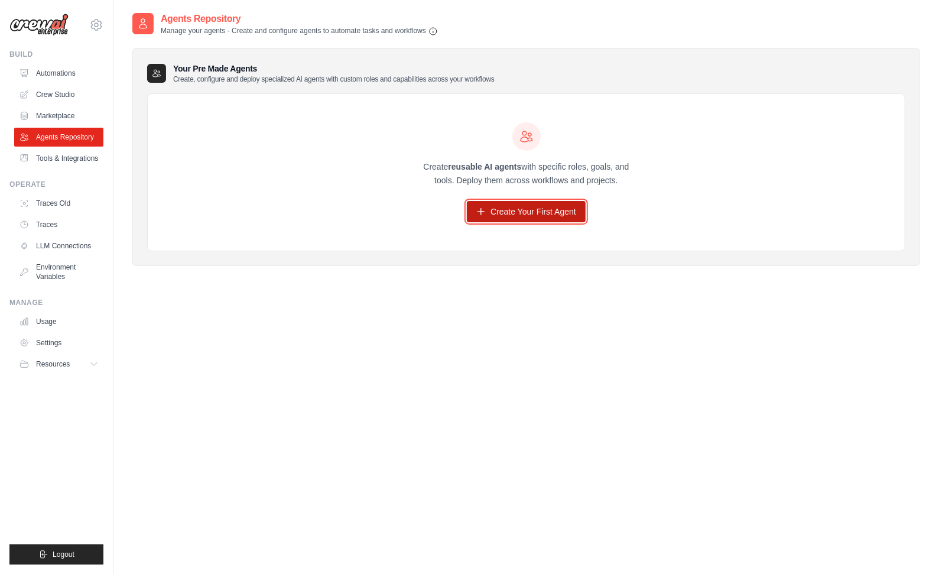
click at [530, 214] on link "Create Your First Agent" at bounding box center [526, 211] width 119 height 21
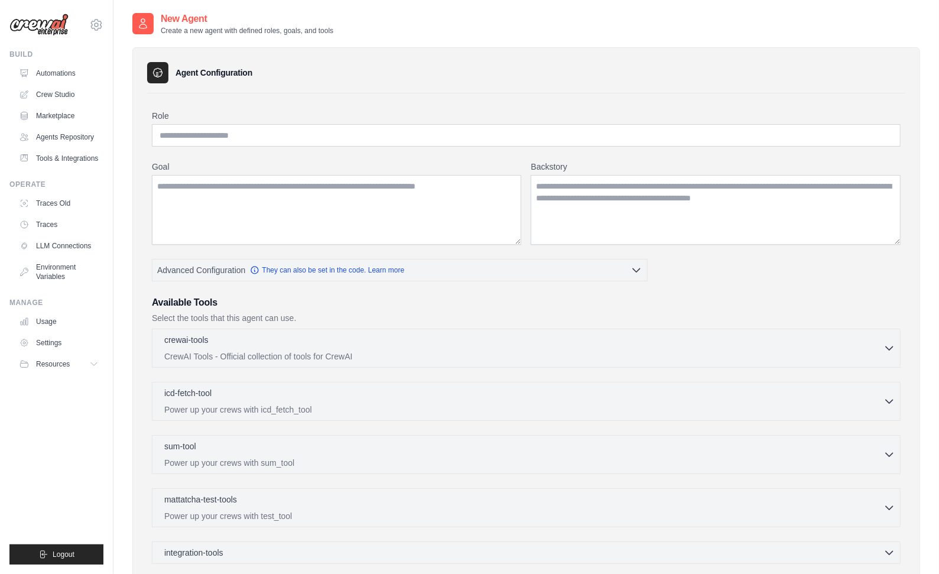
scroll to position [146, 0]
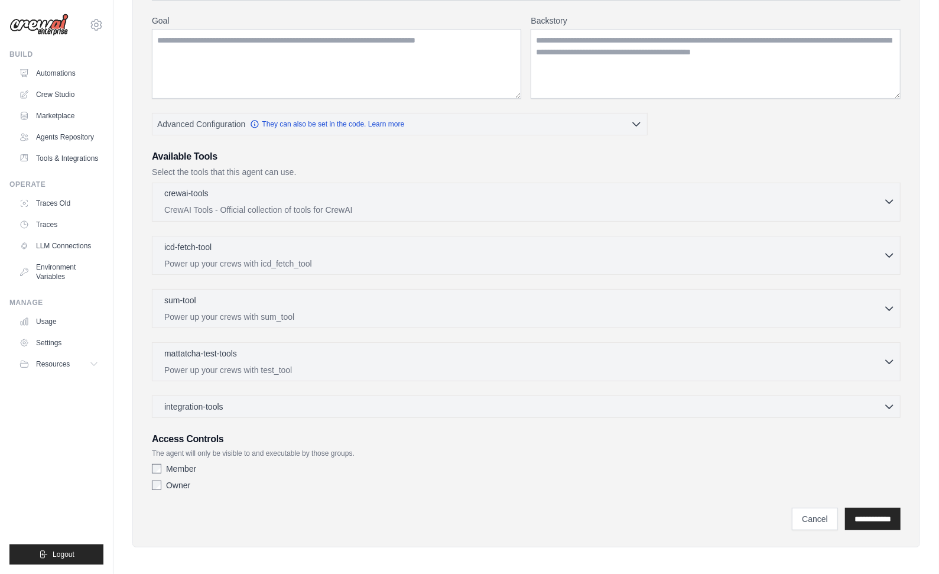
click at [366, 197] on div "crewai-tools 0 selected" at bounding box center [523, 194] width 719 height 14
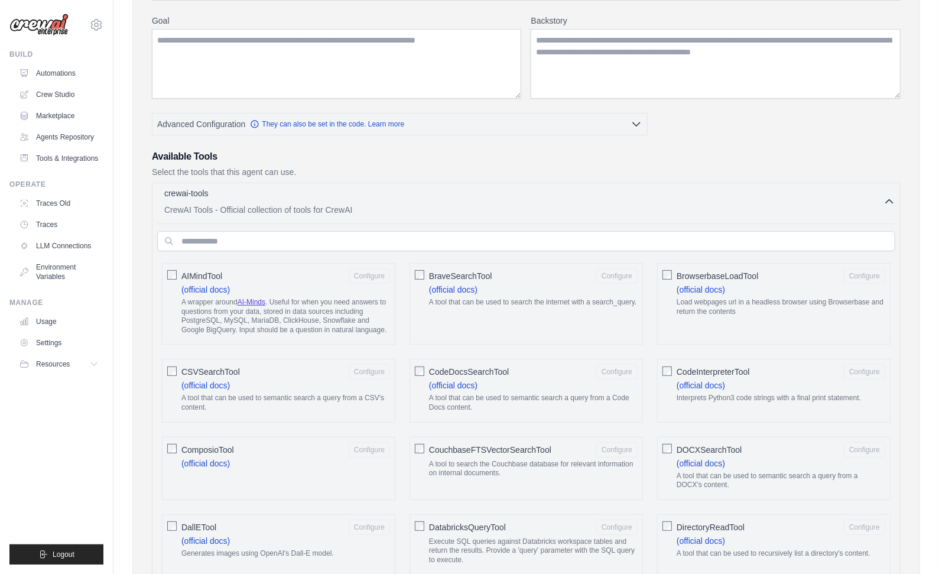
click at [380, 196] on div "crewai-tools 0 selected" at bounding box center [523, 194] width 719 height 14
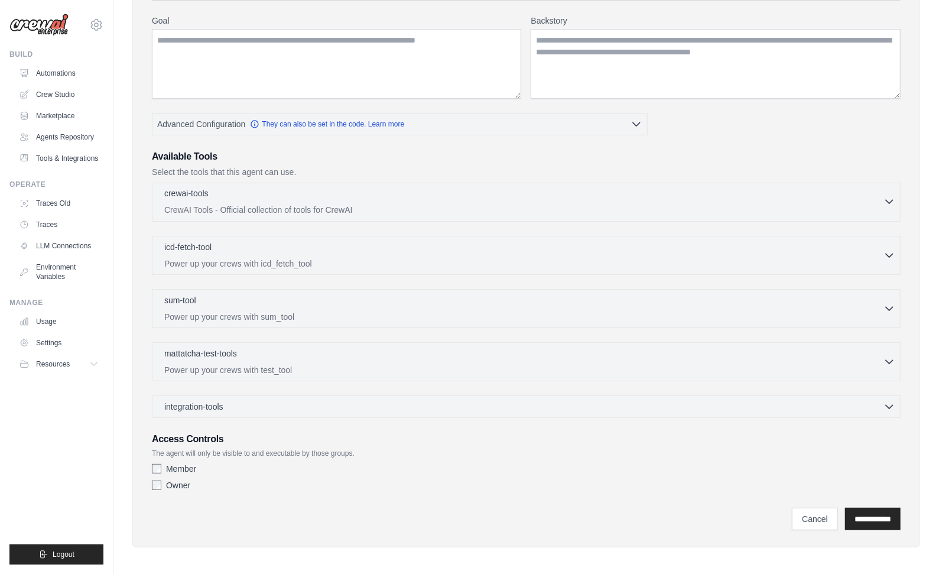
click at [380, 196] on div "crewai-tools 0 selected" at bounding box center [523, 194] width 719 height 14
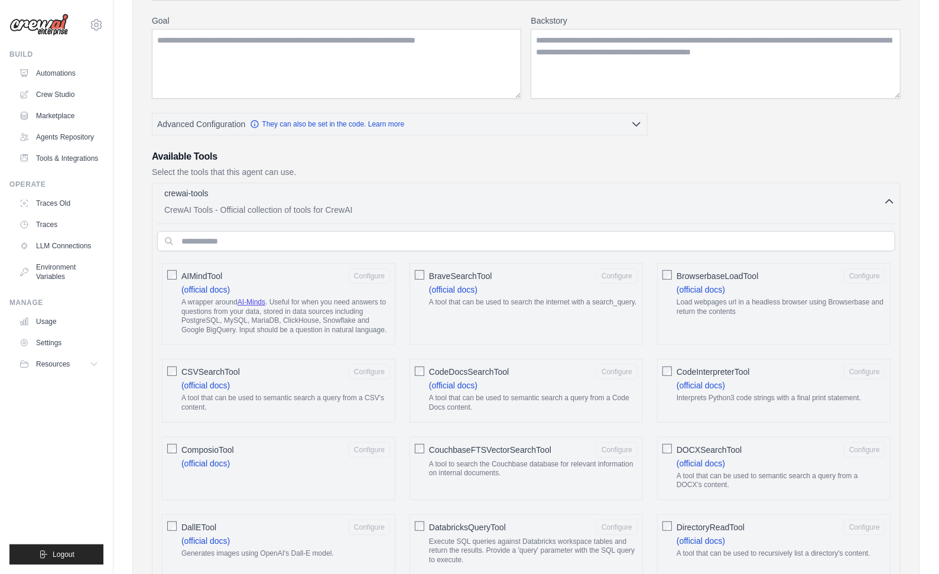
scroll to position [224, 0]
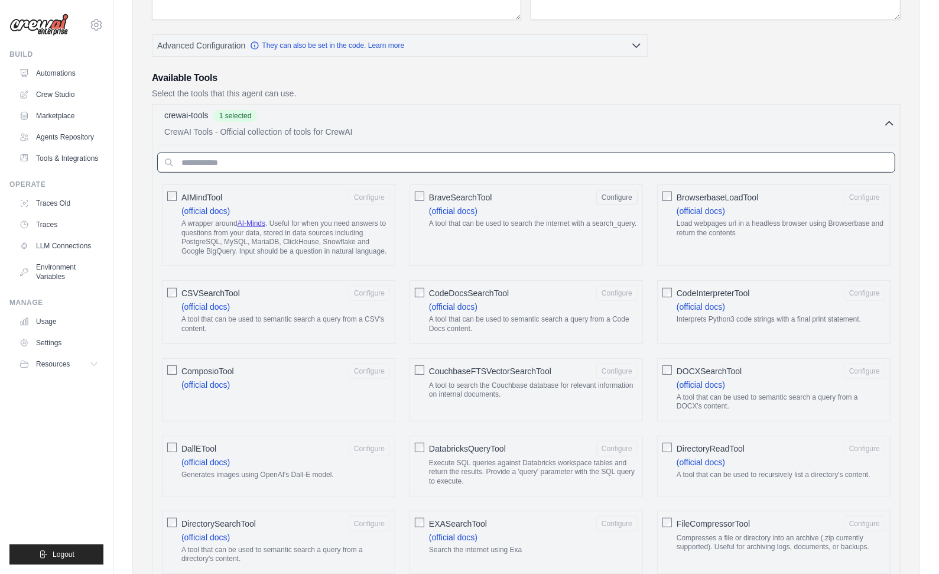
click at [465, 164] on input "text" at bounding box center [526, 162] width 738 height 20
click at [497, 128] on p "CrewAI Tools - Official collection of tools for CrewAI" at bounding box center [523, 131] width 719 height 12
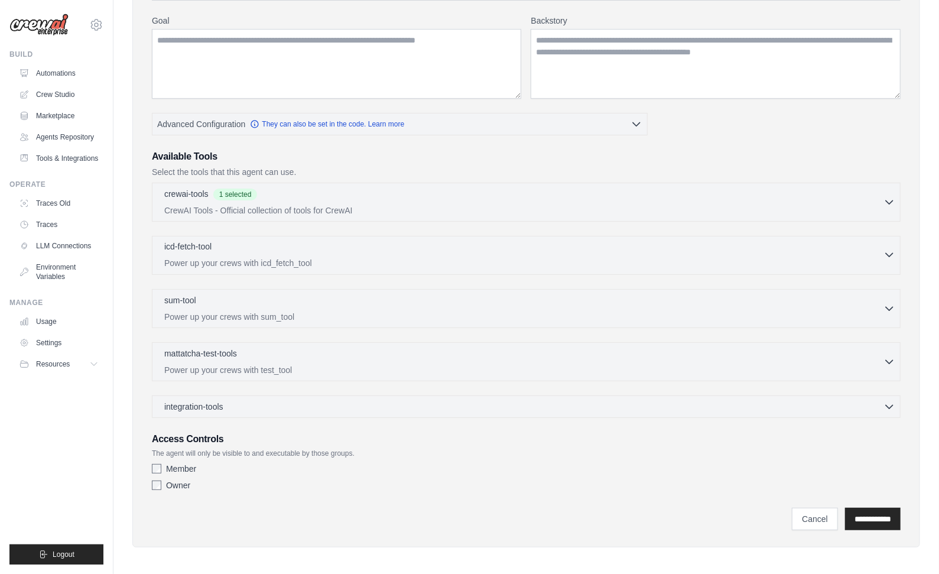
click at [457, 241] on div "icd-fetch-tool 0 selected" at bounding box center [523, 247] width 719 height 14
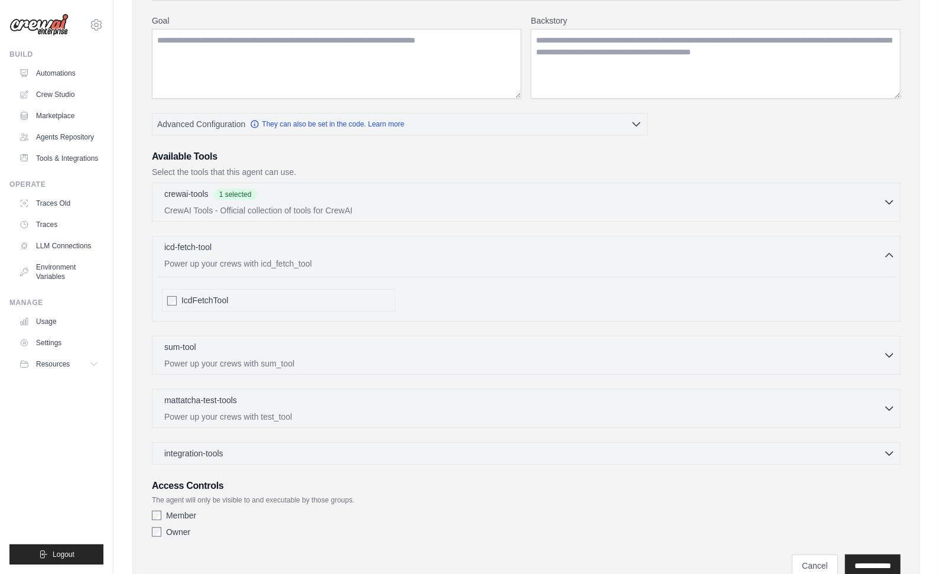
scroll to position [192, 0]
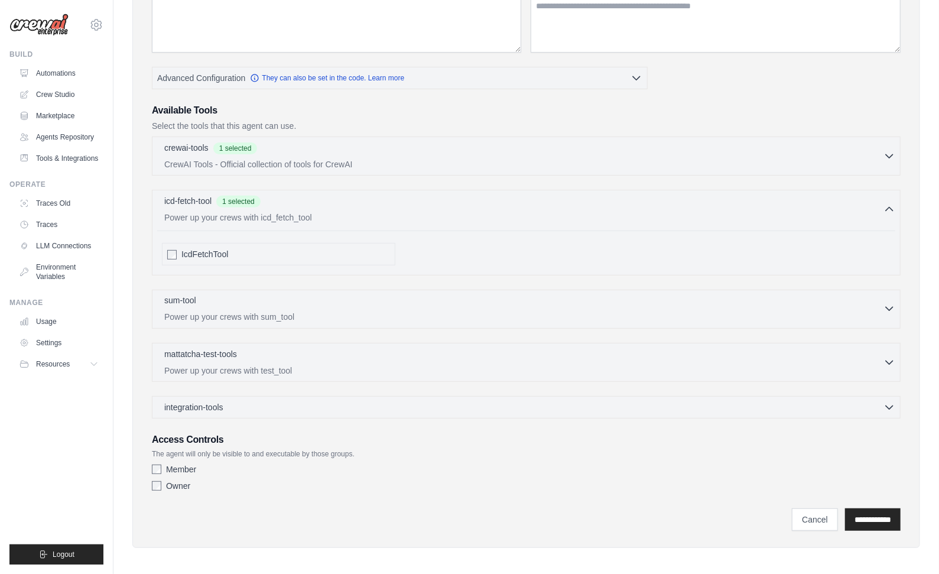
click at [405, 311] on p "Power up your crews with sum_tool" at bounding box center [523, 317] width 719 height 12
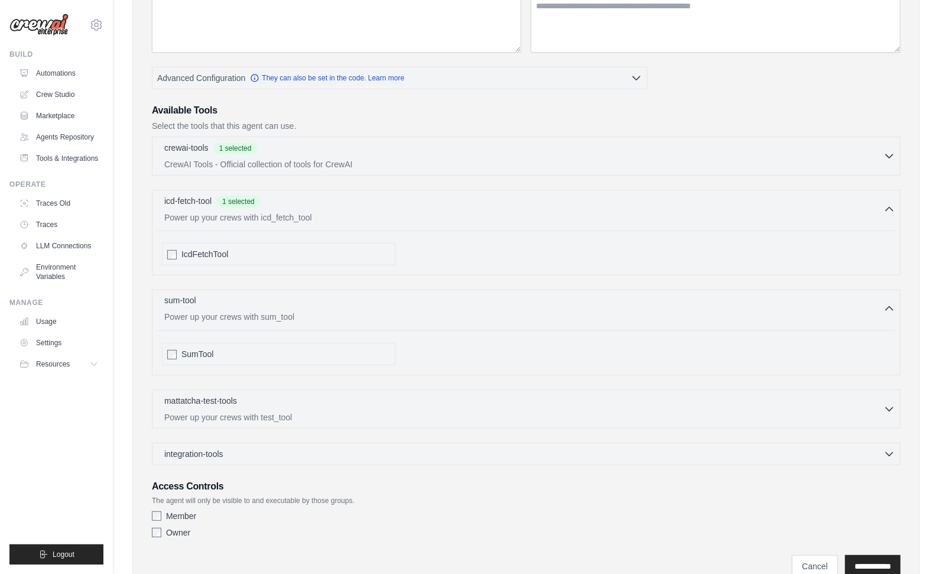
scroll to position [238, 0]
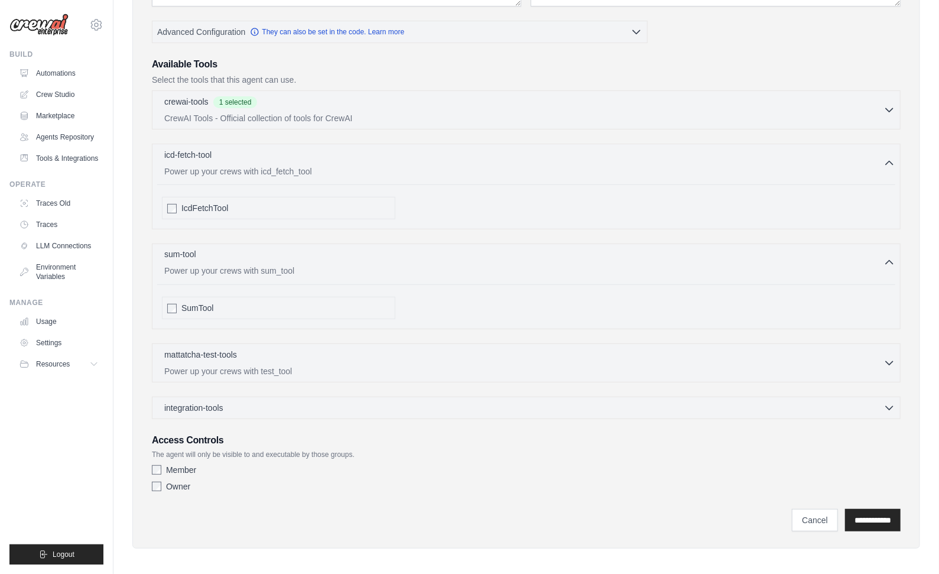
click at [483, 267] on p "Power up your crews with sum_tool" at bounding box center [523, 271] width 719 height 12
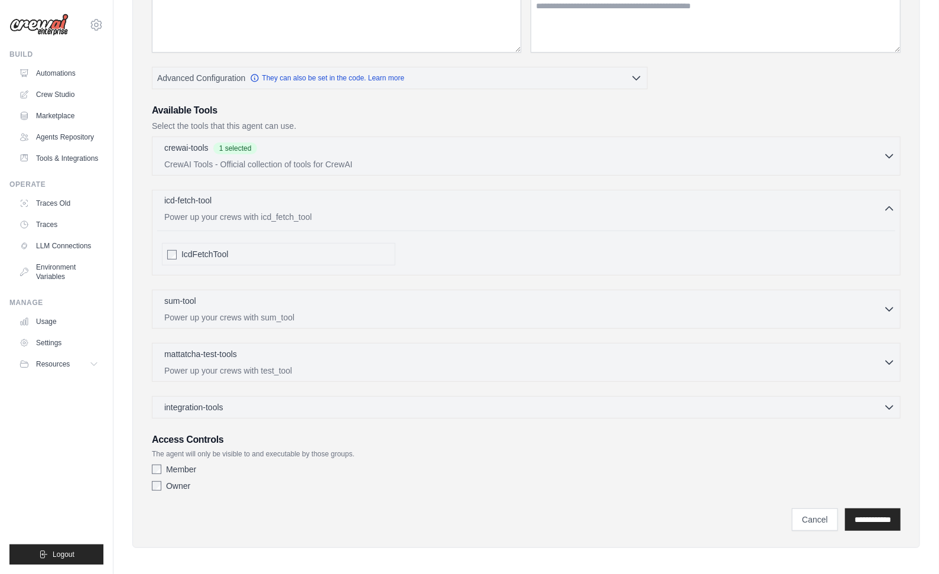
click at [529, 203] on div "icd-fetch-tool 0 selected" at bounding box center [523, 201] width 719 height 14
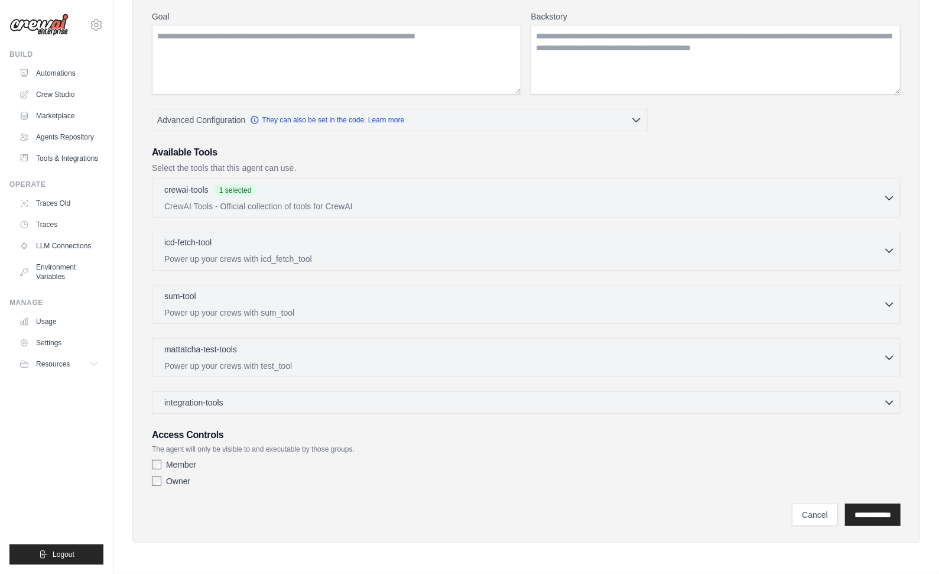
scroll to position [146, 0]
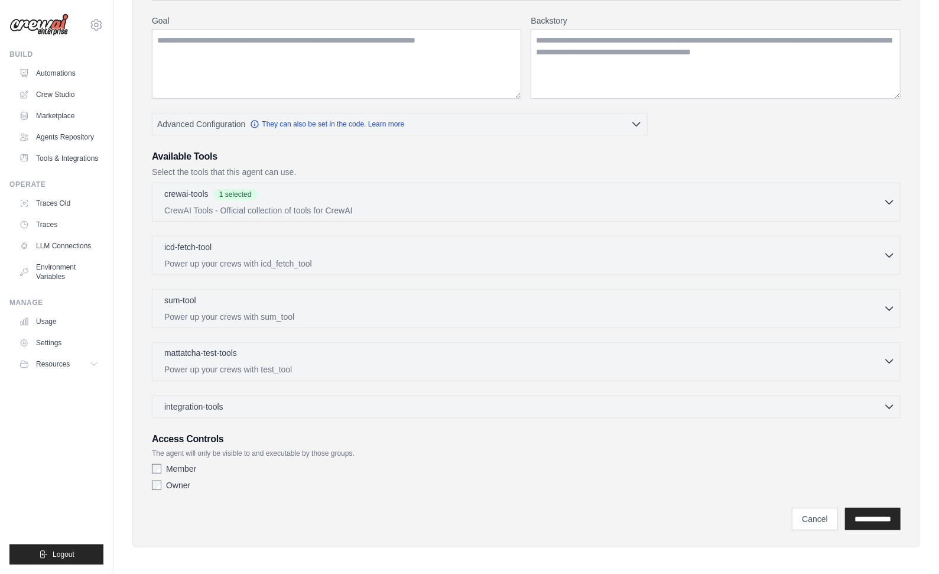
click at [490, 363] on p "Power up your crews with test_tool" at bounding box center [523, 369] width 719 height 12
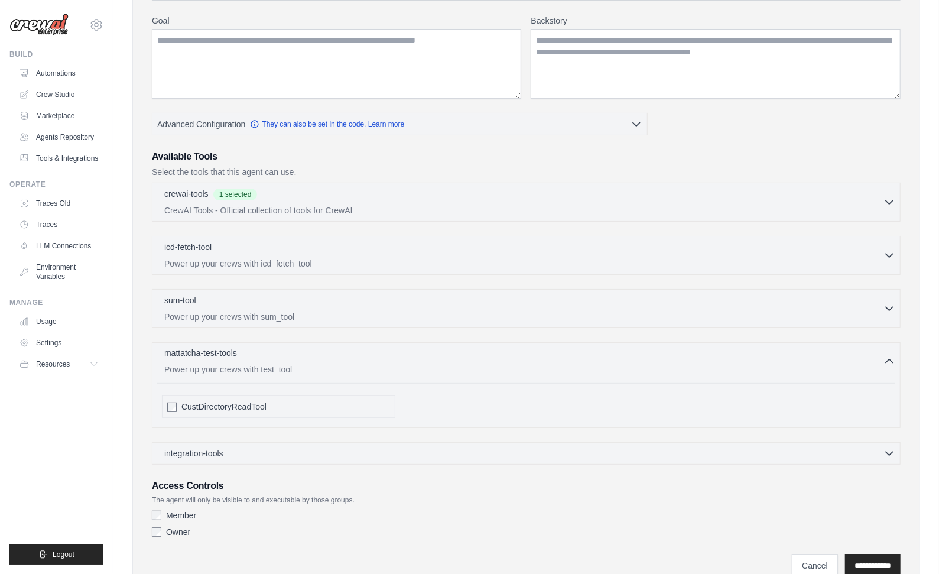
click at [490, 363] on p "Power up your crews with test_tool" at bounding box center [523, 369] width 719 height 12
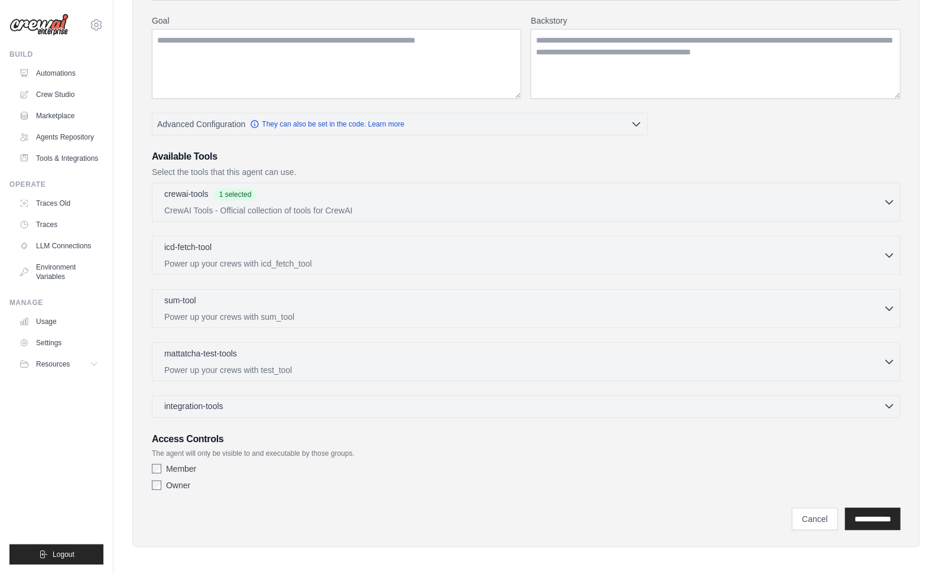
click at [434, 400] on div "integration-tools 0 selected" at bounding box center [529, 406] width 731 height 12
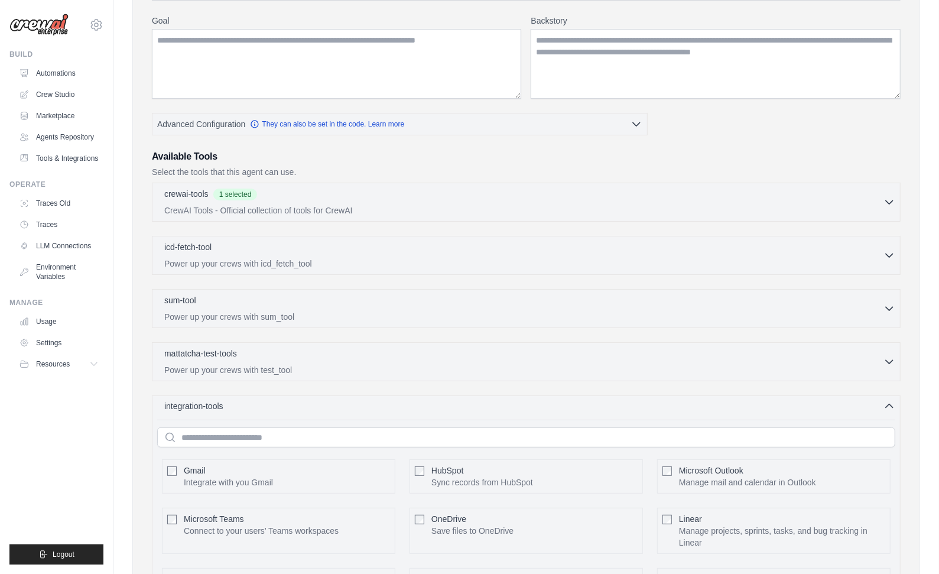
scroll to position [382, 0]
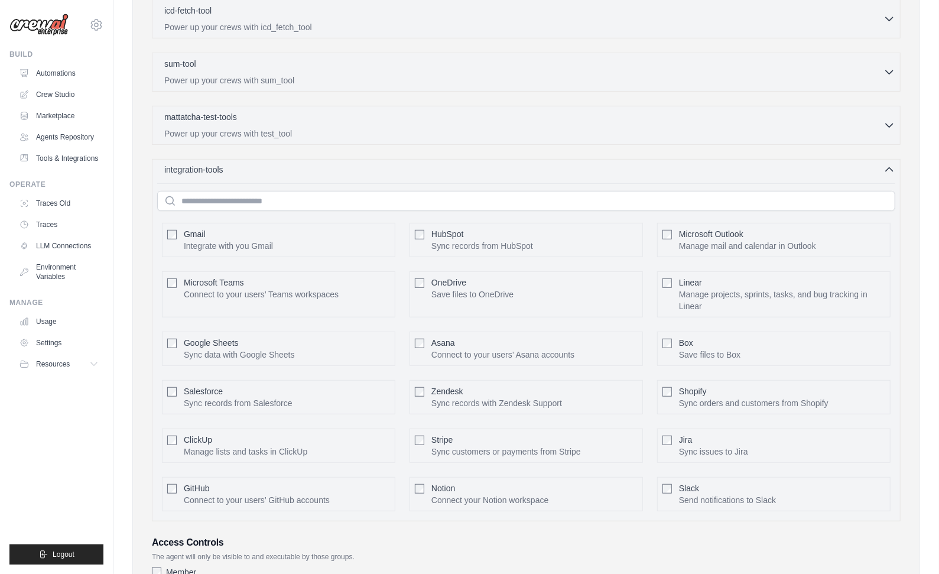
click at [593, 165] on div "integration-tools 0 selected" at bounding box center [529, 170] width 731 height 12
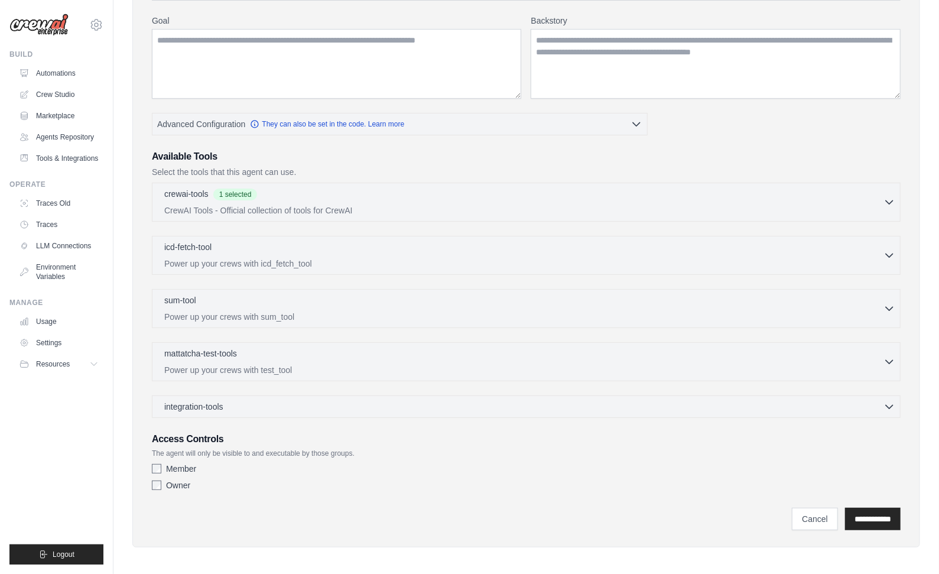
click at [507, 537] on div "Agent Configuration Role Goal Backstory Advanced Configuration" at bounding box center [525, 224] width 787 height 646
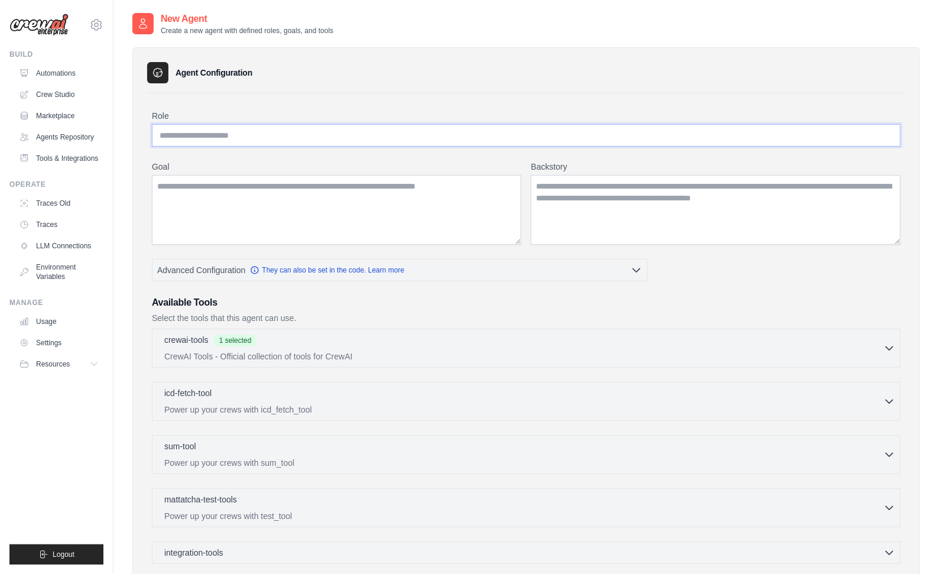
click at [301, 133] on input "Role" at bounding box center [526, 135] width 748 height 22
type input "**********"
click at [346, 218] on textarea "Goal" at bounding box center [336, 210] width 369 height 70
click at [343, 207] on textarea "Goal" at bounding box center [336, 210] width 369 height 70
type textarea "**********"
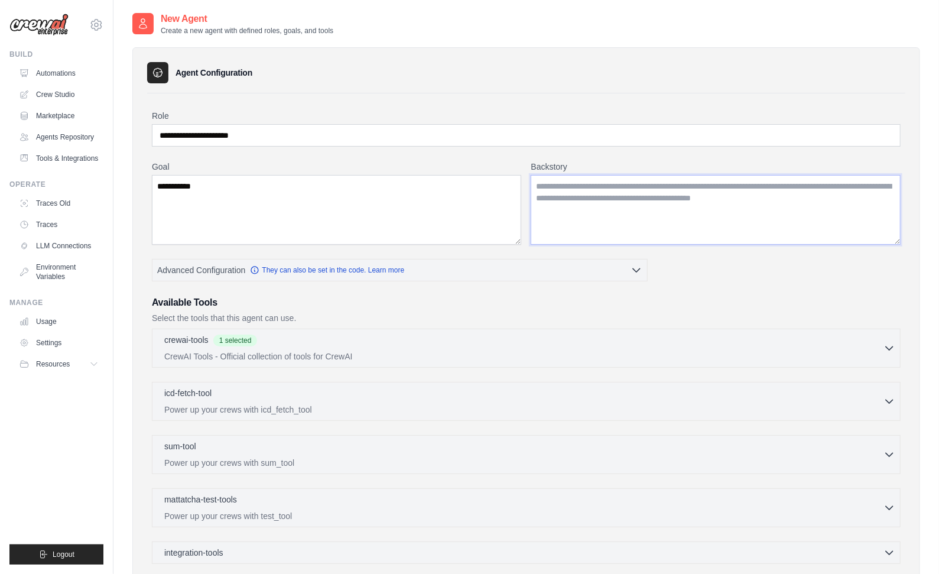
click at [651, 211] on textarea "Backstory" at bounding box center [715, 210] width 370 height 70
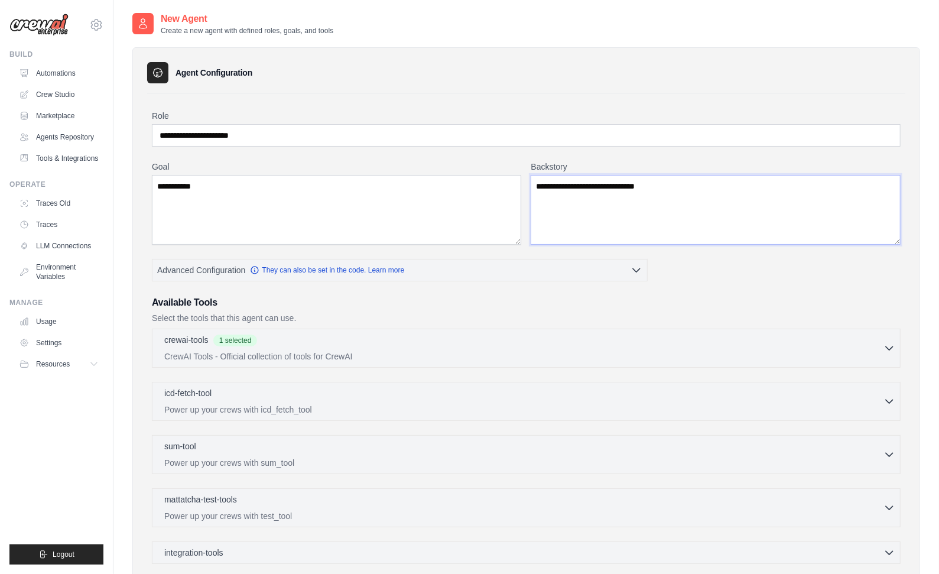
type textarea "**********"
click at [554, 98] on div "**********" at bounding box center [526, 385] width 758 height 585
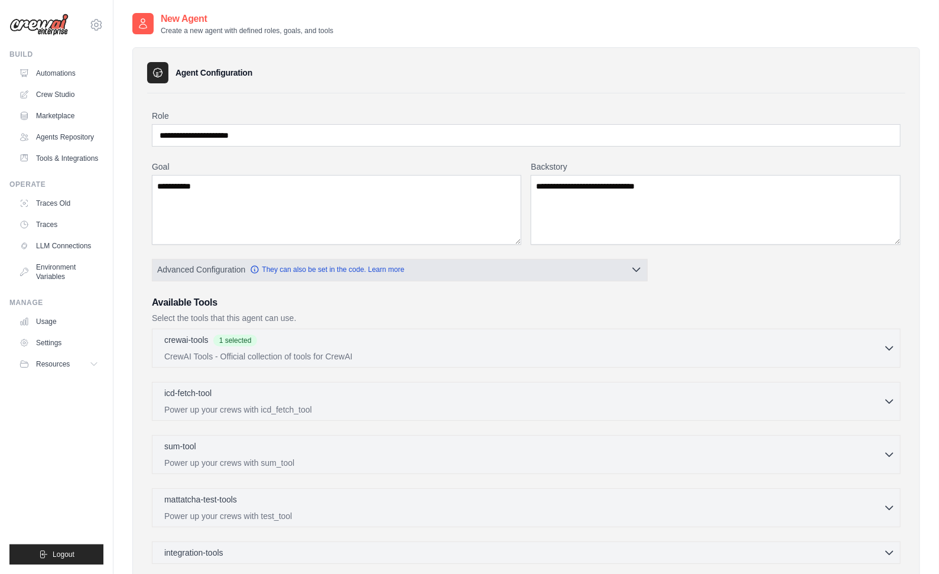
click at [641, 263] on icon "button" at bounding box center [636, 269] width 12 height 12
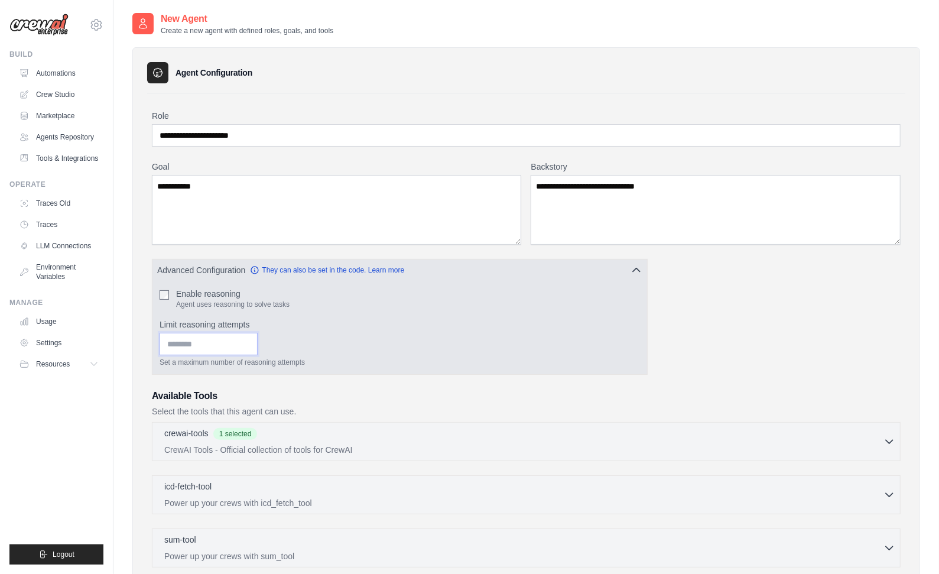
click at [230, 346] on input "Limit reasoning attempts" at bounding box center [208, 344] width 98 height 22
click at [227, 340] on input "Limit reasoning attempts" at bounding box center [208, 344] width 98 height 22
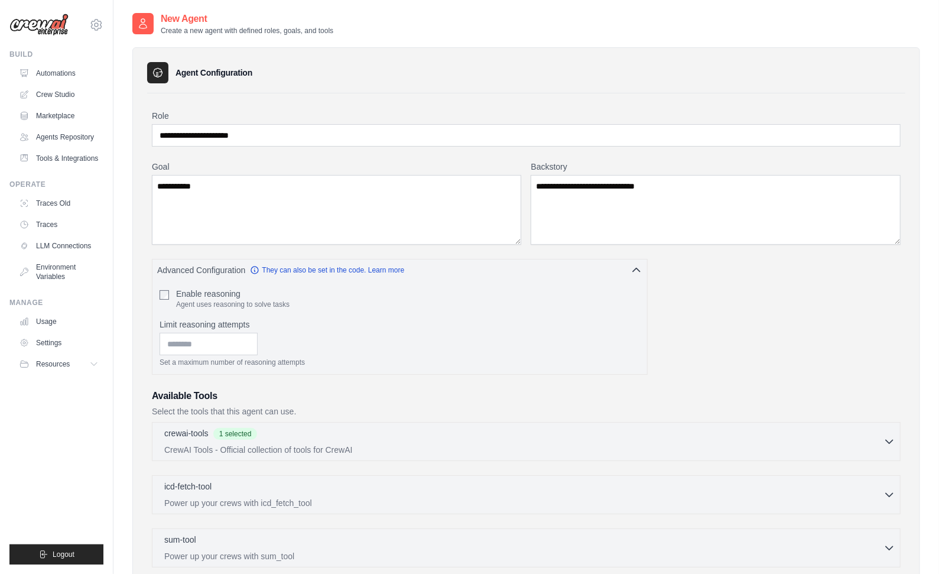
click at [749, 299] on div "**********" at bounding box center [526, 422] width 748 height 625
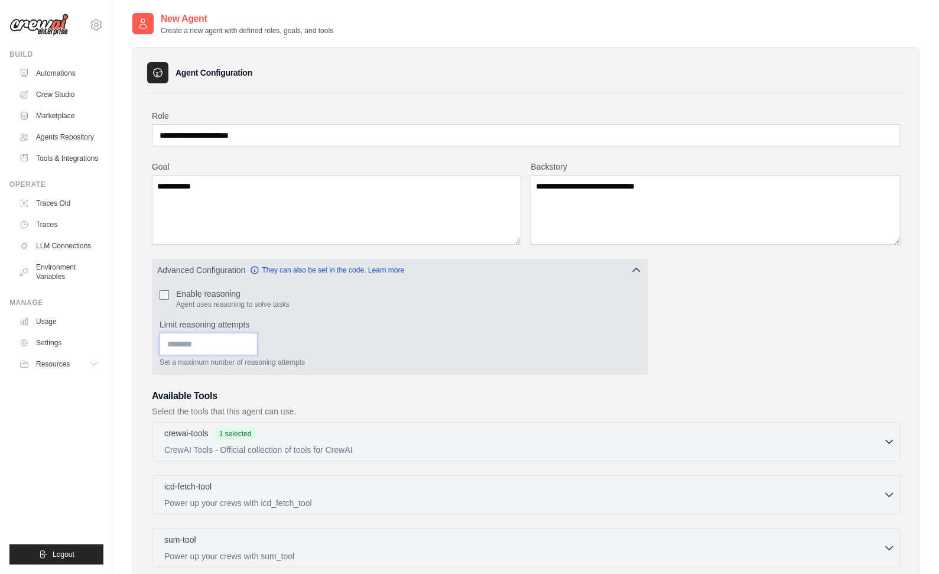
click at [213, 345] on input "Limit reasoning attempts" at bounding box center [208, 344] width 98 height 22
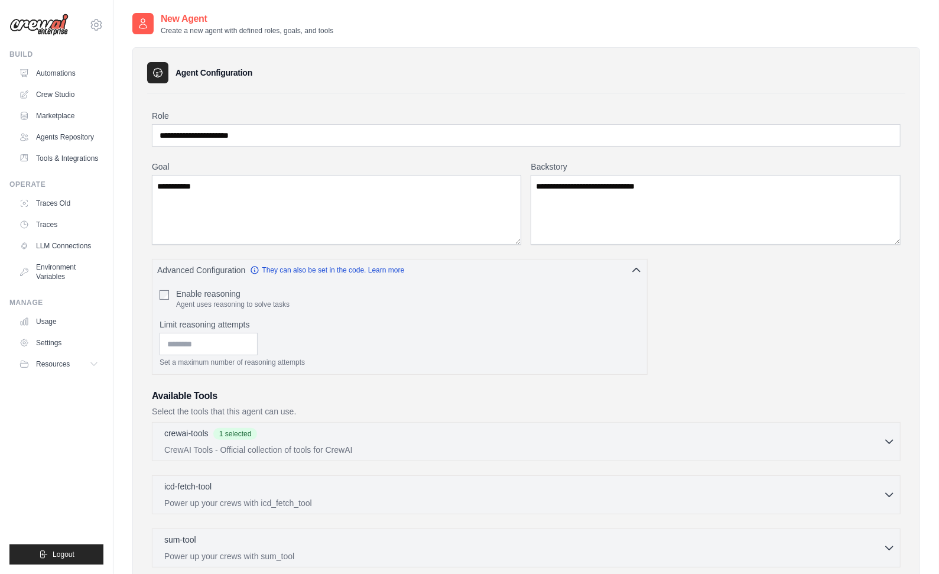
click at [674, 317] on div "**********" at bounding box center [526, 422] width 748 height 625
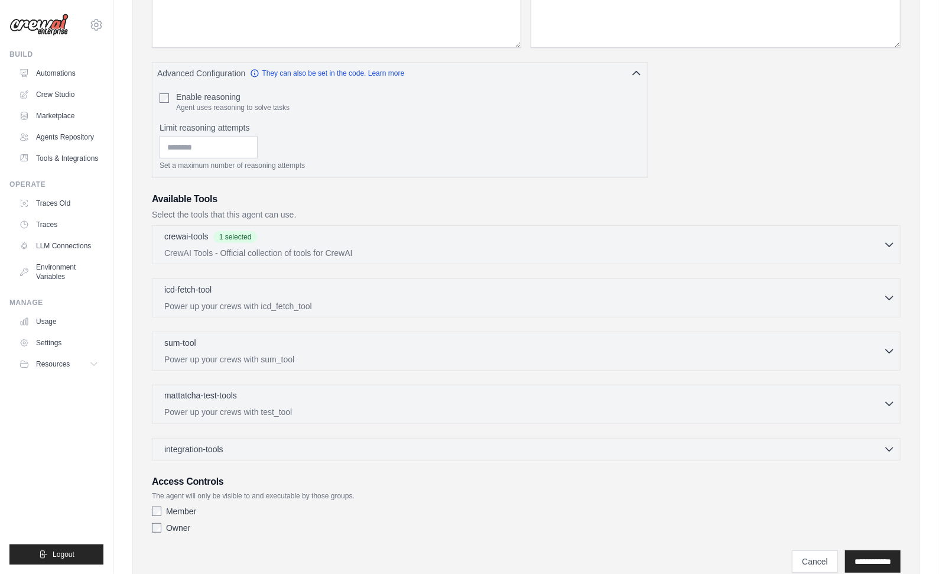
scroll to position [239, 0]
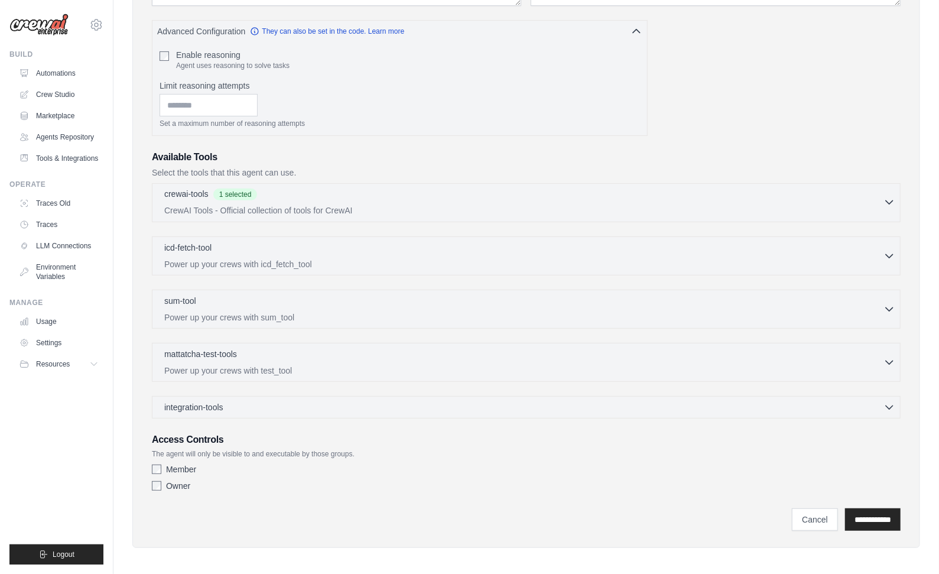
click at [514, 198] on div "crewai-tools 1 selected" at bounding box center [523, 195] width 719 height 14
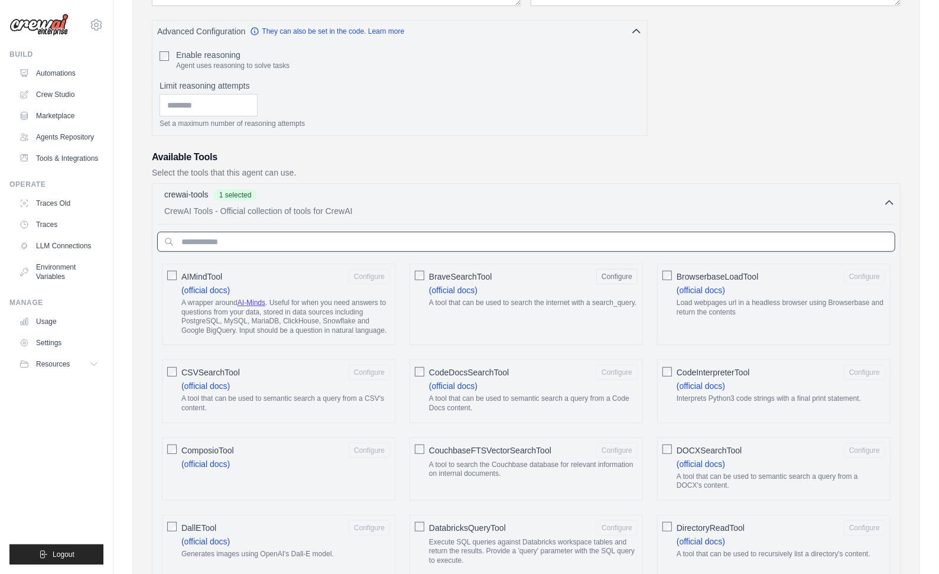
click at [584, 236] on input "text" at bounding box center [526, 242] width 738 height 20
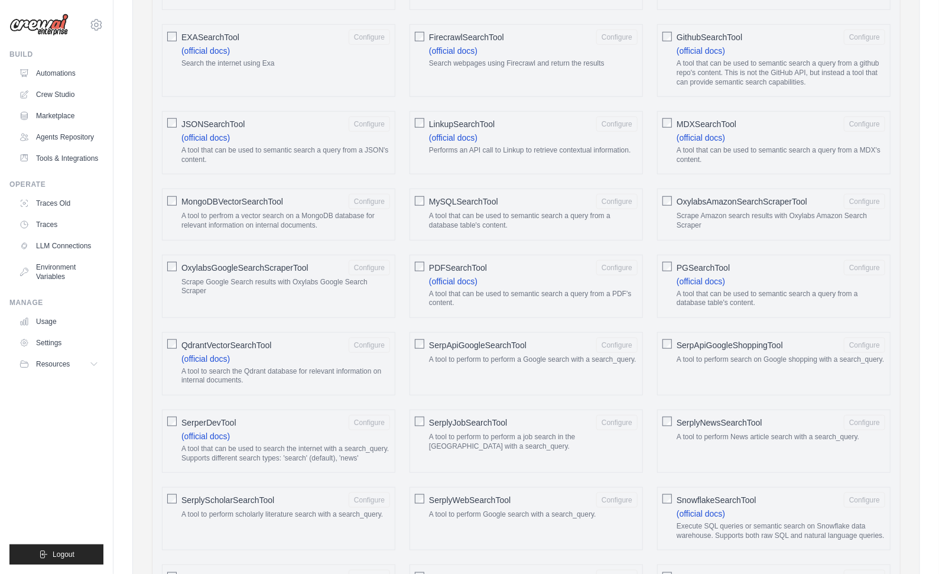
scroll to position [790, 0]
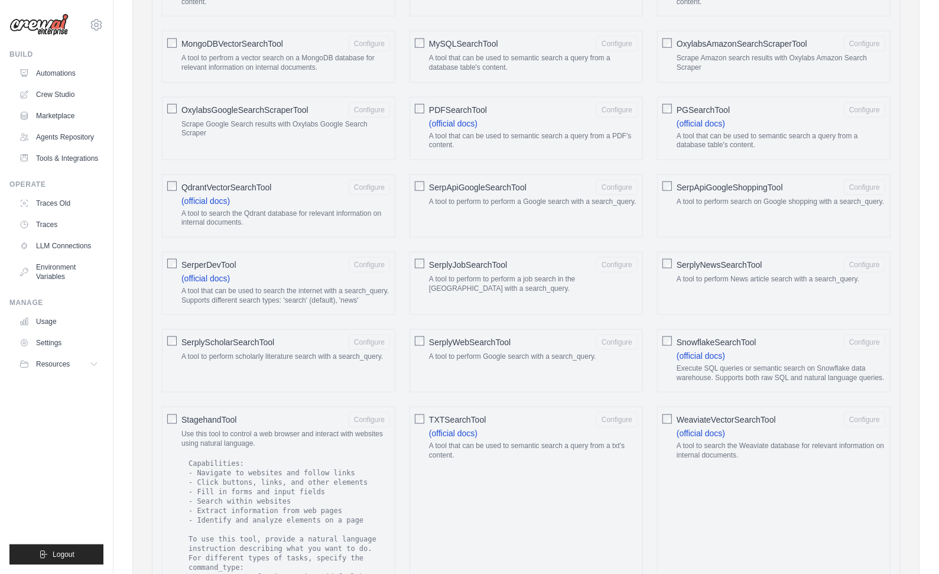
type input "******"
click at [620, 179] on button "Configure" at bounding box center [616, 186] width 41 height 15
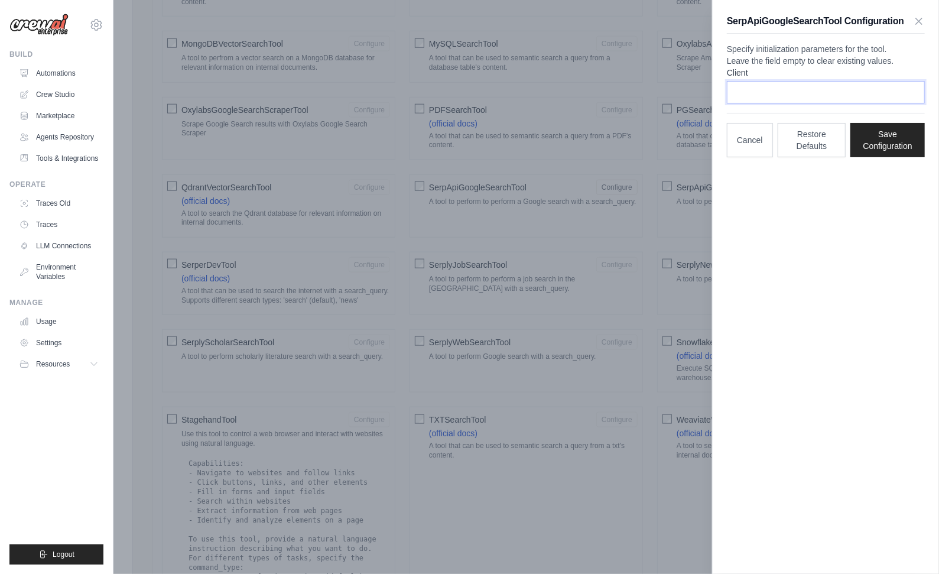
click at [784, 103] on input "Client" at bounding box center [826, 92] width 198 height 22
click at [894, 157] on button "Save Configuration" at bounding box center [887, 139] width 74 height 34
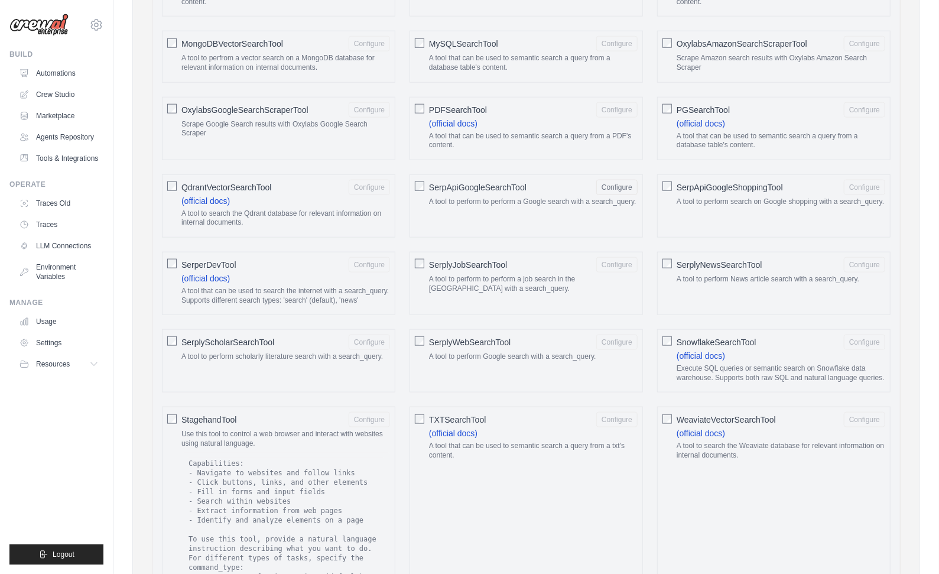
click at [655, 197] on div "AIMindTool Configure (official docs) A wrapper around AI-Minds . Useful for whe…" at bounding box center [526, 255] width 738 height 1097
click at [646, 197] on div "AIMindTool Configure (official docs) A wrapper around AI-Minds . Useful for whe…" at bounding box center [526, 255] width 738 height 1097
click at [649, 213] on div "AIMindTool Configure (official docs) A wrapper around AI-Minds . Useful for whe…" at bounding box center [526, 255] width 738 height 1097
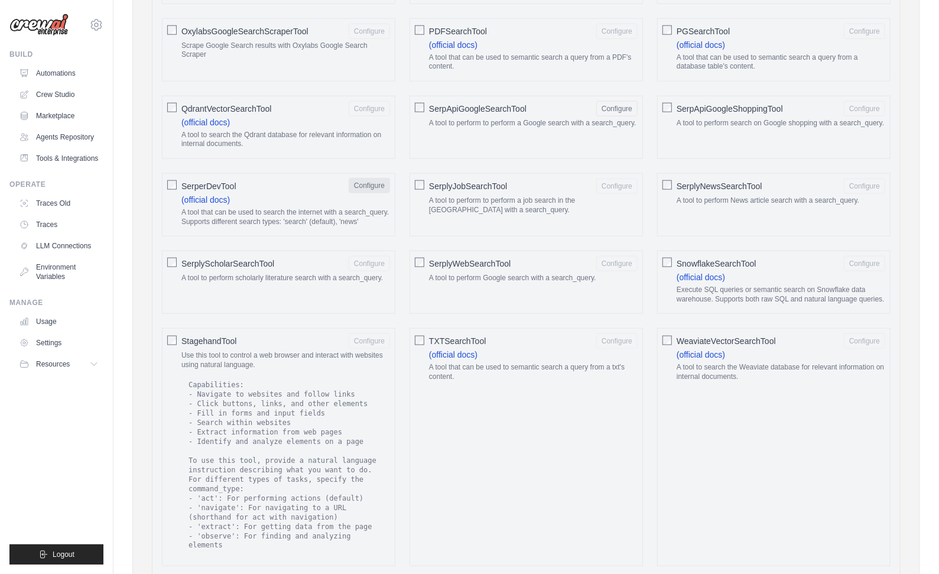
click at [364, 178] on button "Configure" at bounding box center [368, 185] width 41 height 15
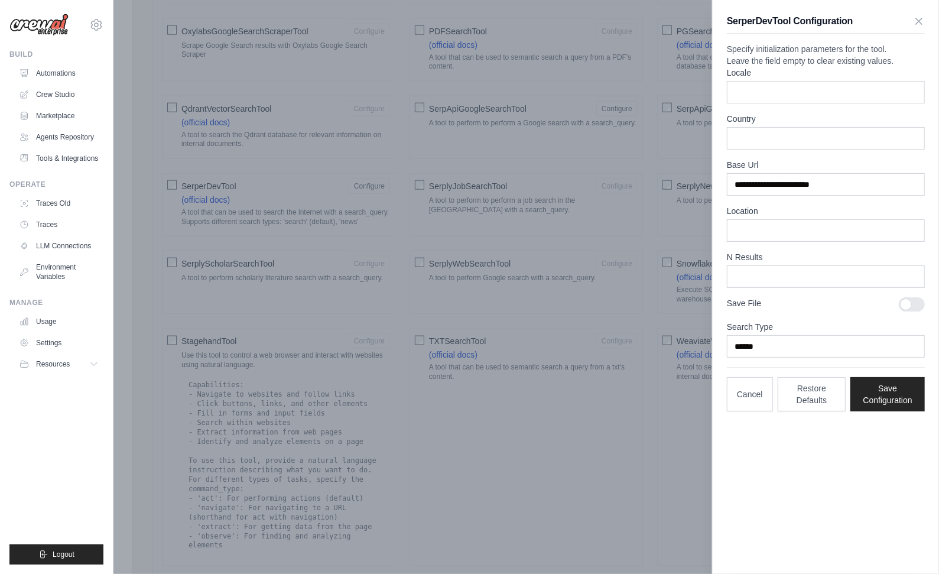
click at [580, 250] on div at bounding box center [469, 287] width 939 height 574
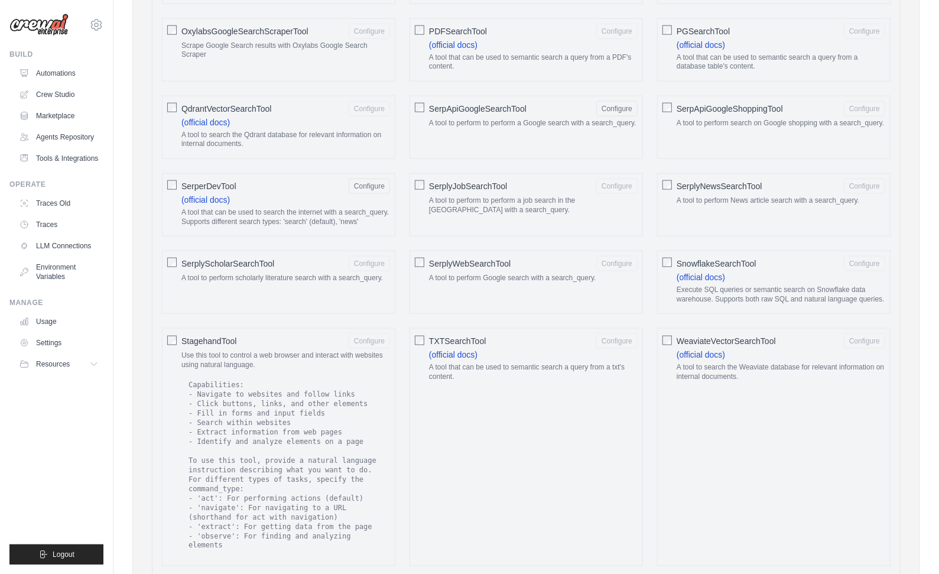
click at [653, 317] on div "AIMindTool Configure (official docs) A wrapper around AI-Minds . Useful for whe…" at bounding box center [526, 176] width 738 height 1097
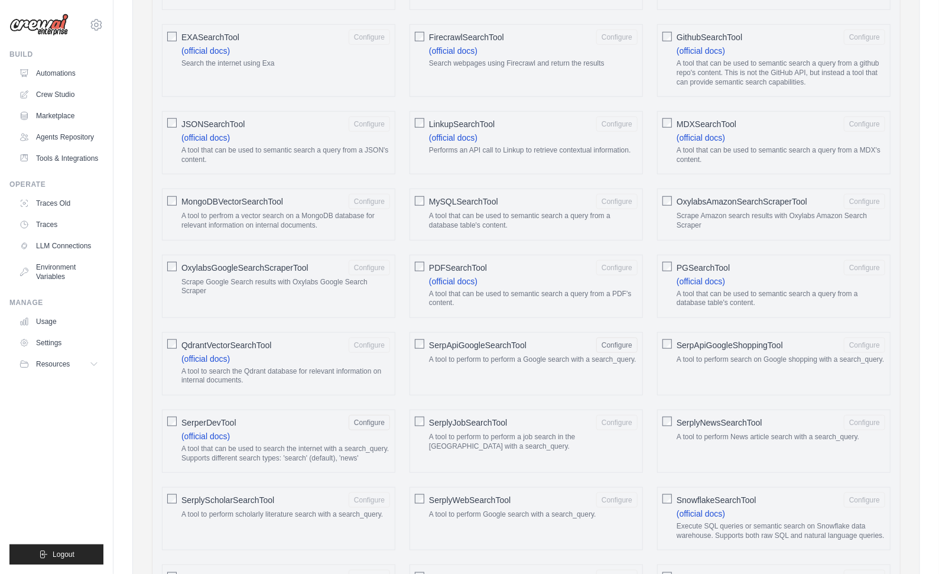
scroll to position [436, 0]
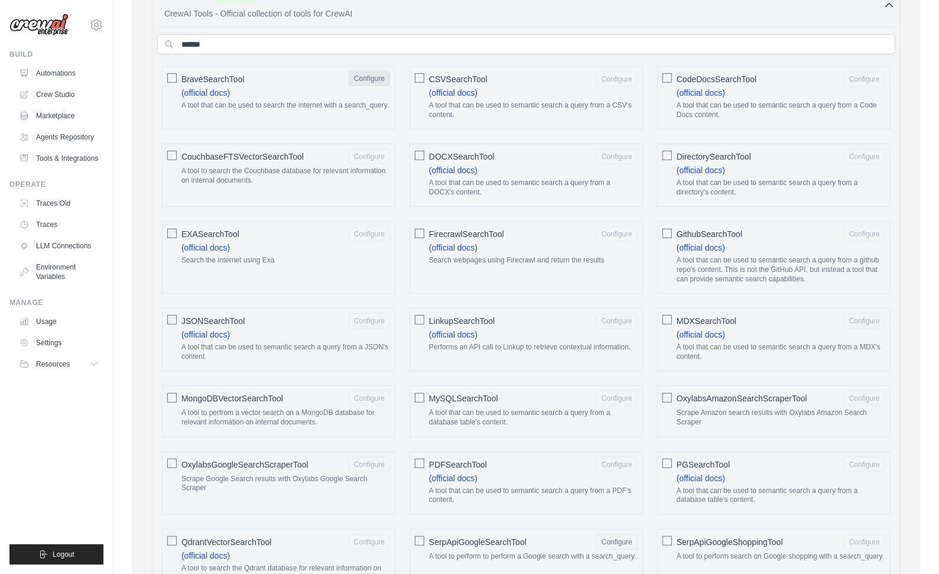
click at [364, 75] on button "Configure" at bounding box center [368, 78] width 41 height 15
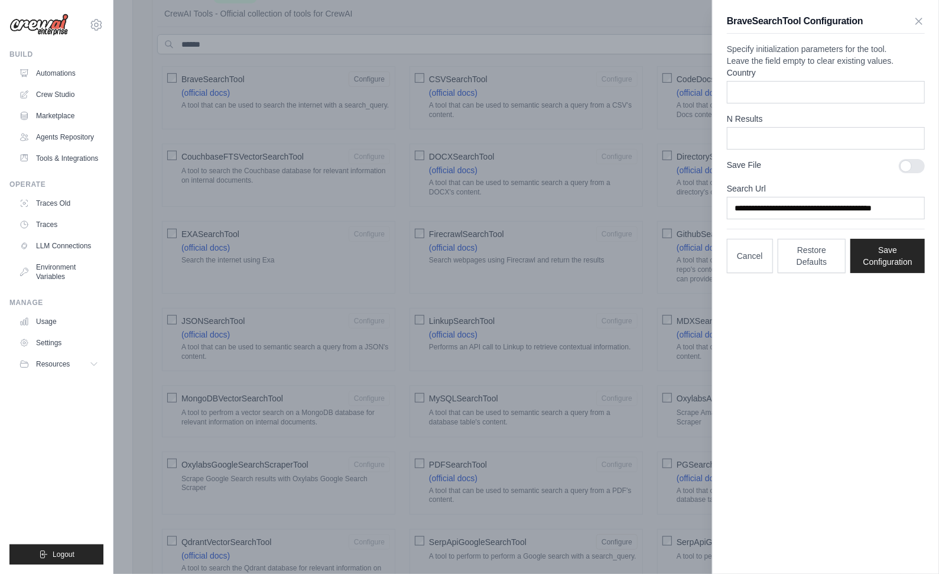
click at [639, 178] on div at bounding box center [469, 287] width 939 height 574
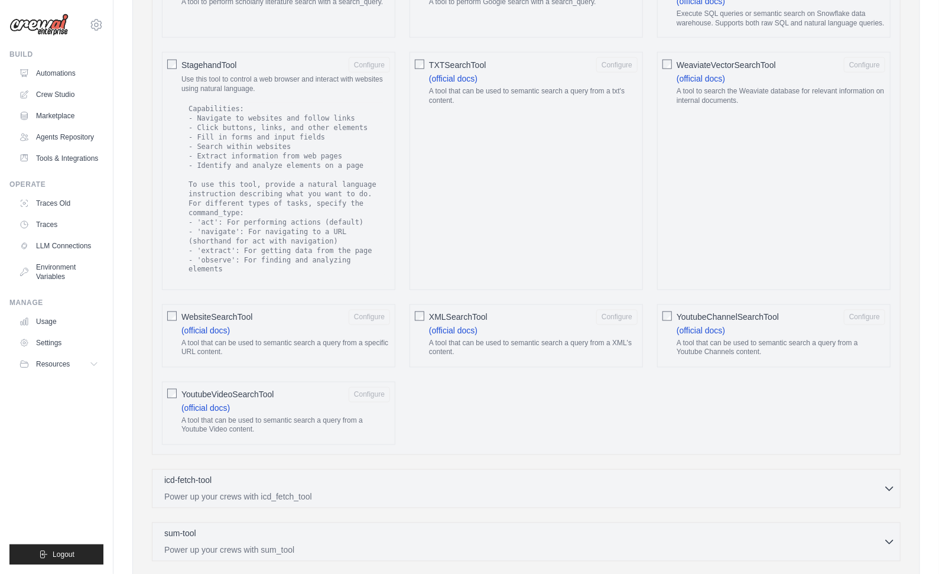
scroll to position [1359, 0]
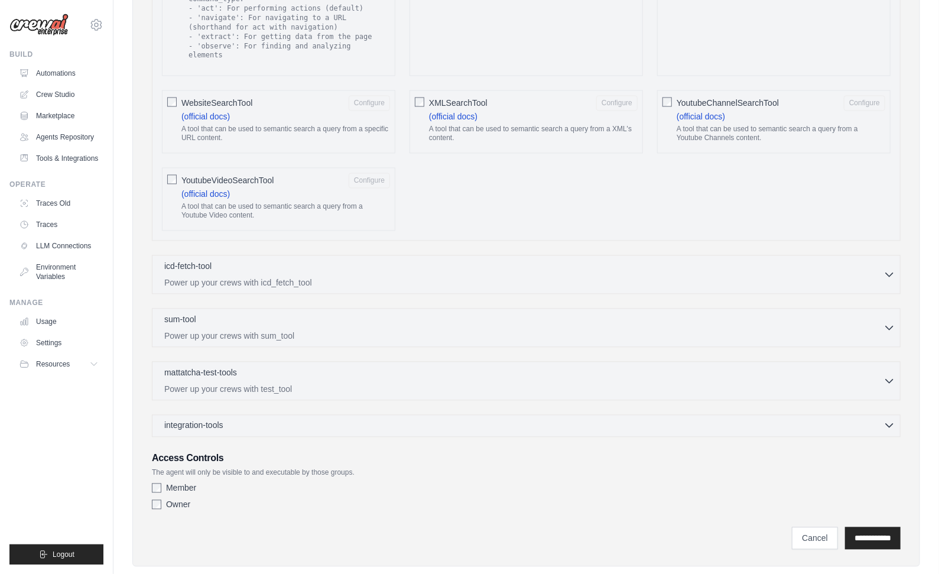
click at [833, 419] on div "integration-tools 0 selected" at bounding box center [529, 425] width 731 height 12
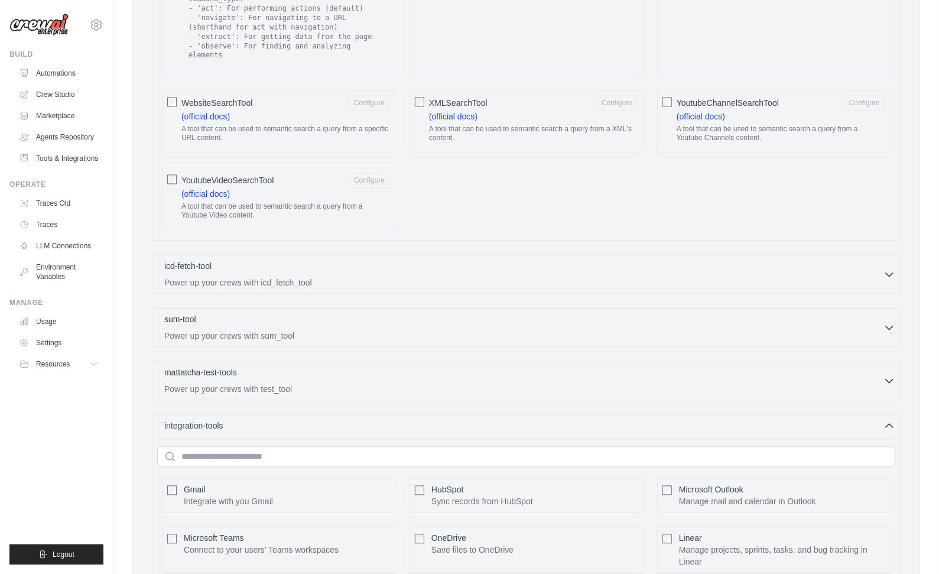
scroll to position [1673, 0]
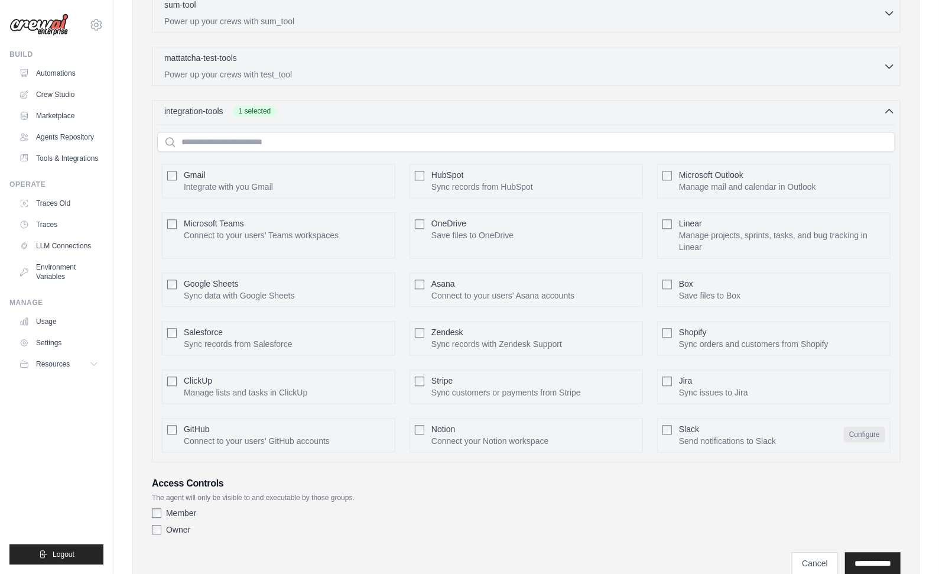
click at [868, 426] on button "Configure" at bounding box center [863, 433] width 41 height 15
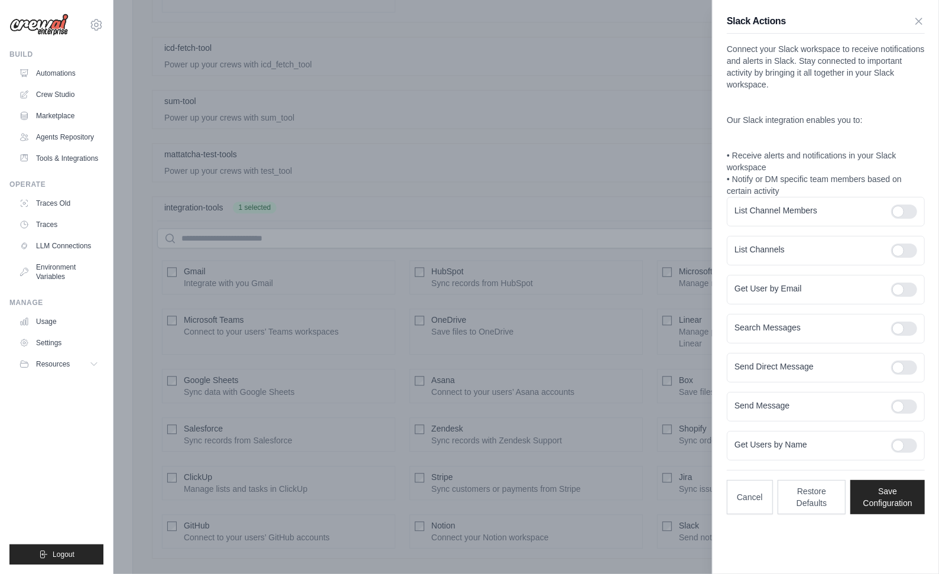
scroll to position [1656, 0]
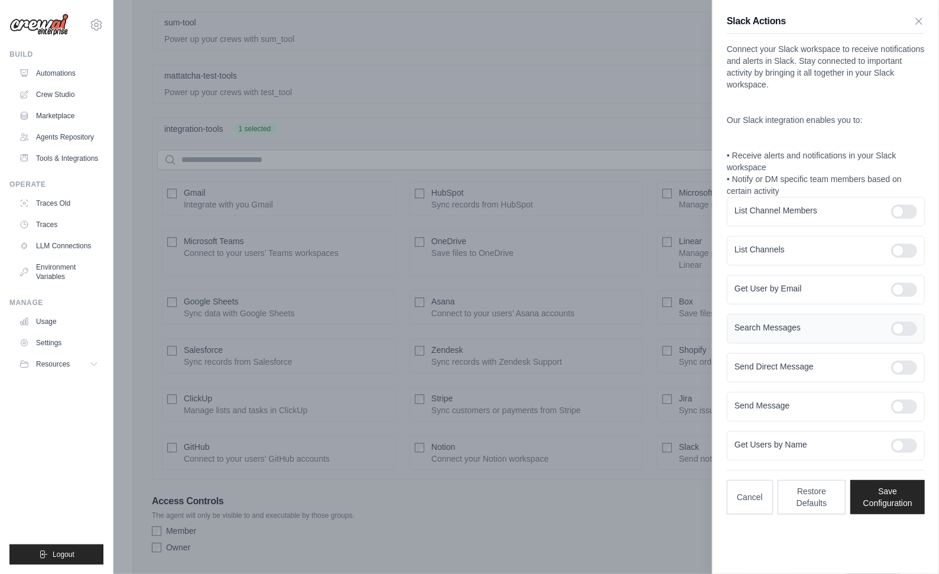
click at [905, 330] on div at bounding box center [904, 328] width 26 height 14
click at [747, 496] on button "Cancel" at bounding box center [750, 496] width 46 height 34
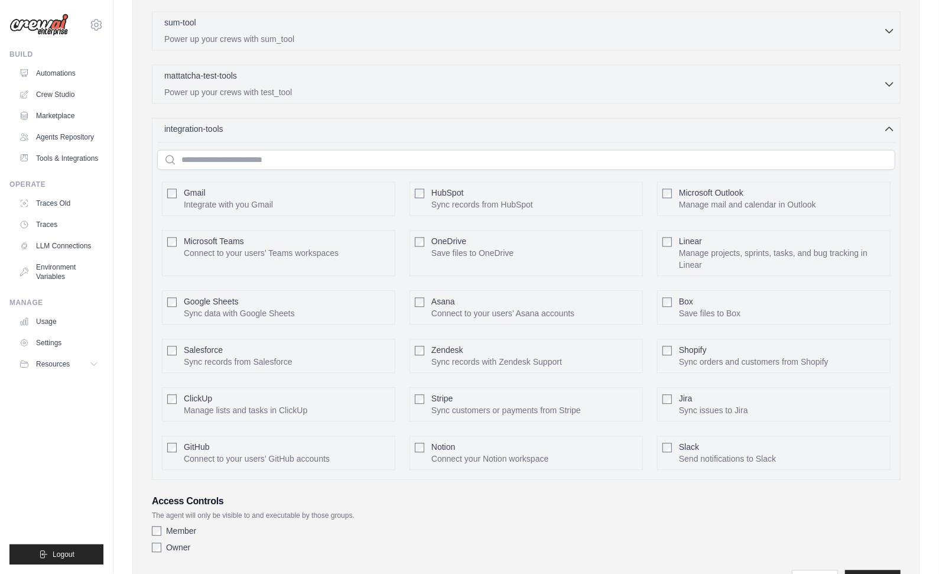
click at [614, 525] on div "Member" at bounding box center [526, 531] width 748 height 12
click at [578, 510] on p "The agent will only be visible to and executable by those groups." at bounding box center [526, 514] width 748 height 9
click at [484, 510] on p "The agent will only be visible to and executable by those groups." at bounding box center [526, 514] width 748 height 9
click at [879, 122] on div "integration-tools 0 selected" at bounding box center [529, 128] width 731 height 12
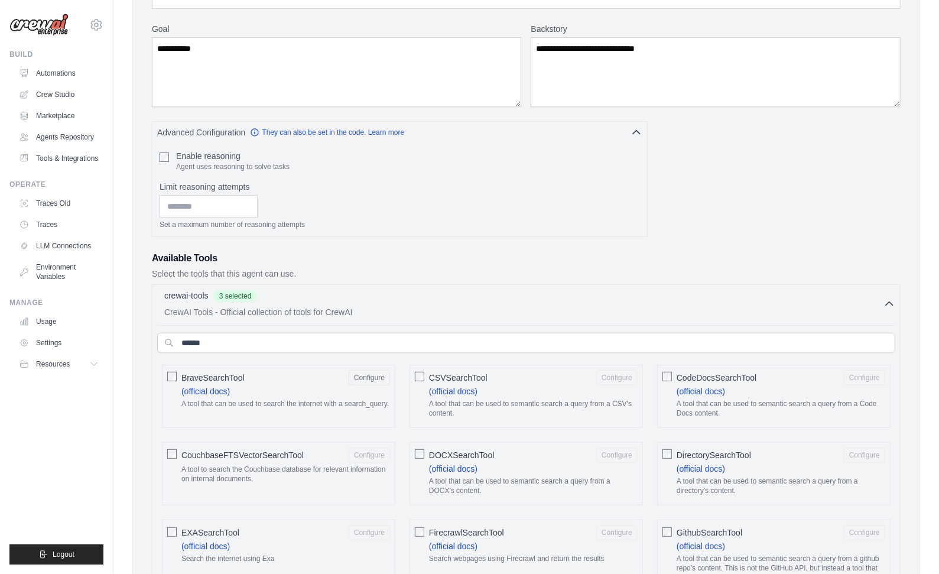
scroll to position [0, 0]
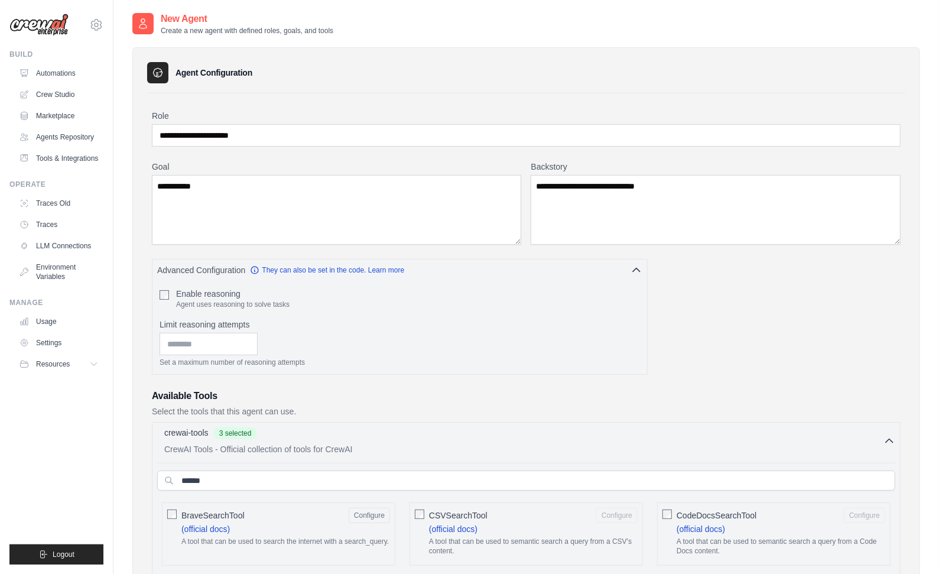
click at [892, 437] on icon "button" at bounding box center [889, 441] width 12 height 12
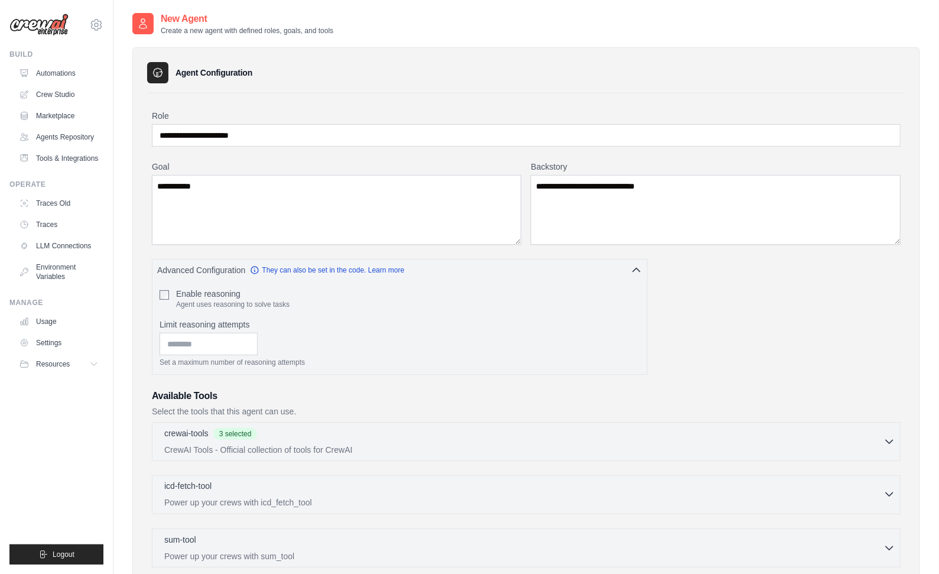
scroll to position [236, 0]
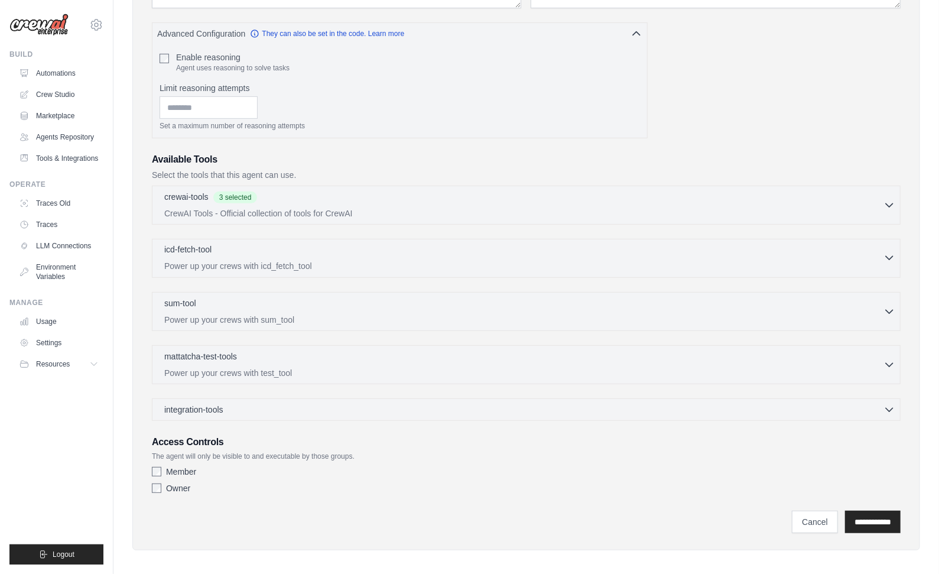
click at [384, 252] on div "icd-fetch-tool 0 selected" at bounding box center [523, 250] width 719 height 14
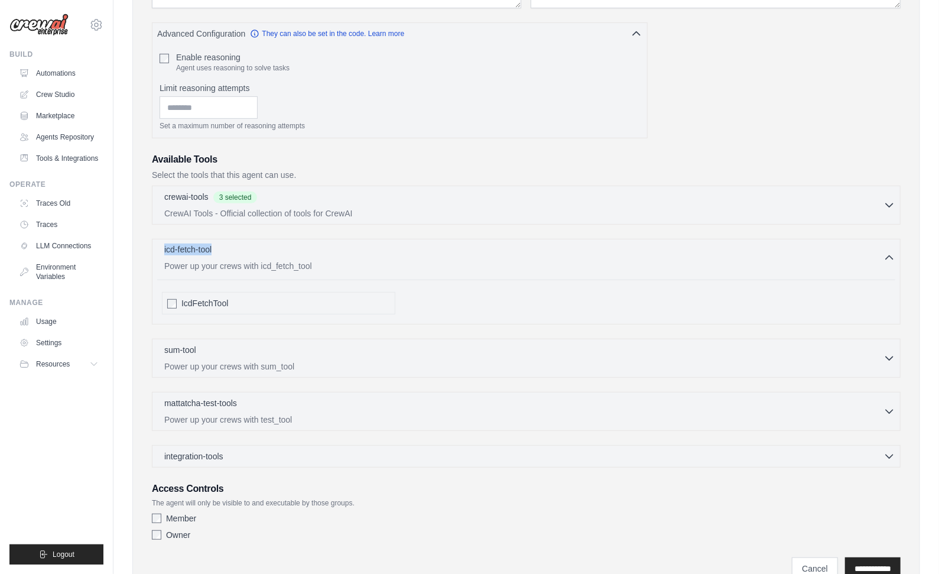
drag, startPoint x: 148, startPoint y: 245, endPoint x: 214, endPoint y: 242, distance: 66.2
click at [214, 242] on div "**********" at bounding box center [525, 204] width 787 height 786
click at [137, 247] on div "**********" at bounding box center [525, 204] width 787 height 786
drag, startPoint x: 139, startPoint y: 245, endPoint x: 235, endPoint y: 245, distance: 96.3
click at [233, 245] on div "**********" at bounding box center [525, 204] width 787 height 786
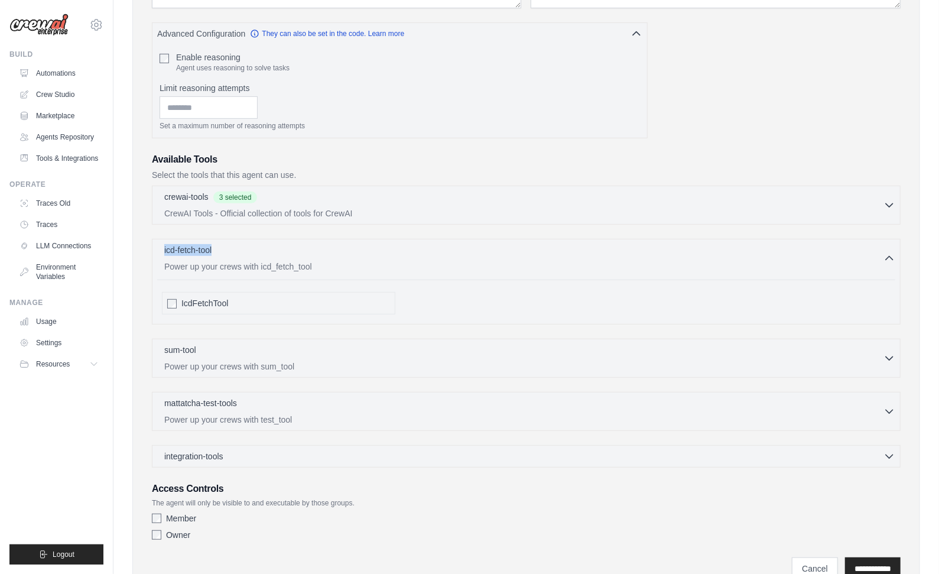
copy p "icd-fetch-tool"
click at [139, 267] on div "**********" at bounding box center [525, 204] width 787 height 786
drag, startPoint x: 152, startPoint y: 262, endPoint x: 346, endPoint y: 264, distance: 193.7
click at [346, 264] on div "icd-fetch-tool 0 selected Power up your crews with icd_fetch_tool IcdFetchTool" at bounding box center [526, 282] width 748 height 86
copy p "Power up your crews with icd_fetch_tool"
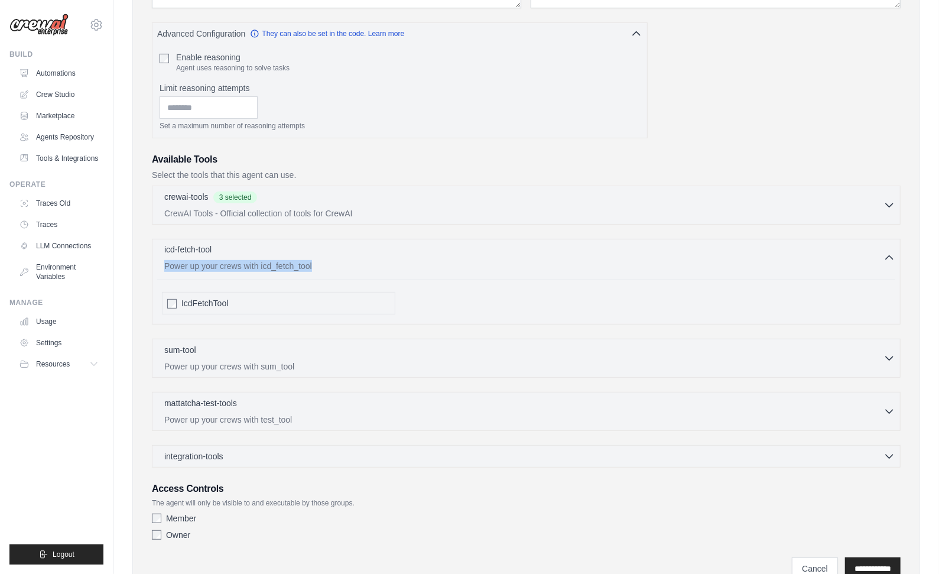
drag, startPoint x: 142, startPoint y: 263, endPoint x: 167, endPoint y: 262, distance: 24.8
click at [142, 263] on div "**********" at bounding box center [525, 204] width 787 height 786
click at [488, 246] on div "icd-fetch-tool 0 selected" at bounding box center [523, 250] width 719 height 14
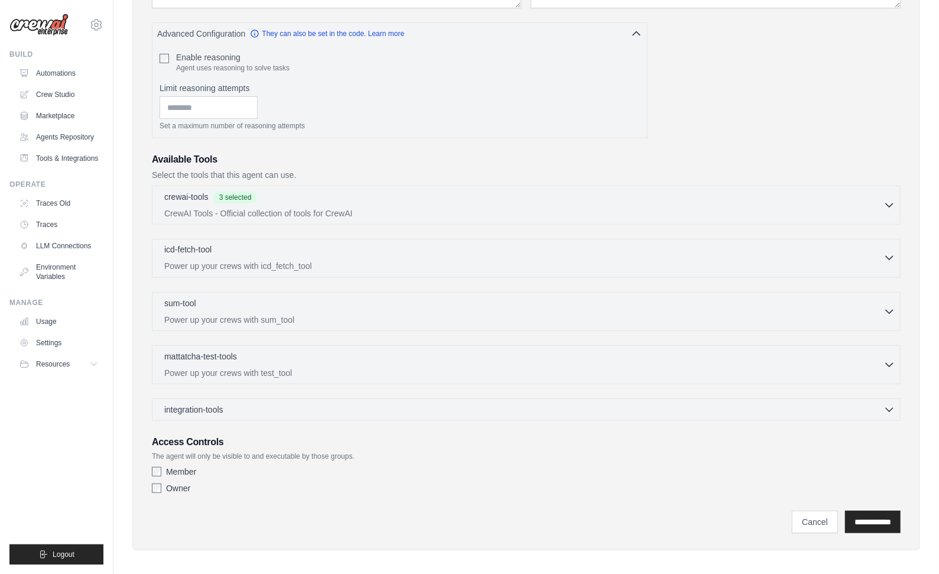
click at [481, 247] on div "icd-fetch-tool 0 selected" at bounding box center [523, 250] width 719 height 14
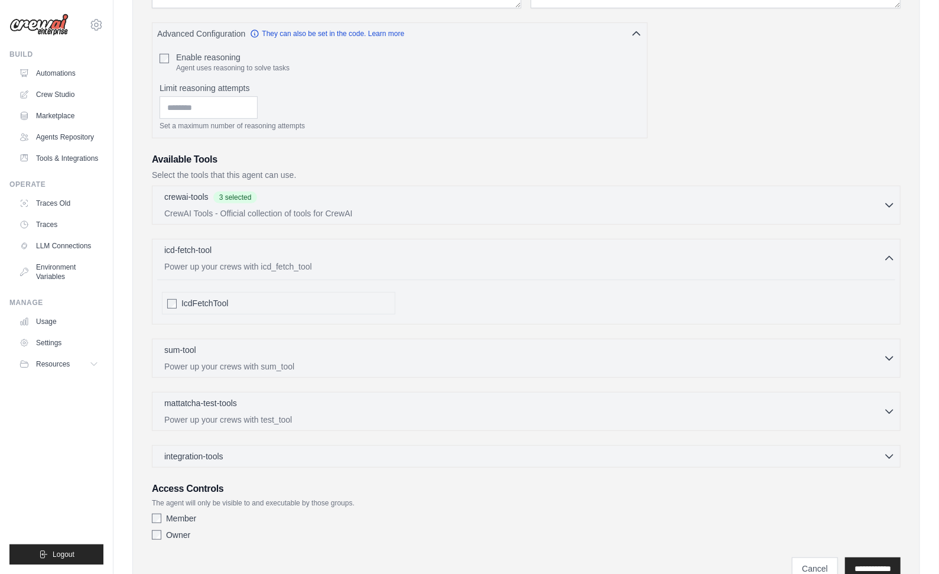
click at [194, 299] on span "IcdFetchTool" at bounding box center [204, 303] width 47 height 12
click at [136, 302] on div "**********" at bounding box center [525, 204] width 787 height 786
click at [307, 366] on p "Power up your crews with sum_tool" at bounding box center [523, 366] width 719 height 12
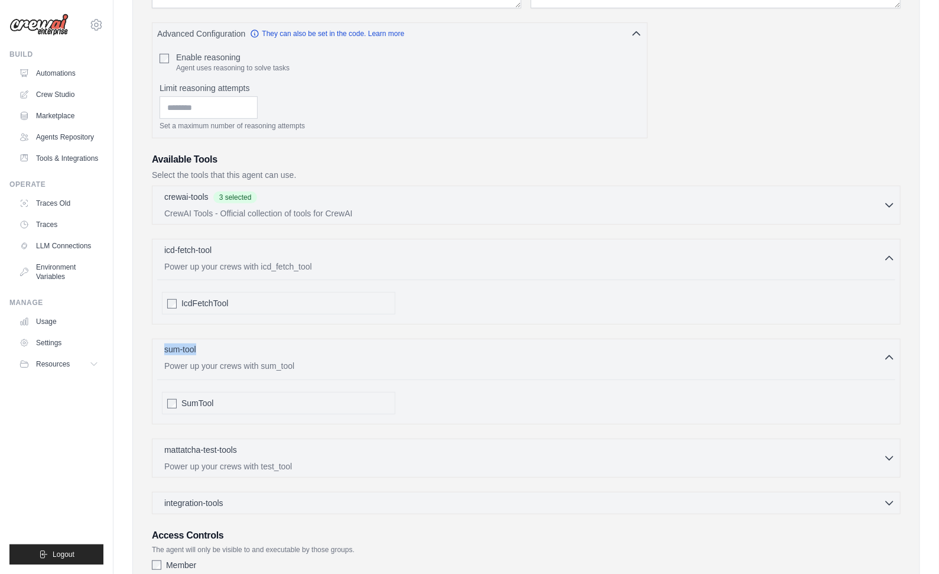
drag, startPoint x: 146, startPoint y: 346, endPoint x: 232, endPoint y: 344, distance: 85.7
click at [232, 344] on div "**********" at bounding box center [525, 227] width 787 height 832
copy p "sum-tool"
click at [139, 323] on div "**********" at bounding box center [525, 227] width 787 height 832
click at [382, 347] on div "sum-tool 0 selected" at bounding box center [523, 350] width 719 height 14
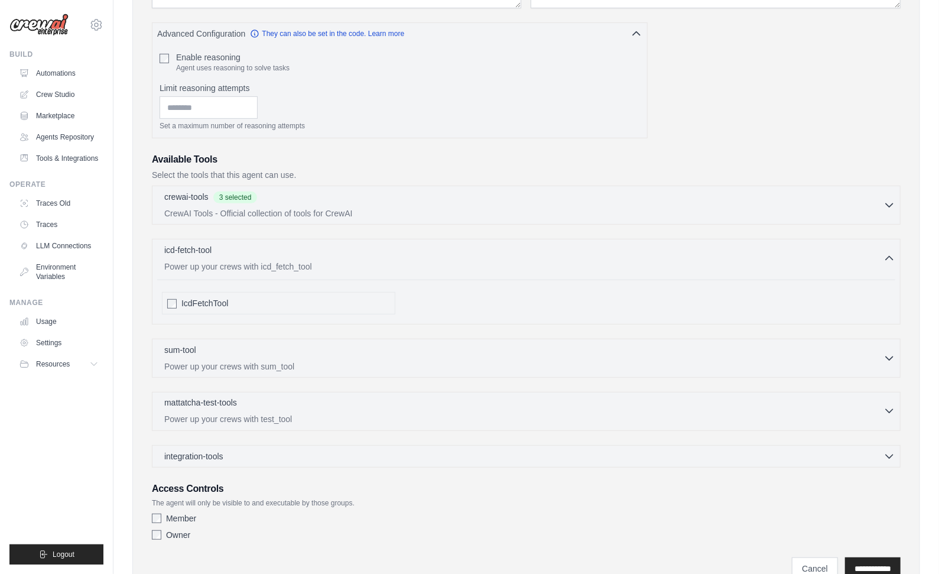
click at [369, 403] on div "mattatcha-test-tools 0 selected" at bounding box center [523, 403] width 719 height 14
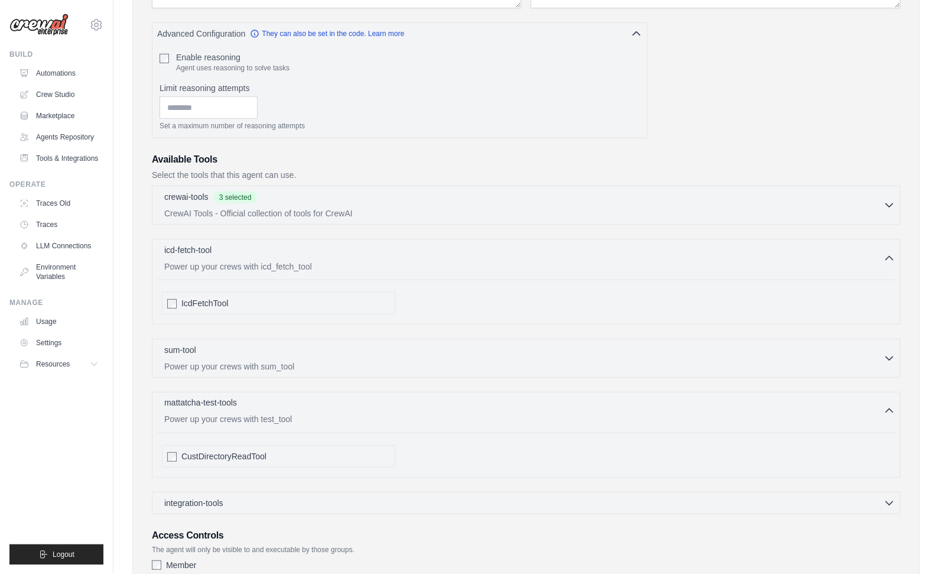
scroll to position [331, 0]
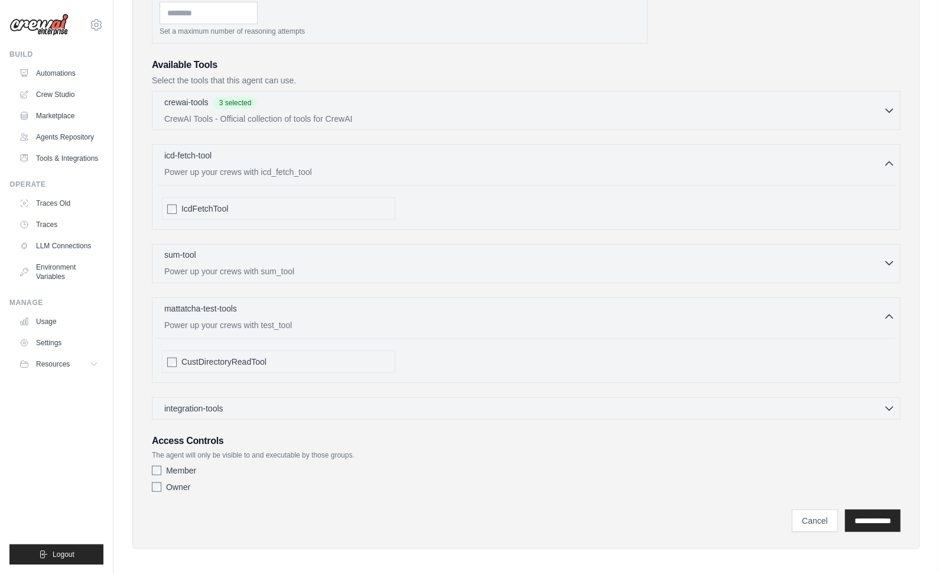
click at [387, 266] on p "Power up your crews with sum_tool" at bounding box center [523, 271] width 719 height 12
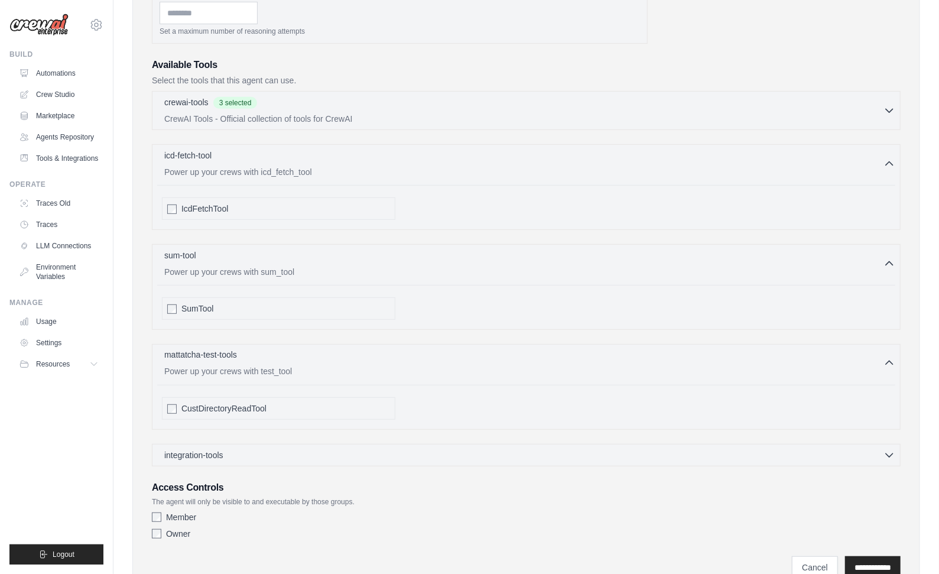
click at [395, 367] on p "Power up your crews with test_tool" at bounding box center [523, 371] width 719 height 12
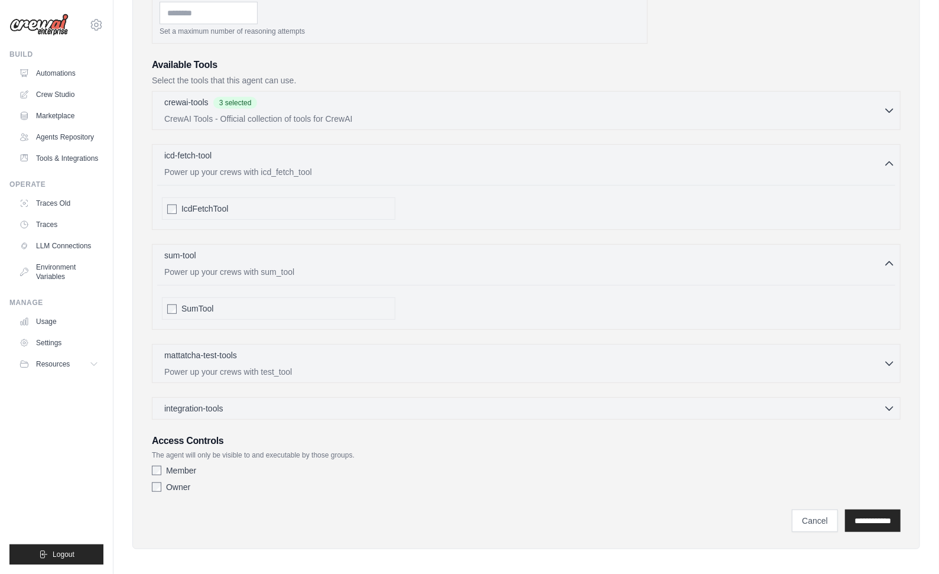
click at [468, 274] on div "sum-tool 0 selected Power up your crews with sum_tool SumTool" at bounding box center [526, 287] width 748 height 86
click at [472, 265] on p "Power up your crews with sum_tool" at bounding box center [523, 271] width 719 height 12
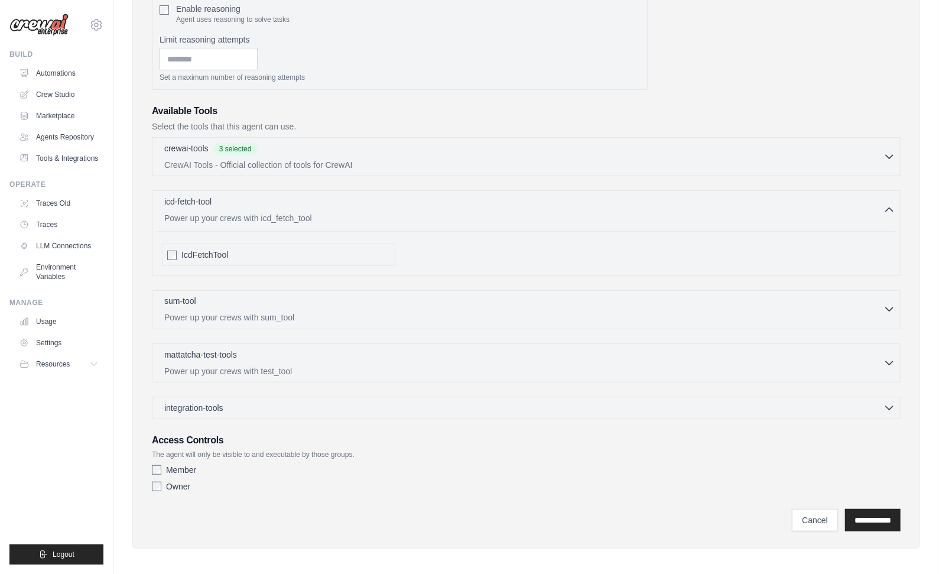
scroll to position [167, 0]
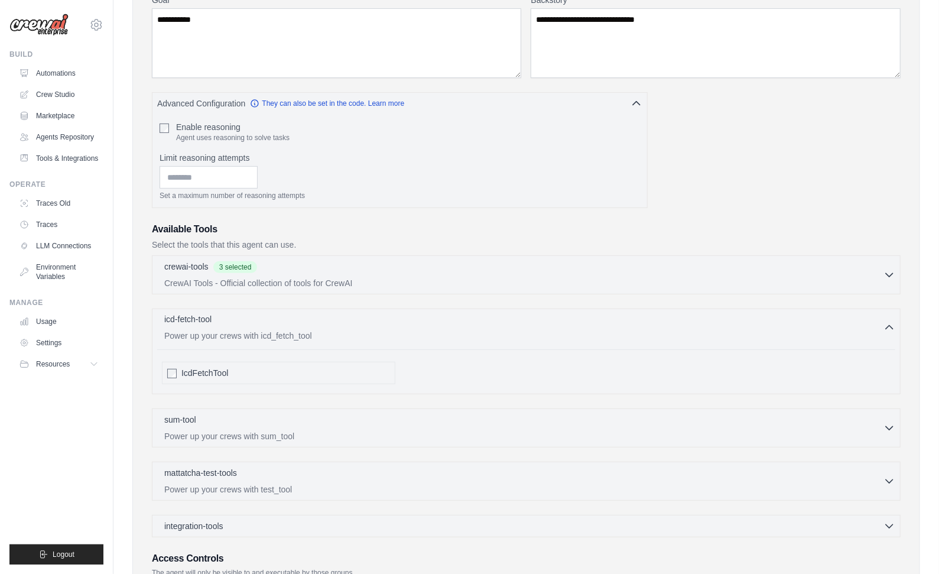
click at [416, 317] on div "icd-fetch-tool 0 selected" at bounding box center [523, 320] width 719 height 14
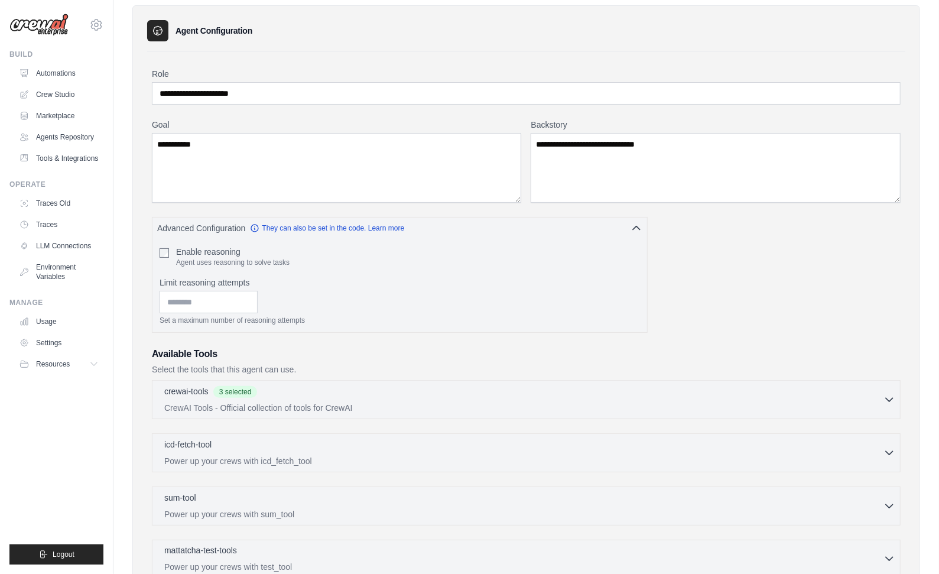
scroll to position [0, 0]
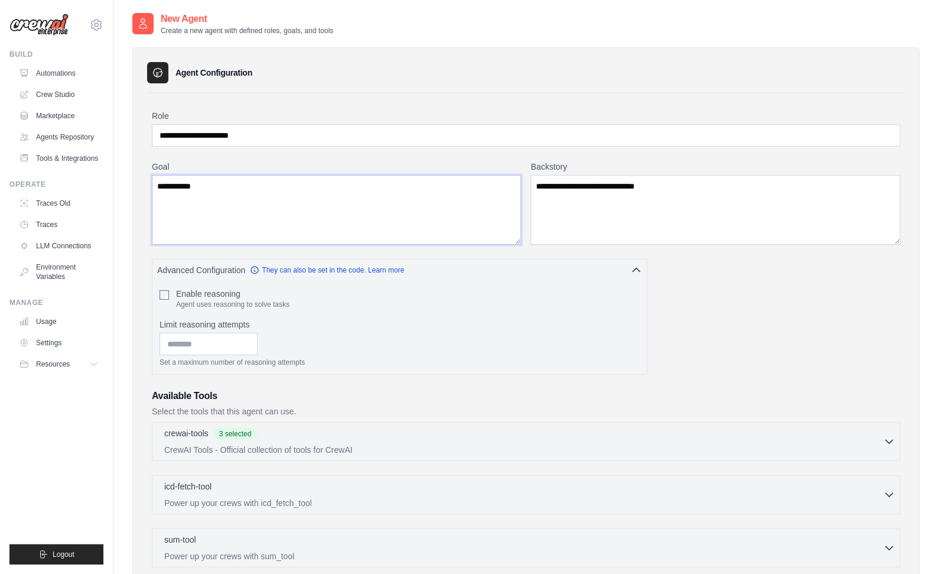
click at [325, 196] on textarea "**********" at bounding box center [336, 210] width 369 height 70
click at [437, 195] on textarea "**********" at bounding box center [336, 210] width 369 height 70
click at [386, 218] on textarea "Goal" at bounding box center [336, 210] width 369 height 70
paste textarea "**********"
type textarea "**********"
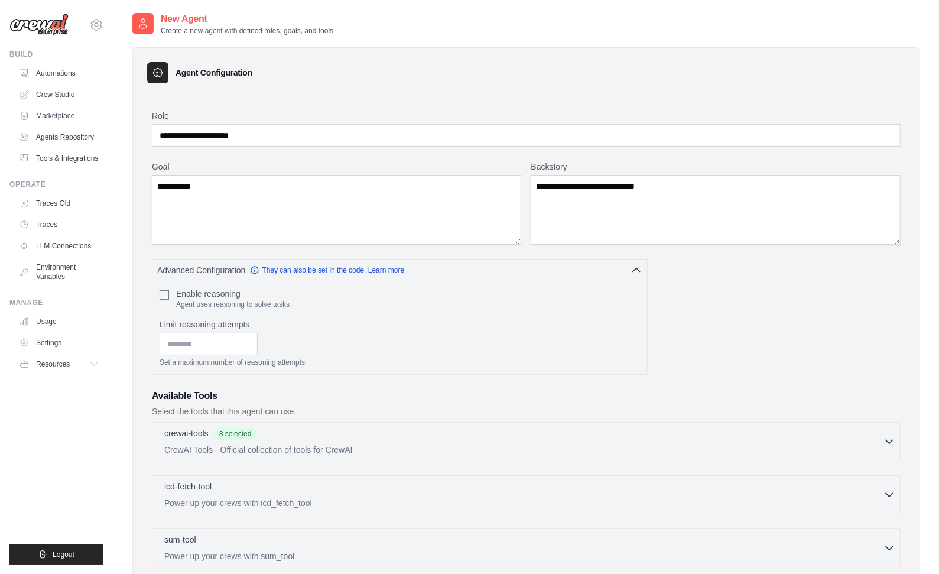
click at [525, 164] on div "**********" at bounding box center [526, 203] width 748 height 84
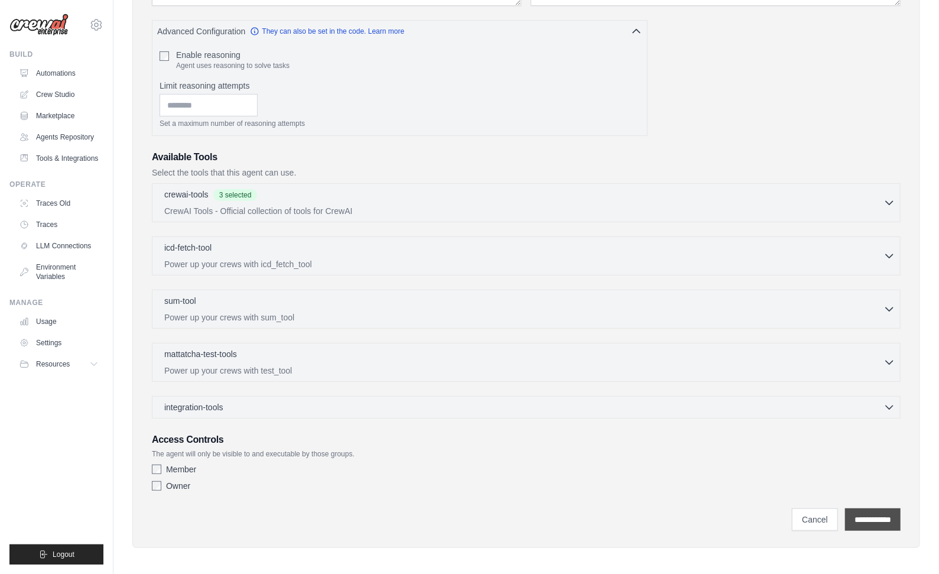
click at [869, 513] on input "**********" at bounding box center [873, 519] width 56 height 22
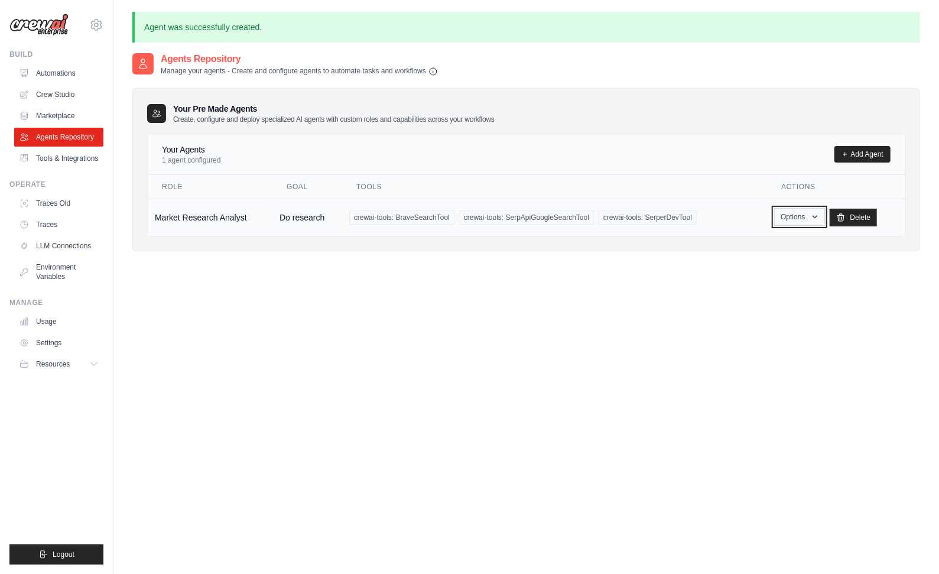
click at [816, 214] on icon "button" at bounding box center [814, 216] width 9 height 9
click at [786, 238] on link "Show" at bounding box center [782, 243] width 85 height 21
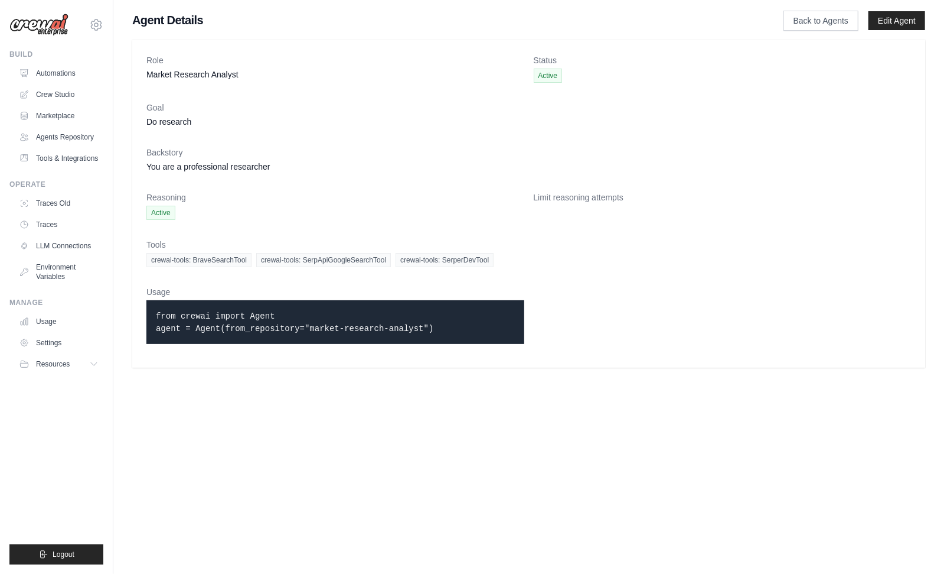
click at [691, 313] on dl "Role Market Research Analyst Status Active Goal Do research Backstory You are a…" at bounding box center [528, 203] width 765 height 299
click at [823, 24] on link "Back to Agents" at bounding box center [821, 21] width 75 height 20
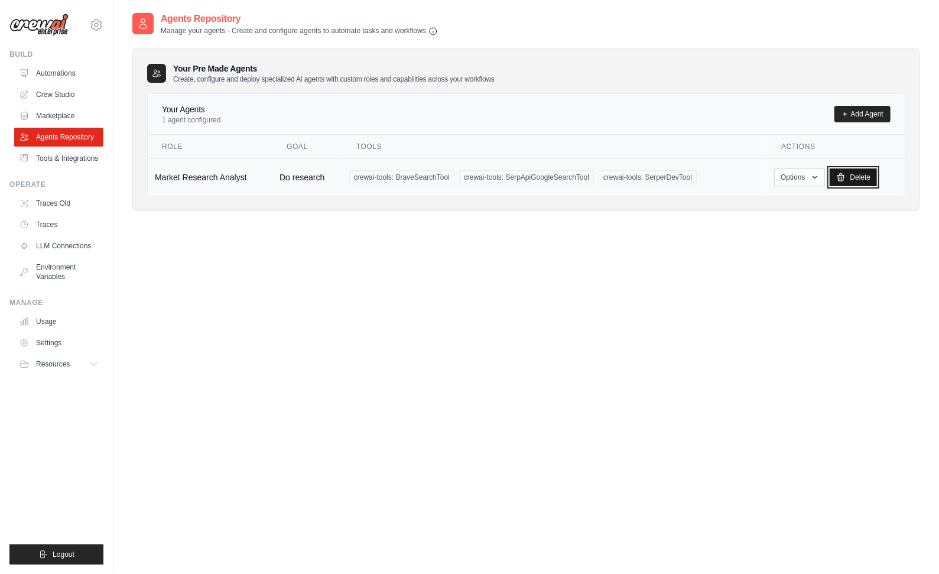
click at [840, 181] on link "Delete" at bounding box center [853, 177] width 48 height 18
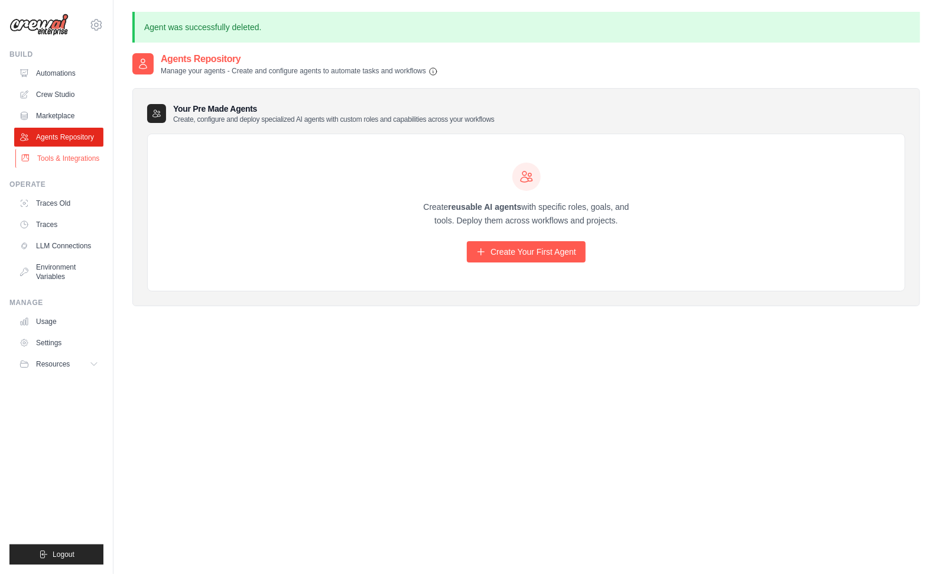
click at [57, 157] on link "Tools & Integrations" at bounding box center [59, 158] width 89 height 19
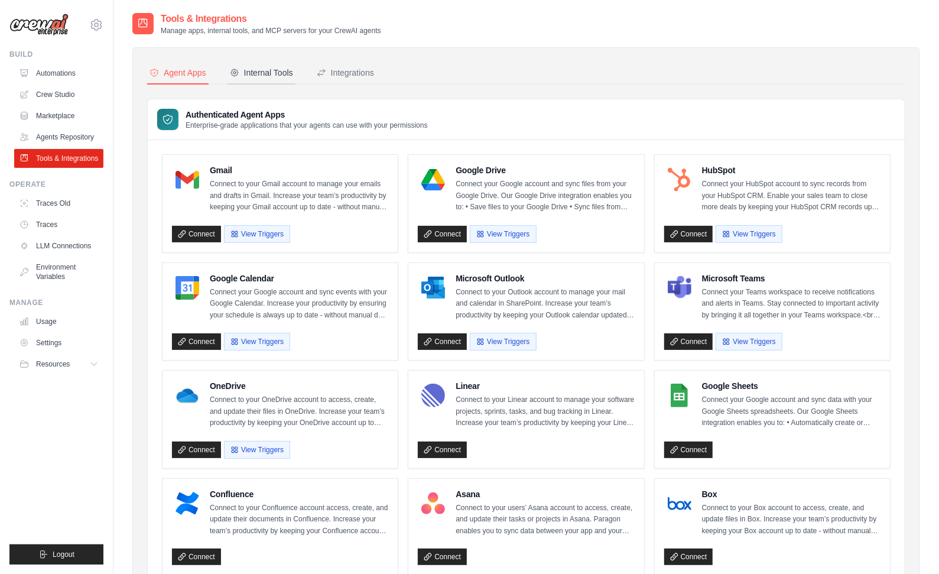
click at [256, 71] on div "Internal Tools" at bounding box center [261, 73] width 63 height 12
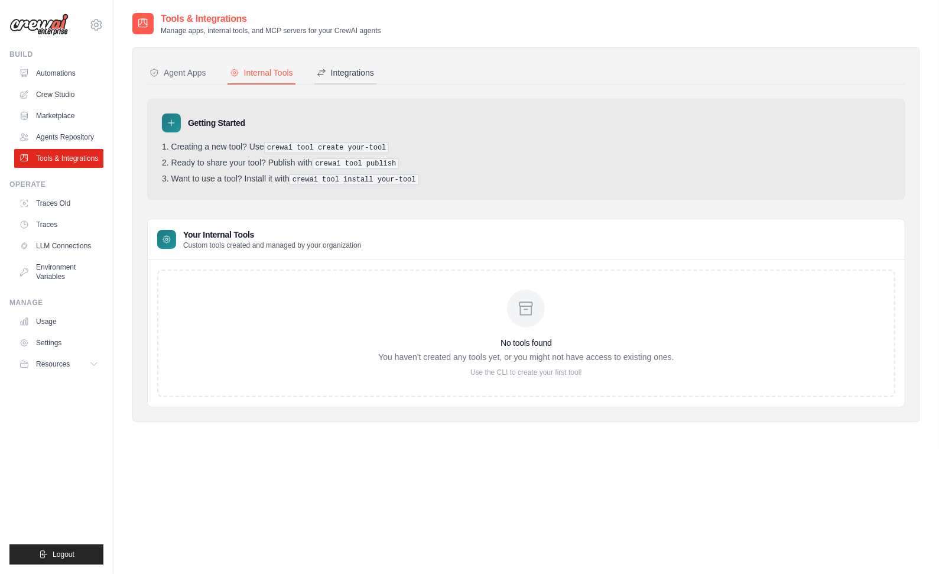
click at [344, 71] on div "Integrations" at bounding box center [345, 73] width 57 height 12
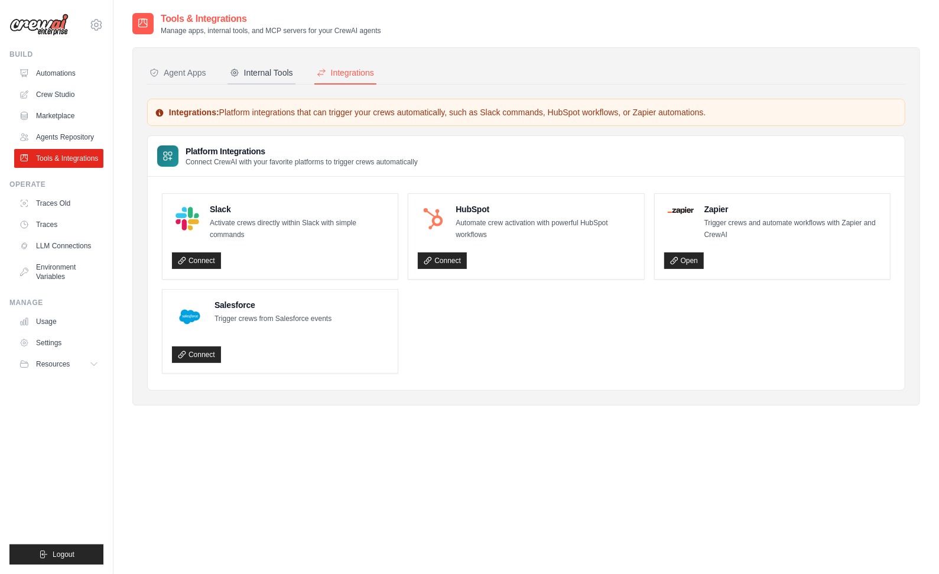
click at [266, 70] on div "Internal Tools" at bounding box center [261, 73] width 63 height 12
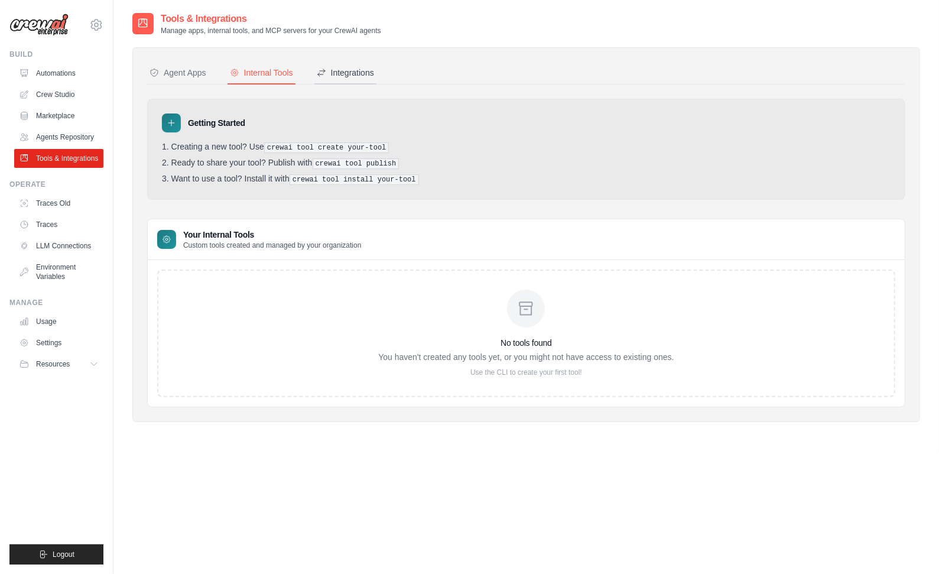
click at [319, 76] on icon at bounding box center [321, 72] width 9 height 9
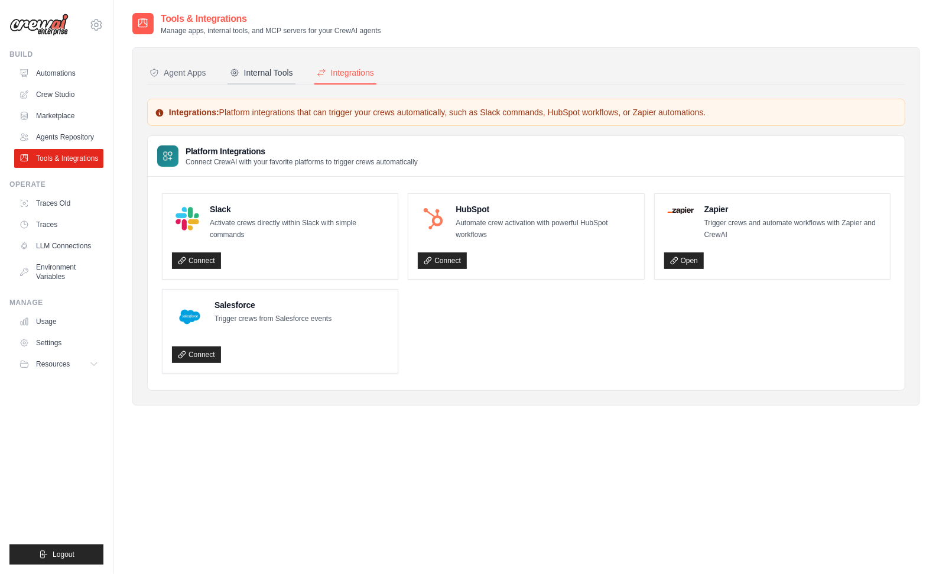
click at [268, 70] on div "Internal Tools" at bounding box center [261, 73] width 63 height 12
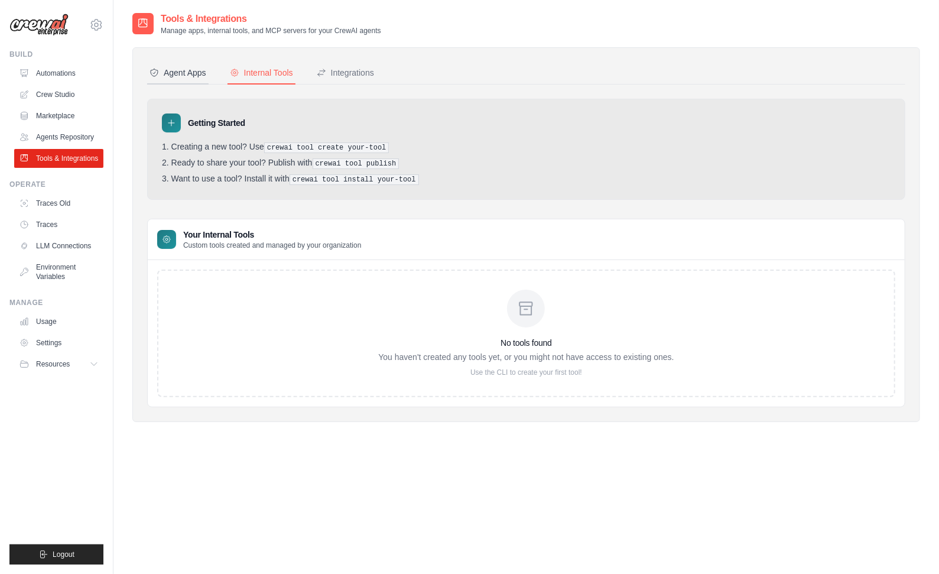
click at [179, 73] on div "Agent Apps" at bounding box center [177, 73] width 57 height 12
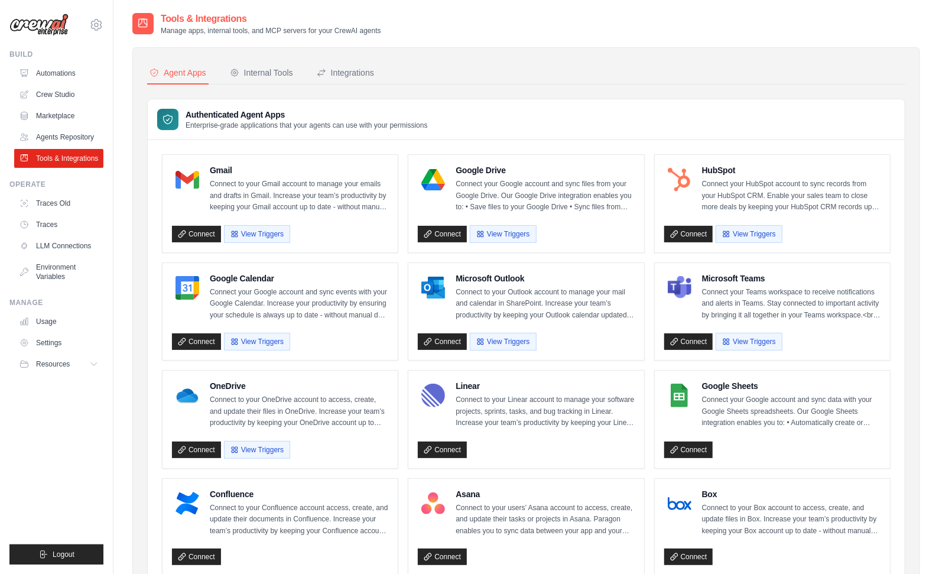
click at [602, 79] on nav "Agent Apps Internal Tools Integrations" at bounding box center [526, 73] width 758 height 22
click at [59, 138] on link "Agents Repository" at bounding box center [59, 137] width 89 height 19
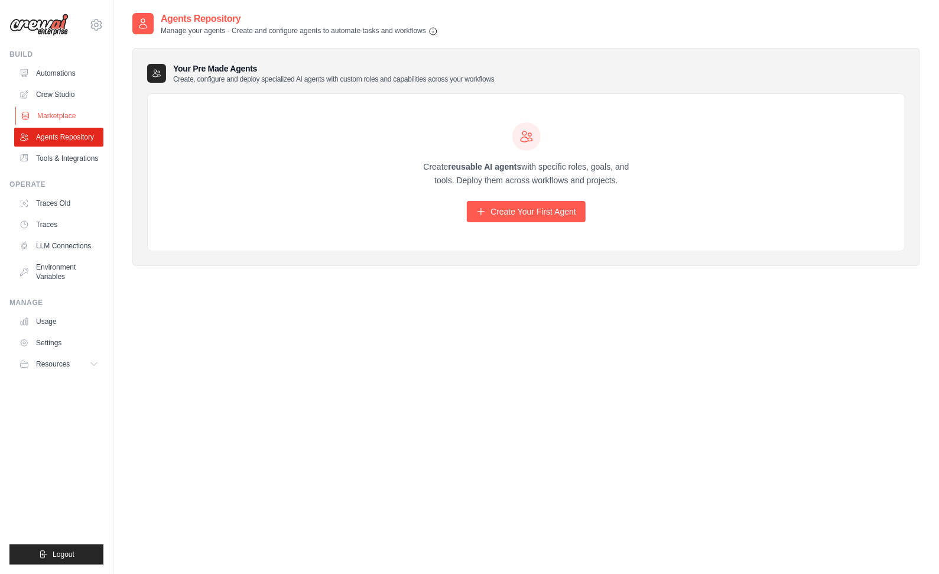
click at [51, 120] on link "Marketplace" at bounding box center [59, 115] width 89 height 19
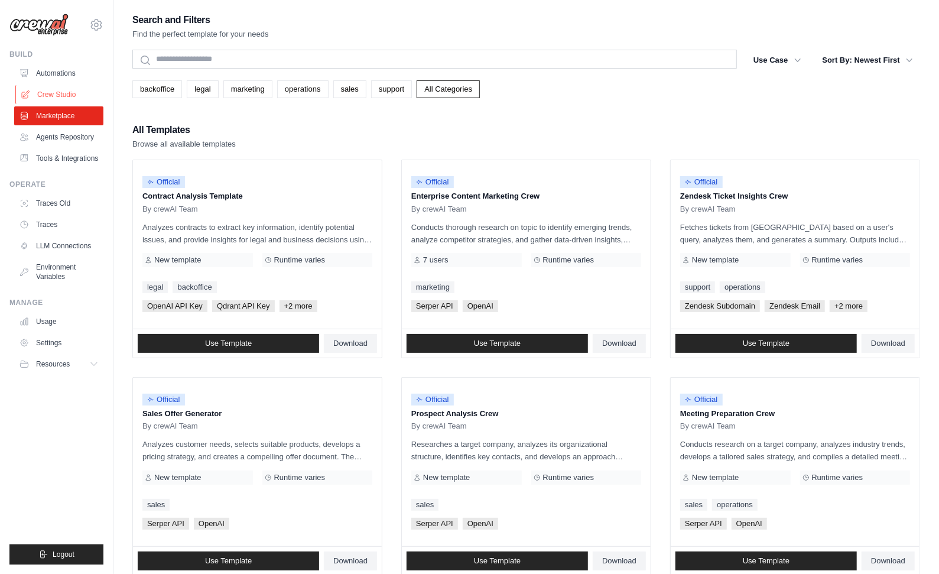
click at [56, 95] on link "Crew Studio" at bounding box center [59, 94] width 89 height 19
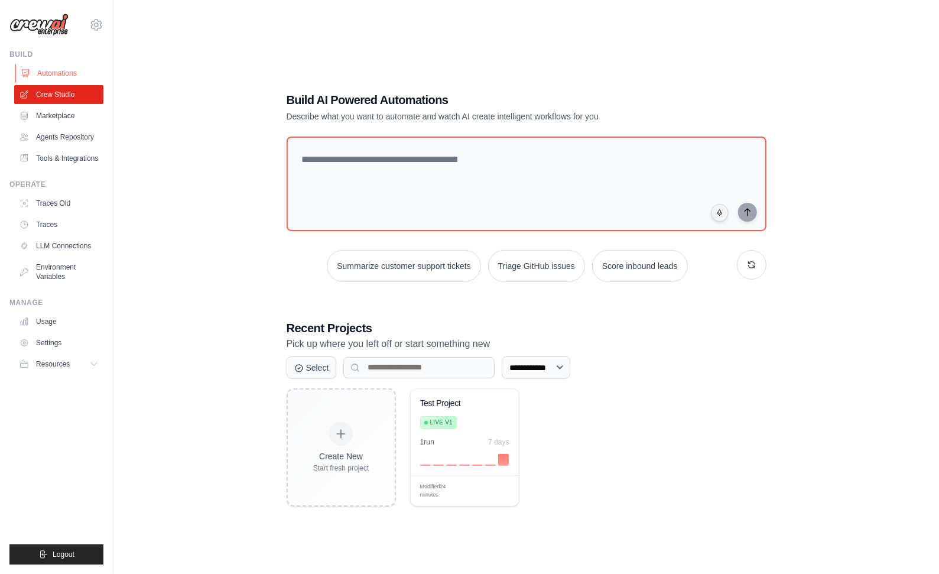
click at [58, 71] on link "Automations" at bounding box center [59, 73] width 89 height 19
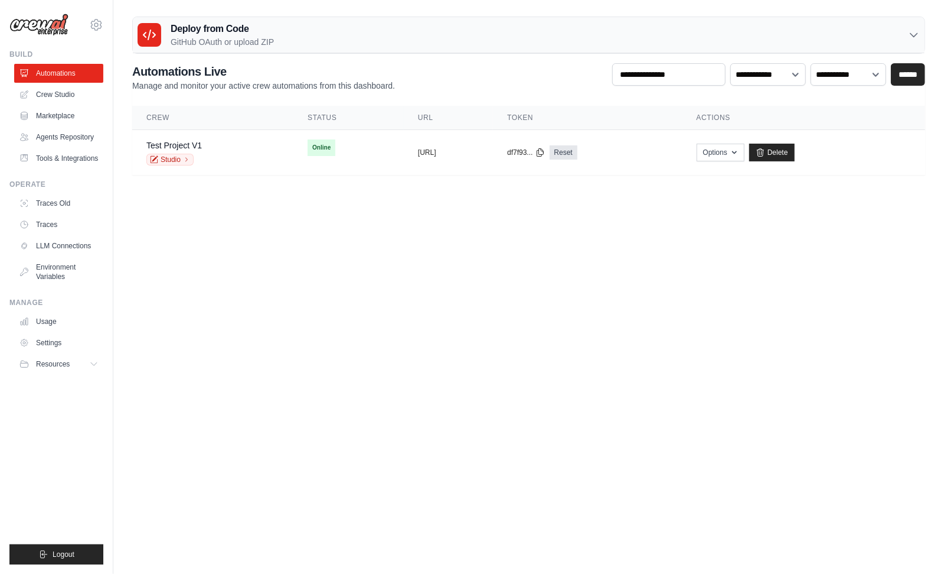
click at [517, 22] on div "Deploy from Code GitHub OAuth or upload ZIP" at bounding box center [529, 35] width 792 height 36
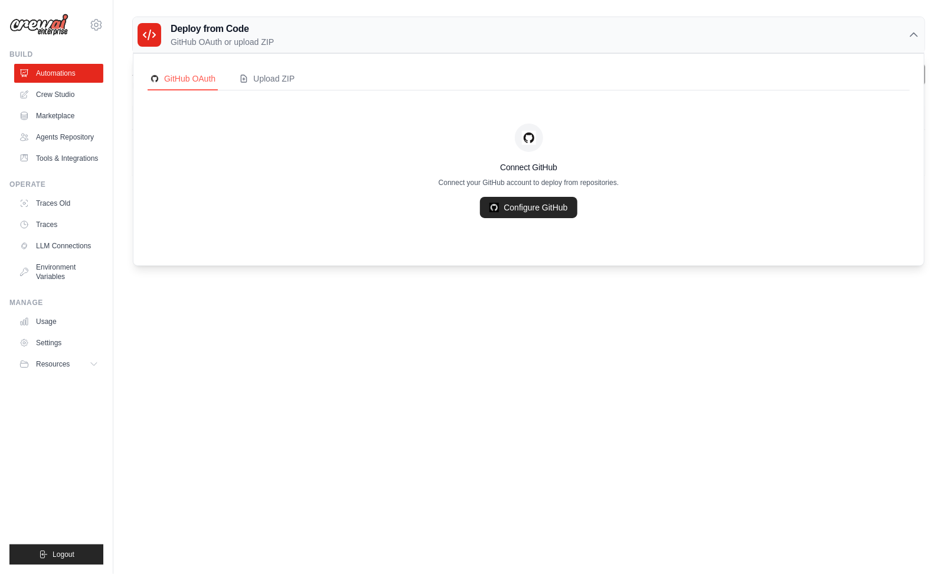
click at [517, 22] on div "Deploy from Code GitHub OAuth or upload ZIP" at bounding box center [529, 35] width 792 height 36
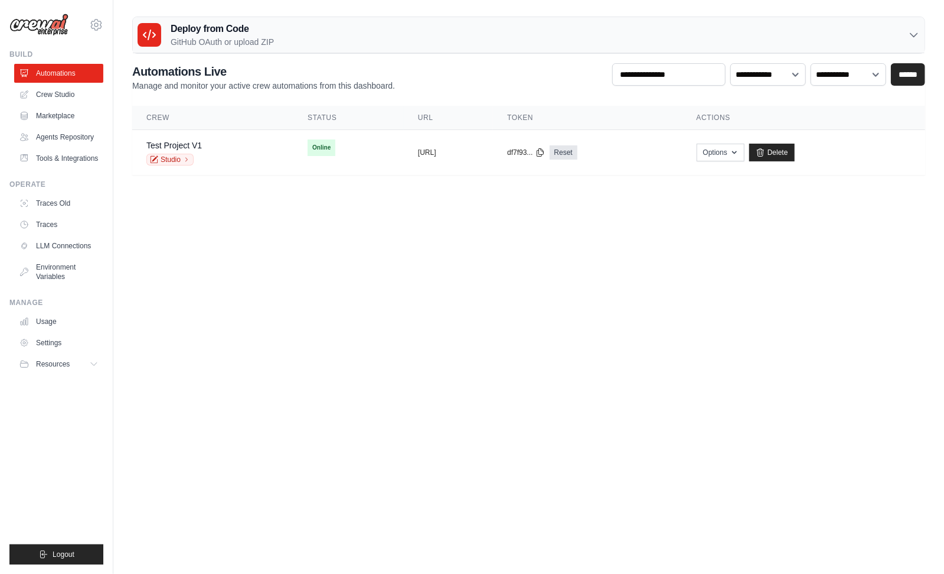
click at [520, 75] on div "**********" at bounding box center [528, 77] width 793 height 28
click at [496, 32] on div "Deploy from Code GitHub OAuth or upload ZIP" at bounding box center [529, 35] width 792 height 36
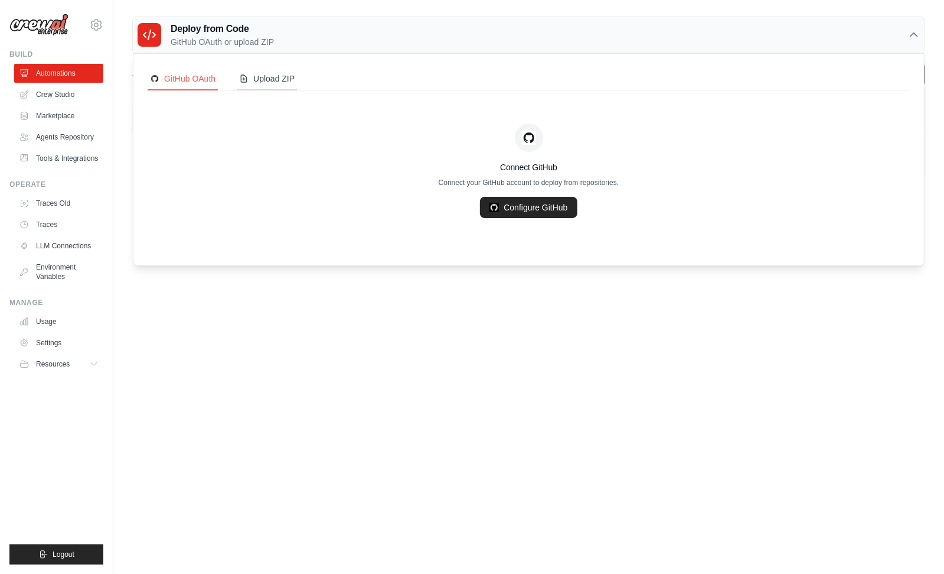
click at [273, 75] on div "Upload ZIP" at bounding box center [267, 79] width 56 height 12
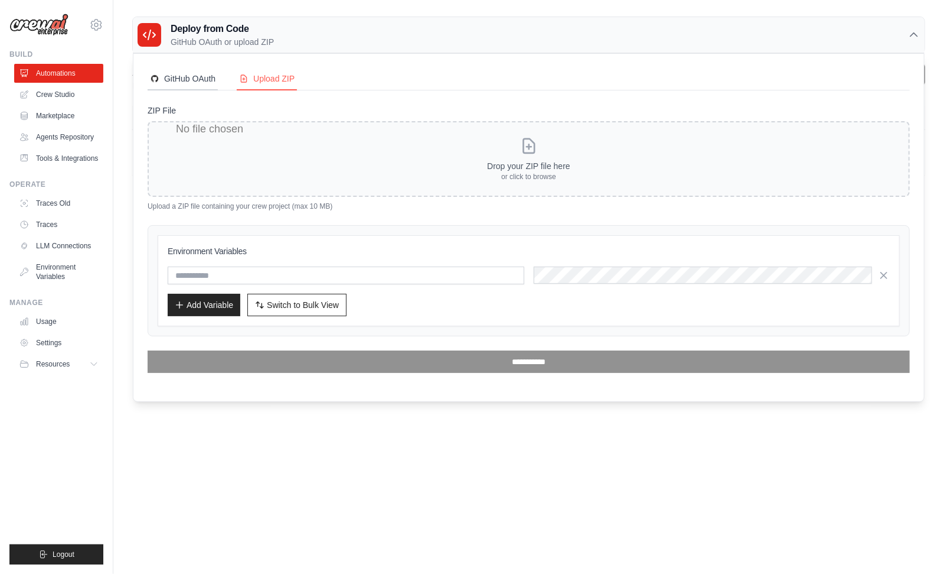
click at [200, 80] on div "GitHub OAuth" at bounding box center [183, 79] width 66 height 12
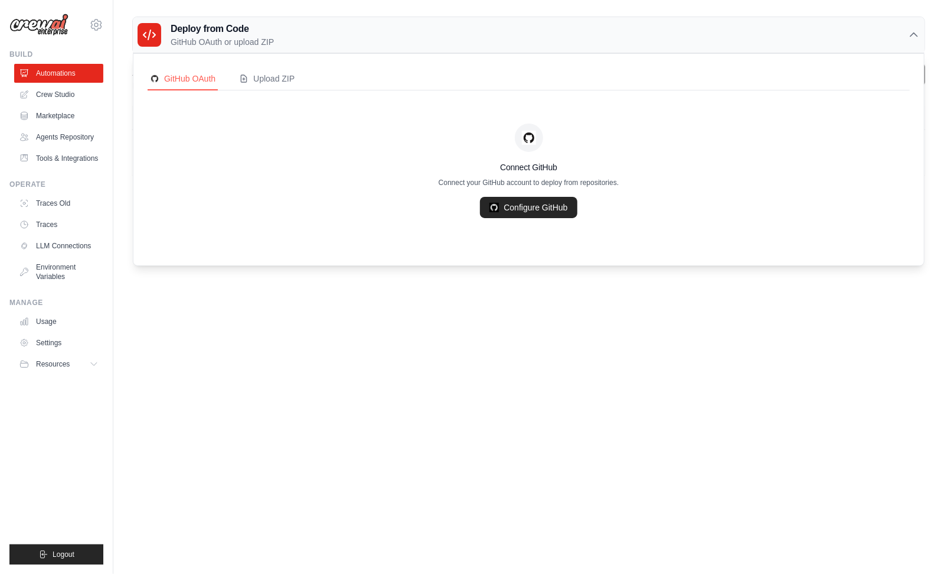
click at [387, 387] on body "[PERSON_NAME][EMAIL_ADDRESS][DOMAIN_NAME] Settings Build Automations" at bounding box center [472, 287] width 944 height 574
click at [495, 35] on div "Deploy from Code GitHub OAuth or upload ZIP" at bounding box center [529, 35] width 792 height 36
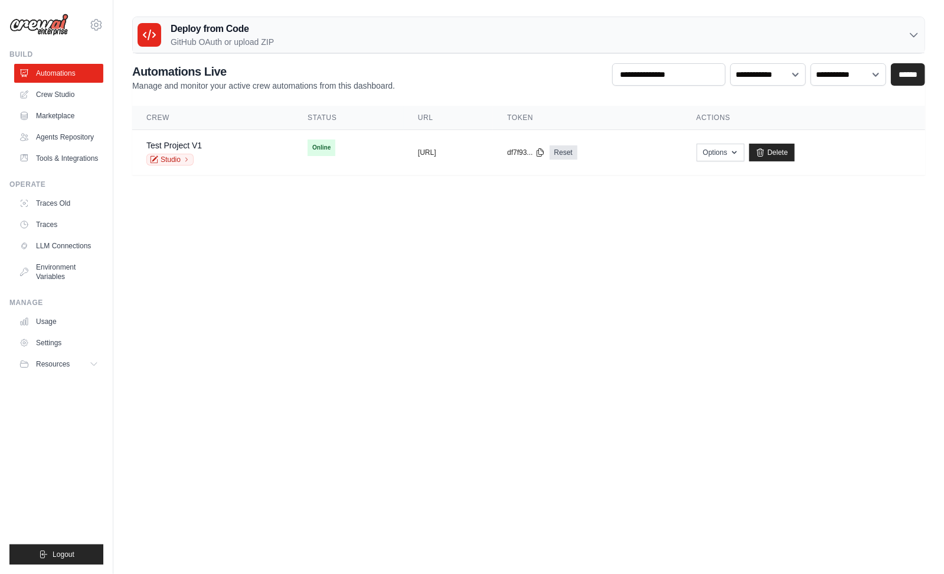
click at [479, 64] on div "**********" at bounding box center [528, 77] width 793 height 28
click at [740, 154] on icon "button" at bounding box center [734, 151] width 9 height 9
click at [745, 152] on button "Options" at bounding box center [721, 152] width 48 height 18
click at [166, 158] on link "Studio" at bounding box center [169, 160] width 47 height 12
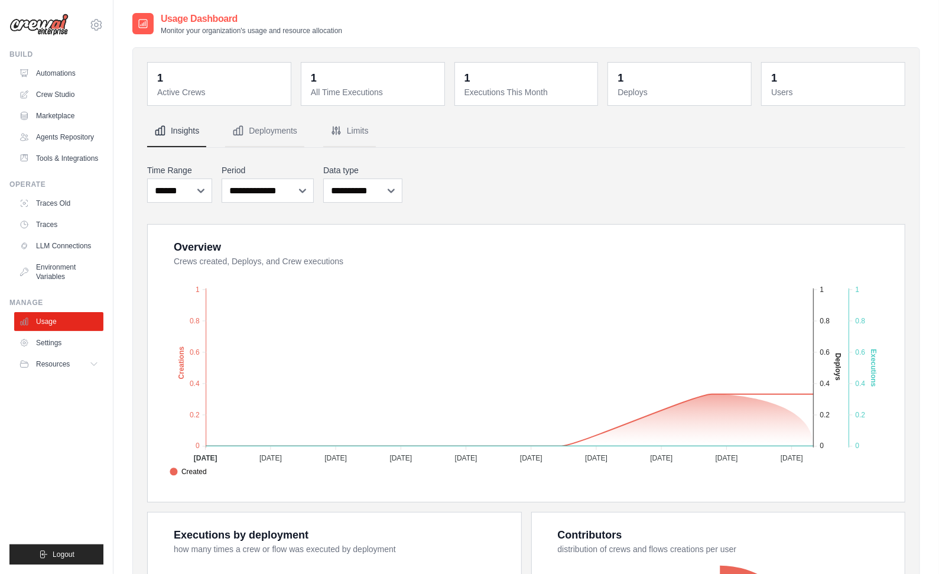
click at [600, 17] on div "Usage Dashboard Monitor your organization's usage and resource allocation" at bounding box center [525, 24] width 787 height 24
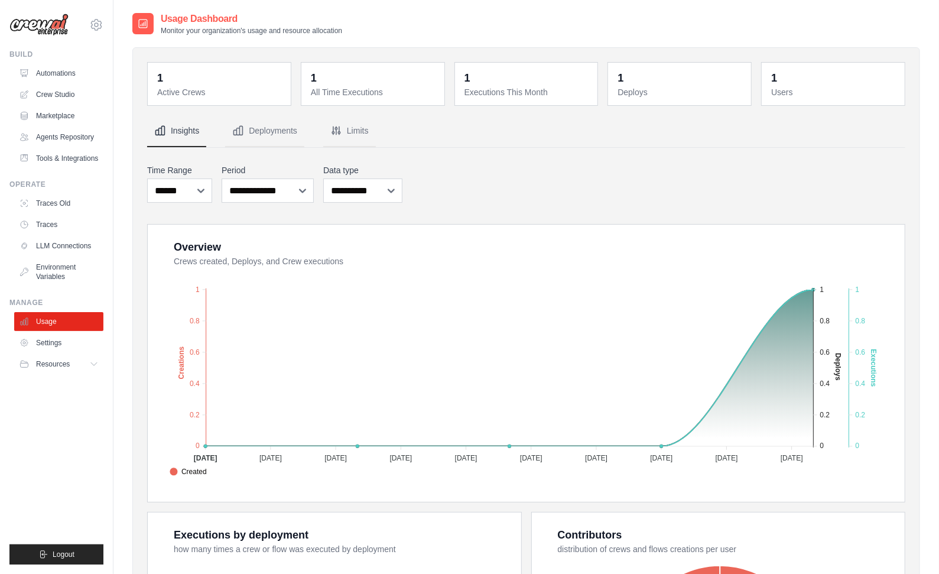
scroll to position [275, 0]
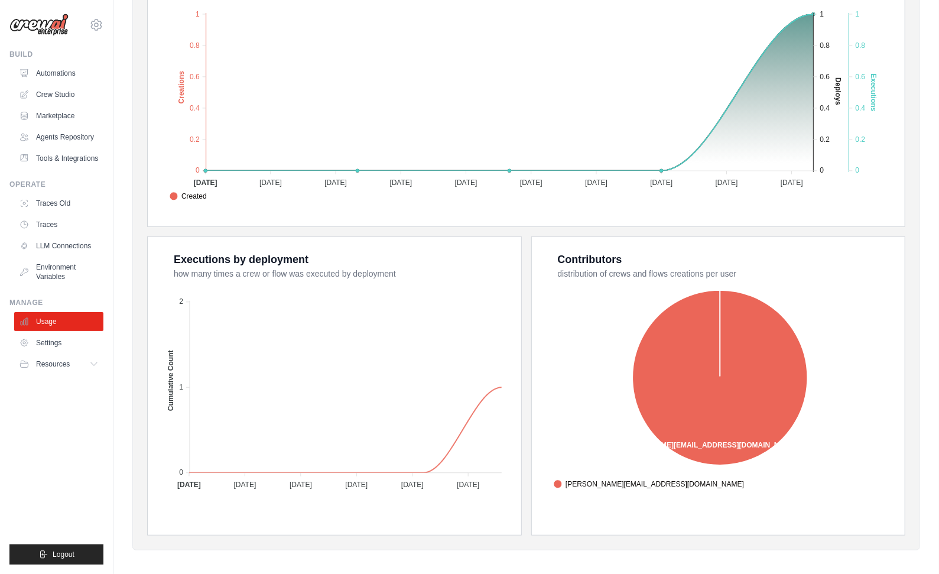
click at [529, 234] on div "Overview Crews created, Deploys, and Crew executions Created Deploys Executions…" at bounding box center [526, 242] width 758 height 587
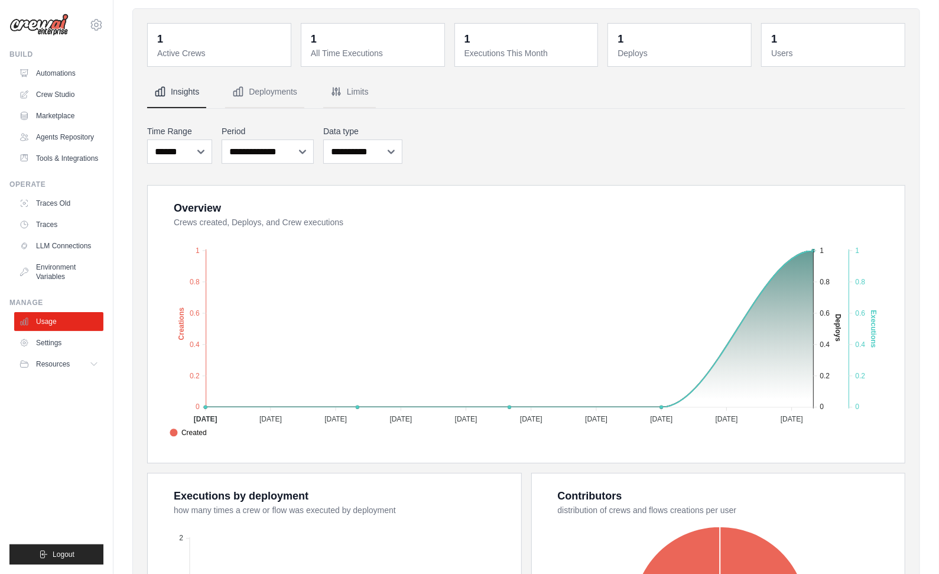
scroll to position [0, 0]
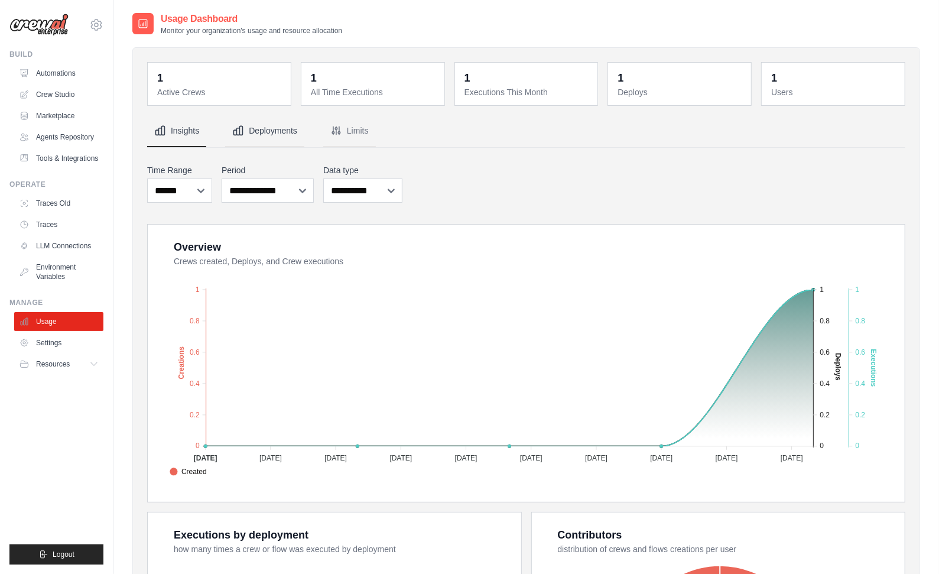
click at [266, 135] on button "Deployments" at bounding box center [264, 131] width 79 height 32
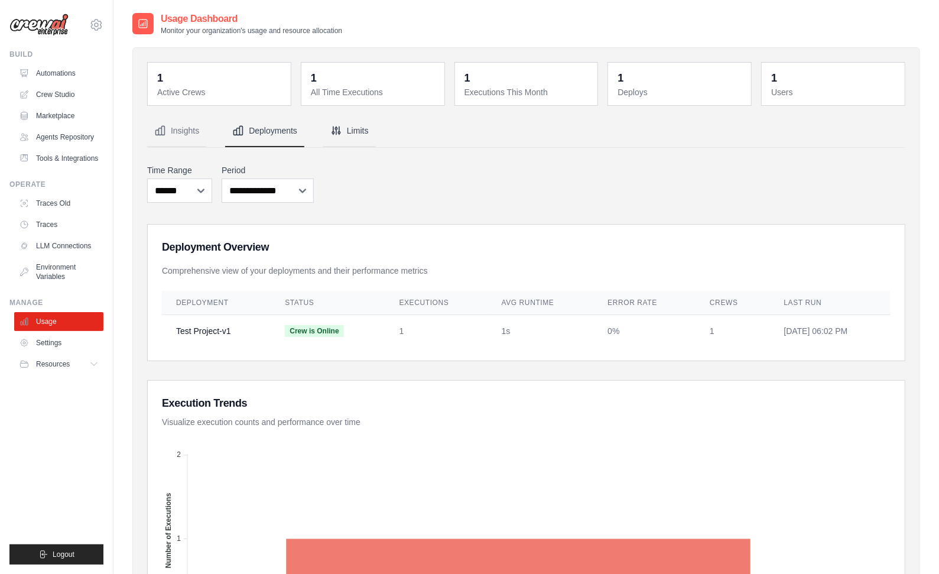
click at [353, 126] on button "Limits" at bounding box center [349, 131] width 53 height 32
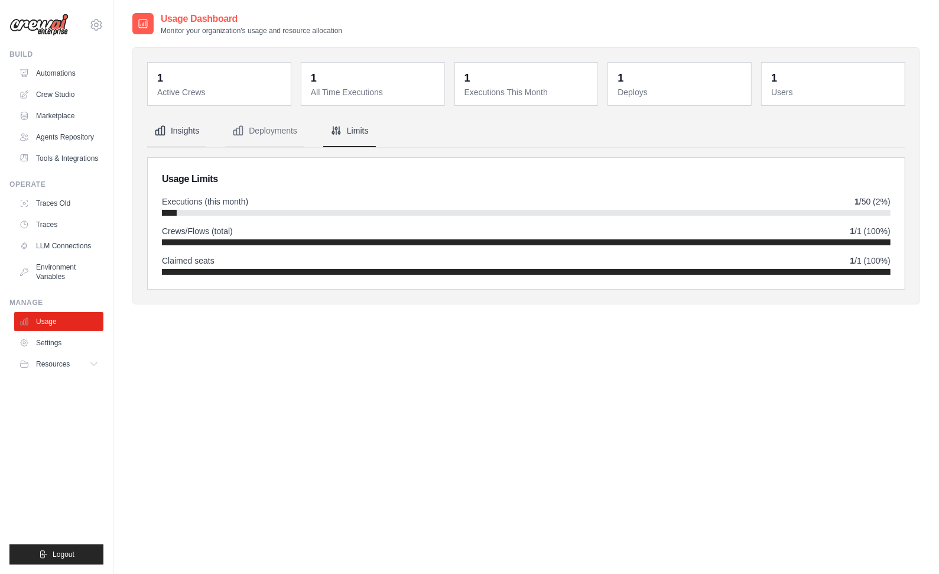
click at [194, 125] on button "Insights" at bounding box center [176, 131] width 59 height 32
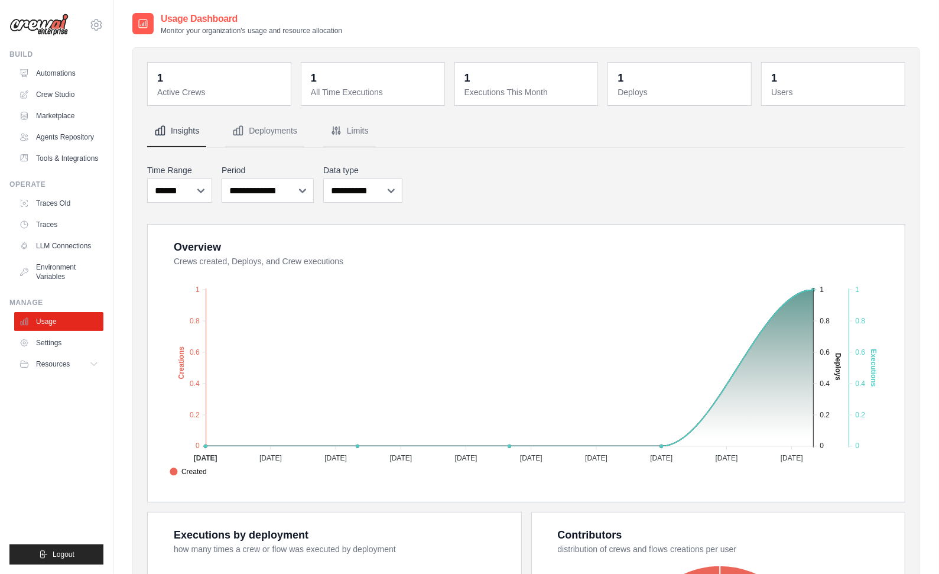
click at [256, 150] on div "**********" at bounding box center [526, 462] width 758 height 695
click at [265, 128] on button "Deployments" at bounding box center [264, 131] width 79 height 32
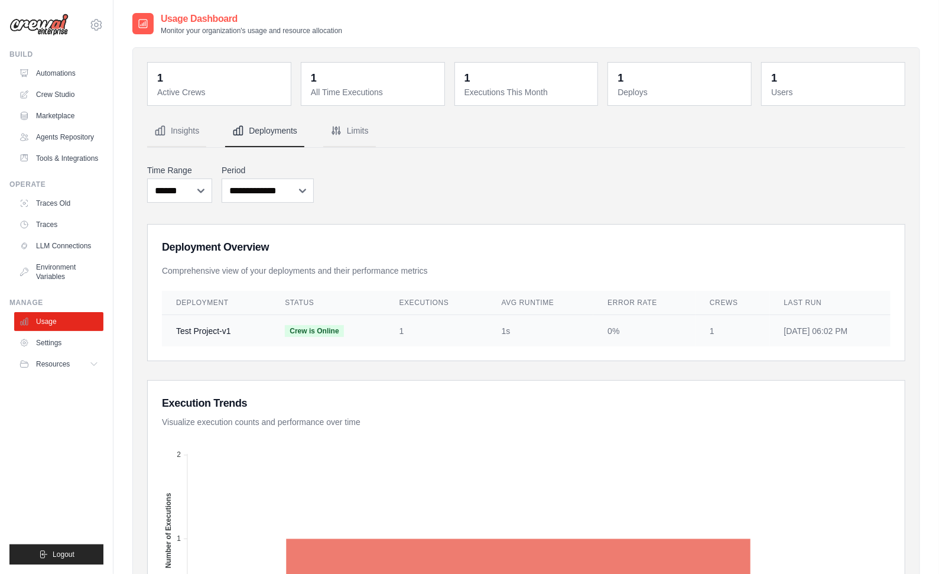
click at [704, 325] on td "1" at bounding box center [732, 331] width 74 height 32
click at [196, 328] on td "Test Project-v1" at bounding box center [216, 331] width 109 height 32
click at [356, 130] on button "Limits" at bounding box center [349, 131] width 53 height 32
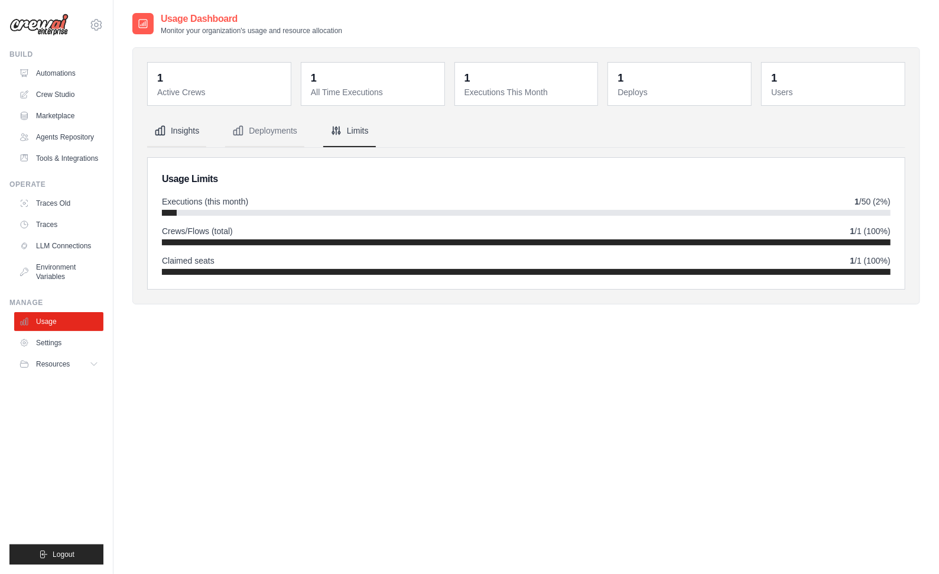
click at [193, 124] on button "Insights" at bounding box center [176, 131] width 59 height 32
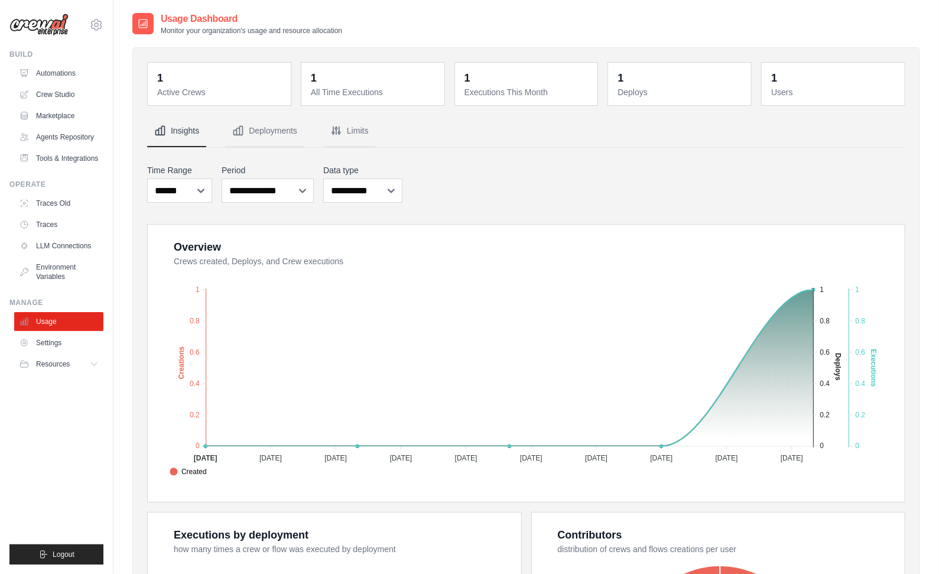
click at [559, 158] on div "**********" at bounding box center [526, 462] width 758 height 695
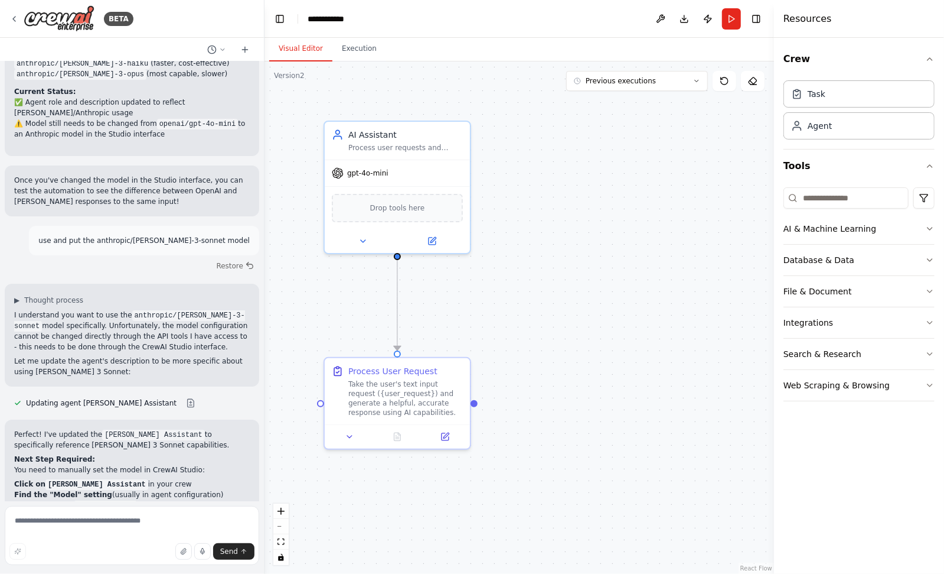
click at [554, 20] on header "**********" at bounding box center [520, 19] width 510 height 38
click at [686, 18] on button "Download" at bounding box center [684, 18] width 19 height 21
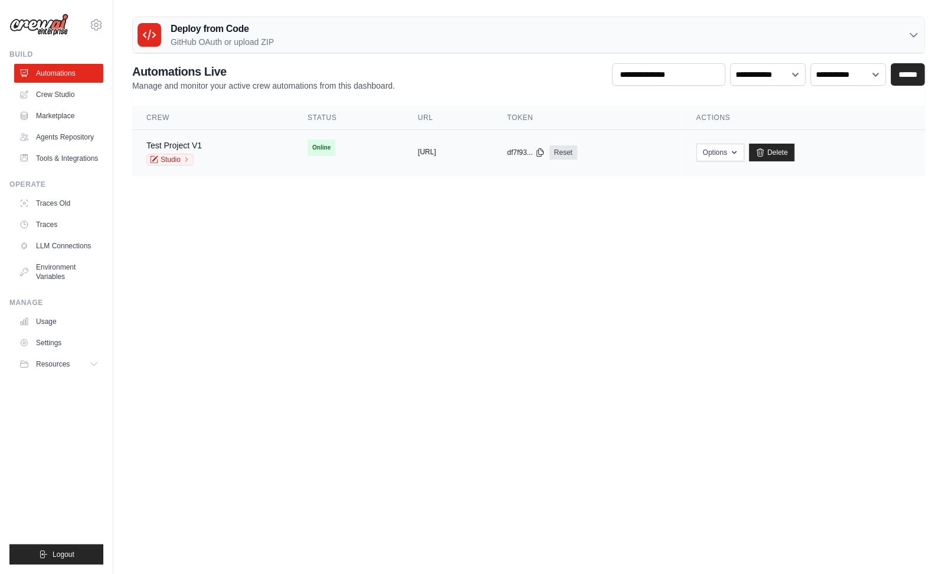
click at [418, 147] on button "[URL]" at bounding box center [427, 151] width 18 height 9
click at [499, 287] on body "[PERSON_NAME][EMAIL_ADDRESS][DOMAIN_NAME] Settings Build Automations" at bounding box center [472, 287] width 944 height 574
click at [745, 150] on button "Options" at bounding box center [721, 152] width 48 height 18
click at [845, 243] on body "[PERSON_NAME][EMAIL_ADDRESS][DOMAIN_NAME] Settings Build Automations" at bounding box center [472, 287] width 944 height 574
click at [745, 150] on button "Options" at bounding box center [721, 152] width 48 height 18
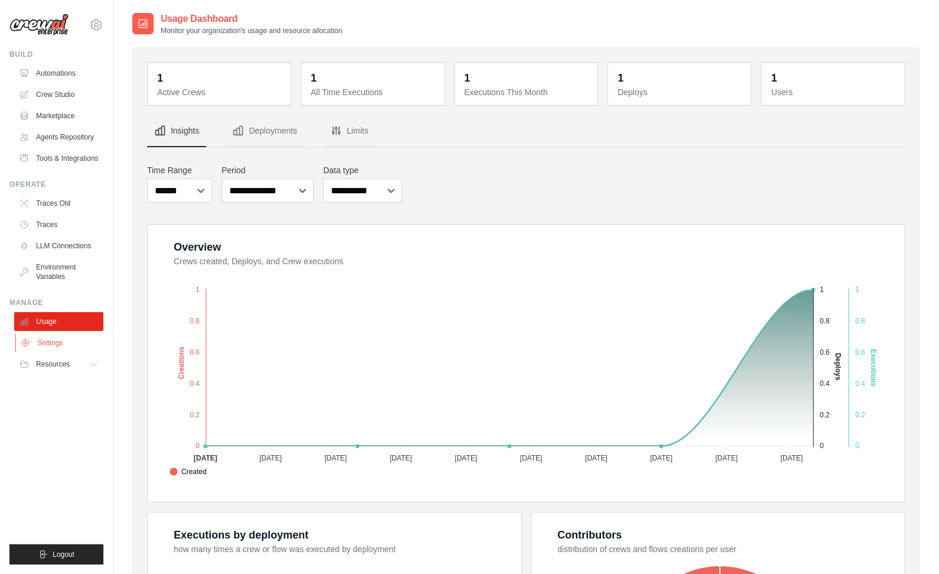
click at [46, 345] on link "Settings" at bounding box center [59, 342] width 89 height 19
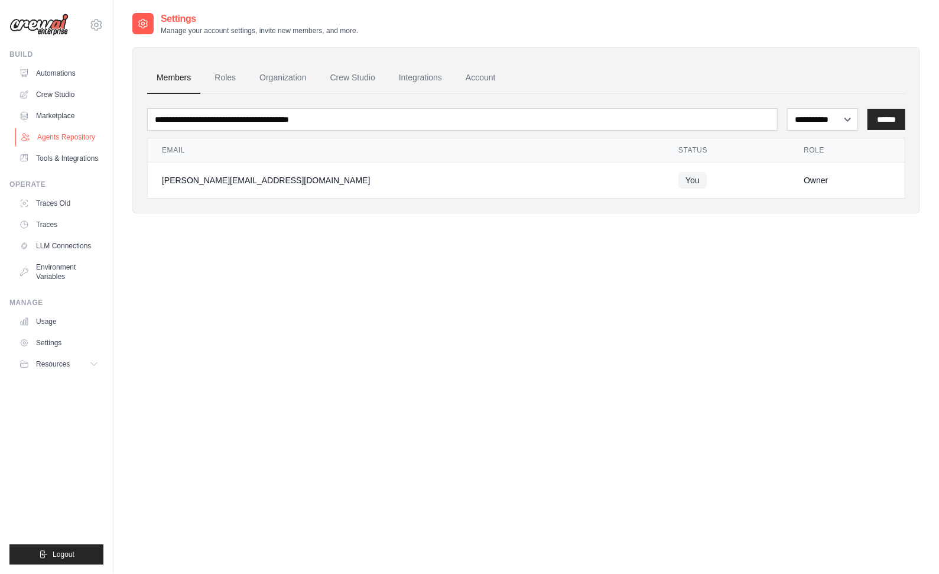
click at [61, 142] on link "Agents Repository" at bounding box center [59, 137] width 89 height 19
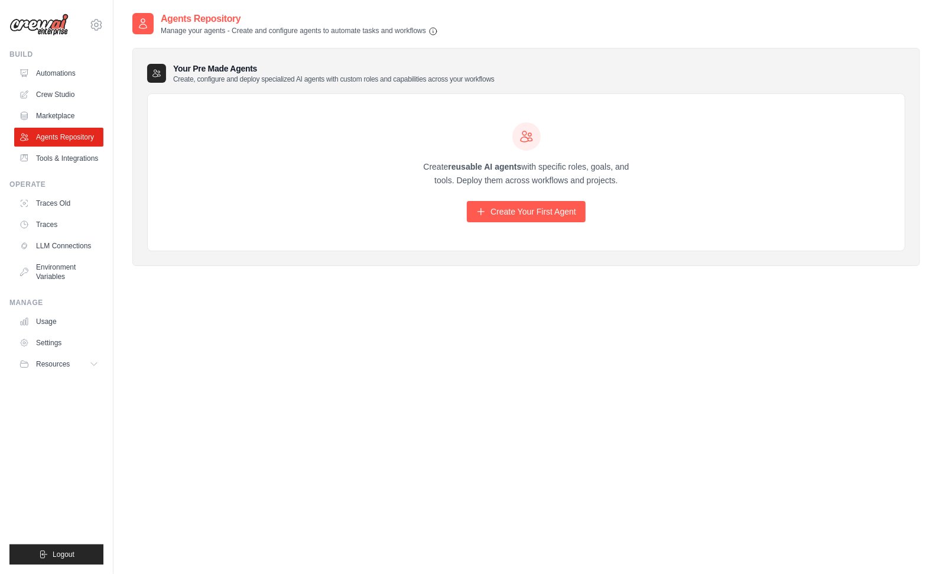
click at [63, 161] on link "Tools & Integrations" at bounding box center [58, 158] width 89 height 19
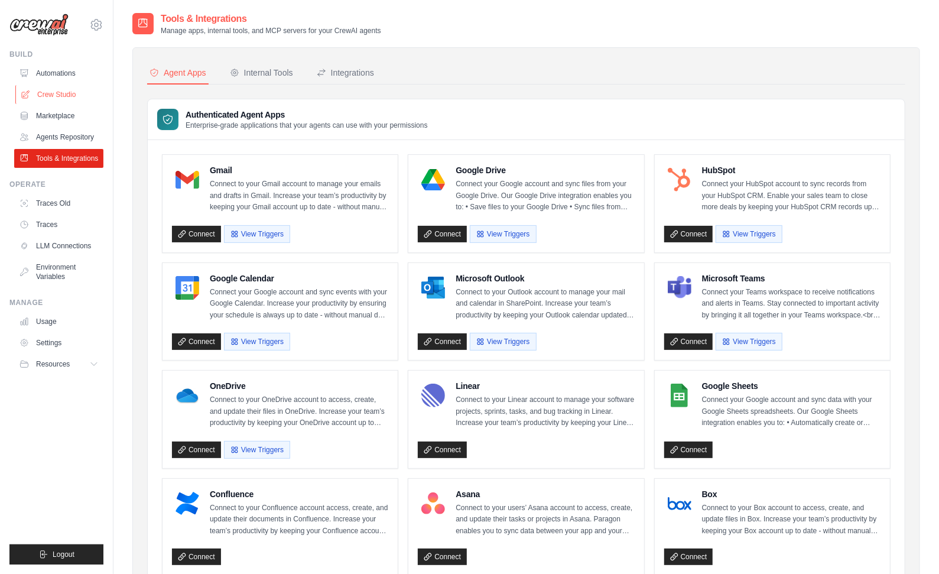
click at [52, 99] on link "Crew Studio" at bounding box center [59, 94] width 89 height 19
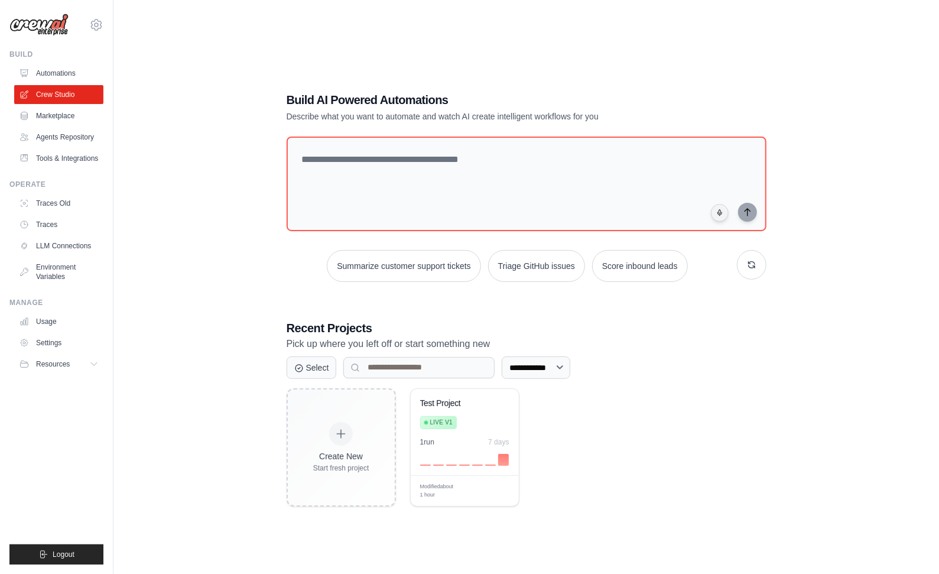
click at [54, 69] on link "Automations" at bounding box center [58, 73] width 89 height 19
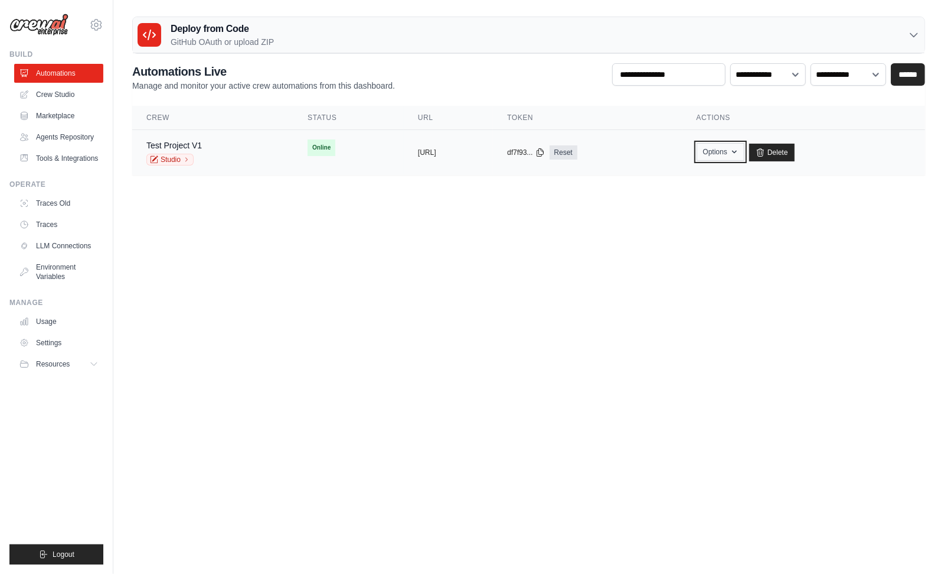
click at [745, 151] on button "Options" at bounding box center [721, 152] width 48 height 18
click at [308, 148] on span "Online" at bounding box center [322, 147] width 28 height 17
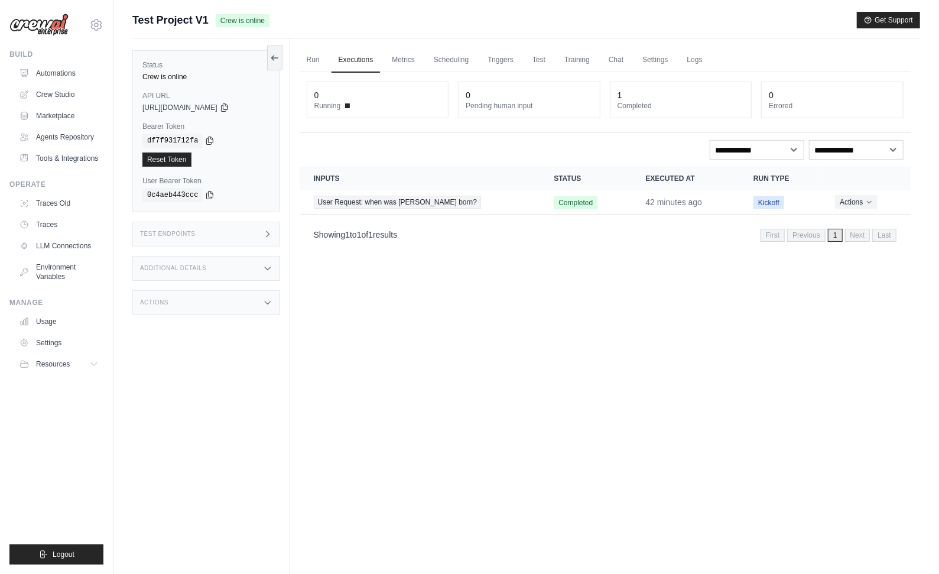
click at [346, 105] on span at bounding box center [347, 105] width 5 height 5
click at [767, 202] on span "Kickoff" at bounding box center [768, 202] width 31 height 13
click at [849, 200] on button "Actions" at bounding box center [856, 201] width 42 height 14
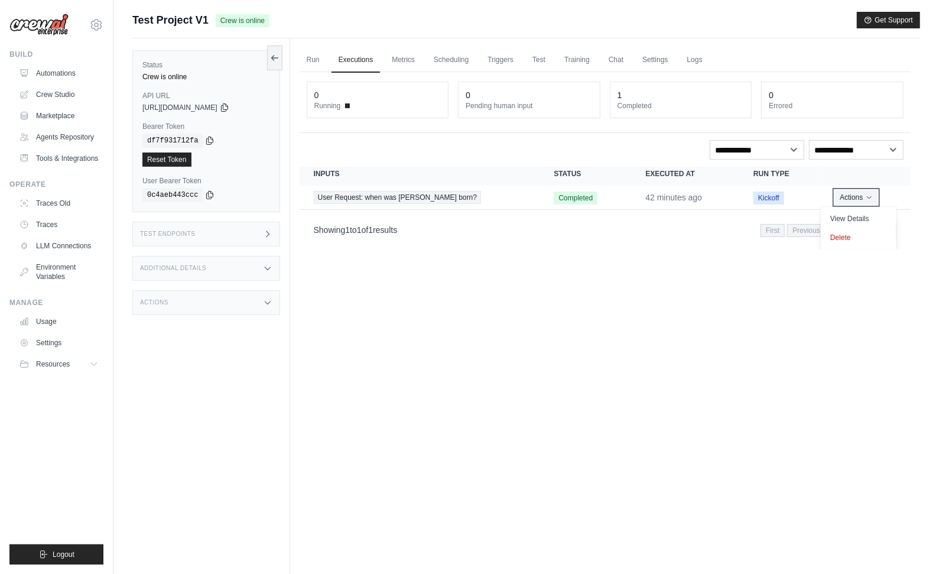
scroll to position [50, 0]
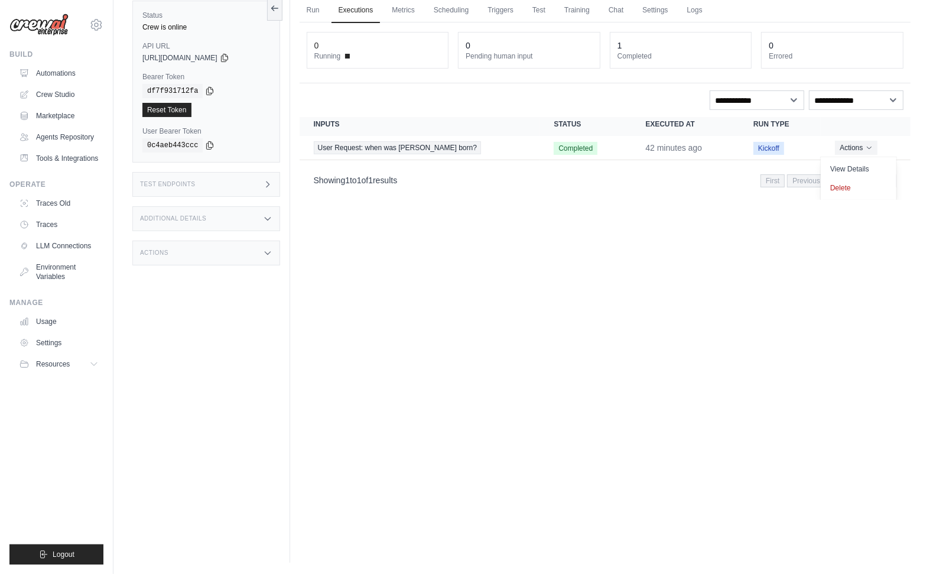
click at [630, 273] on div "Run Executions Metrics Scheduling Triggers Test Training Chat Settings Logs 0 R…" at bounding box center [605, 276] width 630 height 574
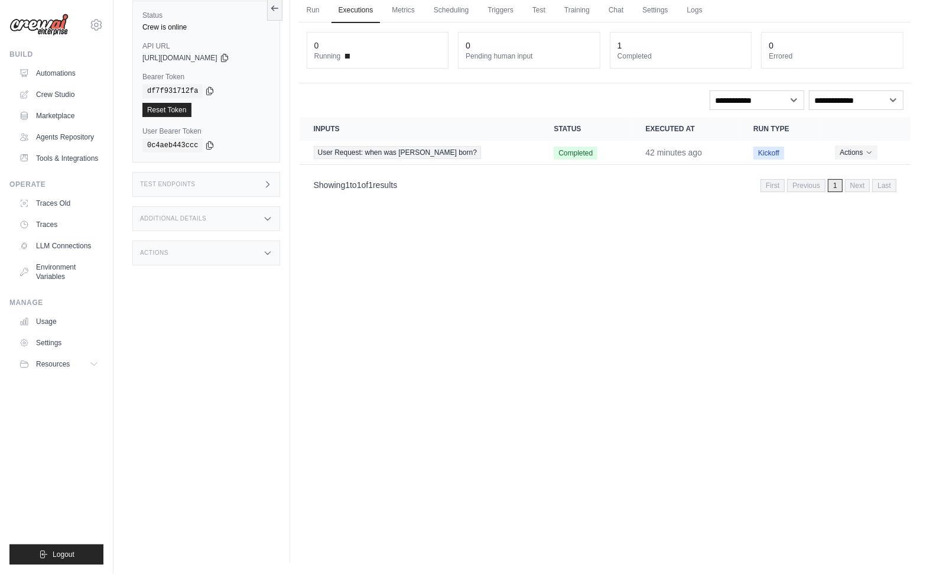
scroll to position [0, 0]
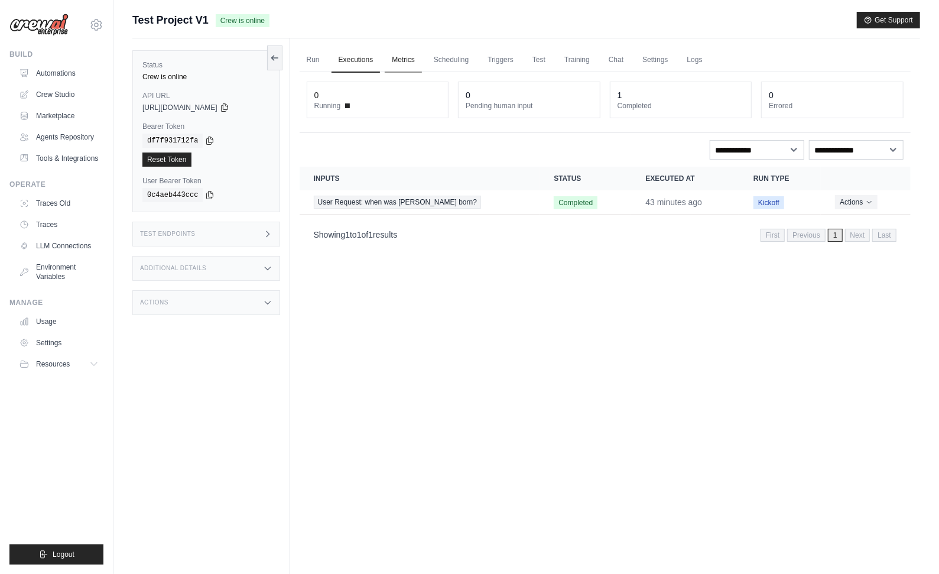
click at [400, 62] on link "Metrics" at bounding box center [403, 60] width 37 height 25
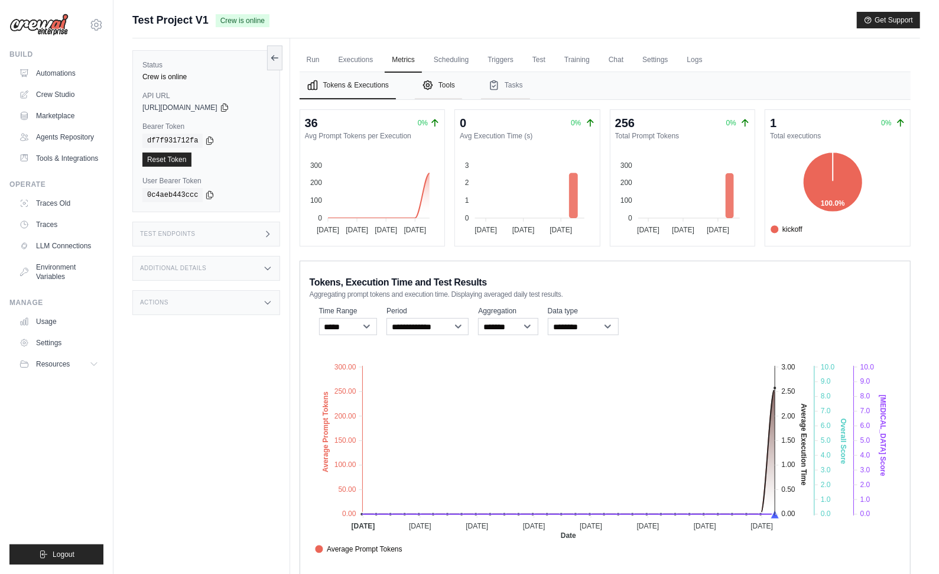
click at [446, 83] on button "Tools" at bounding box center [438, 85] width 47 height 27
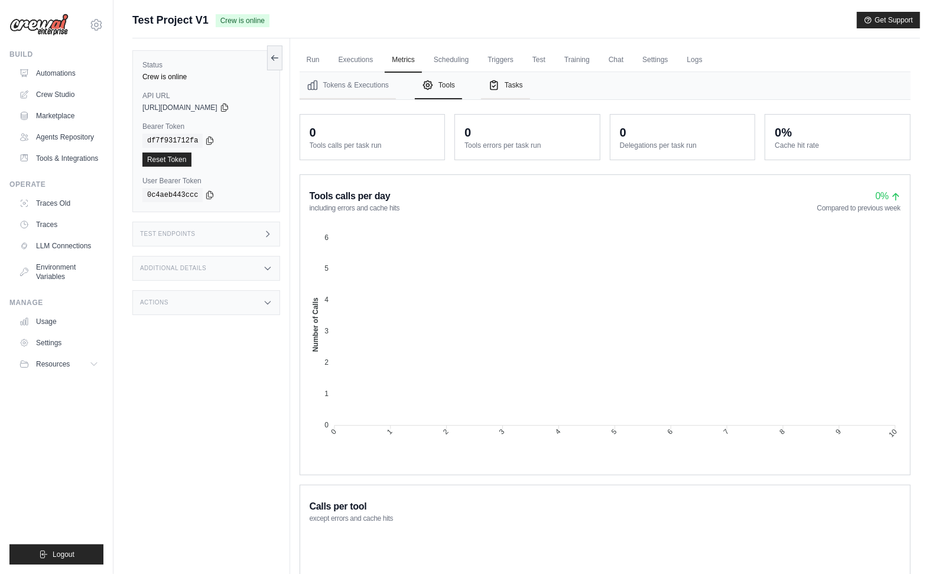
click at [510, 85] on button "Tasks" at bounding box center [505, 85] width 49 height 27
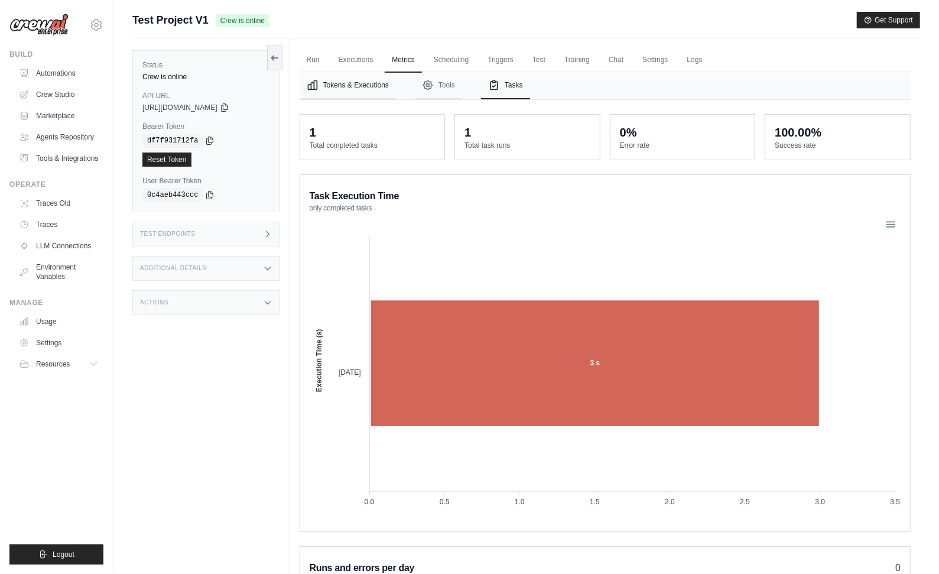
click at [339, 85] on button "Tokens & Executions" at bounding box center [347, 85] width 96 height 27
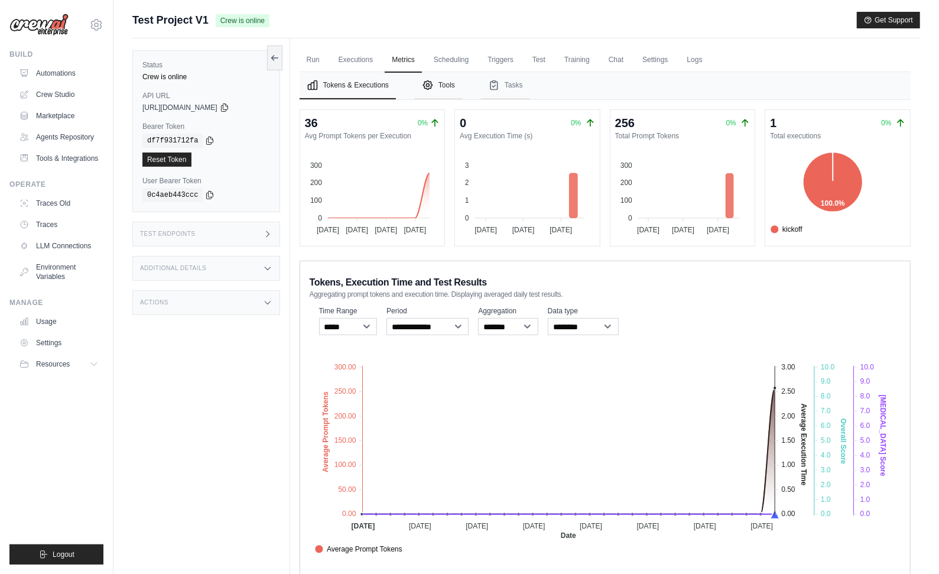
click at [443, 84] on button "Tools" at bounding box center [438, 85] width 47 height 27
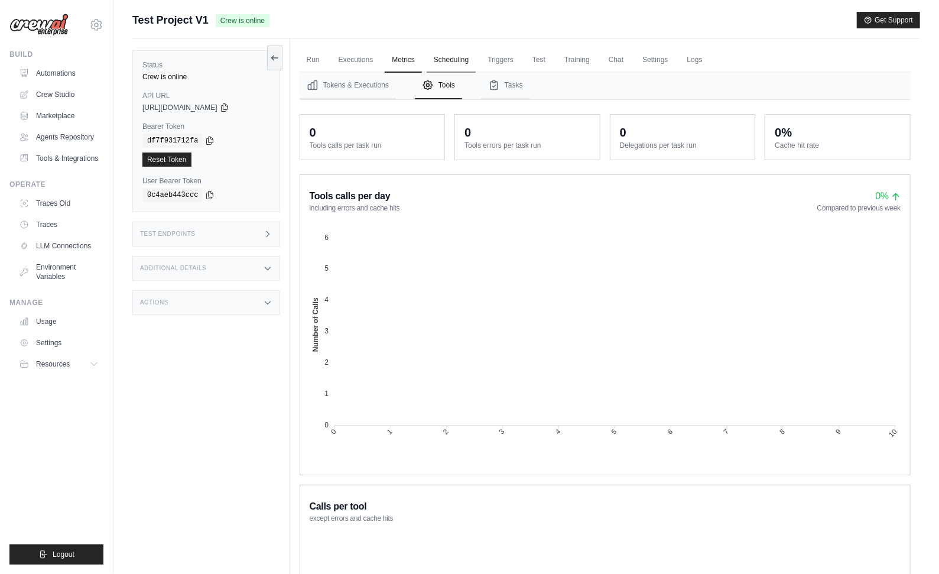
click at [452, 58] on link "Scheduling" at bounding box center [450, 60] width 49 height 25
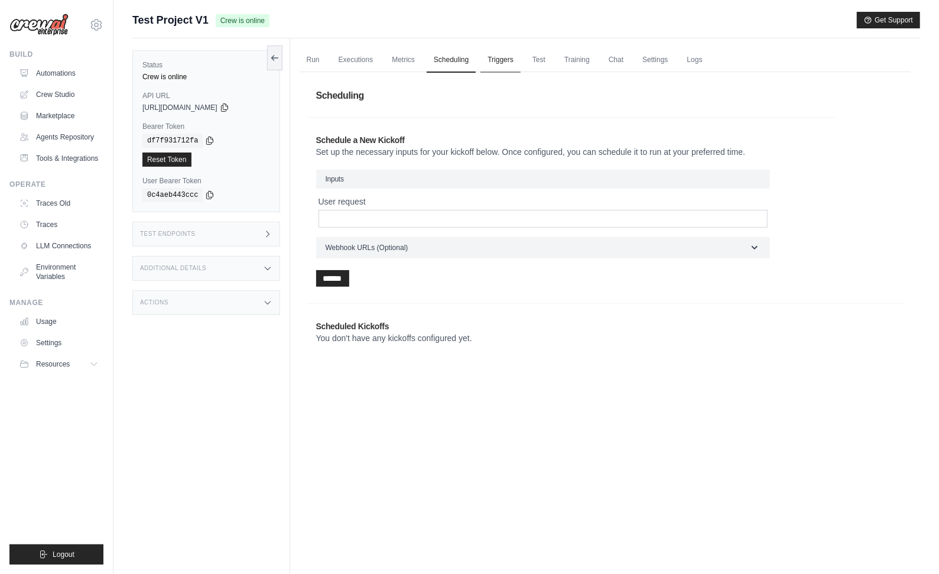
click at [496, 59] on link "Triggers" at bounding box center [500, 60] width 40 height 25
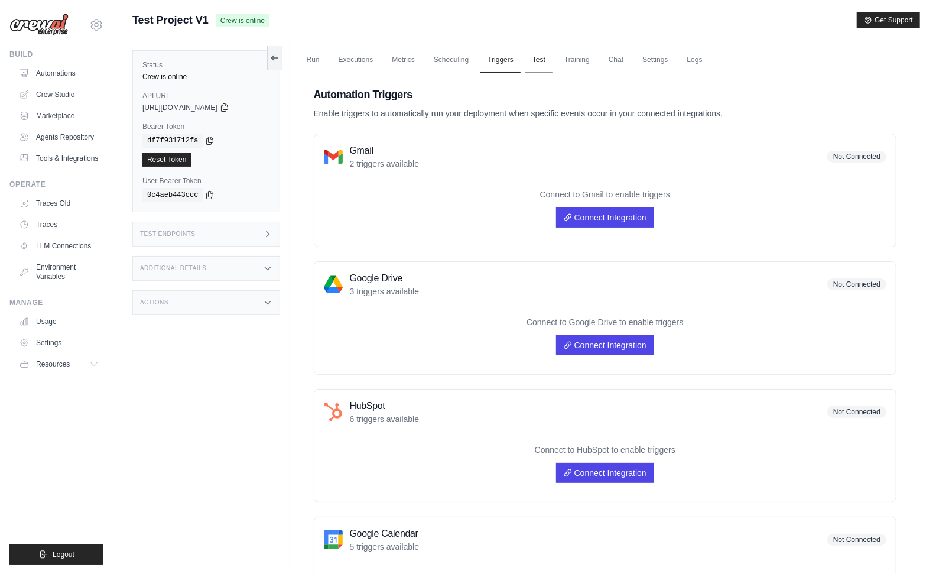
click at [543, 60] on link "Test" at bounding box center [538, 60] width 27 height 25
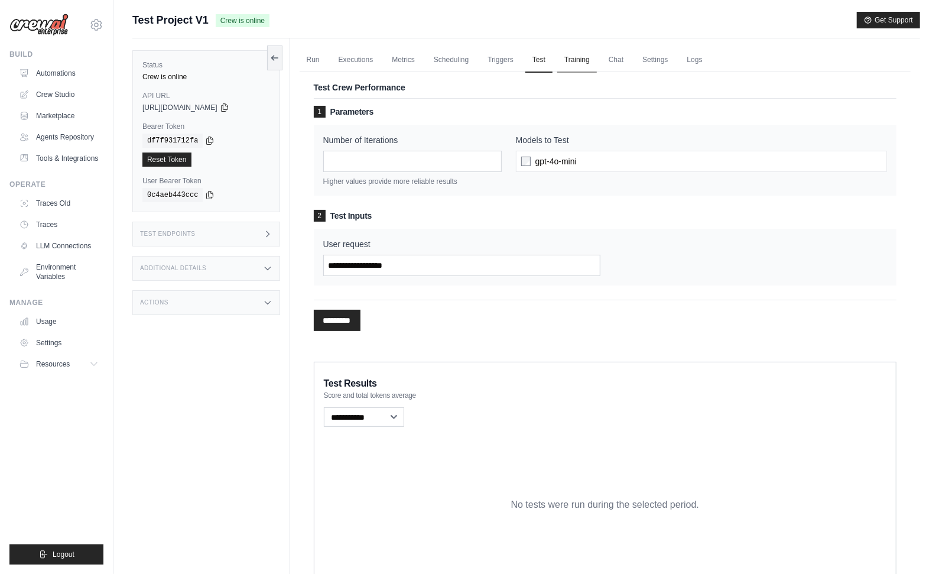
click at [576, 57] on link "Training" at bounding box center [577, 60] width 40 height 25
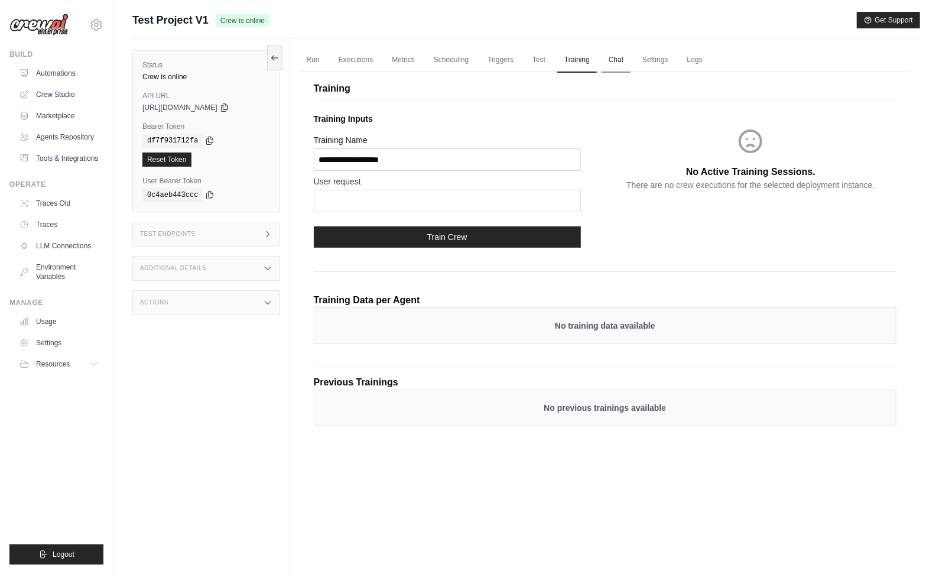
click at [614, 60] on link "Chat" at bounding box center [615, 60] width 29 height 25
click at [615, 58] on link "Chat" at bounding box center [615, 60] width 29 height 25
click at [660, 54] on link "Settings" at bounding box center [655, 60] width 40 height 25
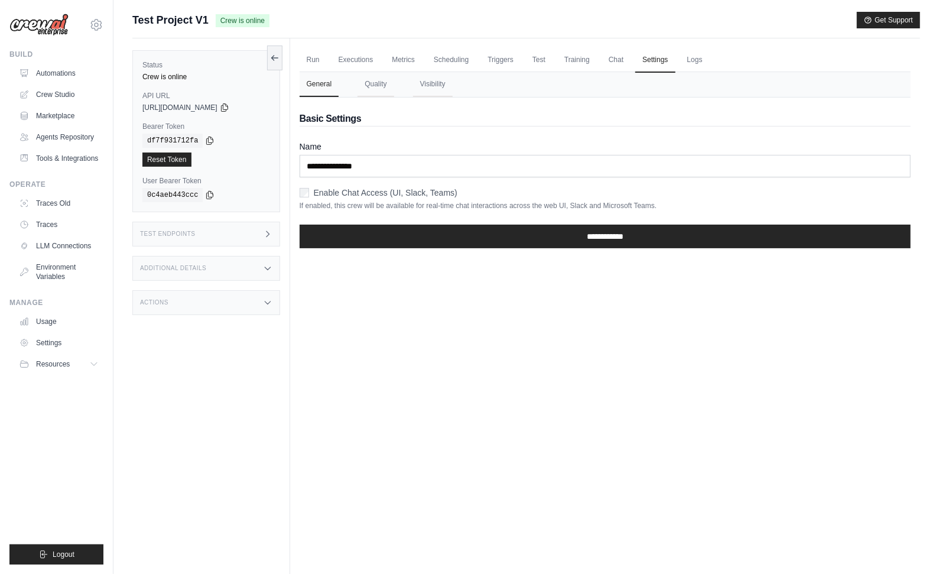
click at [758, 54] on ul "Run Executions Metrics Scheduling Triggers Test Training Chat Settings Logs" at bounding box center [604, 60] width 611 height 24
click at [690, 58] on link "Logs" at bounding box center [695, 60] width 30 height 25
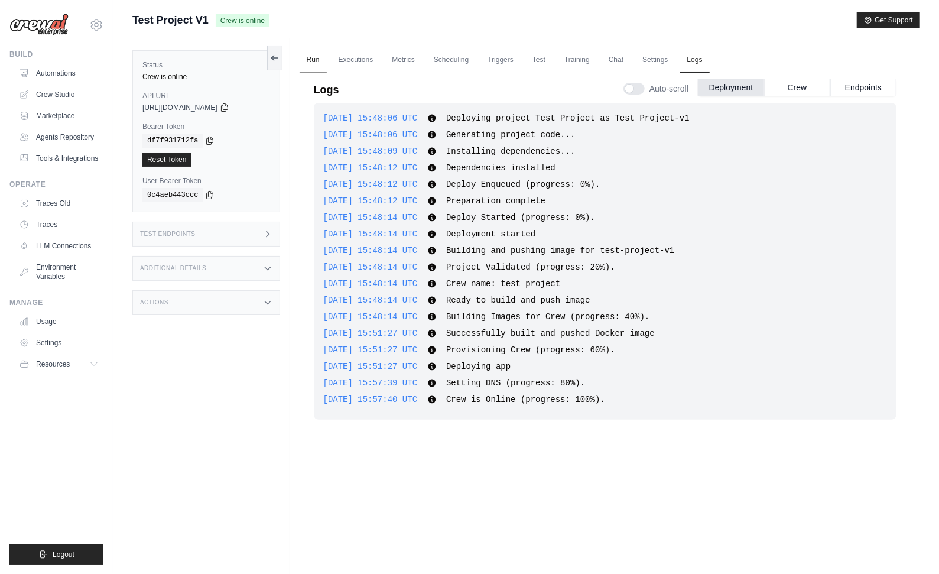
click at [307, 60] on link "Run" at bounding box center [312, 60] width 27 height 25
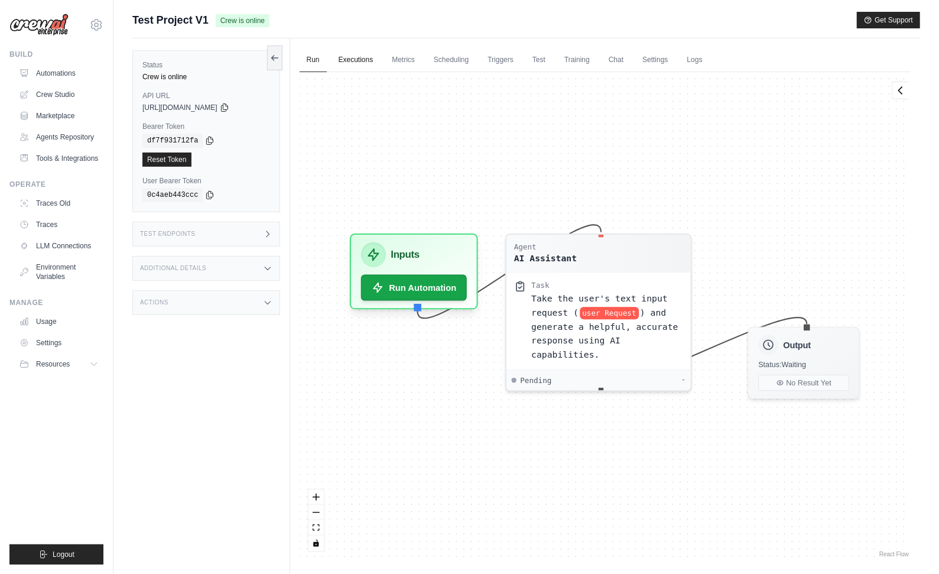
click at [354, 59] on link "Executions" at bounding box center [355, 60] width 49 height 25
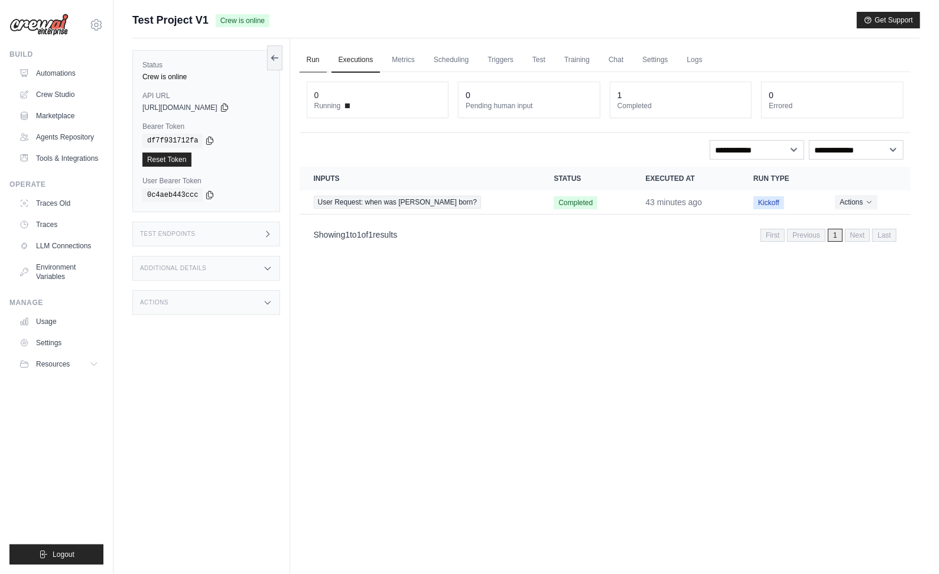
click at [299, 56] on link "Run" at bounding box center [312, 60] width 27 height 25
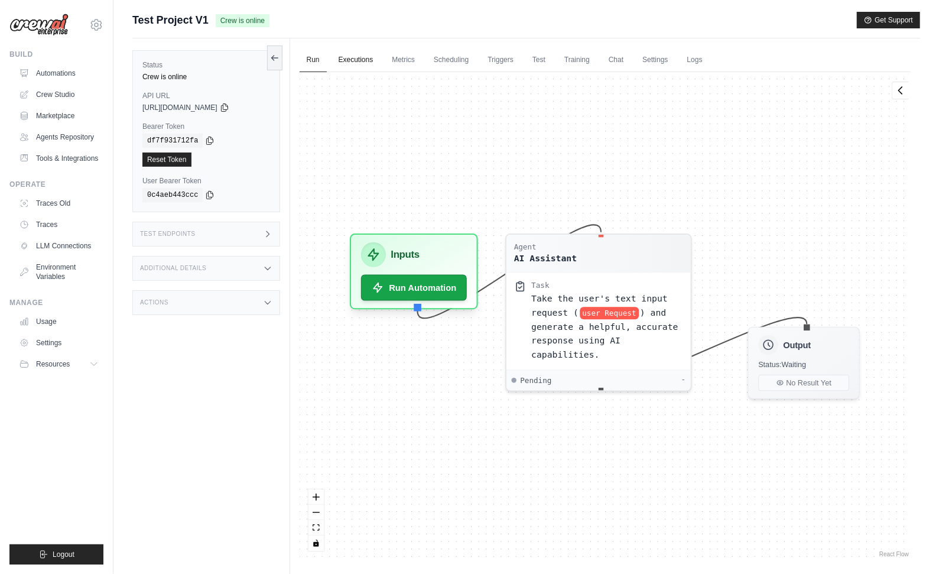
click at [352, 59] on link "Executions" at bounding box center [355, 60] width 49 height 25
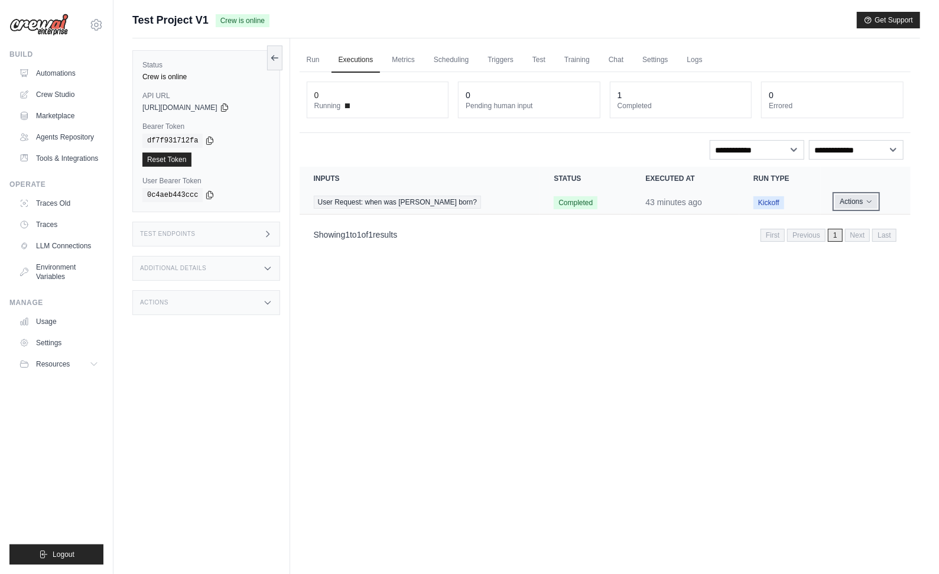
click at [846, 200] on button "Actions" at bounding box center [856, 201] width 42 height 14
click at [385, 58] on link "Metrics" at bounding box center [403, 60] width 37 height 25
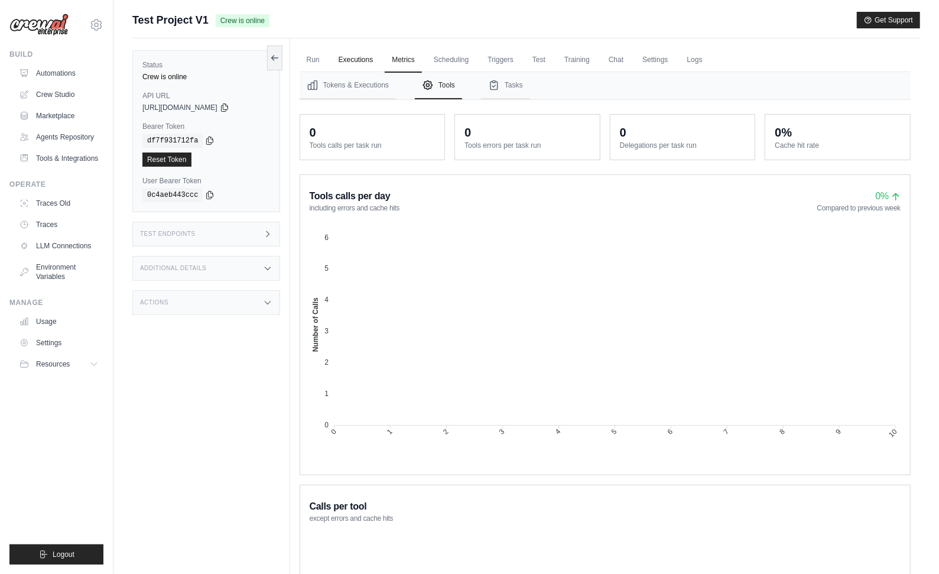
click at [353, 62] on link "Executions" at bounding box center [355, 60] width 49 height 25
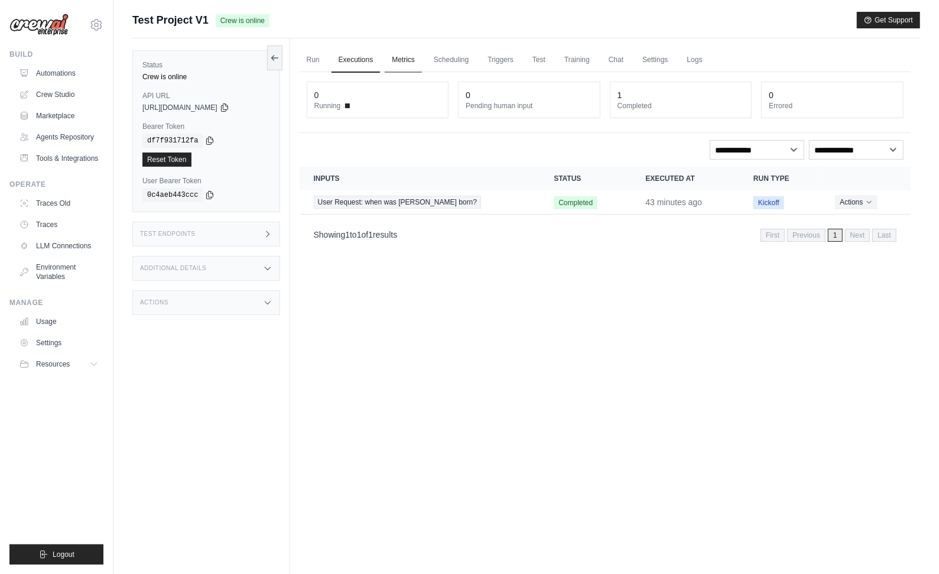
click at [406, 63] on link "Metrics" at bounding box center [403, 60] width 37 height 25
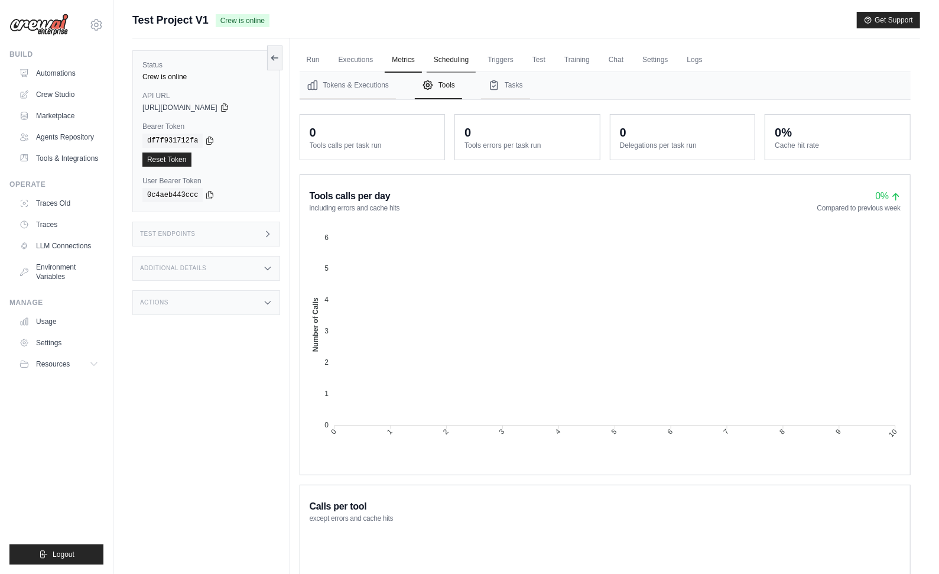
click at [456, 60] on link "Scheduling" at bounding box center [450, 60] width 49 height 25
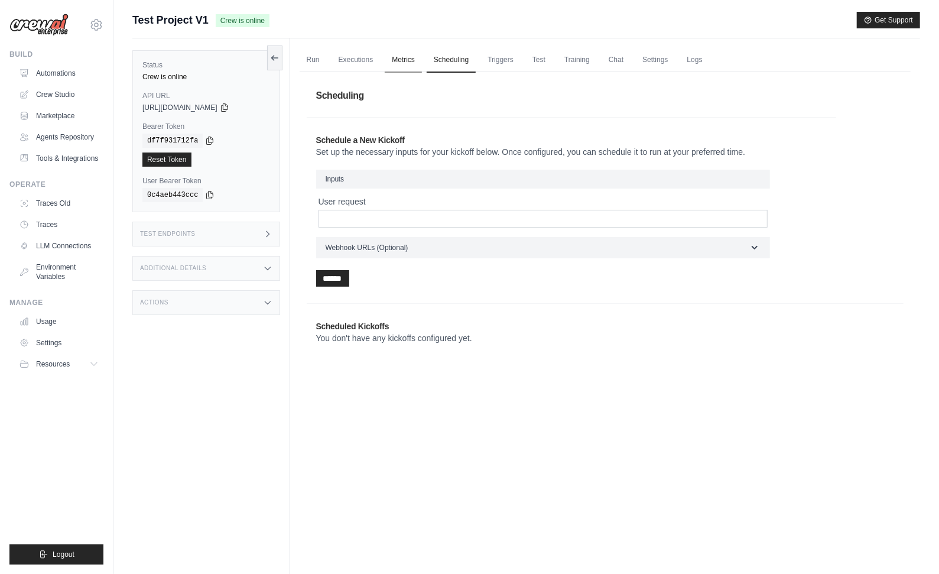
click at [404, 60] on link "Metrics" at bounding box center [403, 60] width 37 height 25
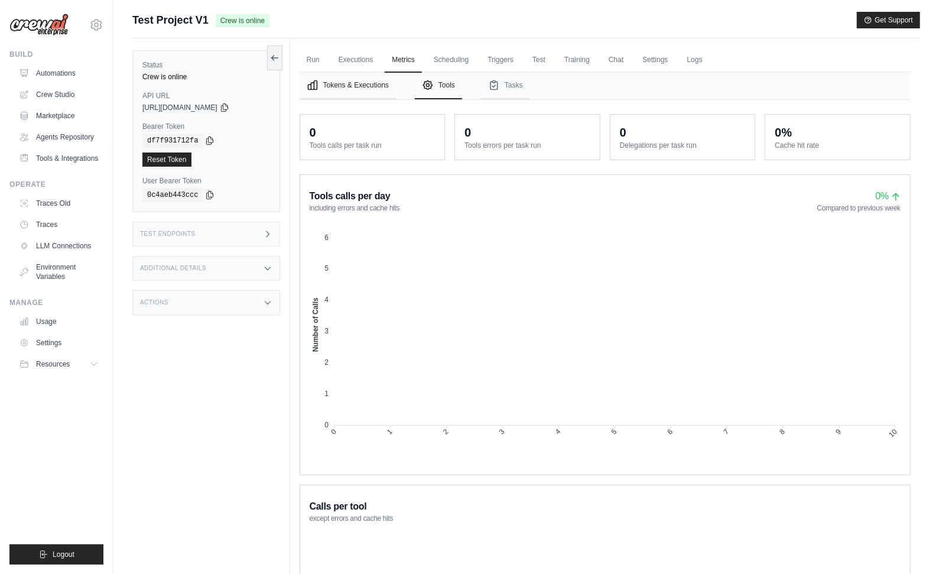
click at [344, 93] on button "Tokens & Executions" at bounding box center [347, 85] width 96 height 27
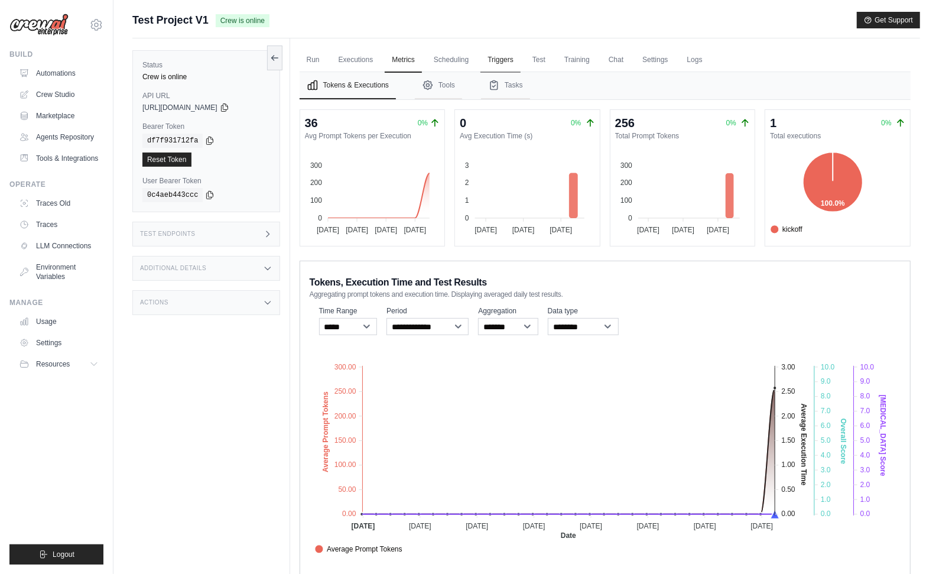
click at [501, 62] on link "Triggers" at bounding box center [500, 60] width 40 height 25
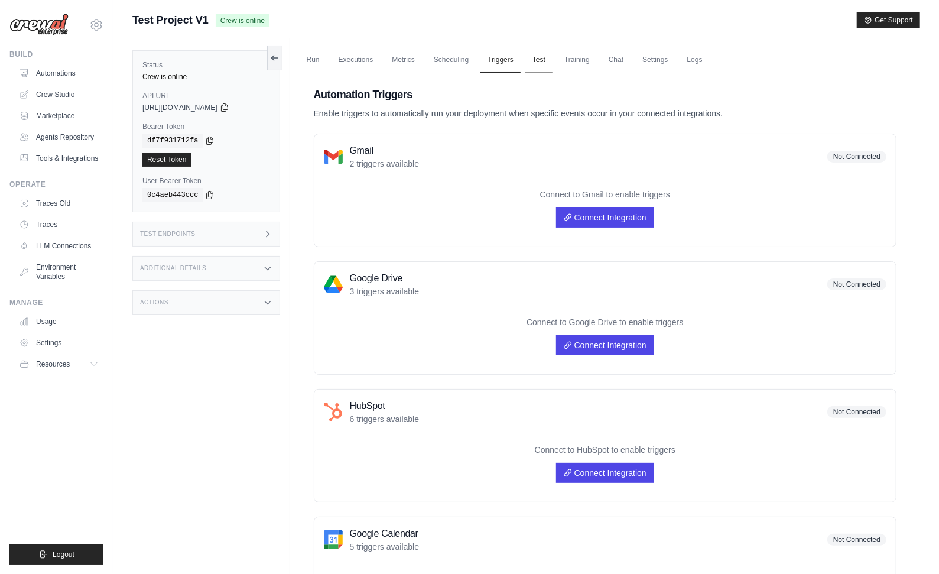
click at [526, 61] on link "Test" at bounding box center [538, 60] width 27 height 25
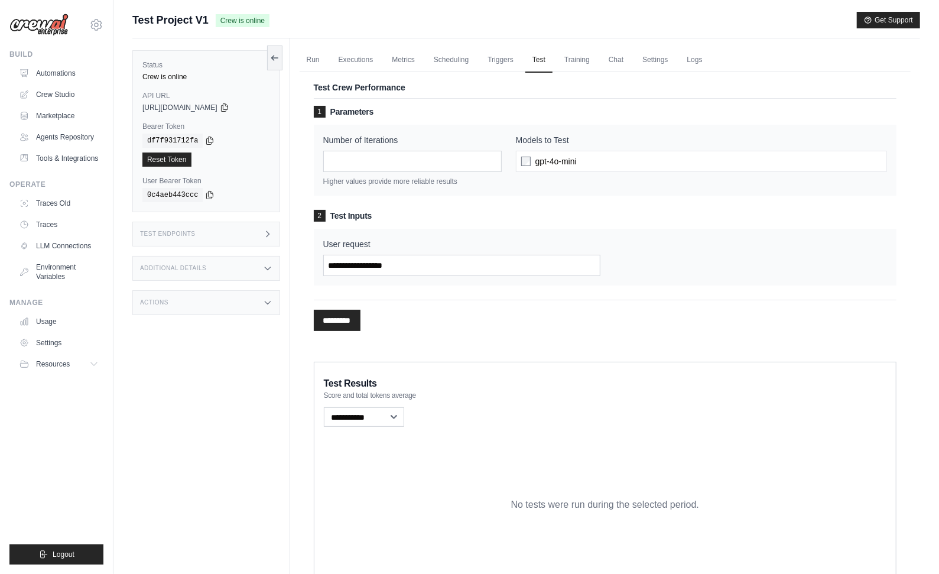
click at [212, 294] on div "Actions" at bounding box center [206, 302] width 148 height 25
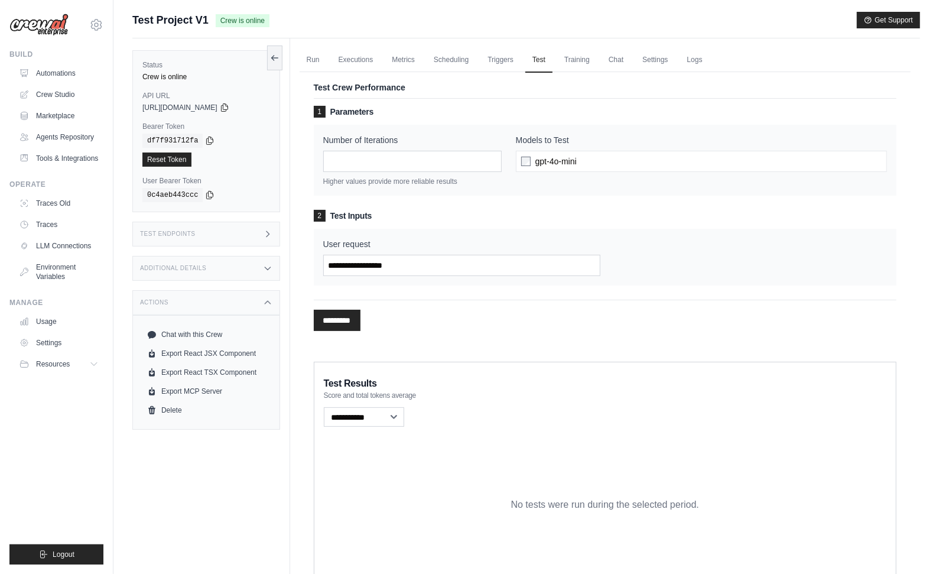
click at [227, 270] on div "Additional Details" at bounding box center [206, 268] width 148 height 25
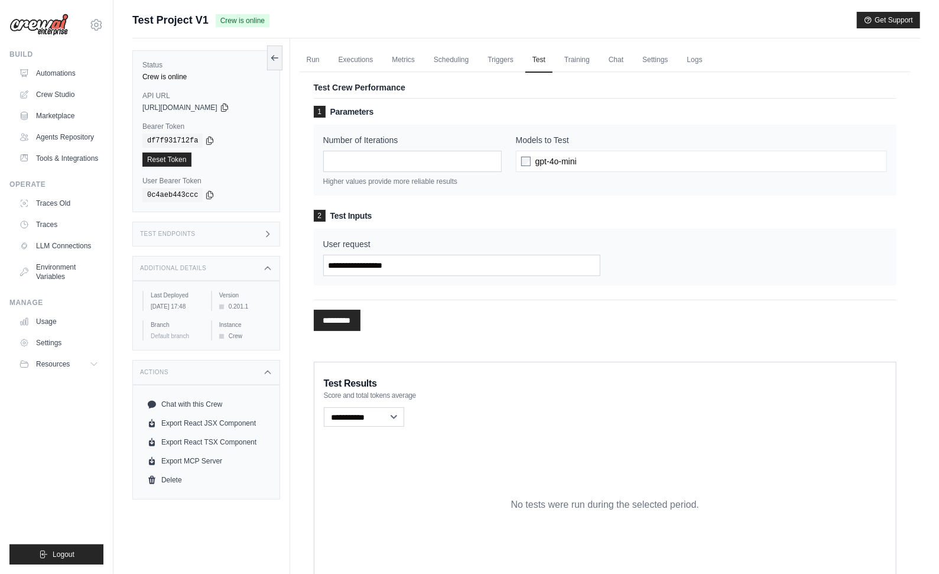
click at [226, 229] on div "Test Endpoints" at bounding box center [206, 233] width 148 height 25
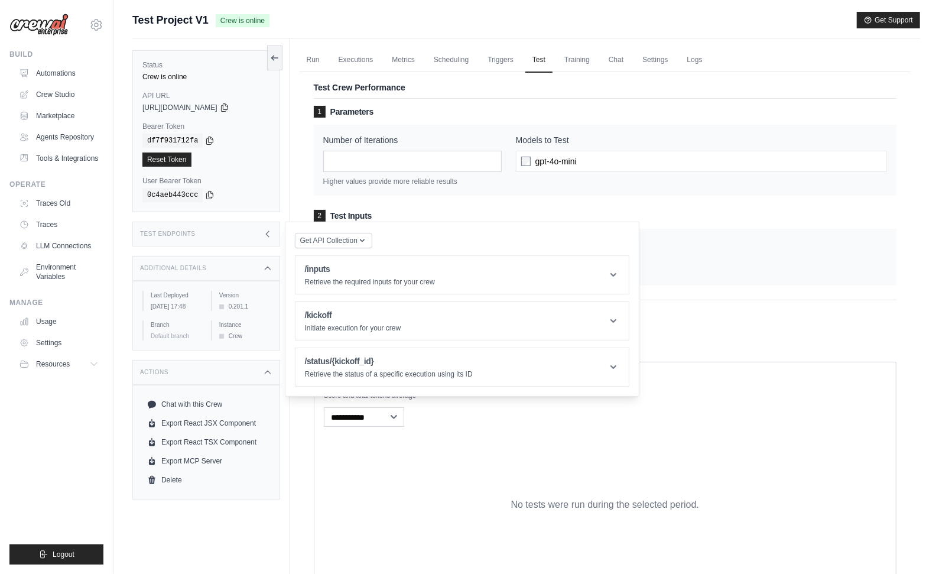
click at [226, 230] on div "Test Endpoints" at bounding box center [206, 233] width 148 height 25
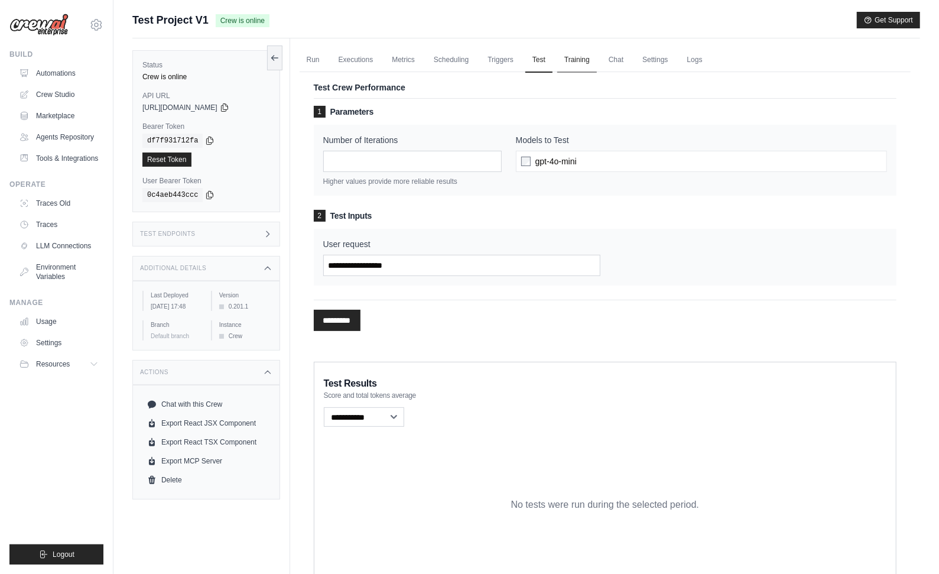
click at [575, 58] on link "Training" at bounding box center [577, 60] width 40 height 25
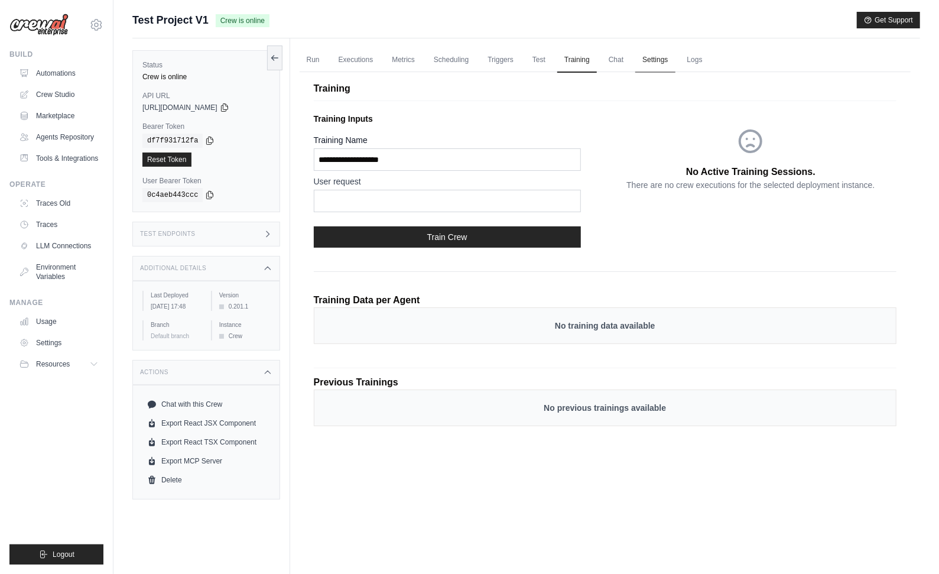
click at [664, 60] on link "Settings" at bounding box center [655, 60] width 40 height 25
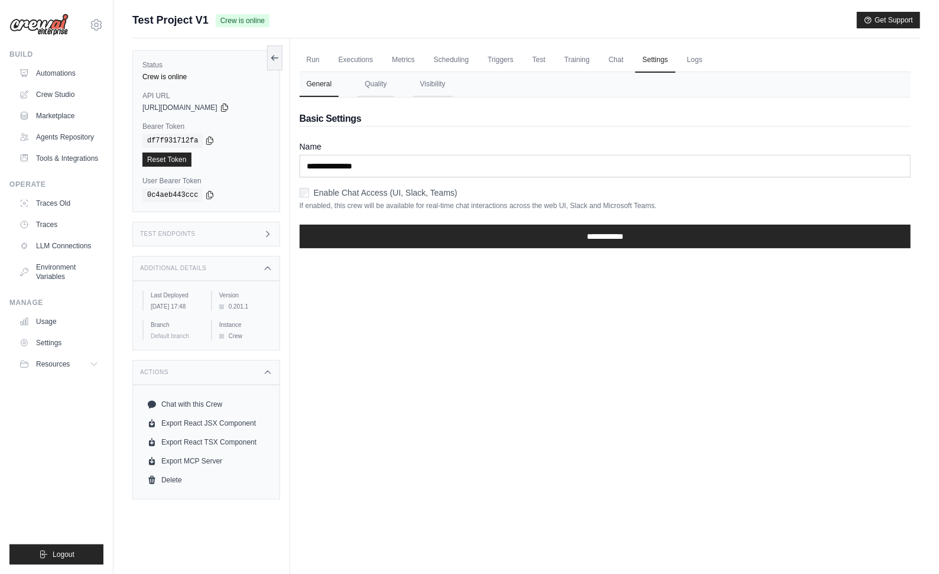
click at [775, 49] on ul "Run Executions Metrics Scheduling Triggers Test Training Chat Settings Logs" at bounding box center [604, 60] width 611 height 24
click at [167, 488] on link "Delete" at bounding box center [206, 479] width 128 height 19
click at [316, 64] on link "Run" at bounding box center [312, 60] width 27 height 25
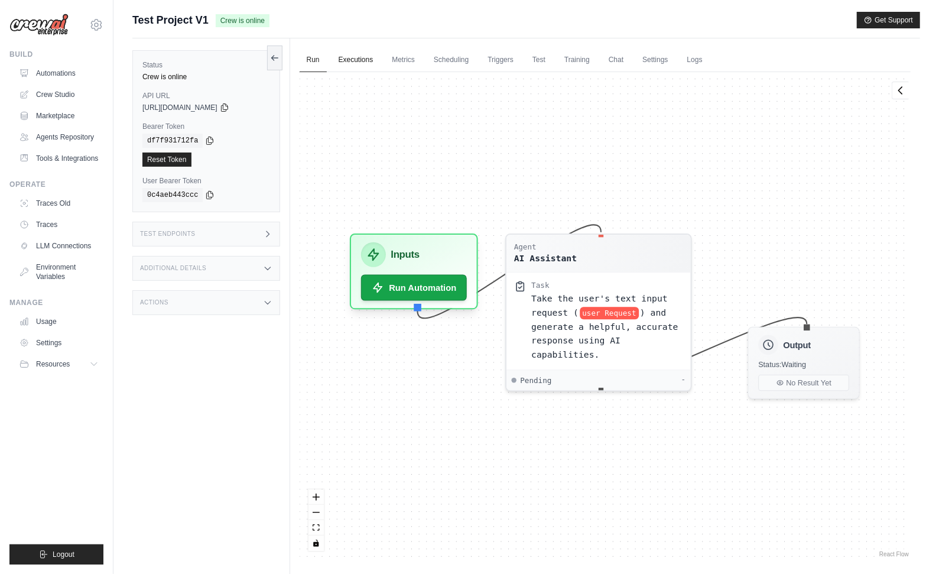
click at [359, 49] on link "Executions" at bounding box center [355, 60] width 49 height 25
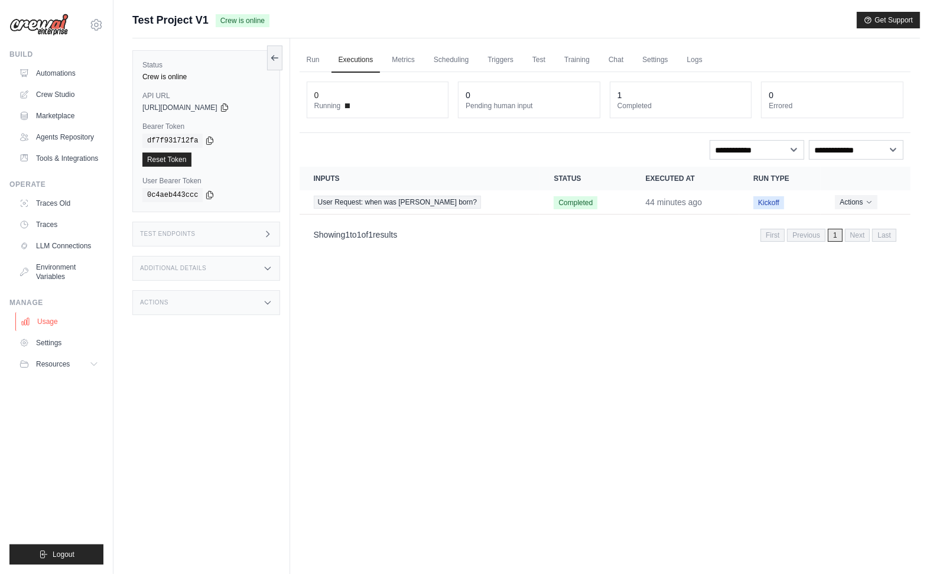
click at [39, 321] on link "Usage" at bounding box center [59, 321] width 89 height 19
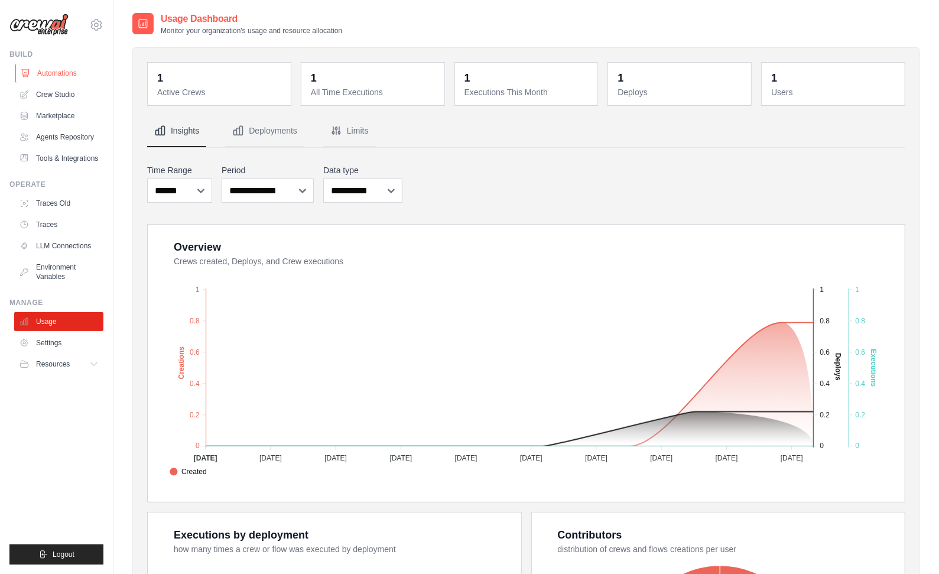
click at [47, 70] on link "Automations" at bounding box center [59, 73] width 89 height 19
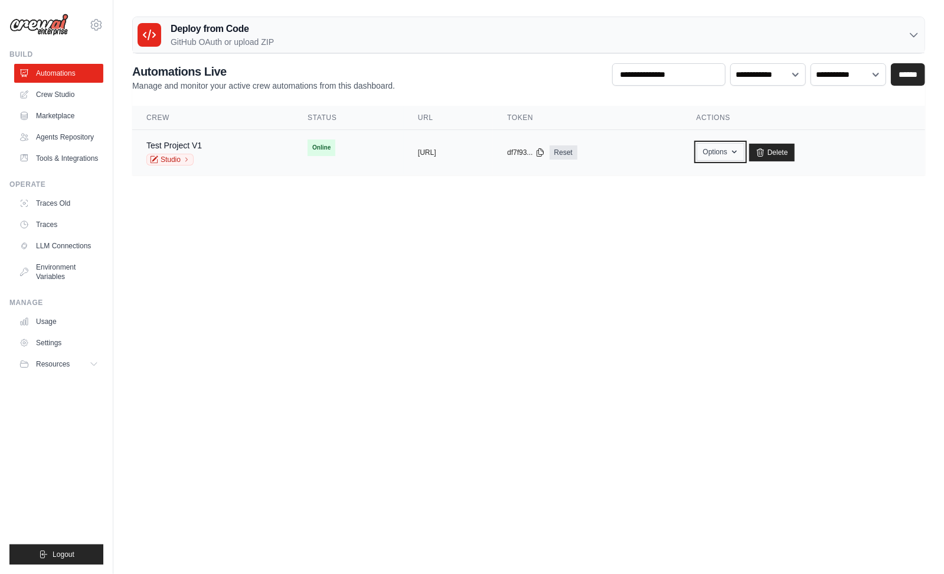
click at [745, 146] on button "Options" at bounding box center [721, 152] width 48 height 18
drag, startPoint x: 756, startPoint y: 146, endPoint x: 783, endPoint y: 157, distance: 28.4
click at [745, 147] on button "Options" at bounding box center [721, 152] width 48 height 18
click at [765, 152] on icon at bounding box center [760, 152] width 9 height 9
